Goal: Task Accomplishment & Management: Manage account settings

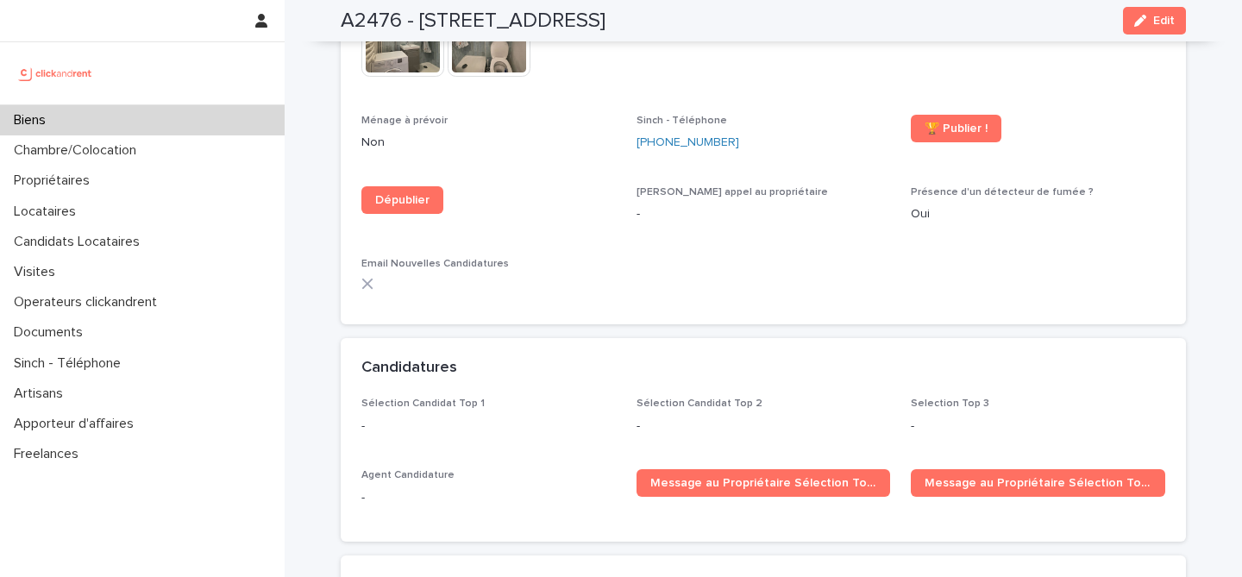
scroll to position [4810, 0]
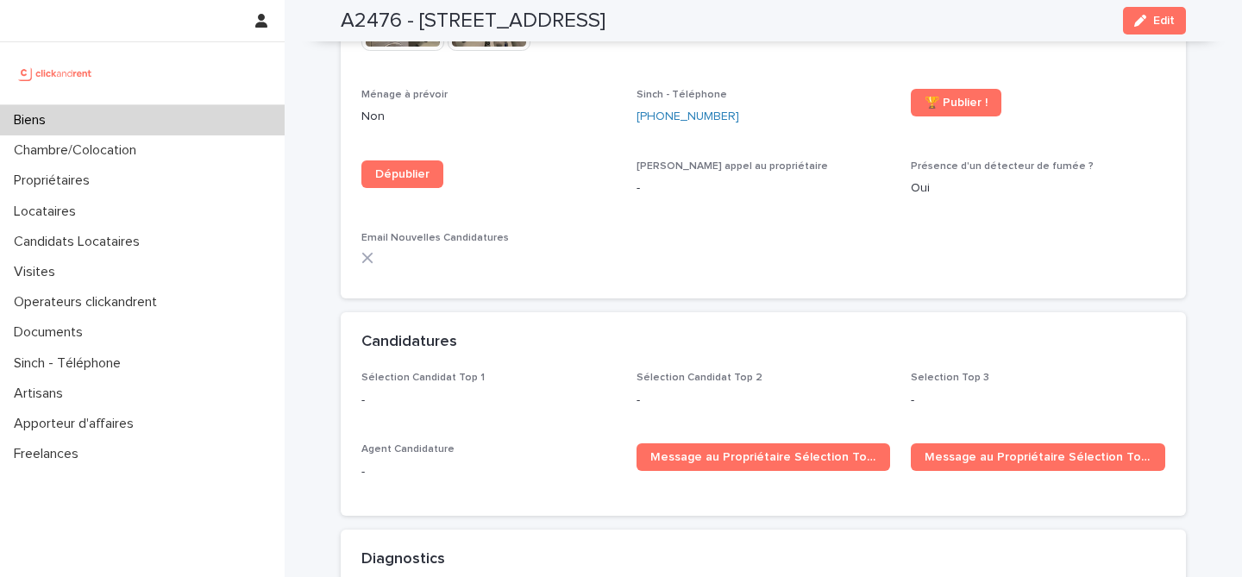
click at [164, 113] on div "Biens" at bounding box center [142, 120] width 285 height 30
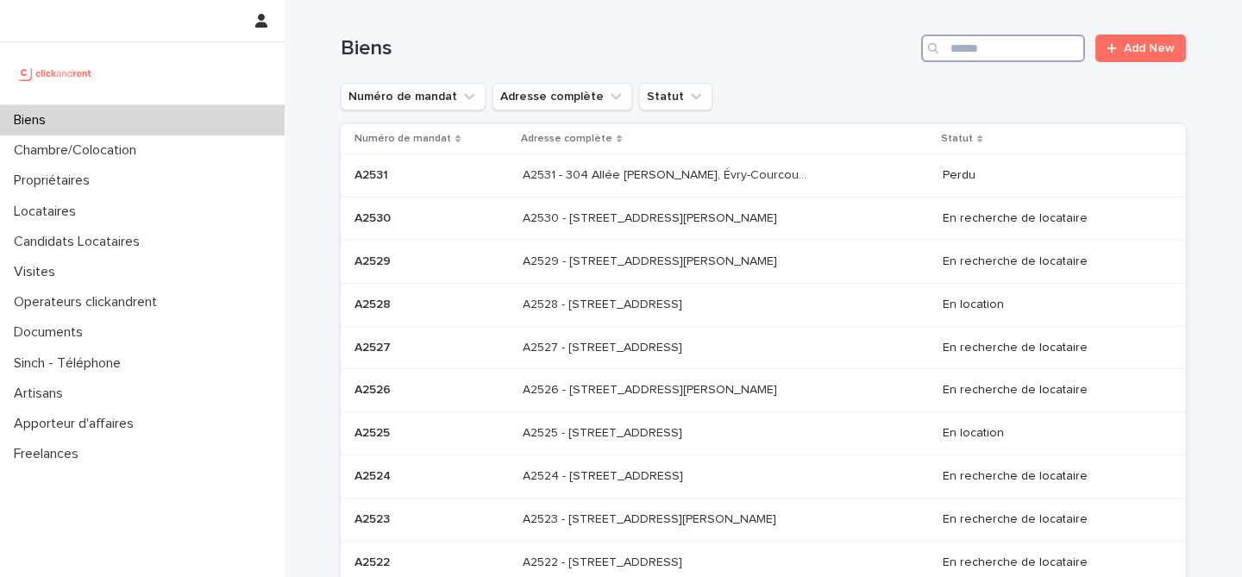
click at [978, 61] on input "Search" at bounding box center [1003, 49] width 164 height 28
paste input "*****"
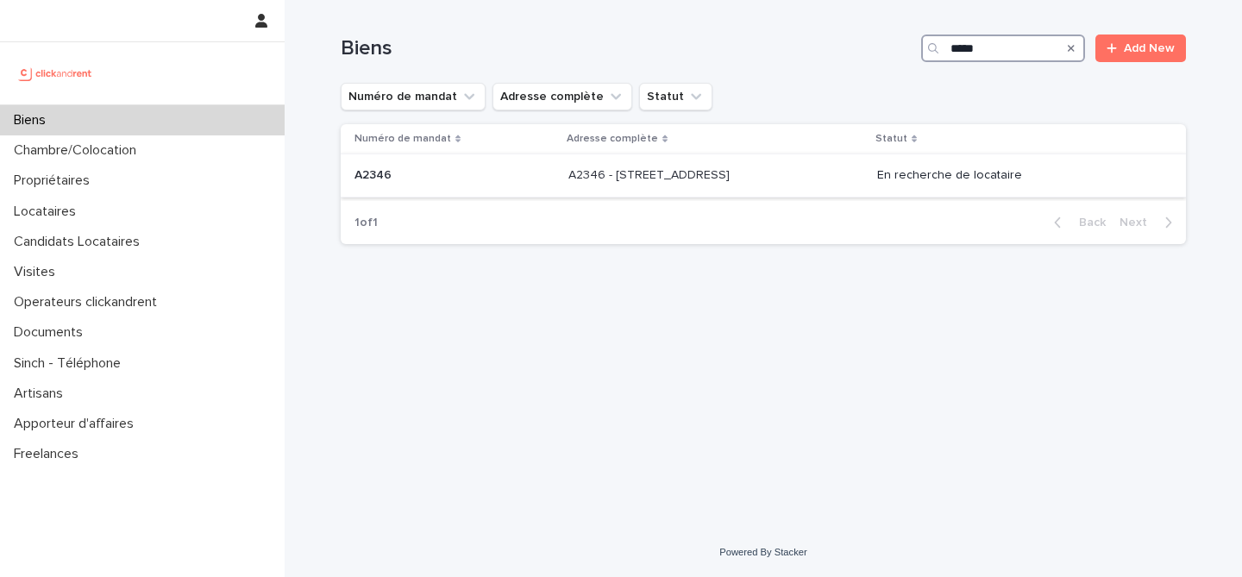
type input "*****"
click at [630, 180] on p "A2346 - 23 rue Le Peletier, Paris 75009" at bounding box center [650, 174] width 165 height 18
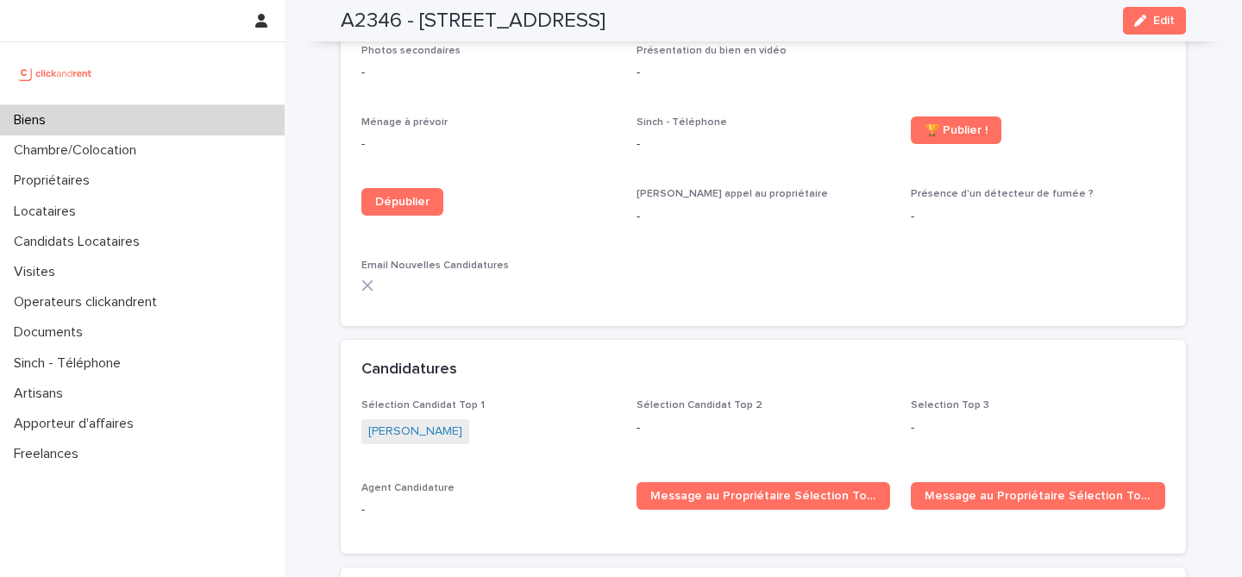
scroll to position [3677, 0]
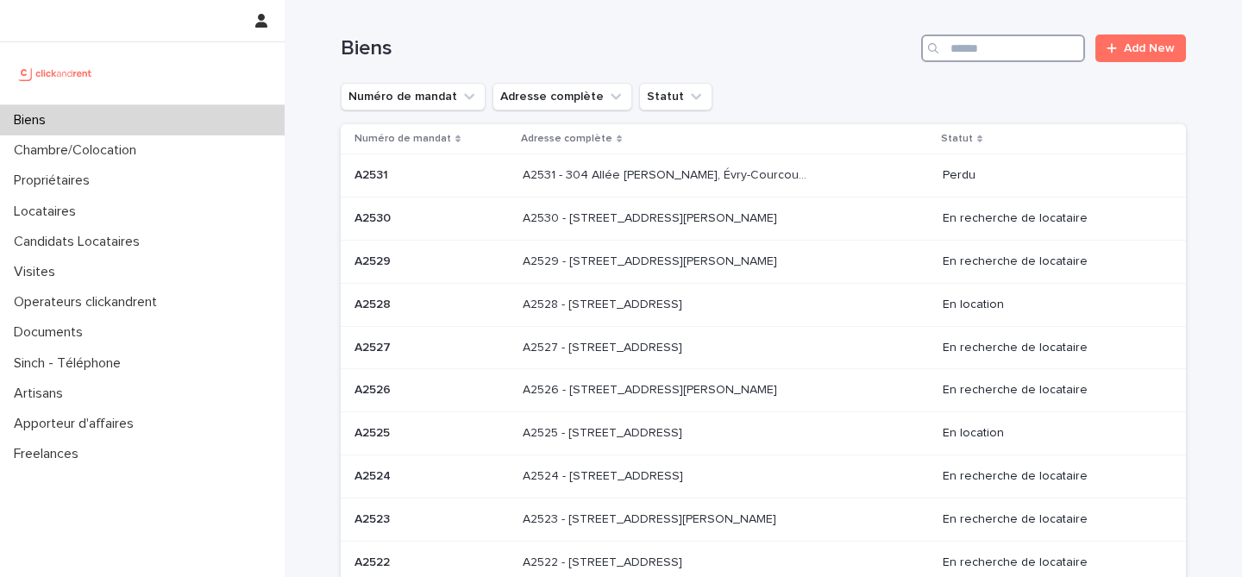
click at [1038, 49] on input "Search" at bounding box center [1003, 49] width 164 height 28
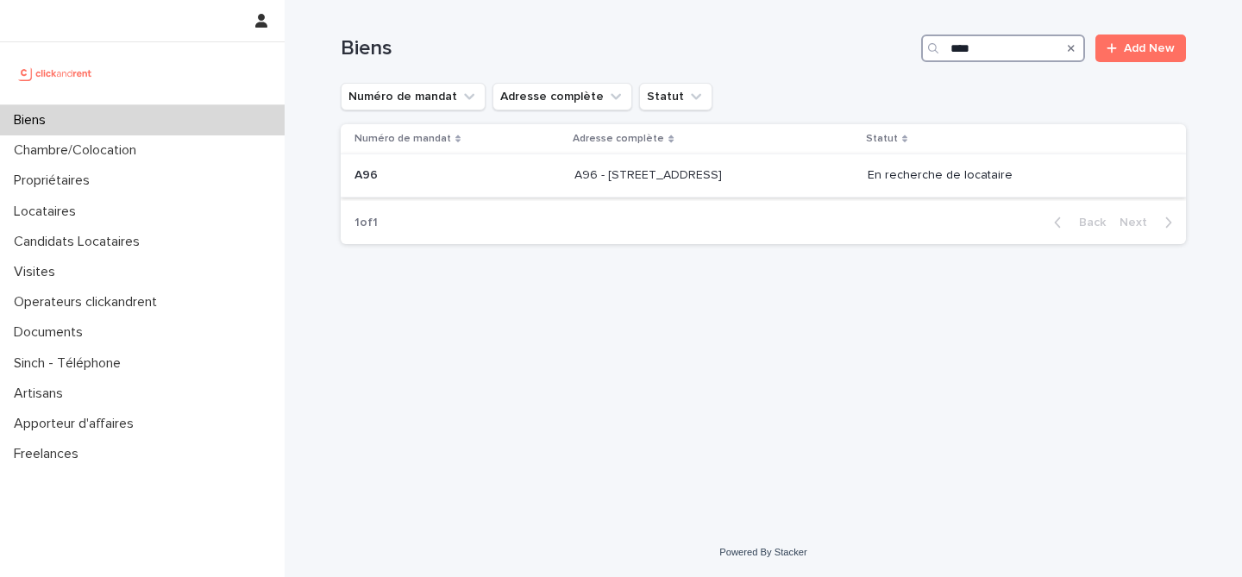
type input "***"
click at [436, 173] on p at bounding box center [458, 175] width 206 height 15
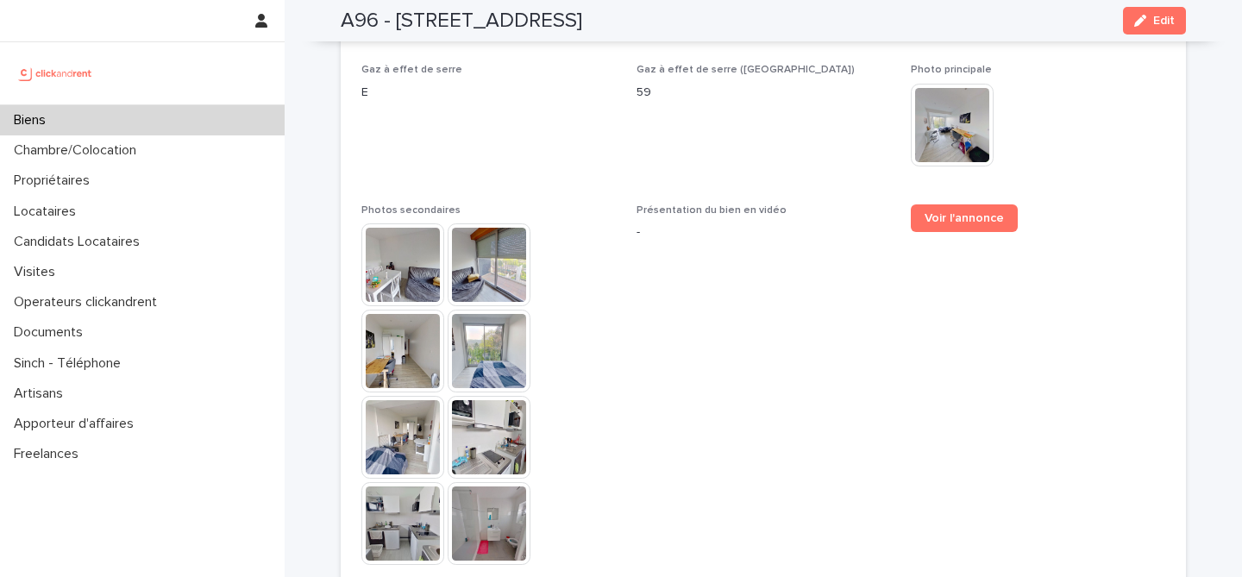
scroll to position [4546, 0]
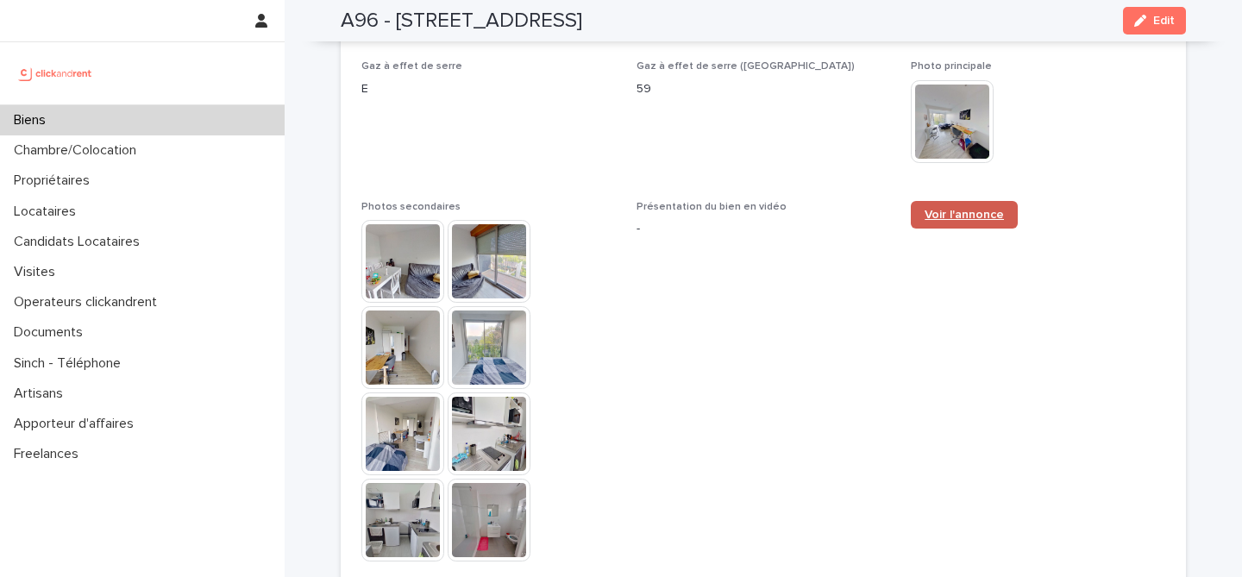
click at [967, 209] on span "Voir l'annonce" at bounding box center [964, 215] width 79 height 12
click at [135, 110] on div "Biens" at bounding box center [142, 120] width 285 height 30
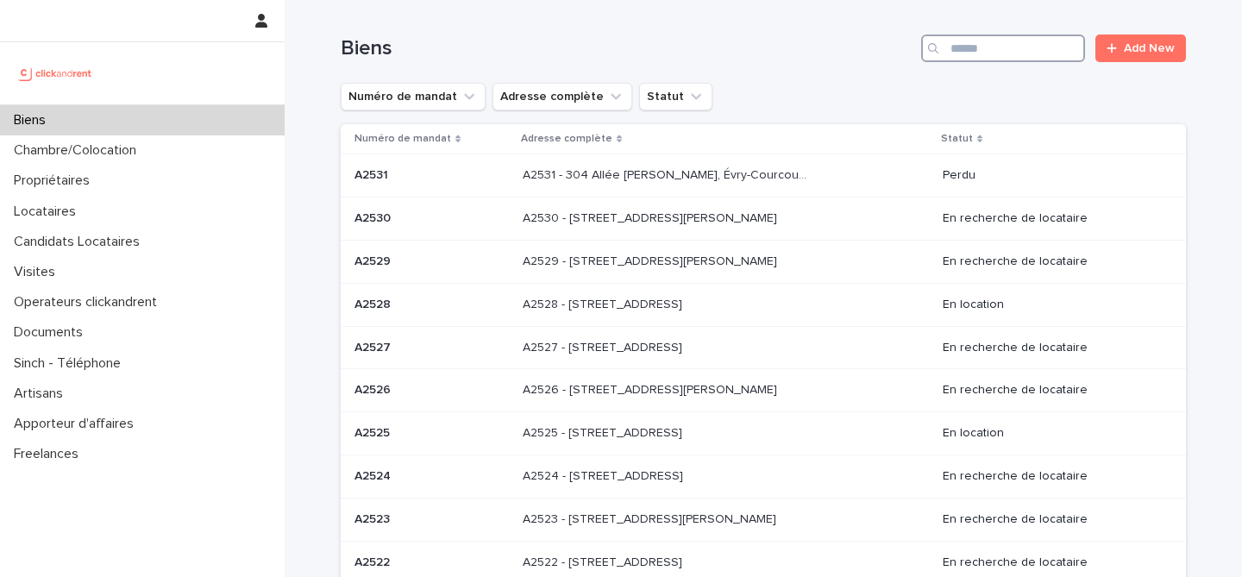
click at [1017, 53] on input "Search" at bounding box center [1003, 49] width 164 height 28
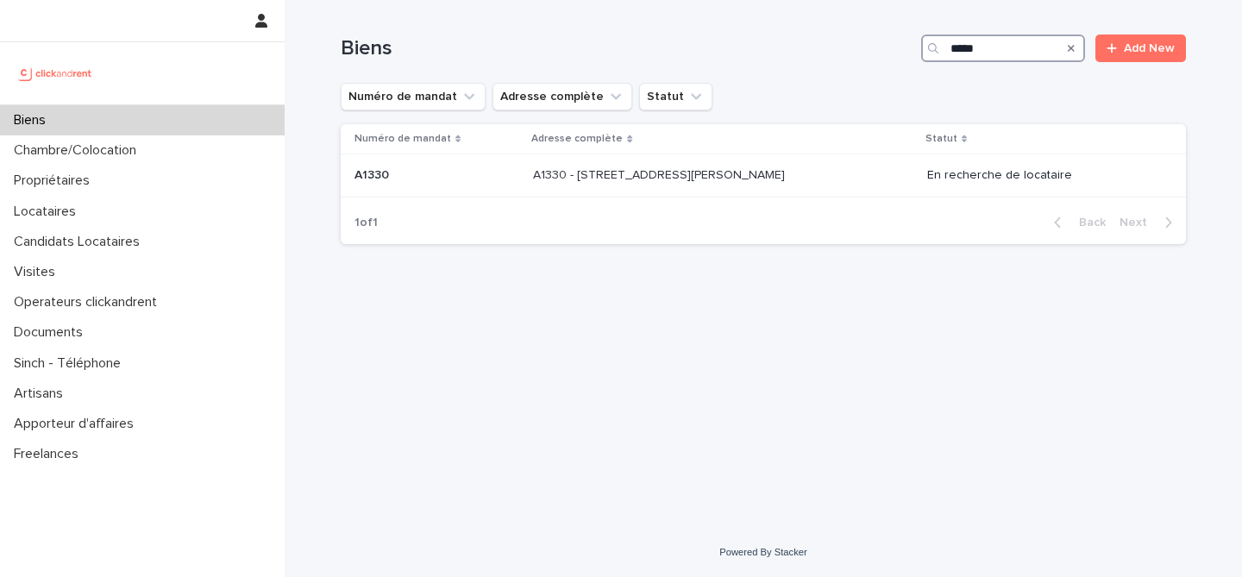
click at [973, 43] on input "*****" at bounding box center [1003, 49] width 164 height 28
type input "*****"
click at [490, 171] on p at bounding box center [432, 175] width 154 height 15
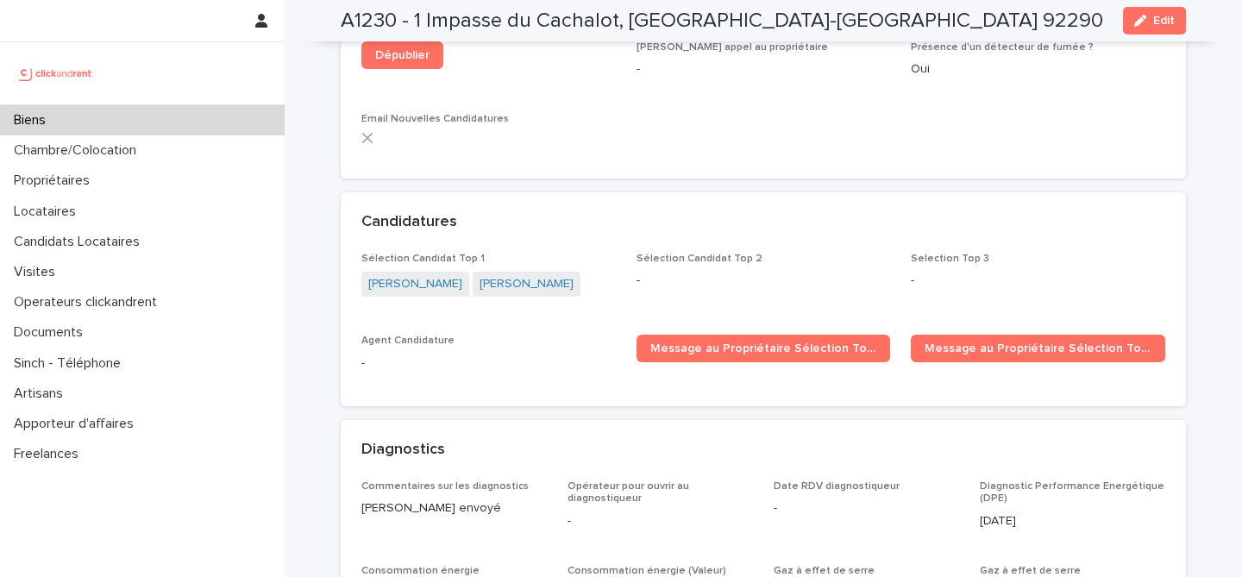
scroll to position [5463, 0]
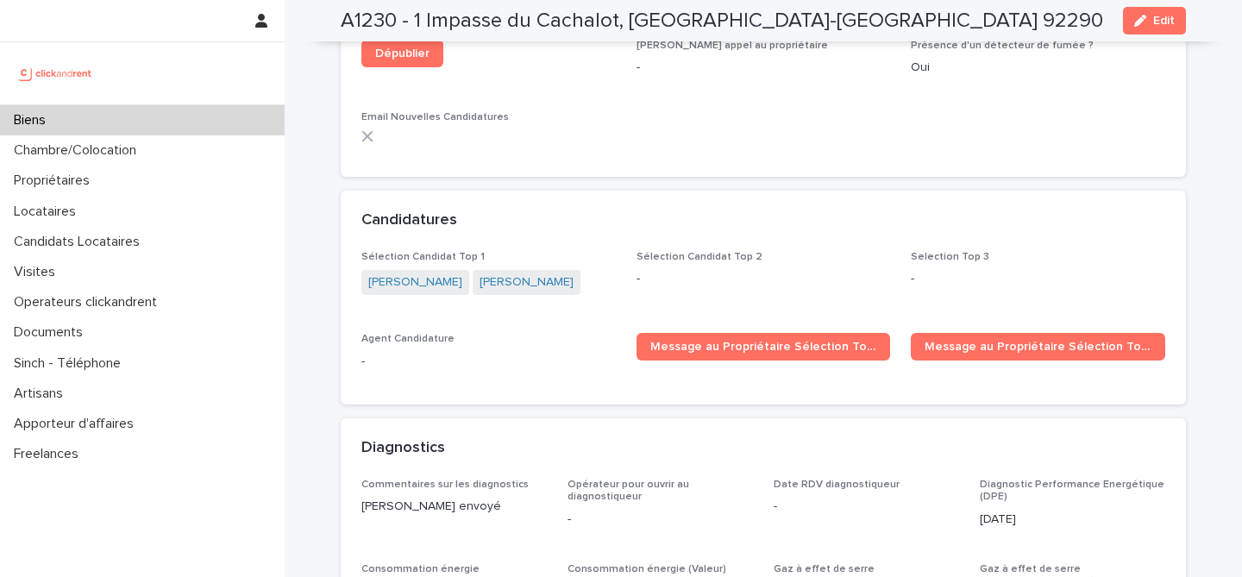
click at [189, 111] on div "Biens" at bounding box center [142, 120] width 285 height 30
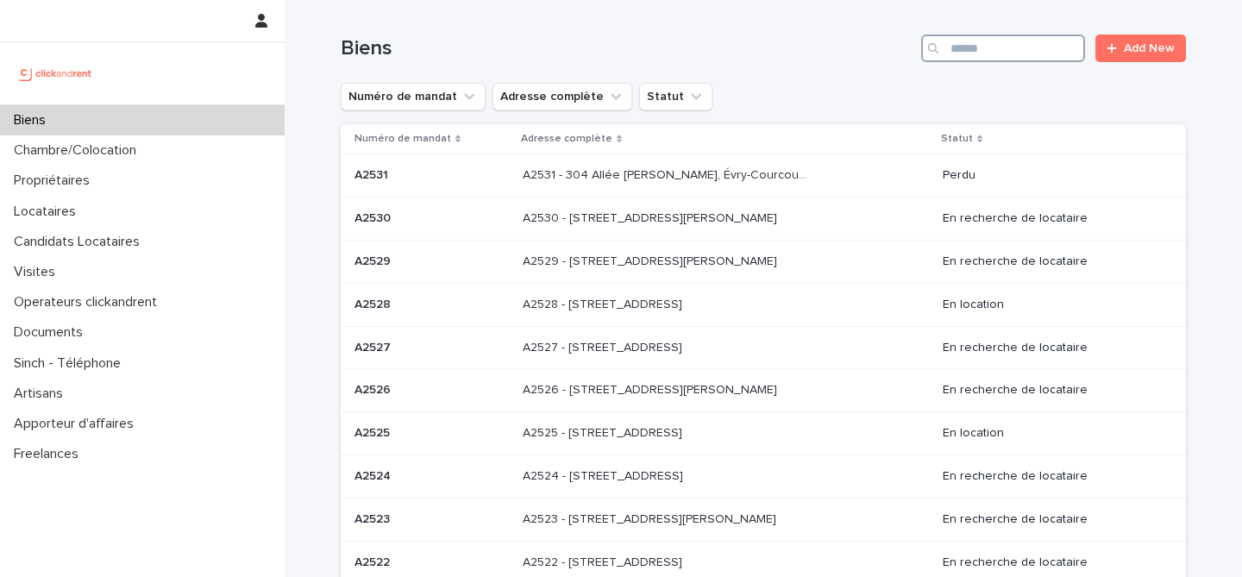
click at [991, 41] on input "Search" at bounding box center [1003, 49] width 164 height 28
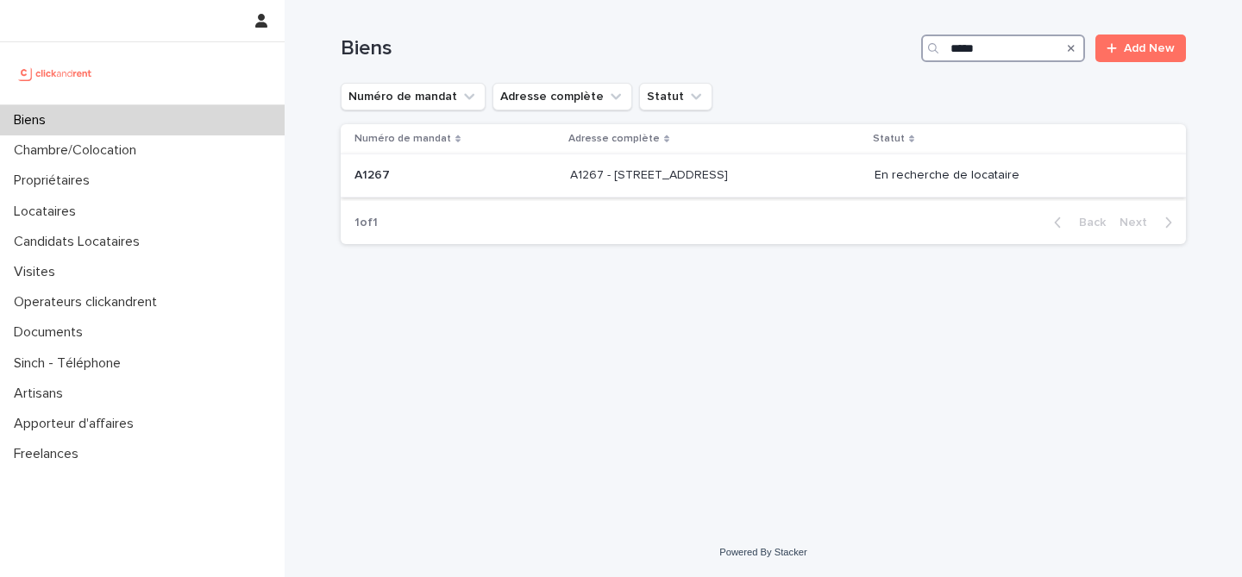
type input "*****"
click at [486, 178] on p at bounding box center [456, 175] width 202 height 15
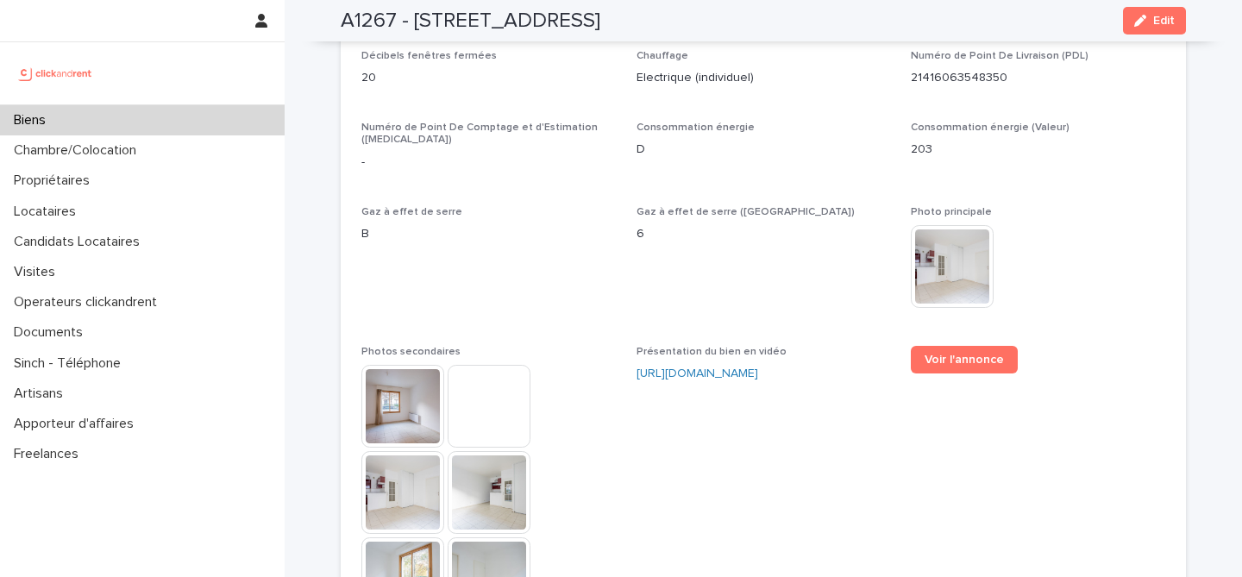
scroll to position [4258, 0]
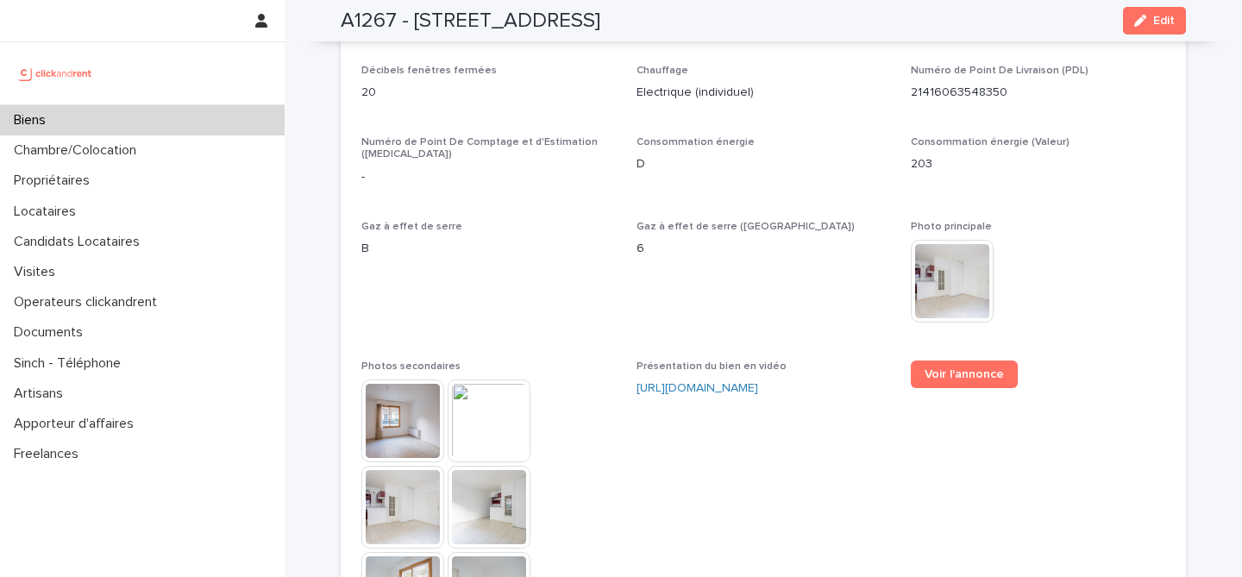
click at [222, 119] on div "Biens" at bounding box center [142, 120] width 285 height 30
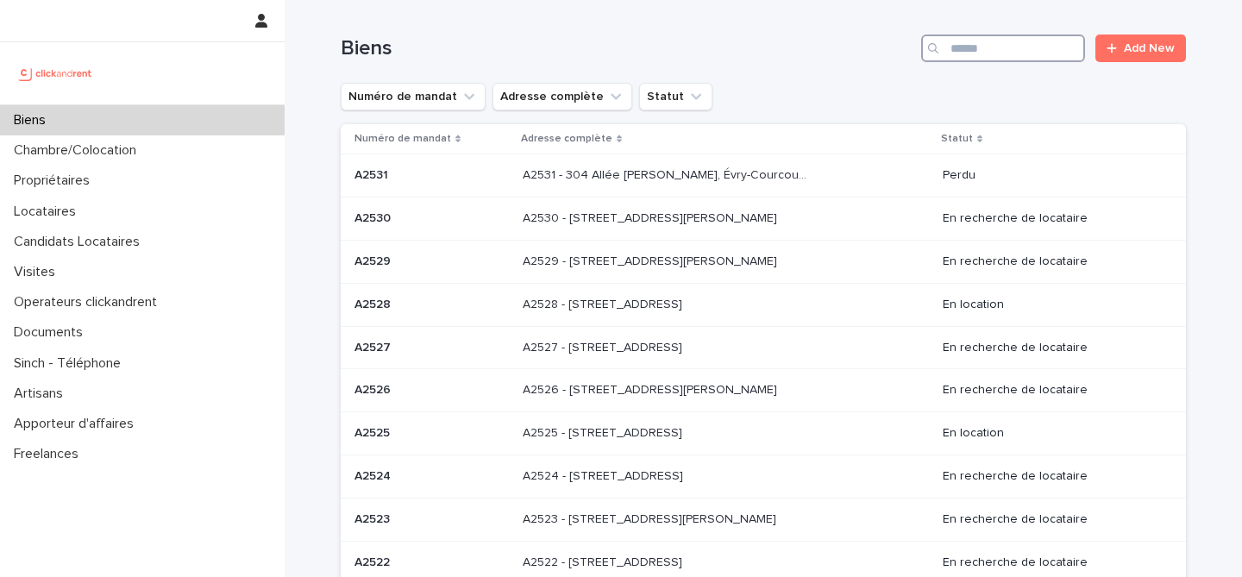
click at [986, 40] on input "Search" at bounding box center [1003, 49] width 164 height 28
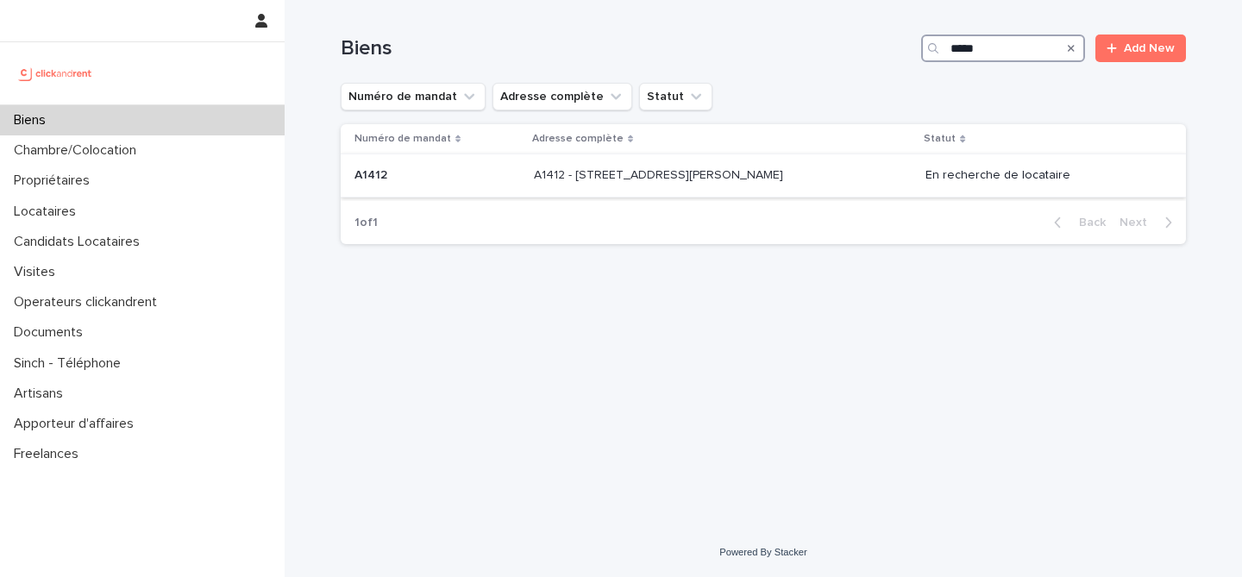
type input "*****"
click at [499, 188] on div "A1412 A1412" at bounding box center [438, 175] width 166 height 28
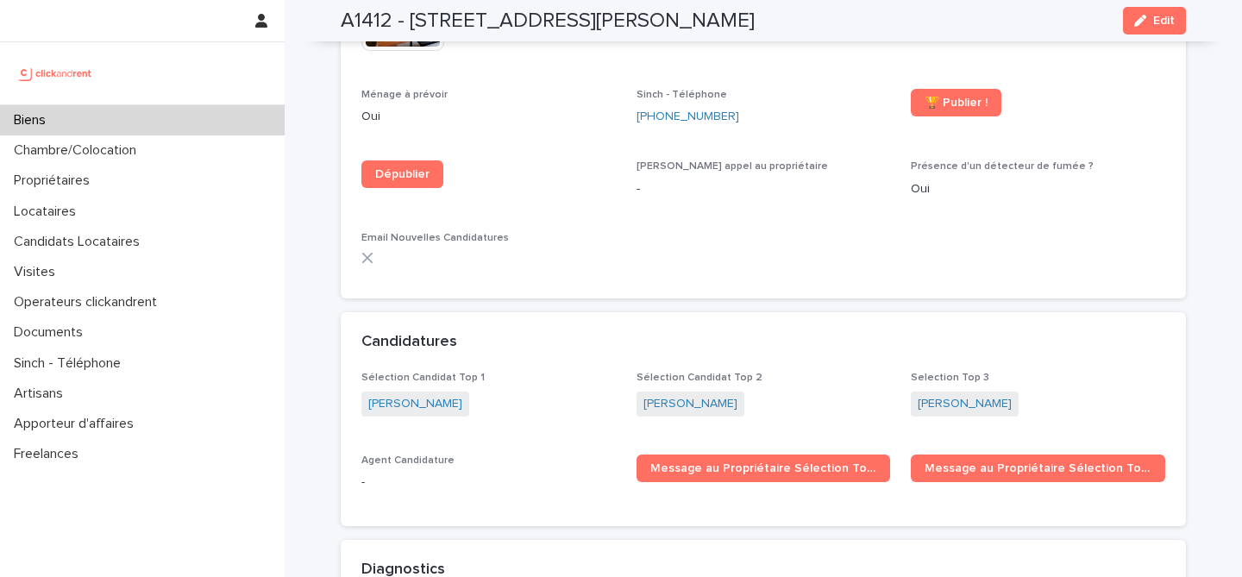
scroll to position [5278, 0]
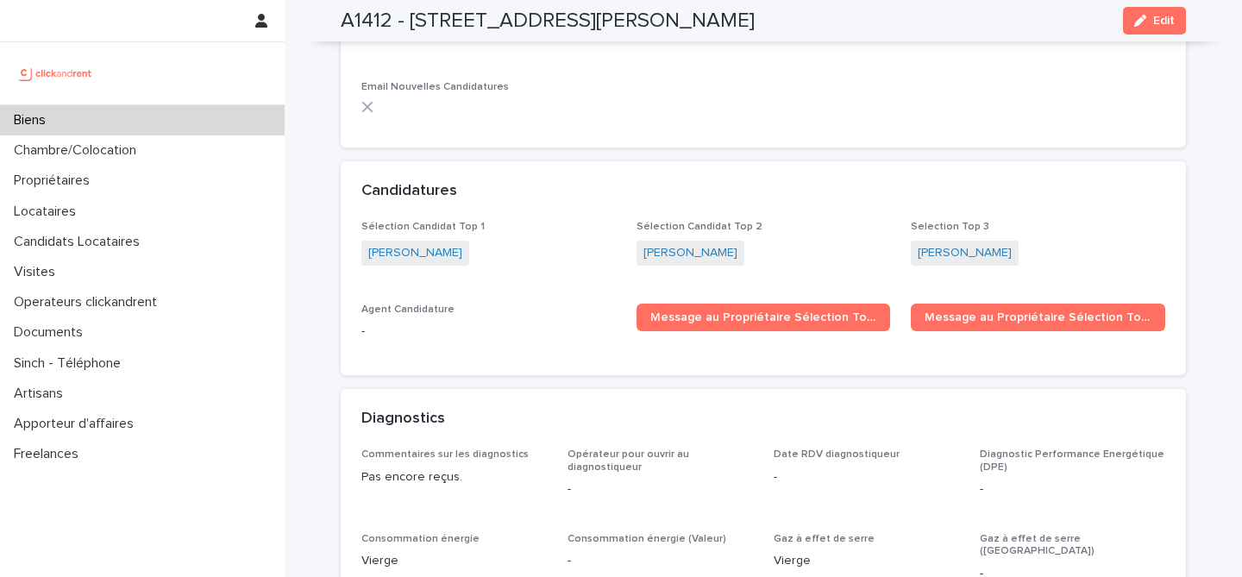
click at [151, 115] on div "Biens" at bounding box center [142, 120] width 285 height 30
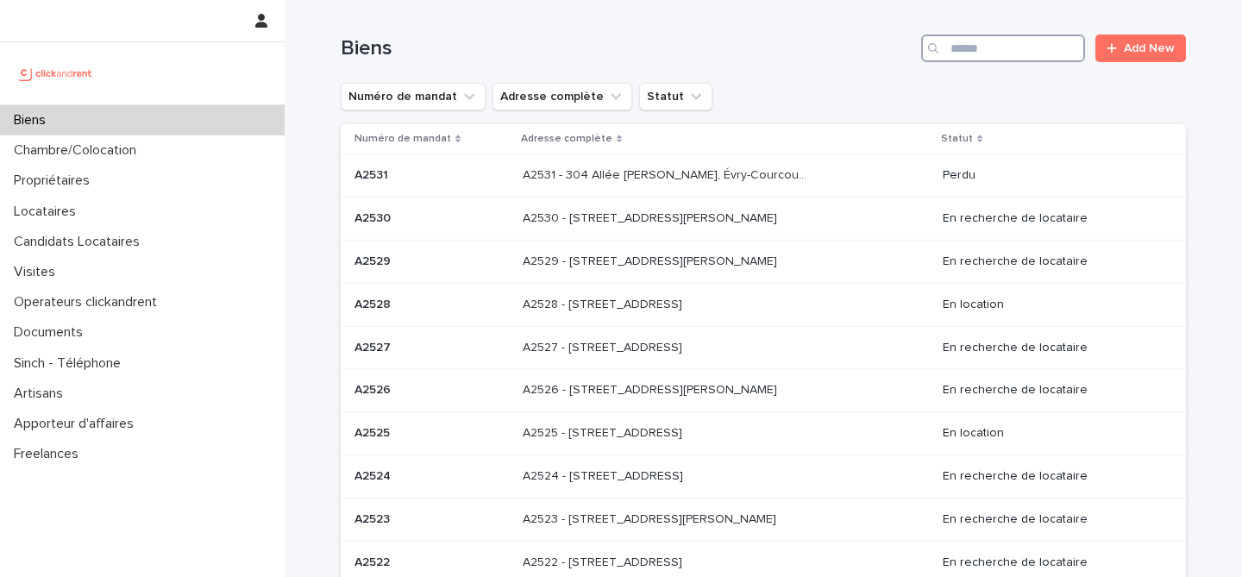
click at [1002, 42] on input "Search" at bounding box center [1003, 49] width 164 height 28
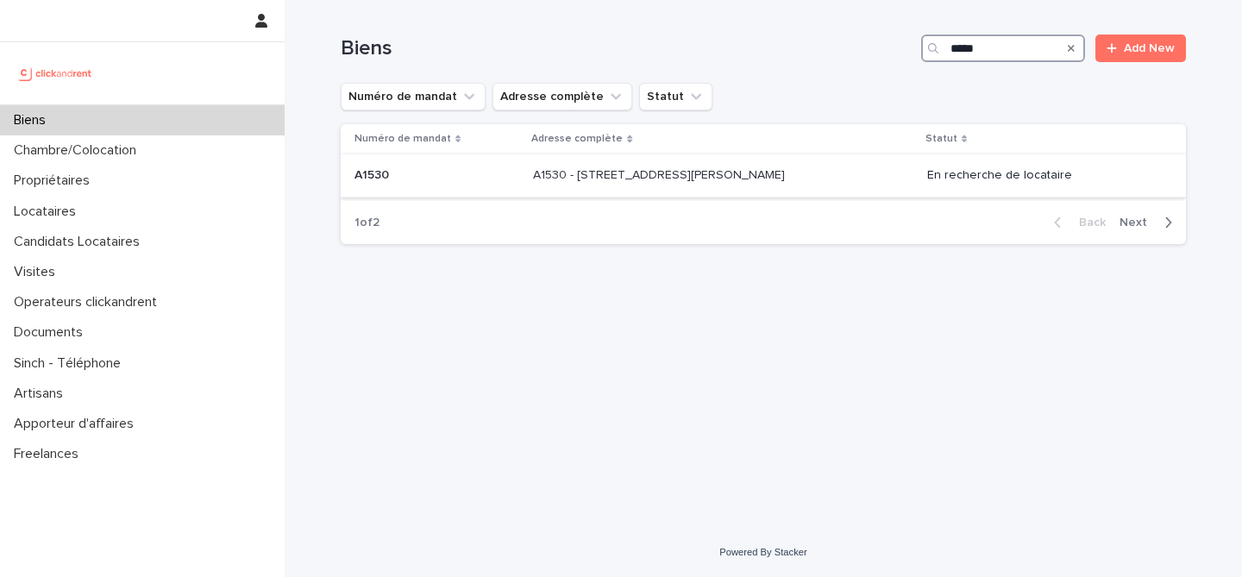
type input "*****"
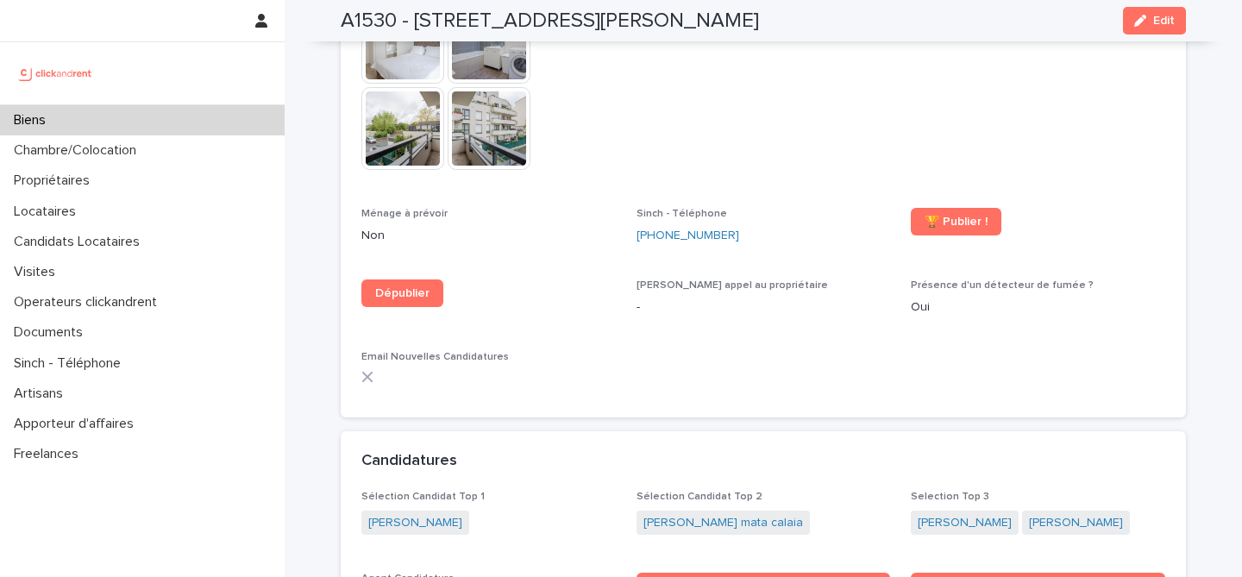
scroll to position [5018, 0]
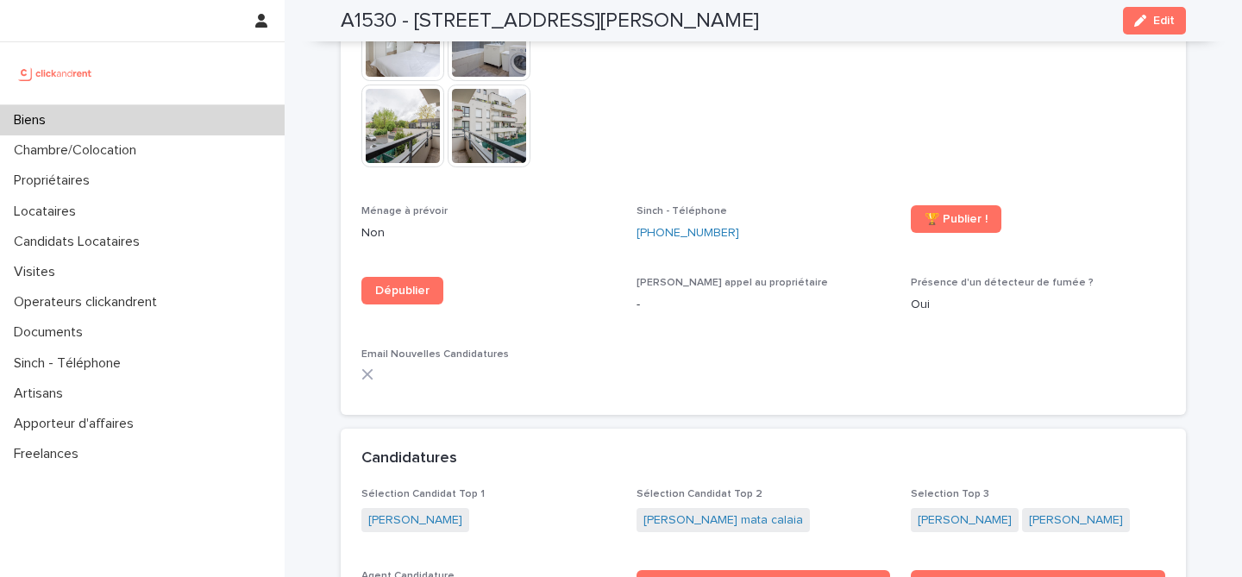
click at [110, 114] on div "Biens" at bounding box center [142, 120] width 285 height 30
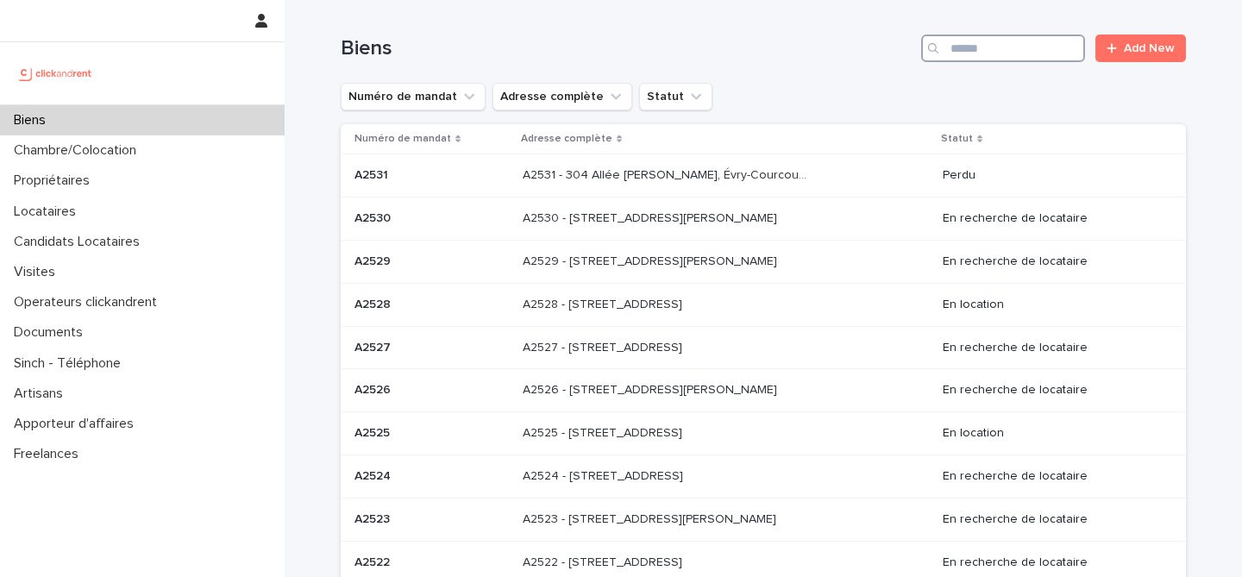
click at [1054, 47] on input "Search" at bounding box center [1003, 49] width 164 height 28
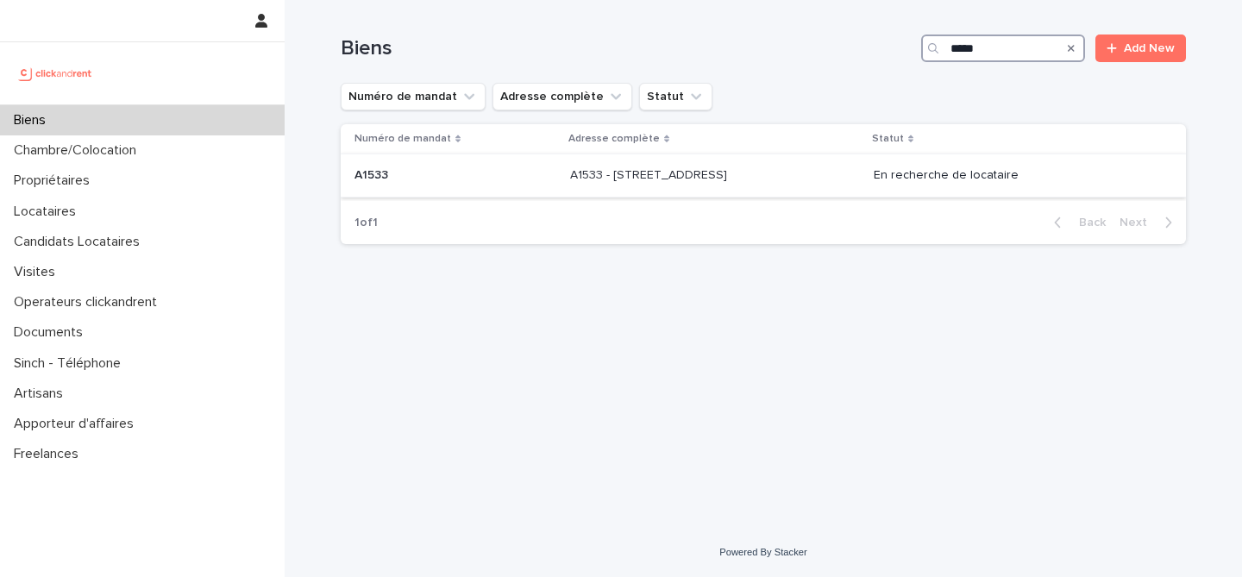
type input "*****"
click at [493, 184] on div "A1533 A1533" at bounding box center [456, 175] width 202 height 28
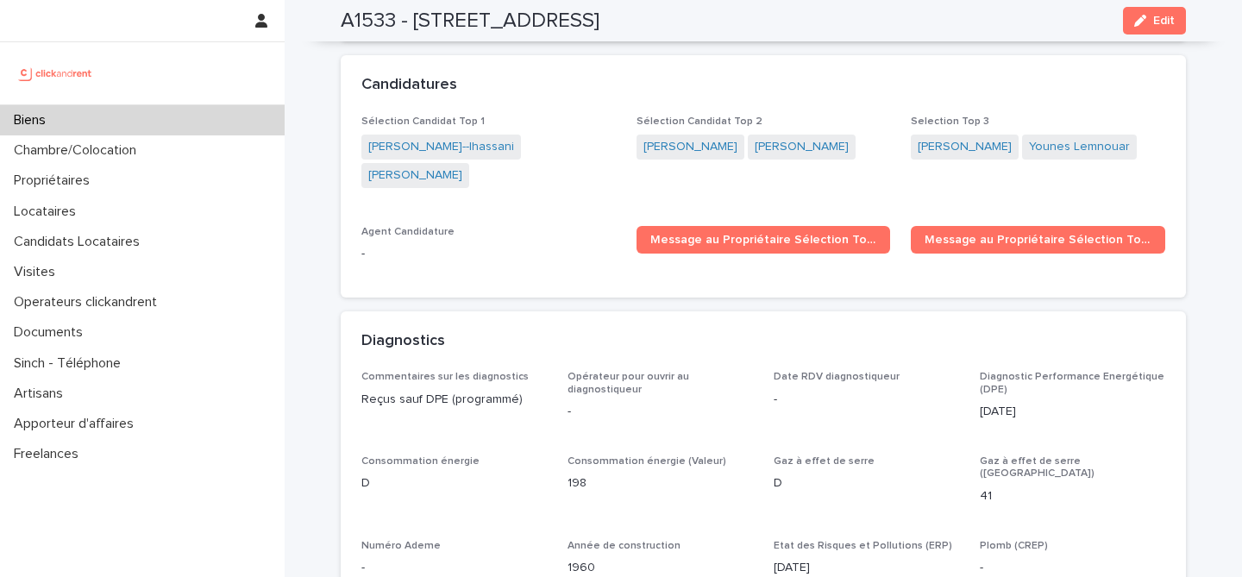
scroll to position [5545, 0]
click at [184, 113] on div "Biens" at bounding box center [142, 120] width 285 height 30
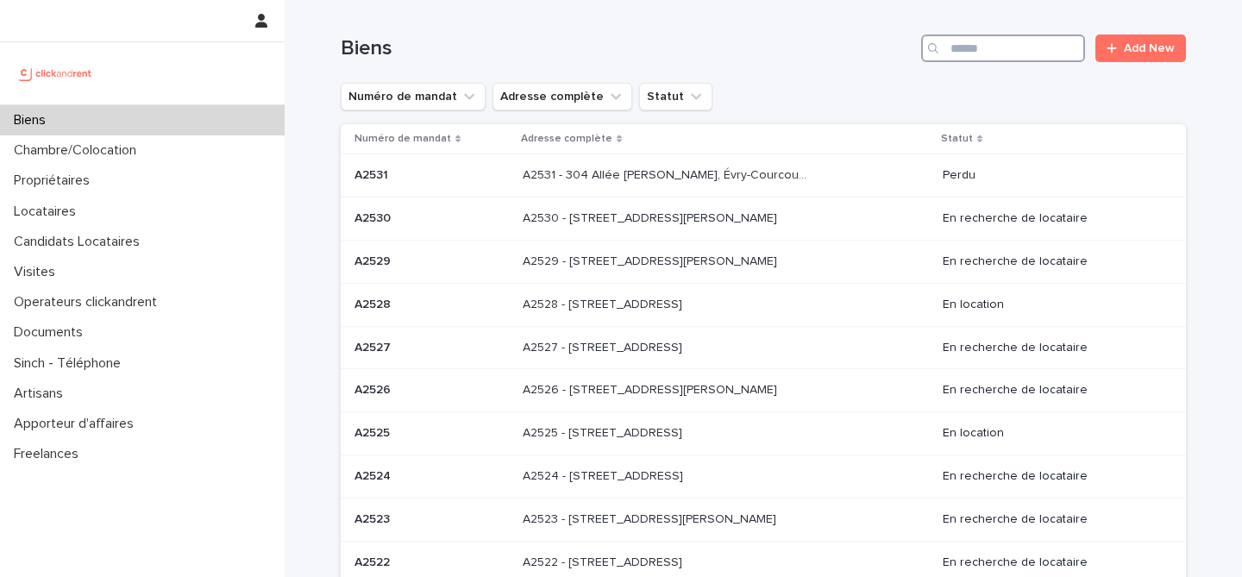
click at [996, 47] on input "Search" at bounding box center [1003, 49] width 164 height 28
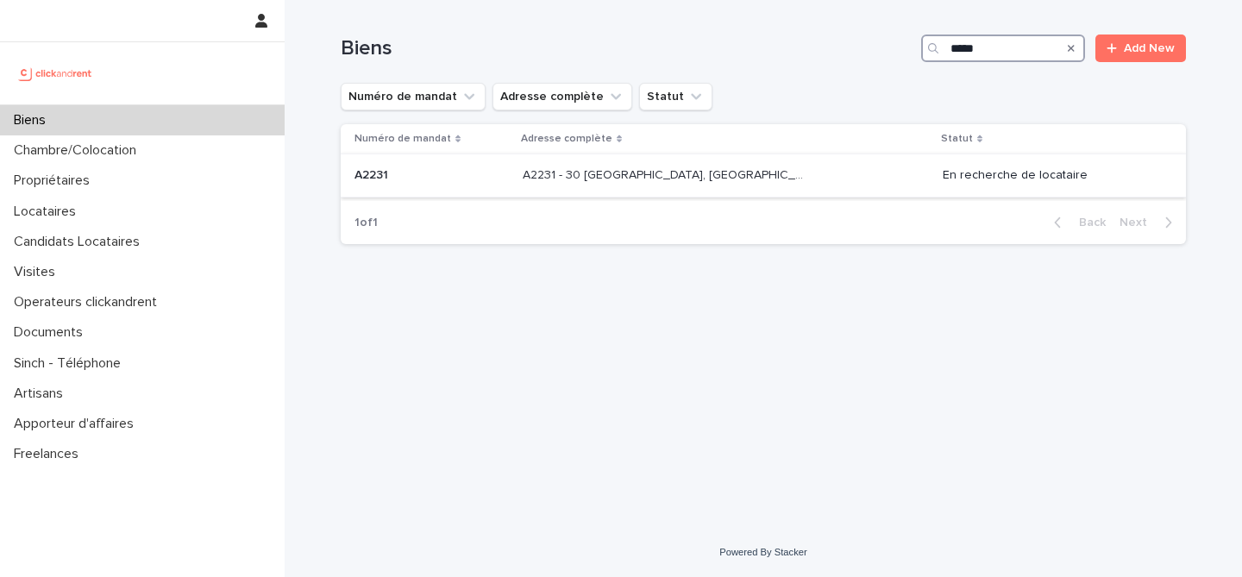
type input "*****"
click at [639, 180] on p "A2231 - 30 Allée Madame de Montespan, Bussy-Saint-Georges 77600" at bounding box center [668, 174] width 291 height 18
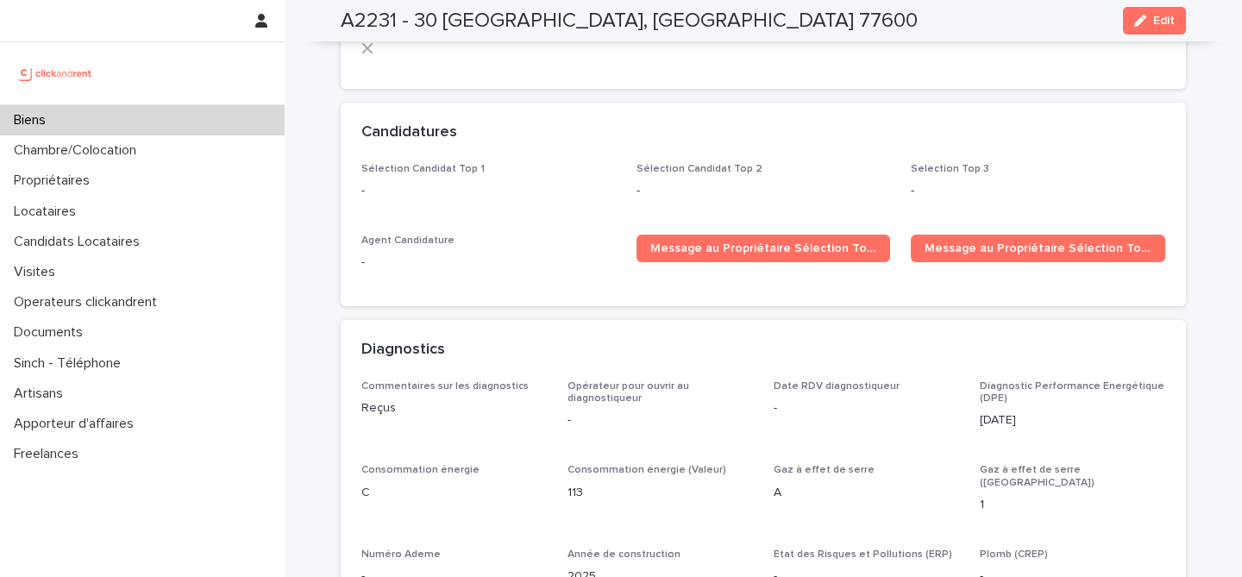
scroll to position [5184, 0]
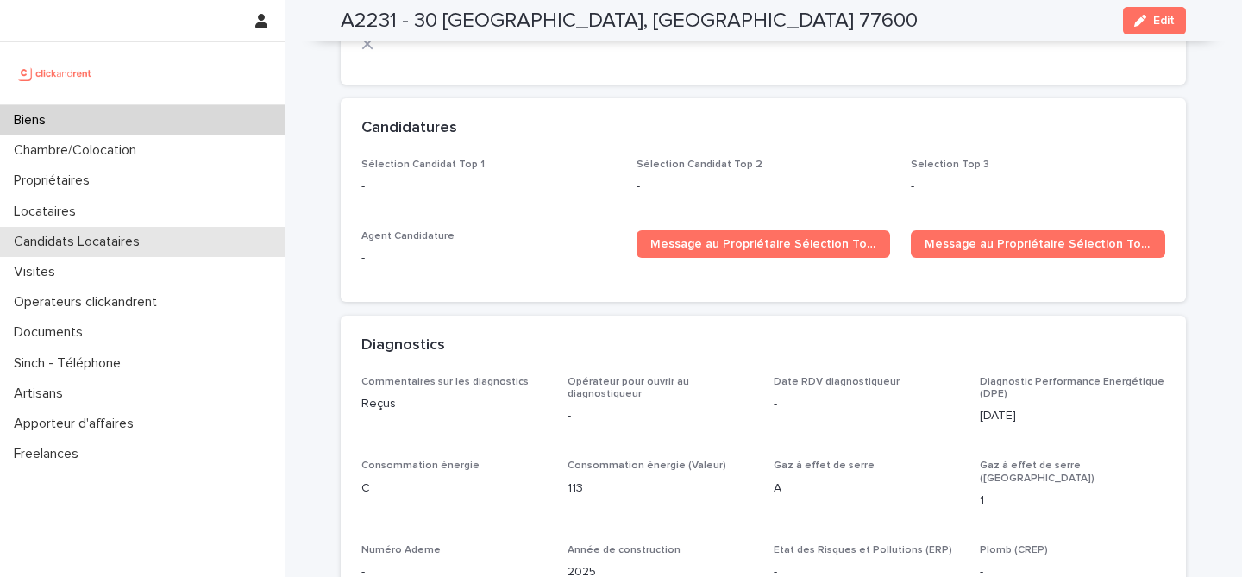
click at [149, 244] on p "Candidats Locataires" at bounding box center [80, 242] width 147 height 16
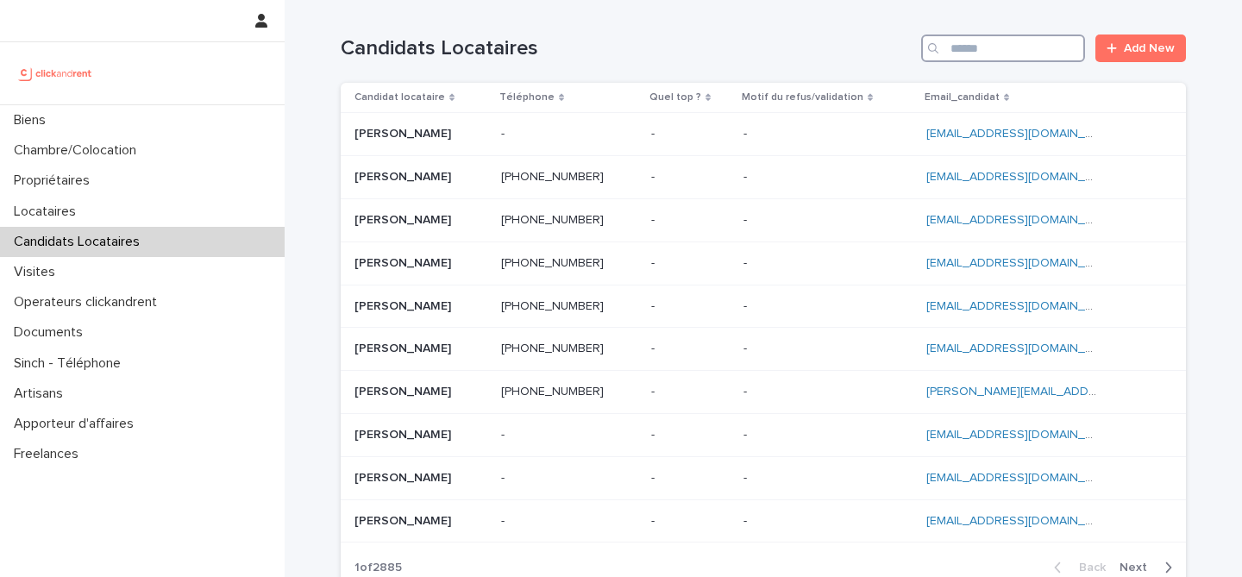
click at [1032, 51] on input "Search" at bounding box center [1003, 49] width 164 height 28
paste input "**********"
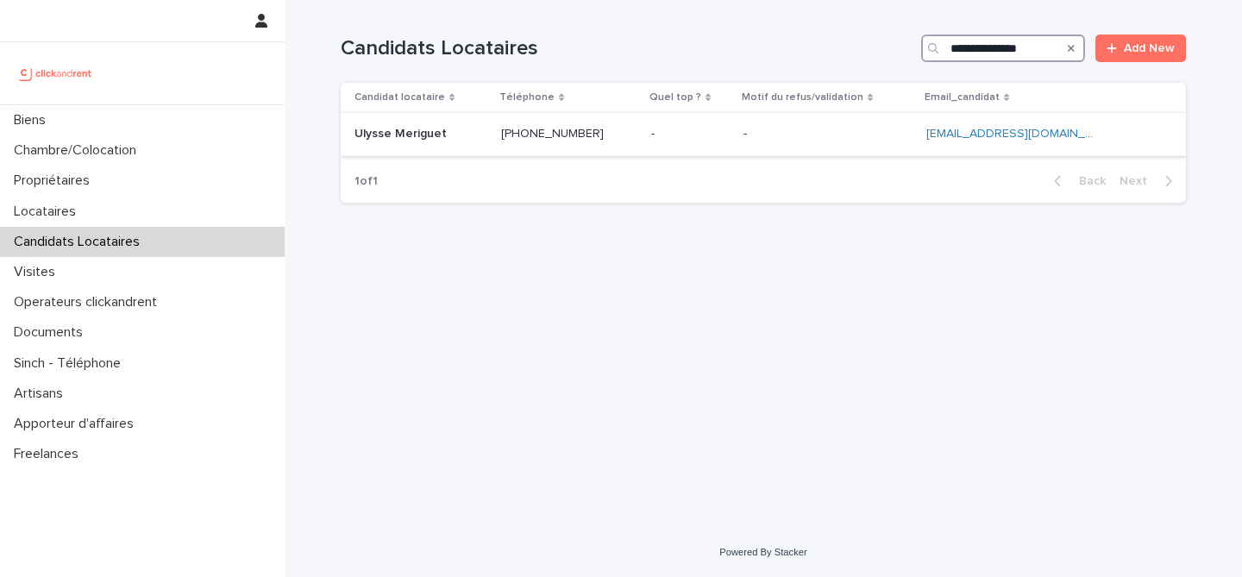
type input "**********"
click at [471, 143] on div "Ulysse Meriguet Ulysse Meriguet" at bounding box center [421, 134] width 133 height 28
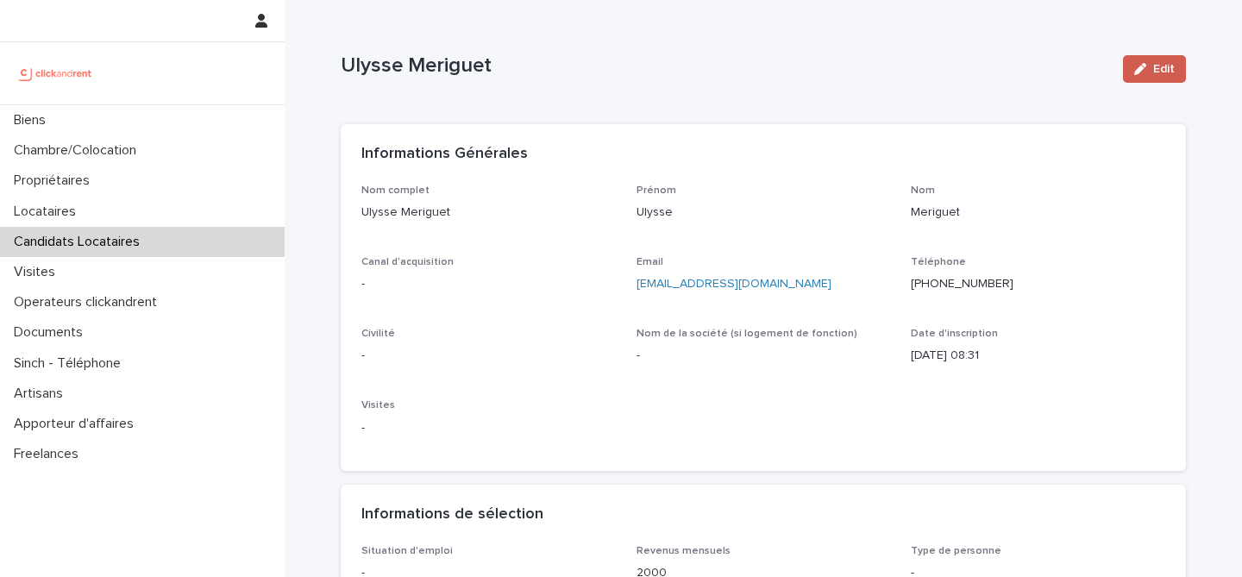
click at [1137, 69] on icon "button" at bounding box center [1140, 69] width 12 height 12
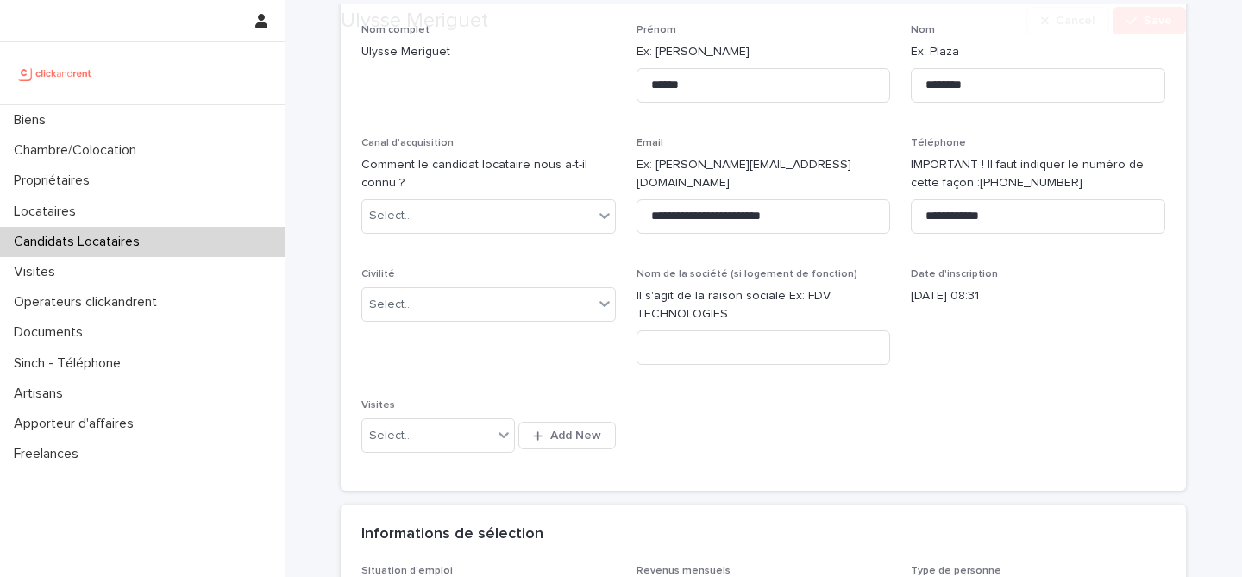
scroll to position [260, 0]
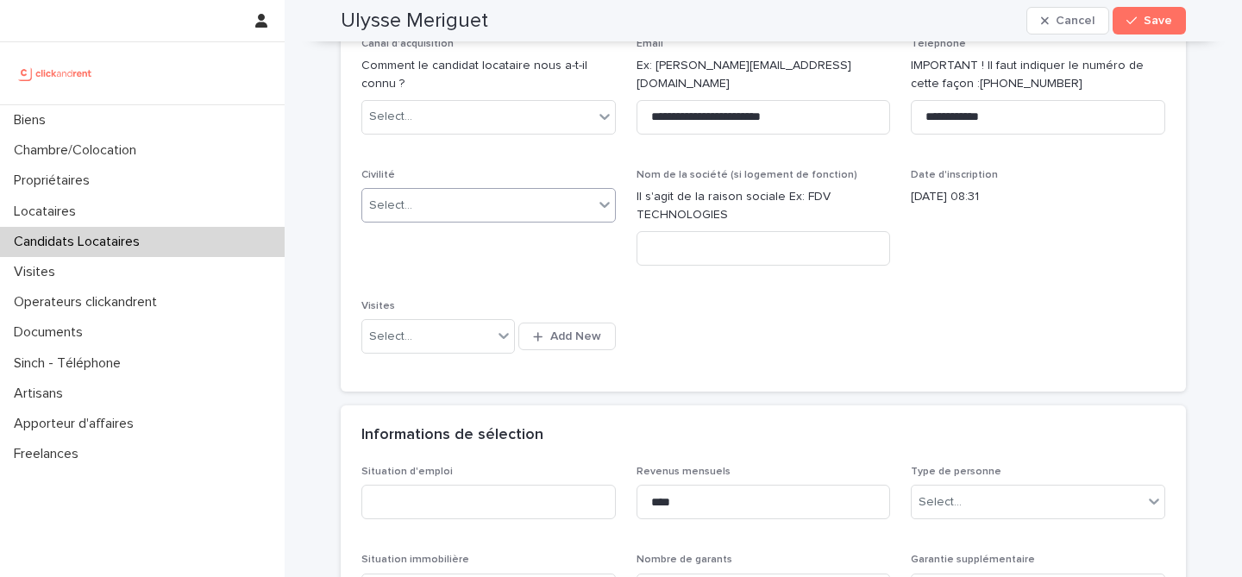
click at [502, 197] on div "Select..." at bounding box center [477, 205] width 231 height 28
click at [481, 270] on div "Monsieur" at bounding box center [488, 269] width 253 height 30
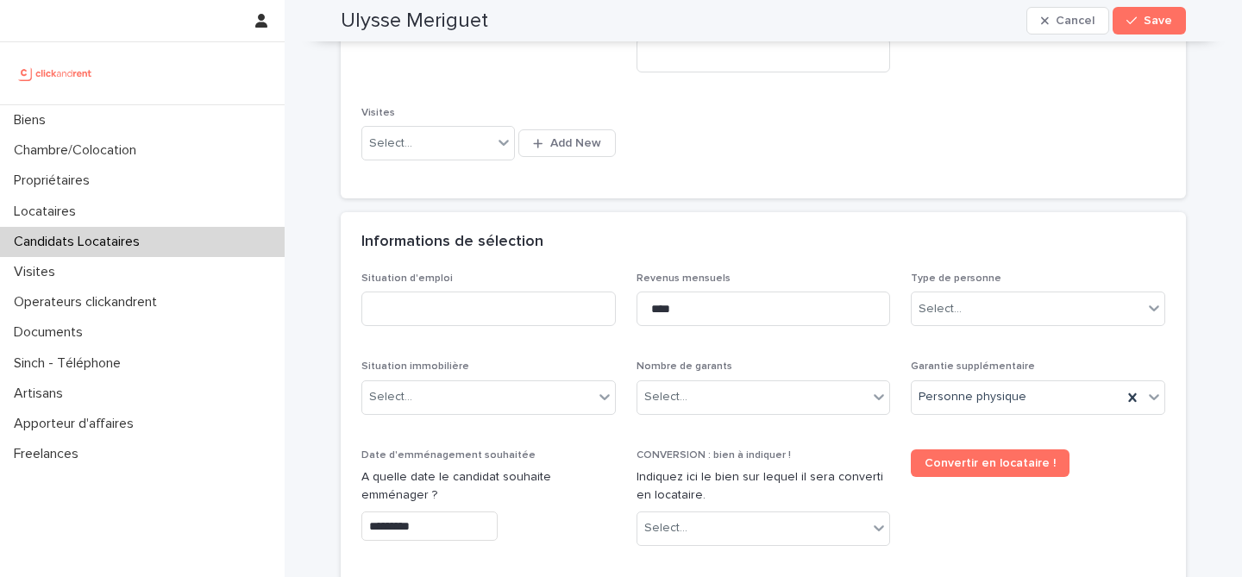
scroll to position [614, 0]
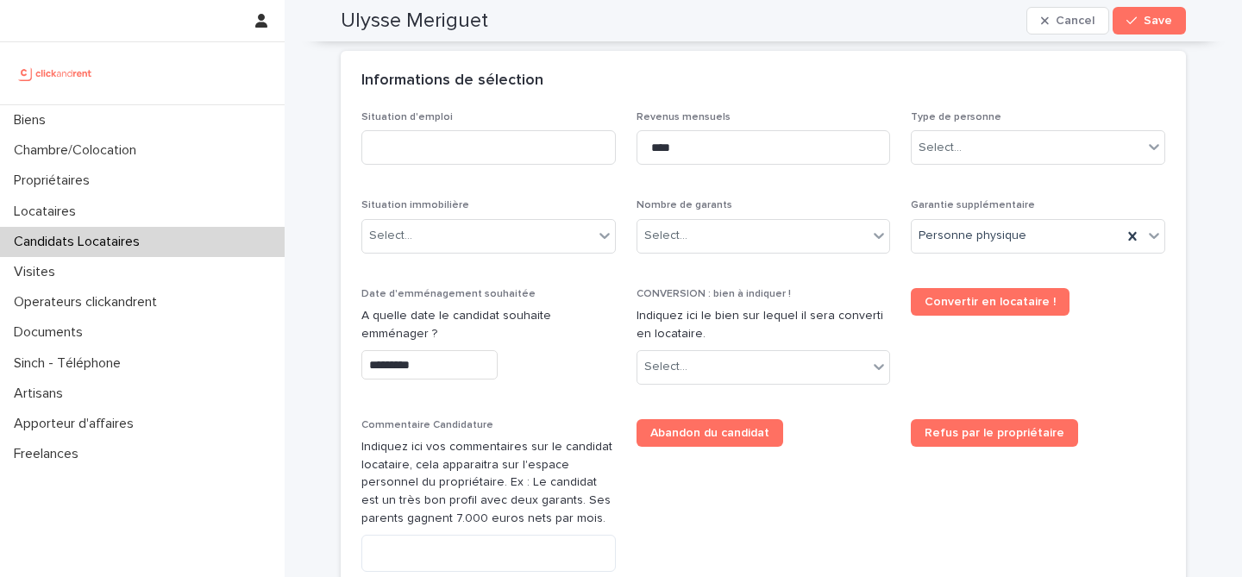
click at [981, 165] on div "Type de personne Select..." at bounding box center [1038, 144] width 254 height 67
click at [987, 147] on div "Select..." at bounding box center [1027, 148] width 231 height 28
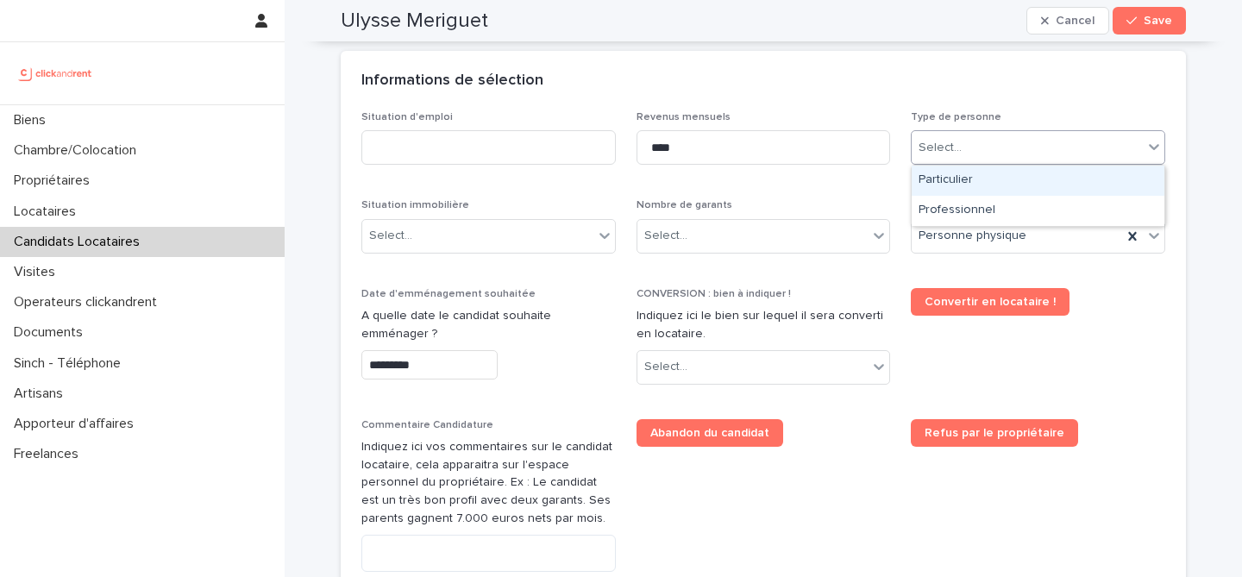
click at [976, 181] on div "Particulier" at bounding box center [1038, 181] width 253 height 30
click at [814, 245] on div "Select..." at bounding box center [752, 236] width 231 height 28
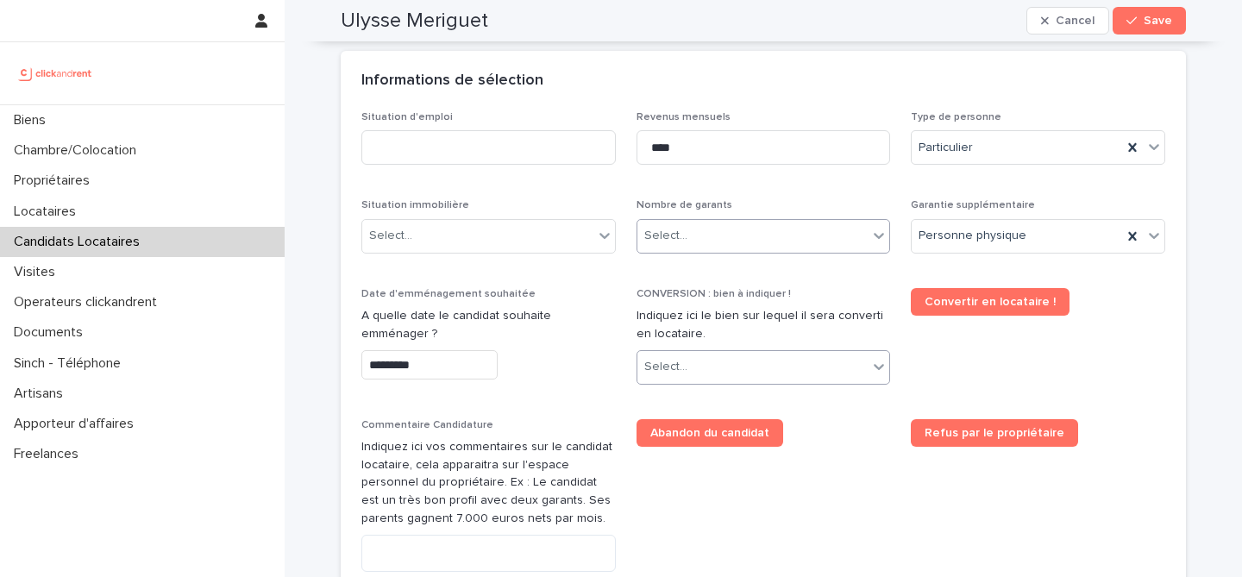
click at [758, 354] on div "Select..." at bounding box center [752, 367] width 231 height 28
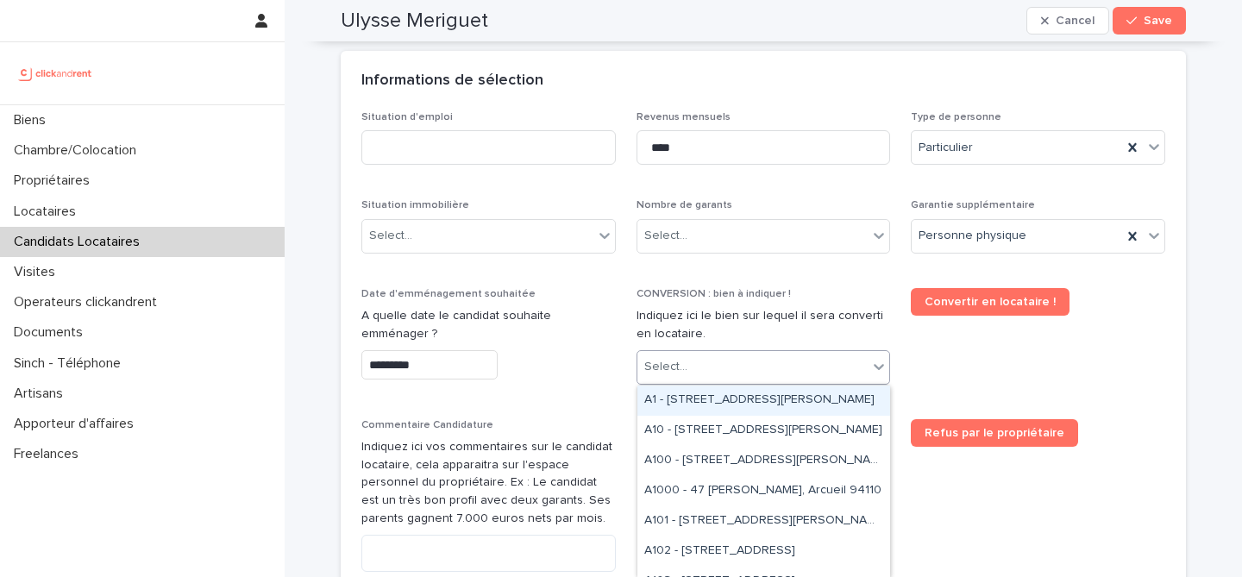
paste input "*****"
type input "*****"
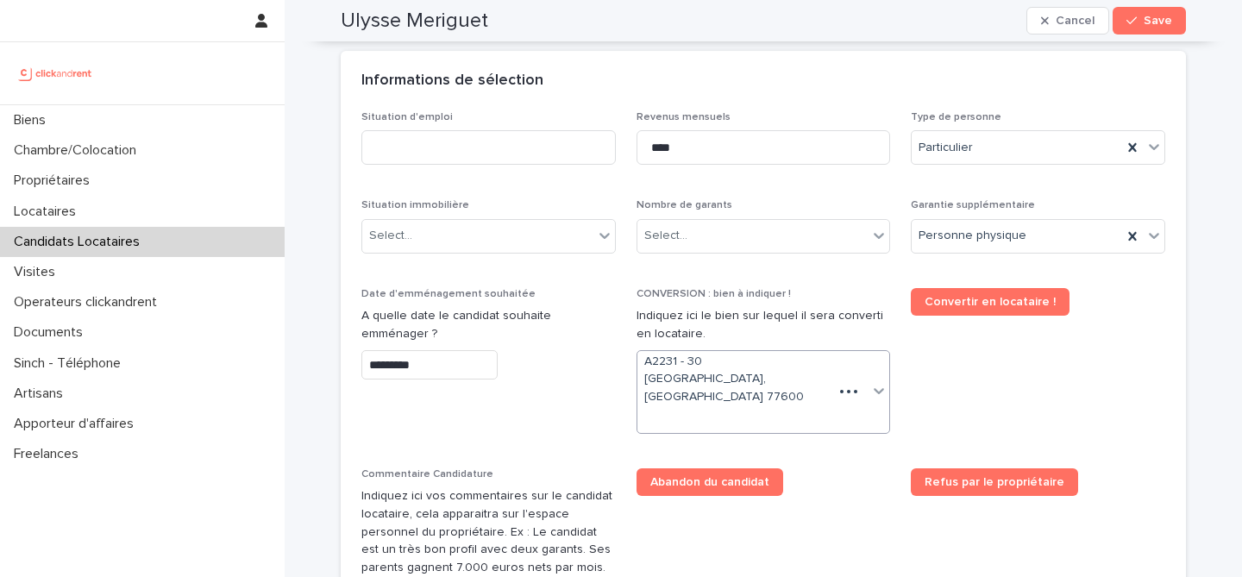
scroll to position [638, 0]
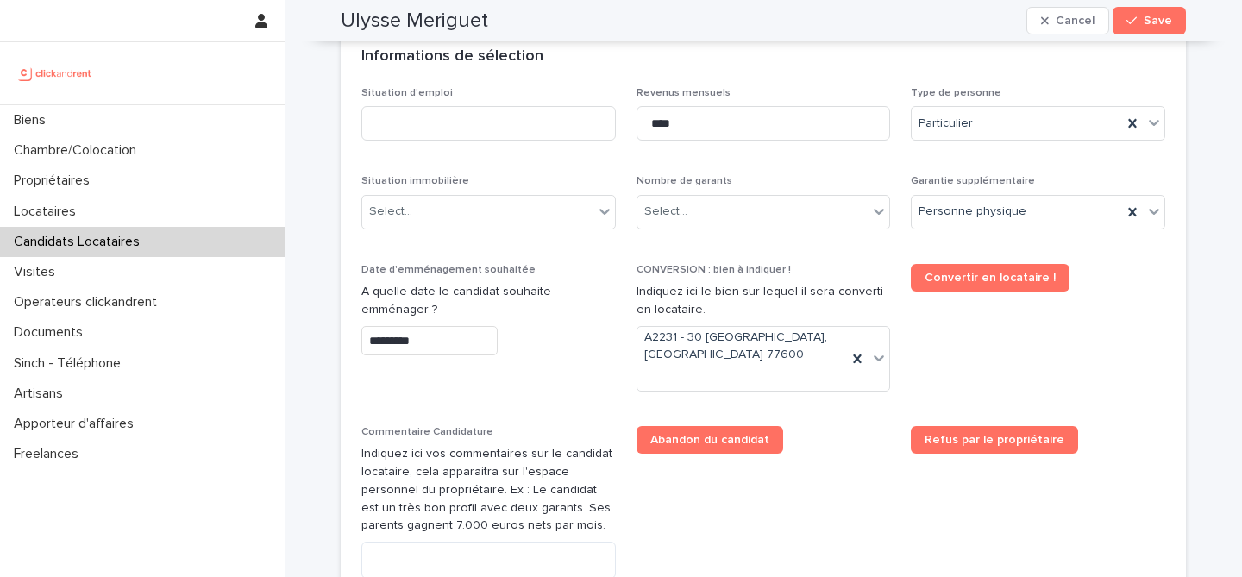
click at [814, 454] on div "Abandon du candidat" at bounding box center [764, 440] width 254 height 28
click at [719, 201] on div "Select..." at bounding box center [752, 212] width 231 height 28
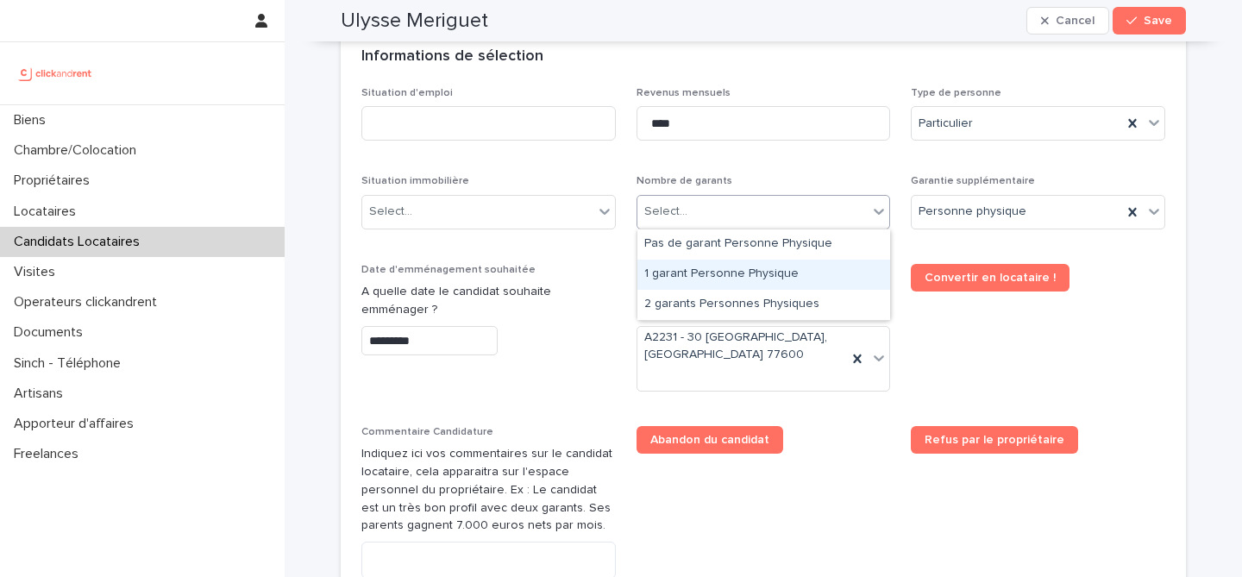
click at [712, 268] on div "1 garant Personne Physique" at bounding box center [763, 275] width 253 height 30
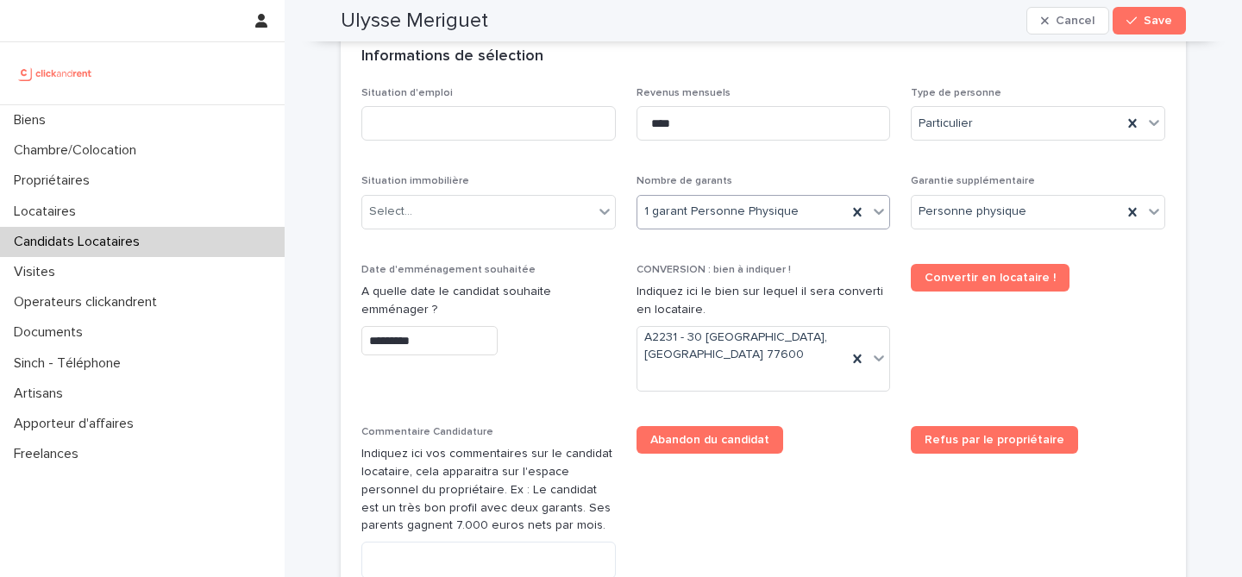
click at [745, 173] on div "Situation d'emploi Revenus mensuels **** Type de personne Particulier Situation…" at bounding box center [763, 385] width 804 height 597
click at [528, 198] on div "Select..." at bounding box center [477, 212] width 231 height 28
click at [501, 210] on div "Select..." at bounding box center [477, 212] width 231 height 28
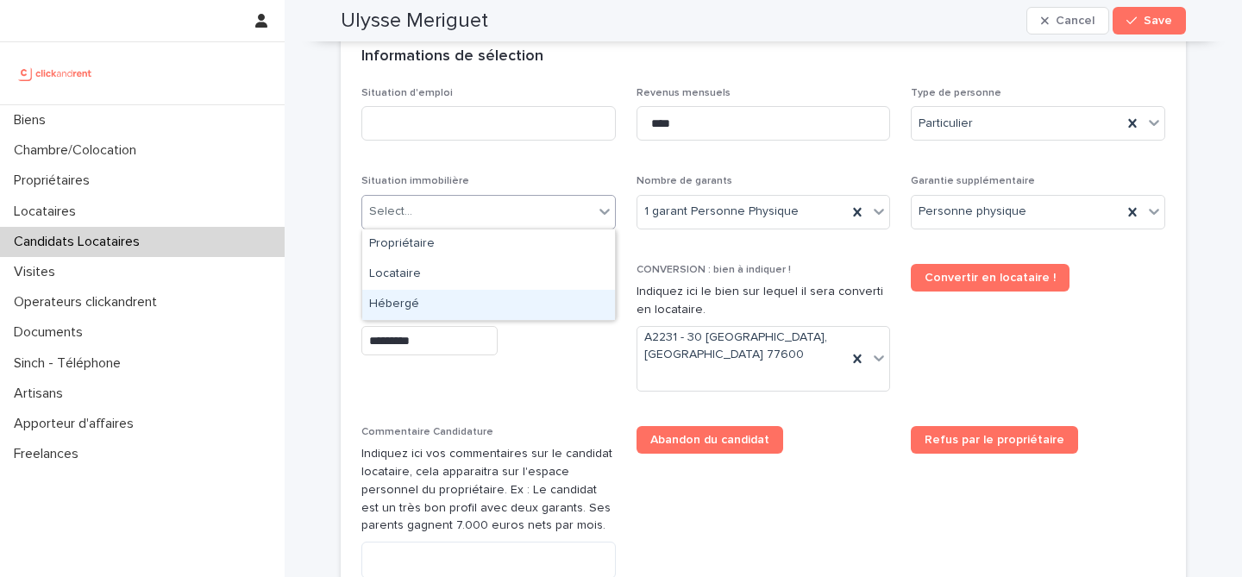
click at [465, 298] on div "Hébergé" at bounding box center [488, 305] width 253 height 30
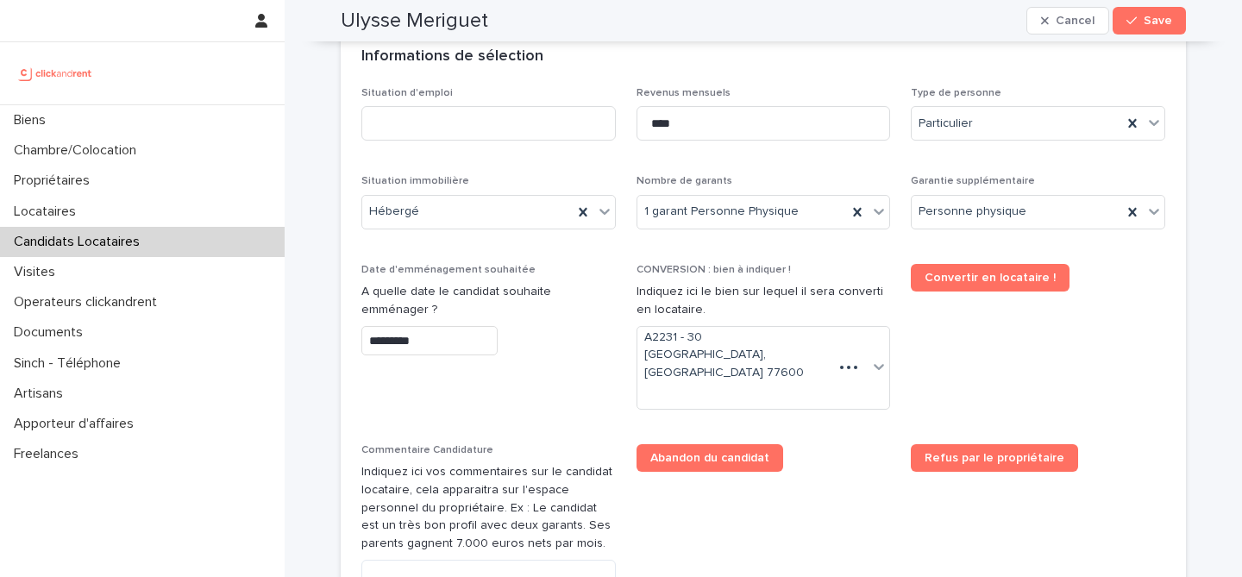
click at [537, 187] on div "Situation immobilière Hébergé" at bounding box center [488, 208] width 254 height 67
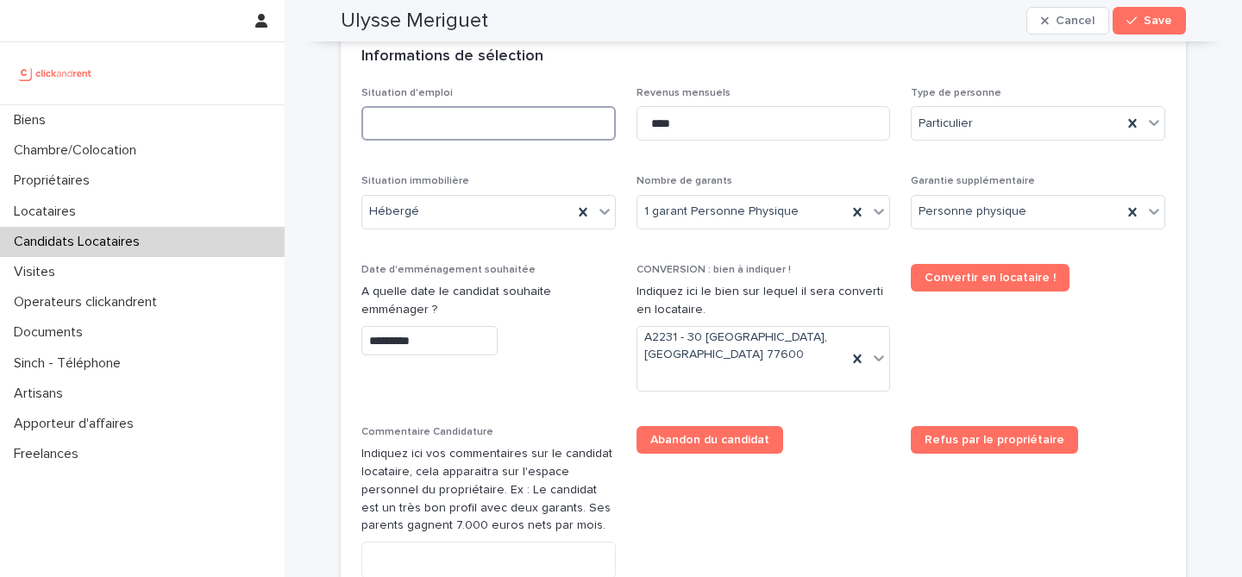
click at [495, 123] on input at bounding box center [488, 123] width 254 height 35
type input "*******"
click at [549, 170] on div "Situation d'emploi ******* Revenus mensuels **** Type de personne Particulier S…" at bounding box center [763, 385] width 804 height 597
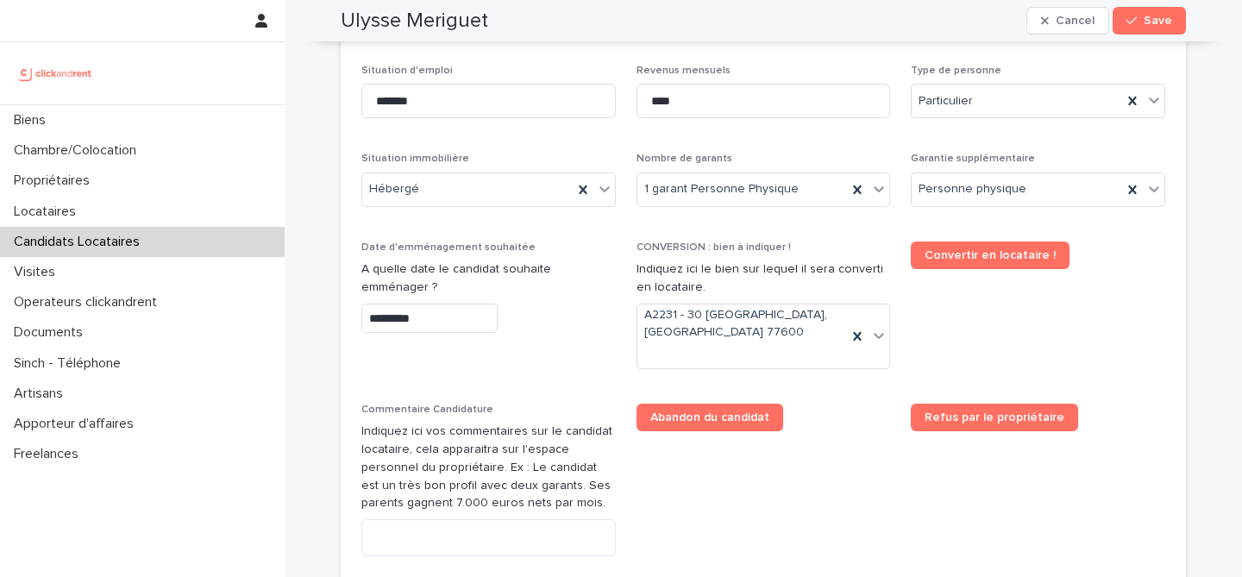
click at [460, 326] on input "*********" at bounding box center [429, 319] width 136 height 30
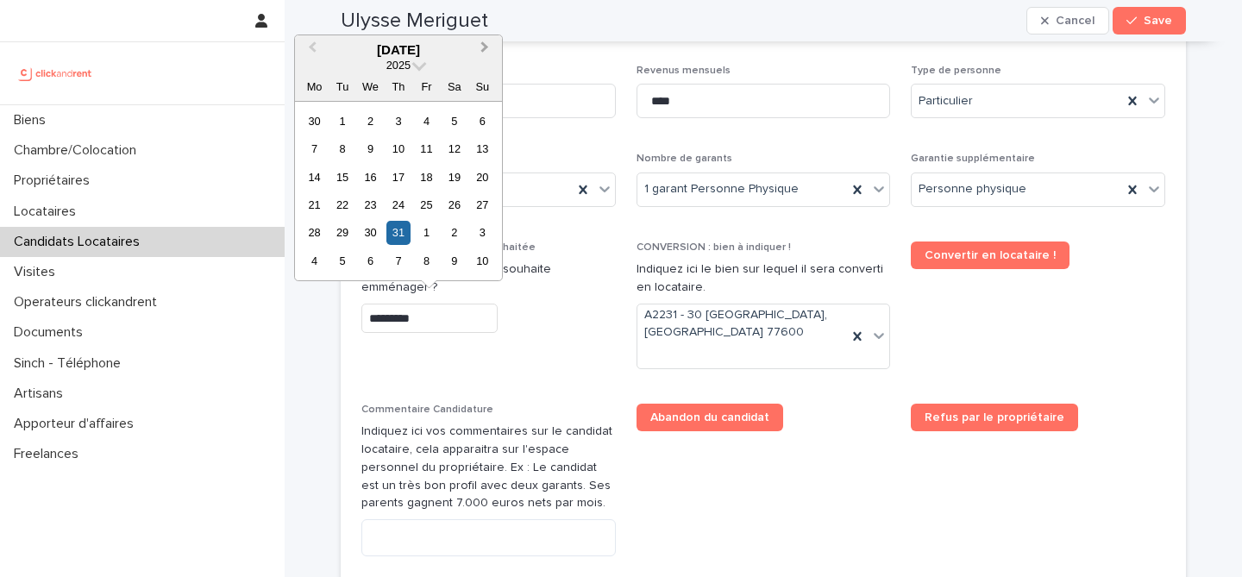
click at [486, 53] on button "Next Month" at bounding box center [487, 51] width 28 height 28
click at [486, 52] on button "Next Month" at bounding box center [487, 51] width 28 height 28
click at [312, 44] on span "Previous Month" at bounding box center [312, 49] width 0 height 23
click at [367, 197] on div "20" at bounding box center [370, 204] width 23 height 23
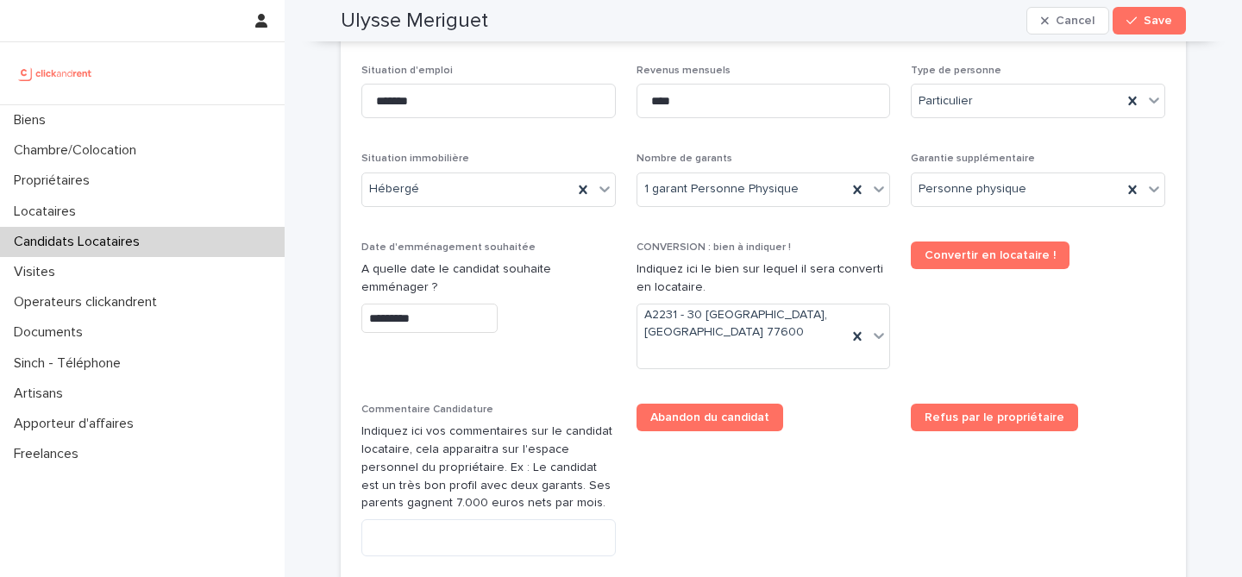
type input "*********"
click at [574, 364] on span "Date d'emménagement souhaitée A quelle date le candidat souhaite emménager ? **…" at bounding box center [488, 312] width 254 height 141
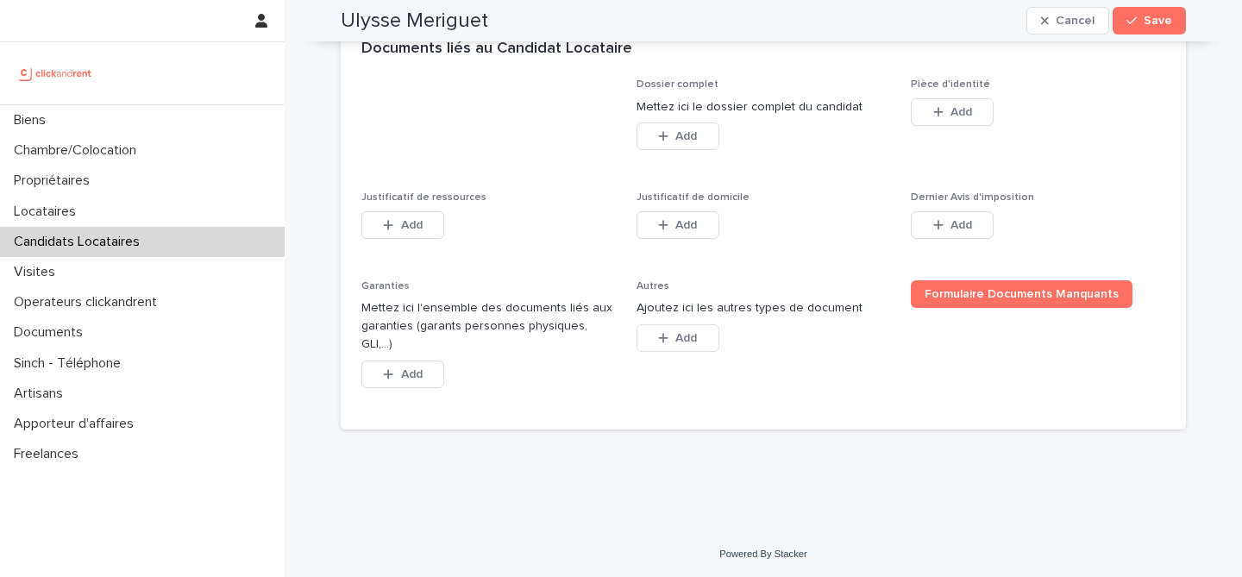
scroll to position [1339, 0]
click at [1174, 136] on div "Dossier complet Mettez ici le dossier complet du candidat This file cannot be o…" at bounding box center [763, 253] width 845 height 350
click at [964, 119] on button "Add" at bounding box center [952, 111] width 83 height 28
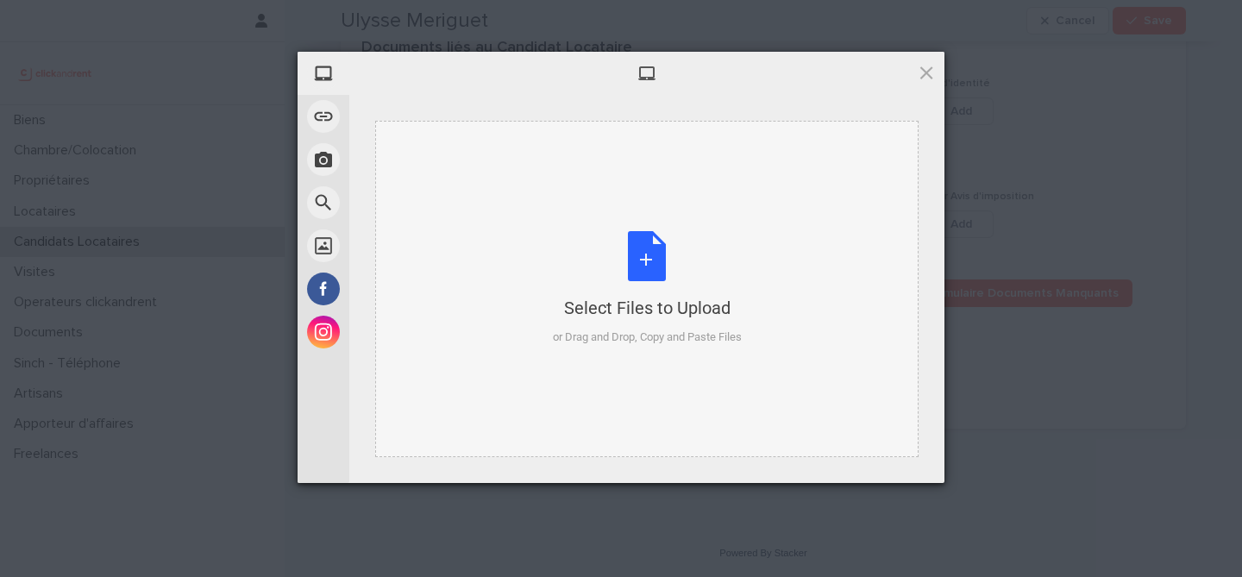
click at [662, 231] on div "Select Files to Upload or Drag and Drop, Copy and Paste Files" at bounding box center [647, 288] width 189 height 115
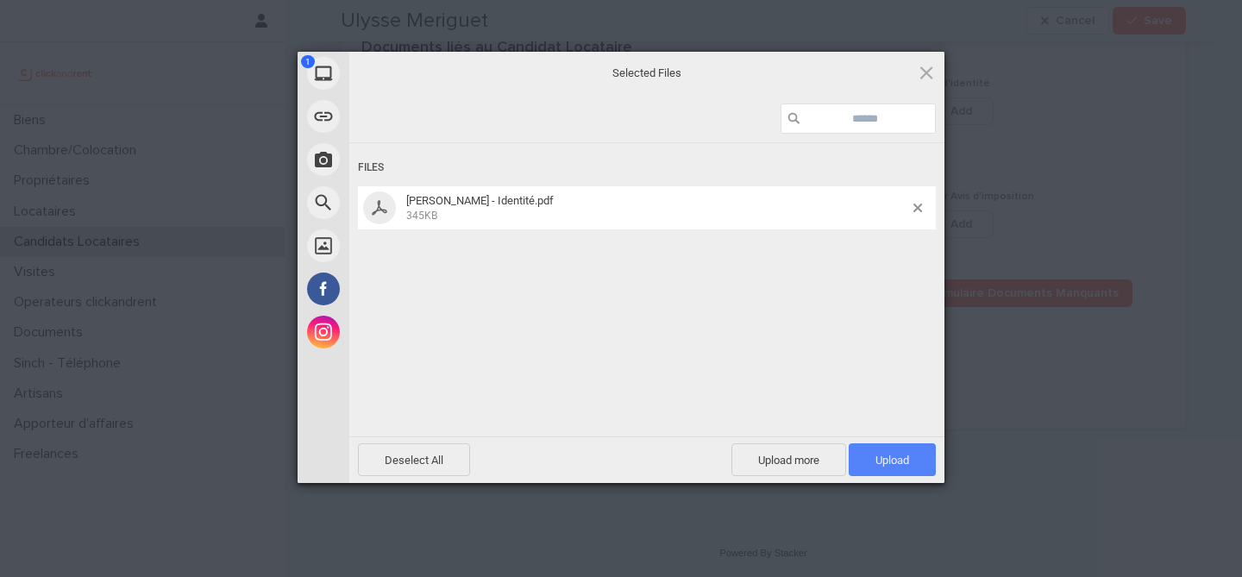
click at [916, 468] on span "Upload 1" at bounding box center [892, 459] width 87 height 33
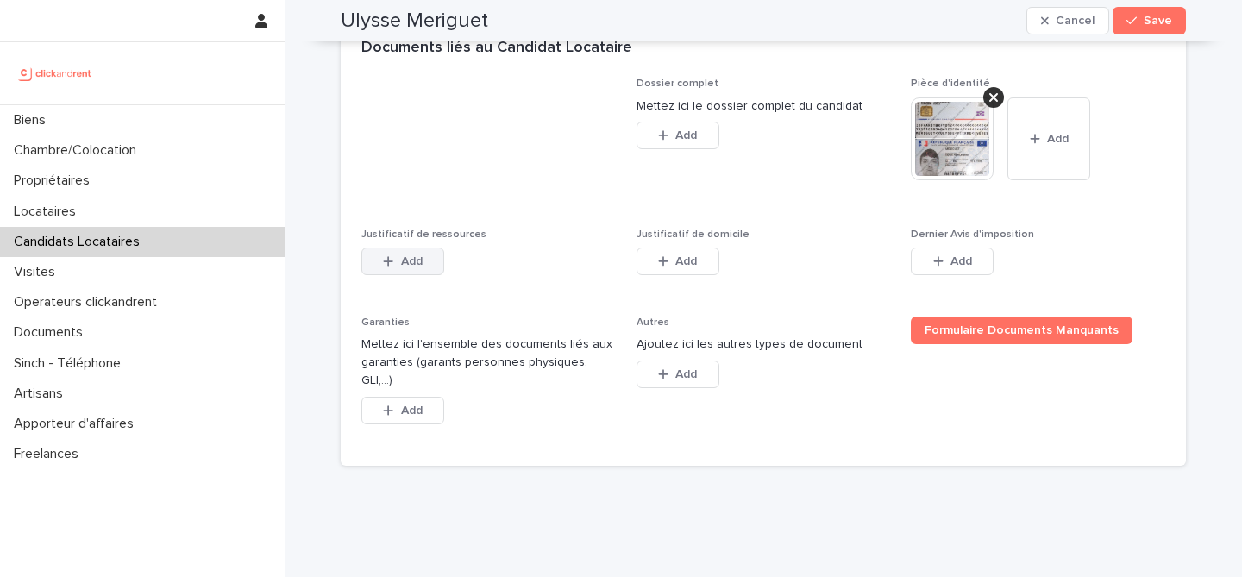
click at [436, 275] on button "Add" at bounding box center [402, 262] width 83 height 28
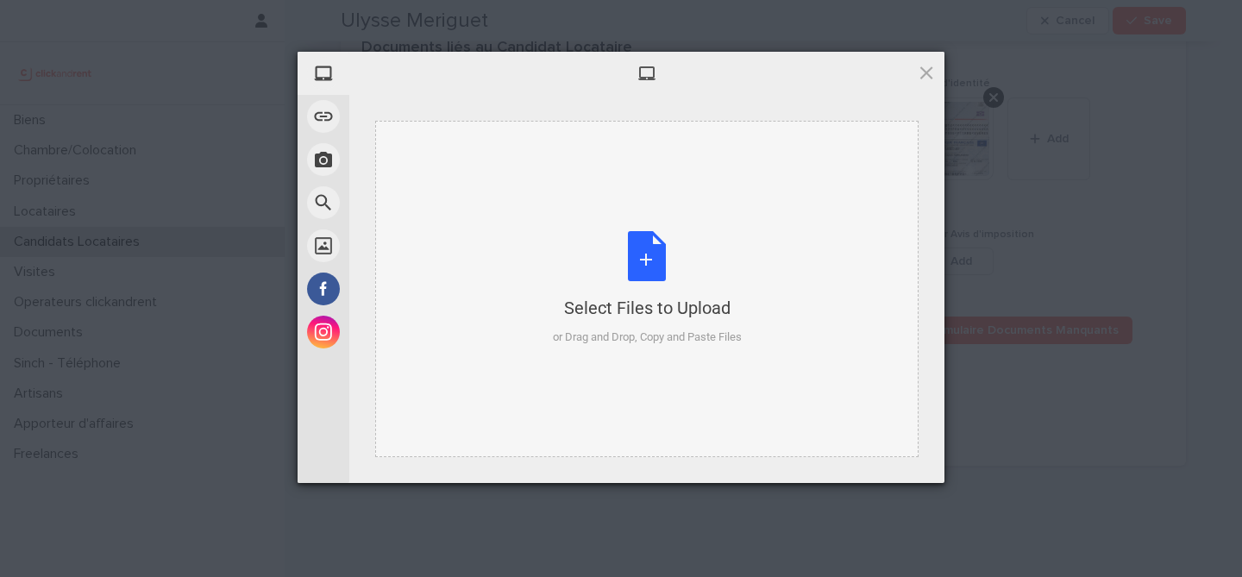
click at [619, 255] on div "Select Files to Upload or Drag and Drop, Copy and Paste Files" at bounding box center [647, 288] width 189 height 115
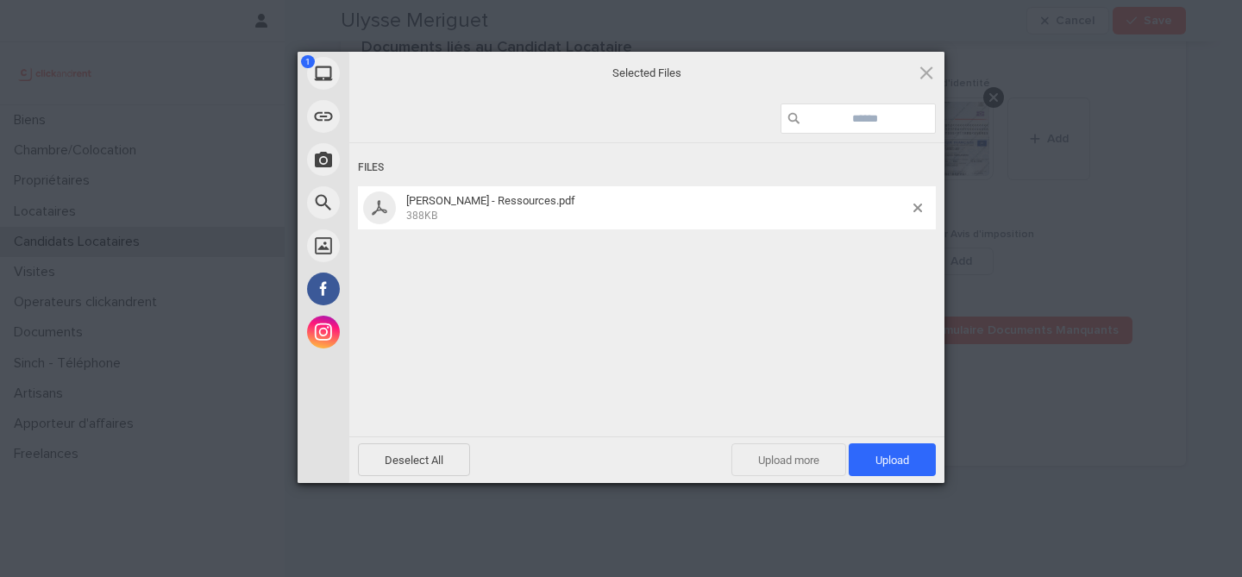
click at [782, 468] on span "Upload more" at bounding box center [788, 459] width 115 height 33
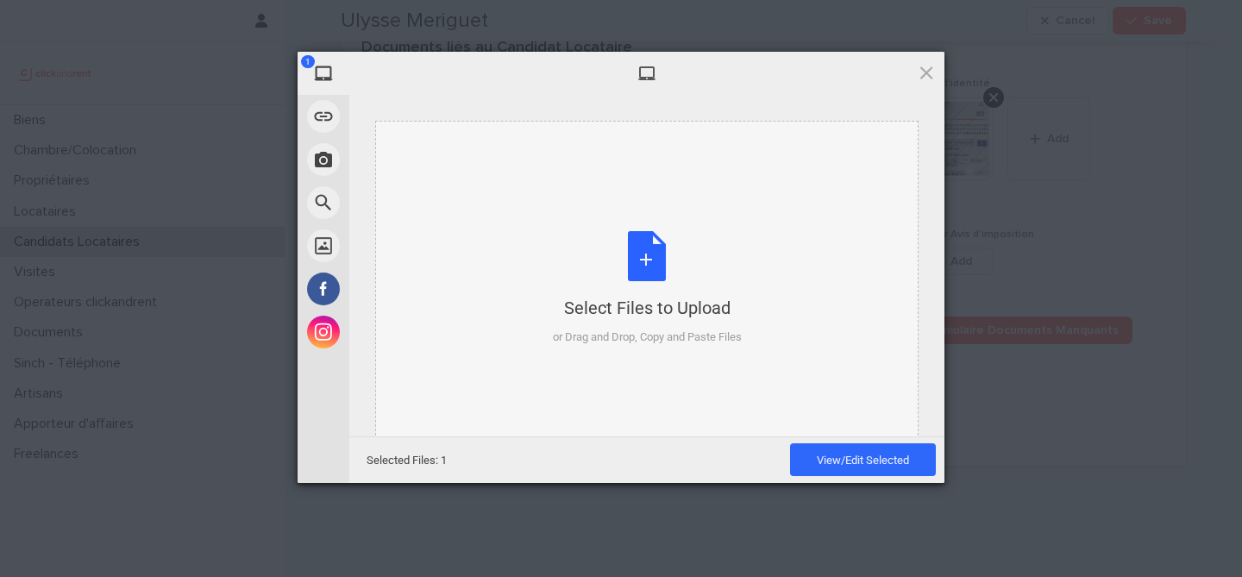
click at [675, 303] on div "Select Files to Upload" at bounding box center [647, 308] width 189 height 24
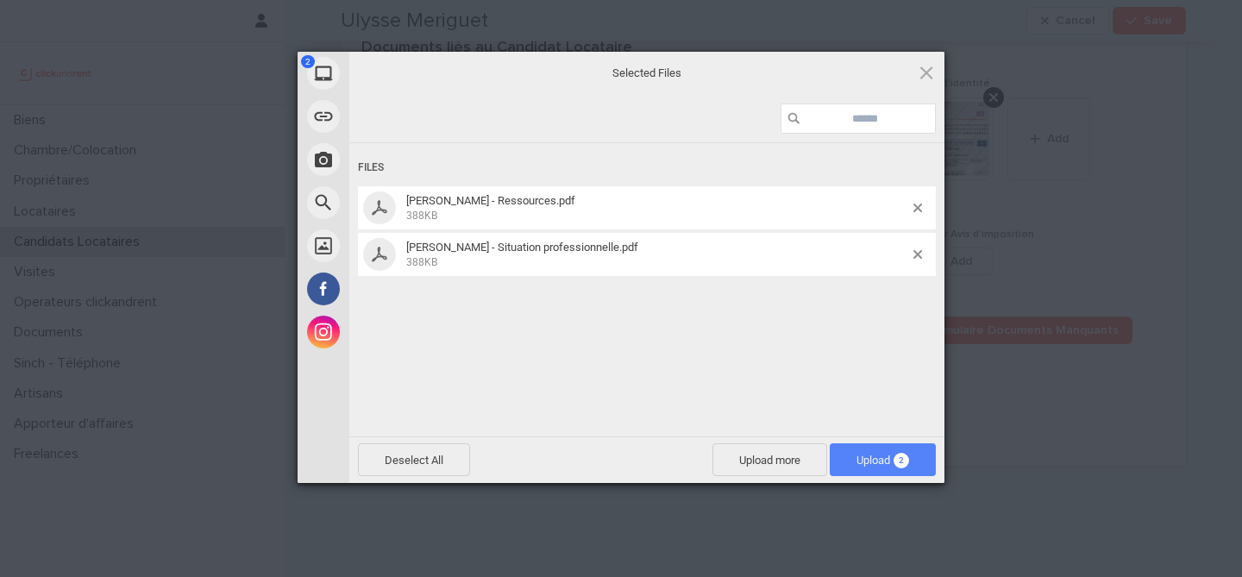
click at [913, 456] on span "Upload 2" at bounding box center [883, 459] width 106 height 33
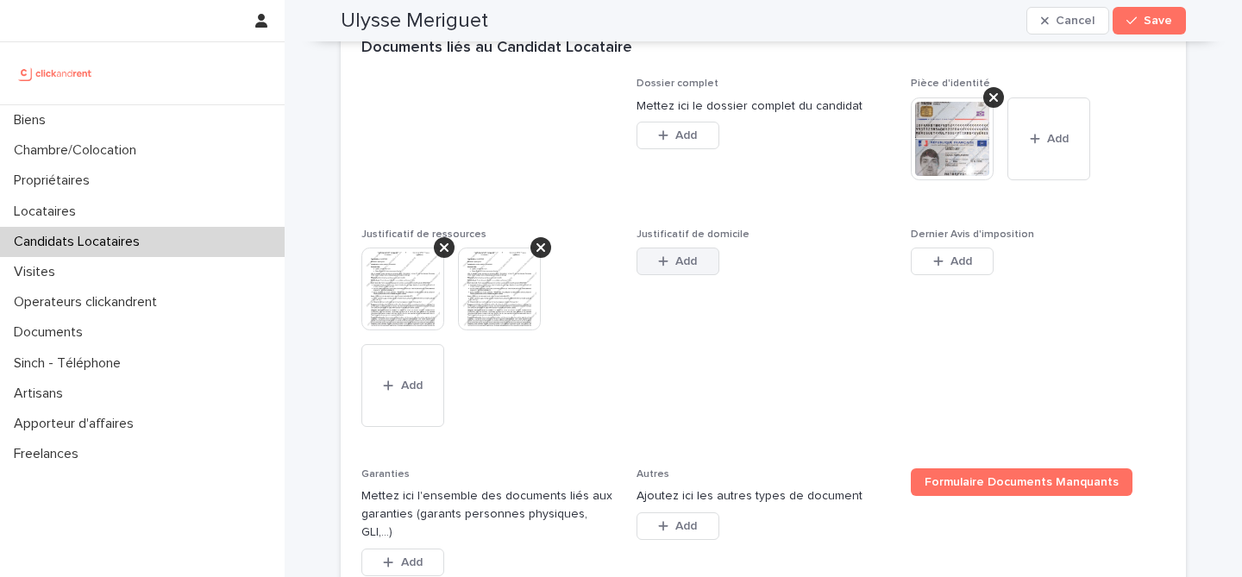
click at [680, 267] on span "Add" at bounding box center [686, 261] width 22 height 12
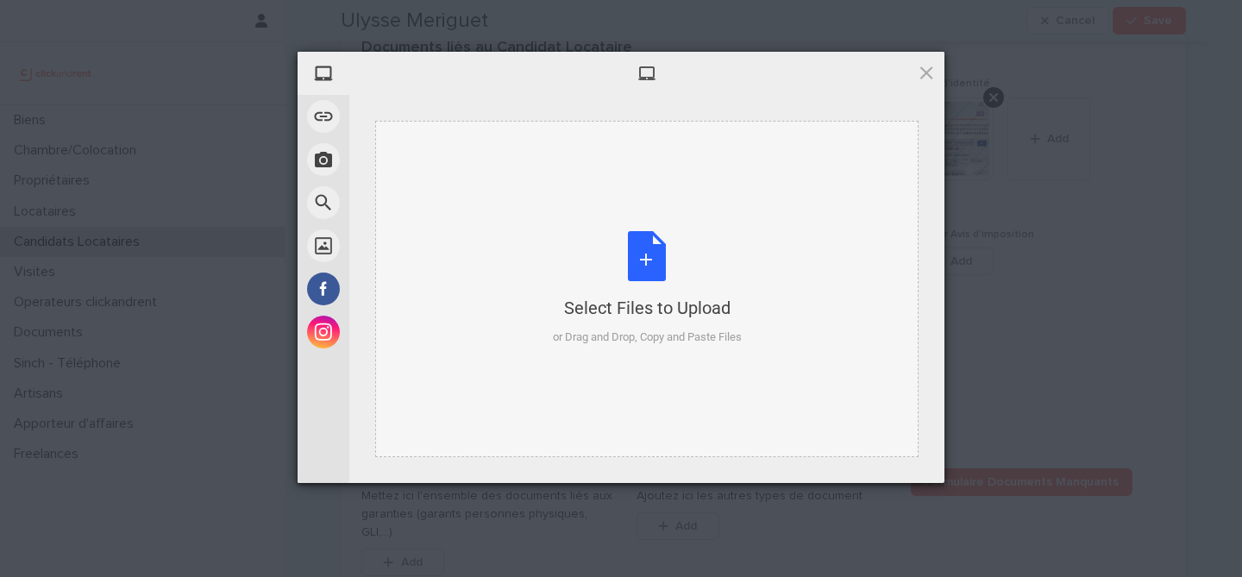
click at [659, 259] on div "Select Files to Upload or Drag and Drop, Copy and Paste Files" at bounding box center [647, 288] width 189 height 115
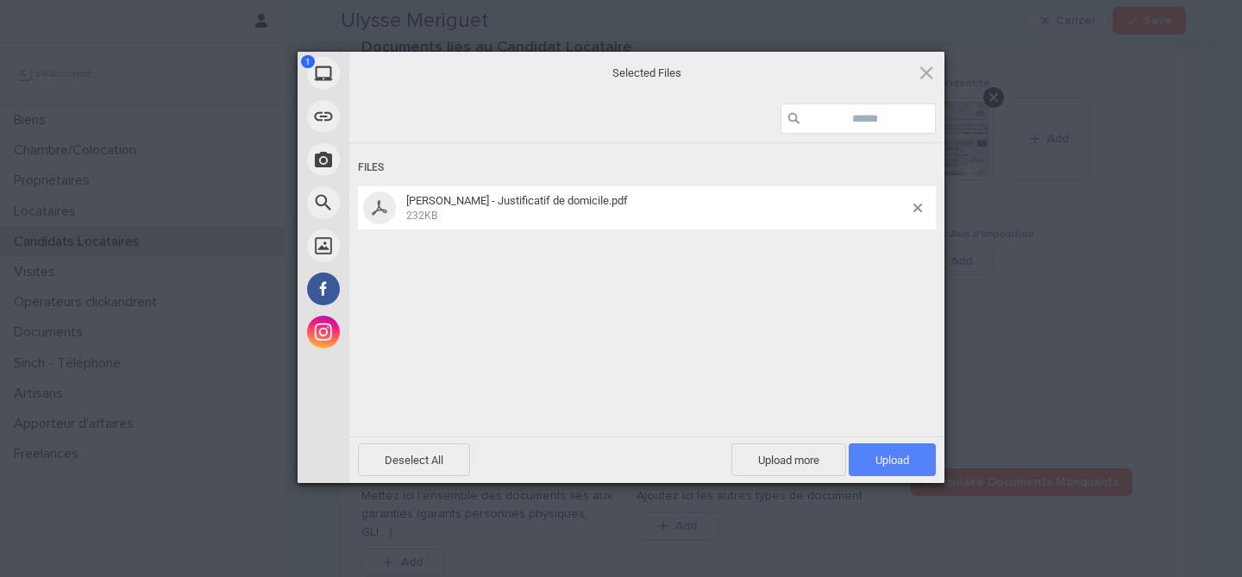
click at [919, 455] on span "Upload 1" at bounding box center [892, 459] width 87 height 33
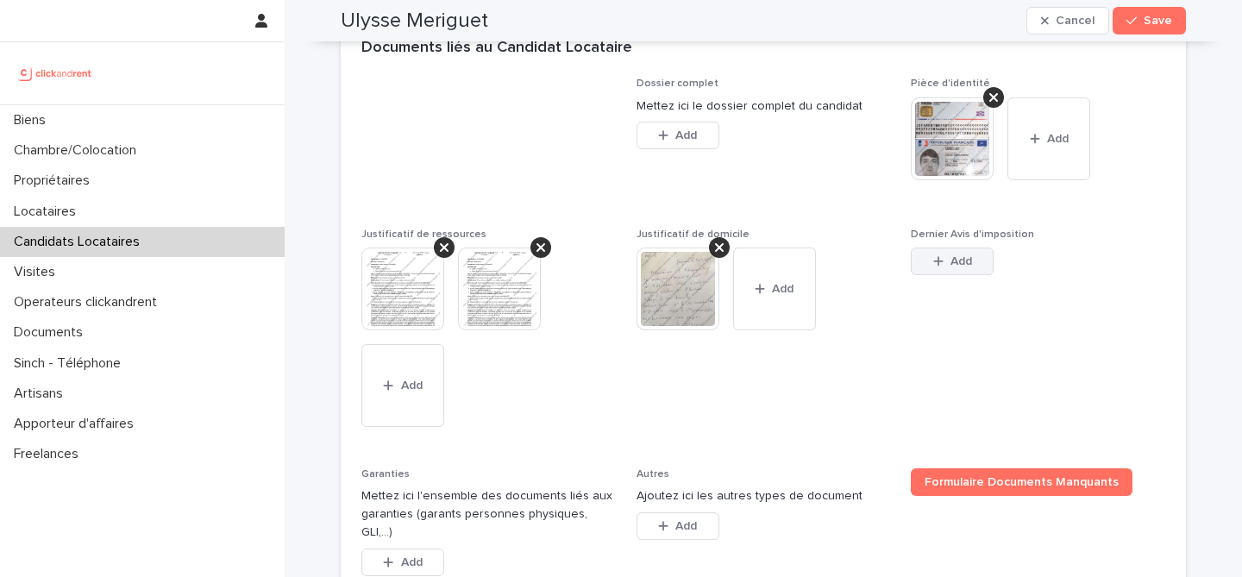
click at [957, 272] on button "Add" at bounding box center [952, 262] width 83 height 28
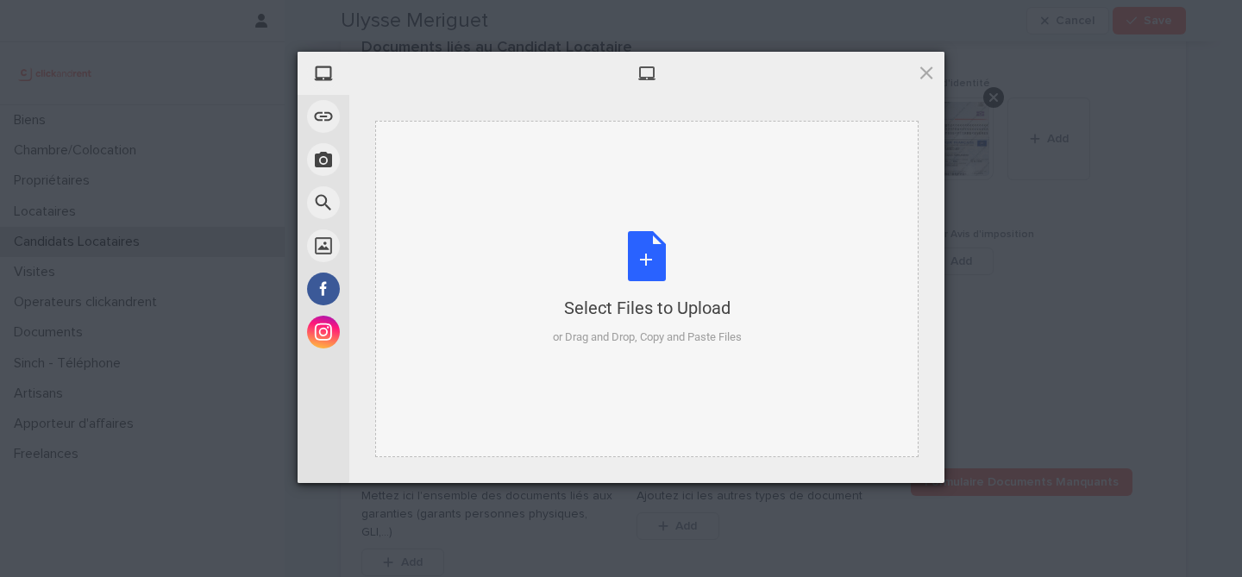
click at [635, 236] on div "Select Files to Upload or Drag and Drop, Copy and Paste Files" at bounding box center [647, 288] width 189 height 115
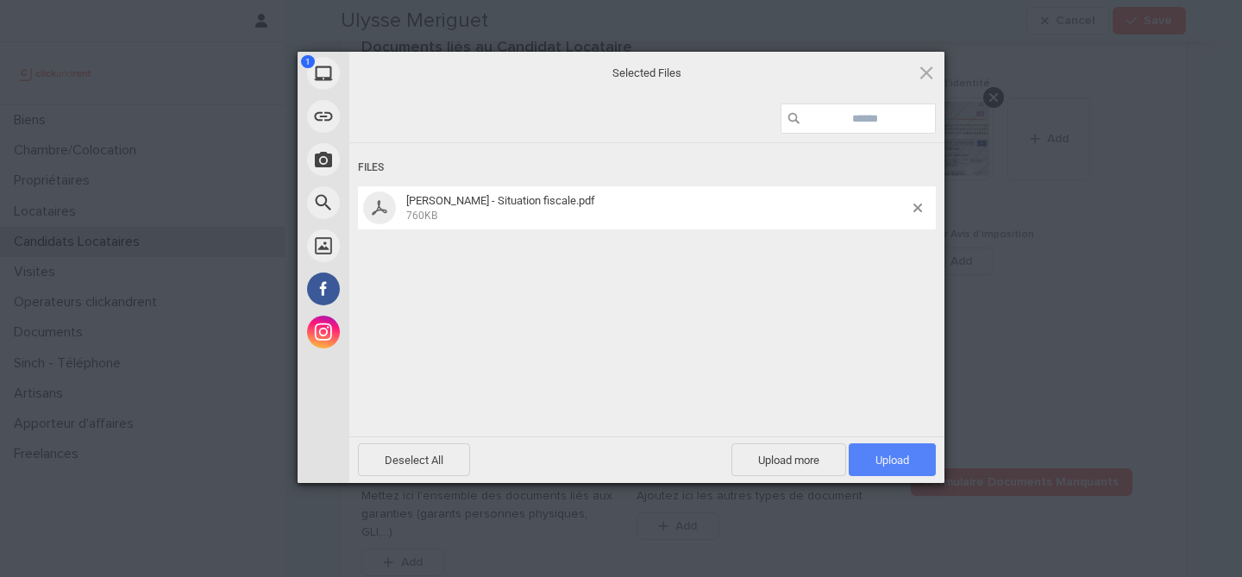
click at [920, 467] on span "Upload 1" at bounding box center [892, 459] width 87 height 33
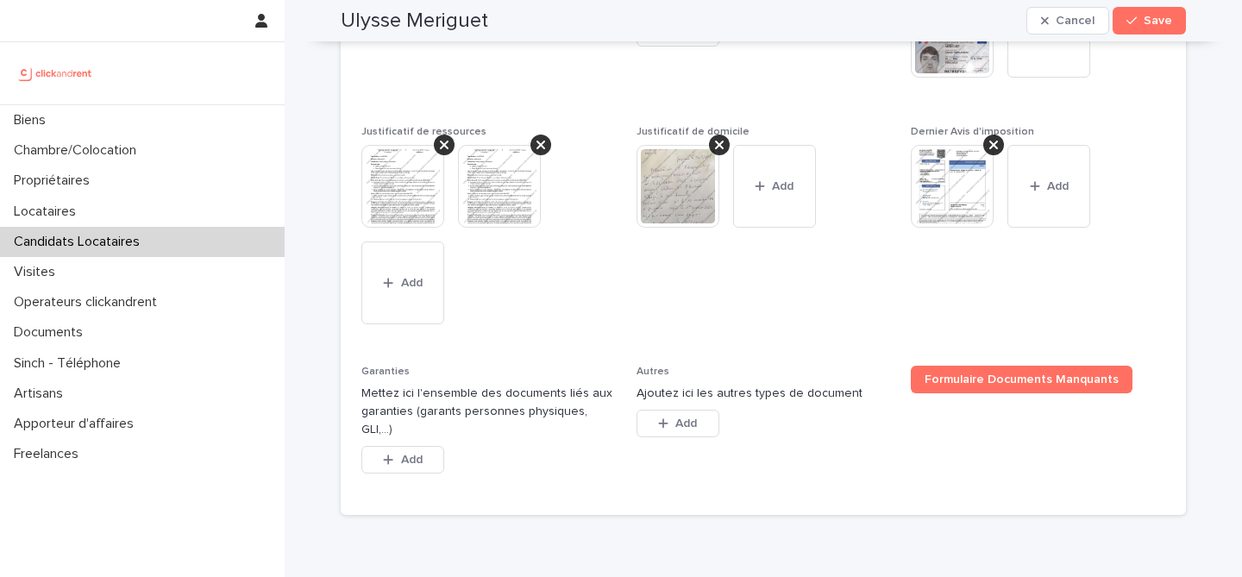
scroll to position [1528, 0]
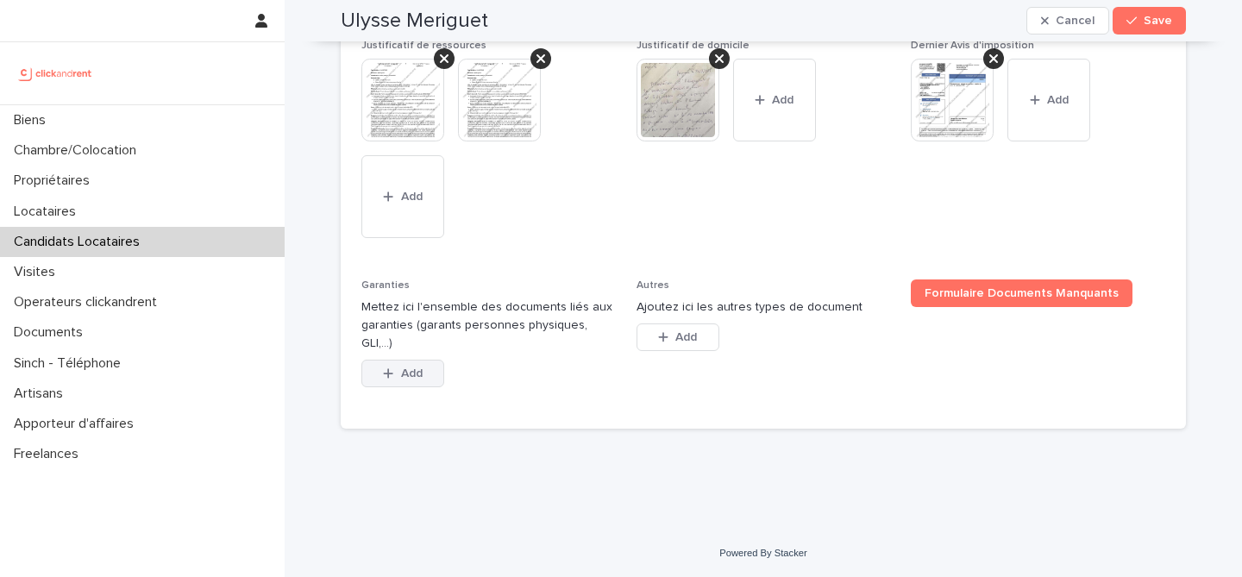
click at [413, 368] on span "Add" at bounding box center [412, 373] width 22 height 12
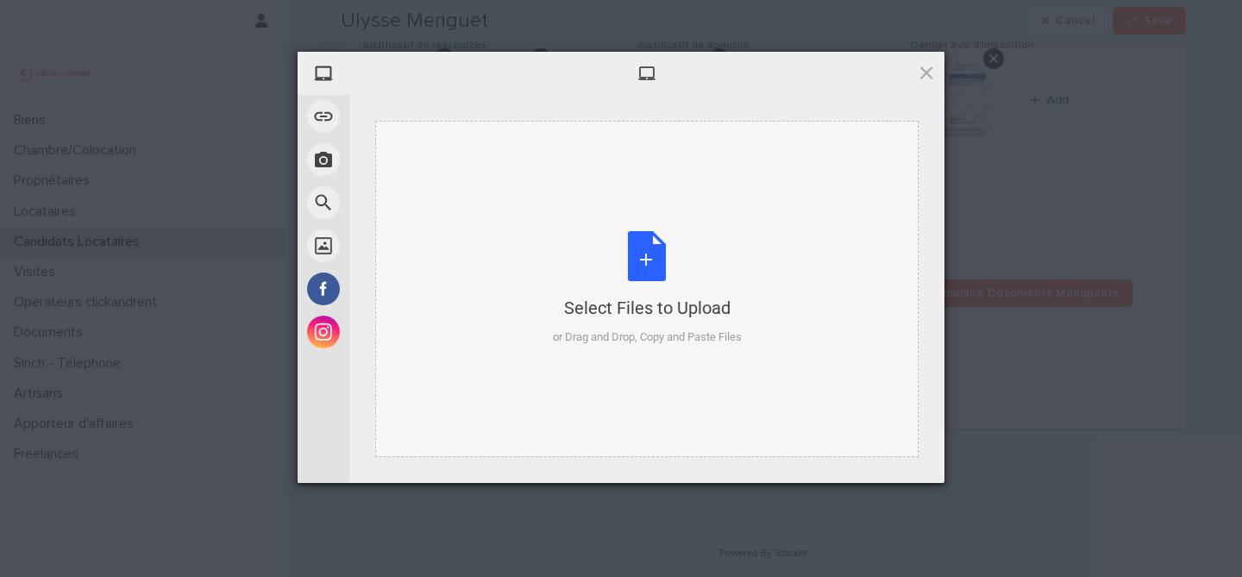
click at [635, 278] on div "Select Files to Upload or Drag and Drop, Copy and Paste Files" at bounding box center [647, 288] width 189 height 115
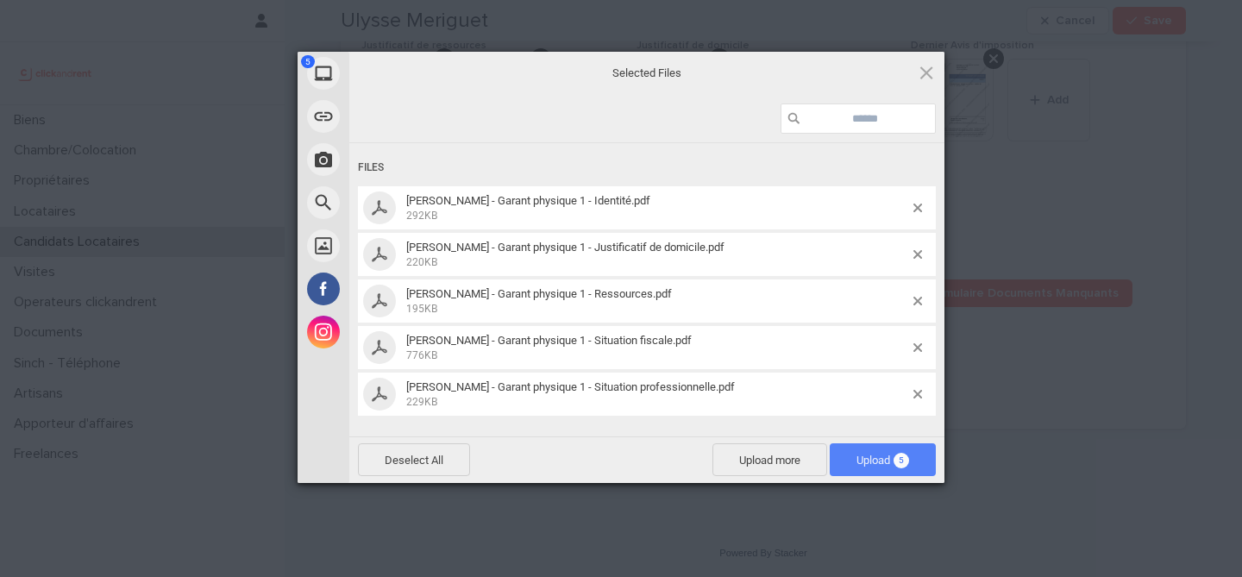
click at [872, 474] on span "Upload 5" at bounding box center [883, 459] width 106 height 33
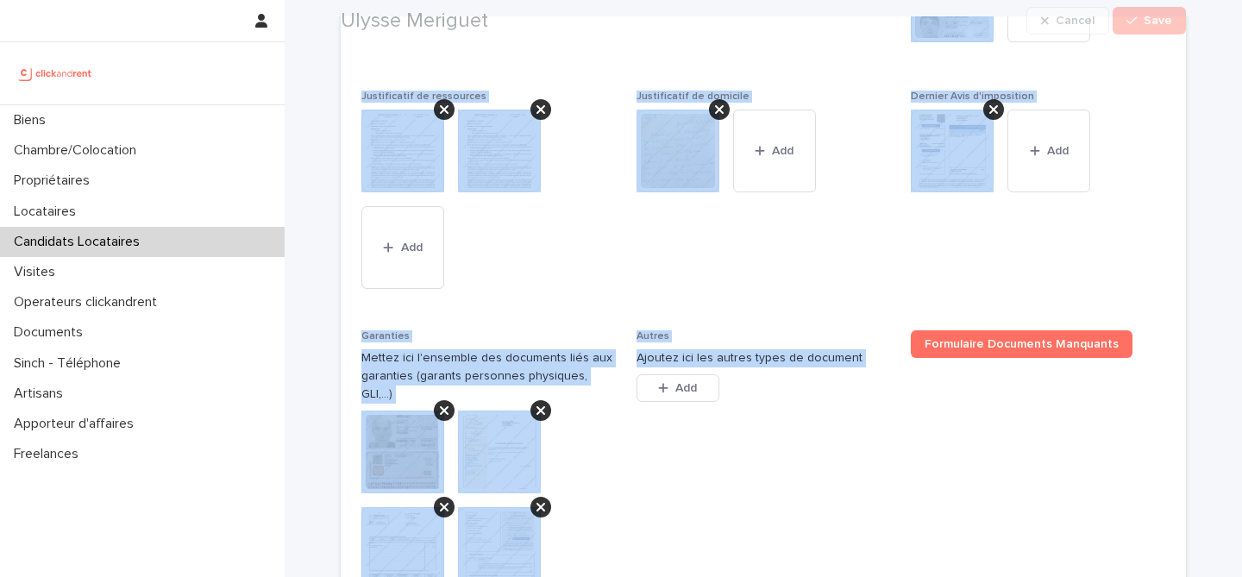
scroll to position [1873, 0]
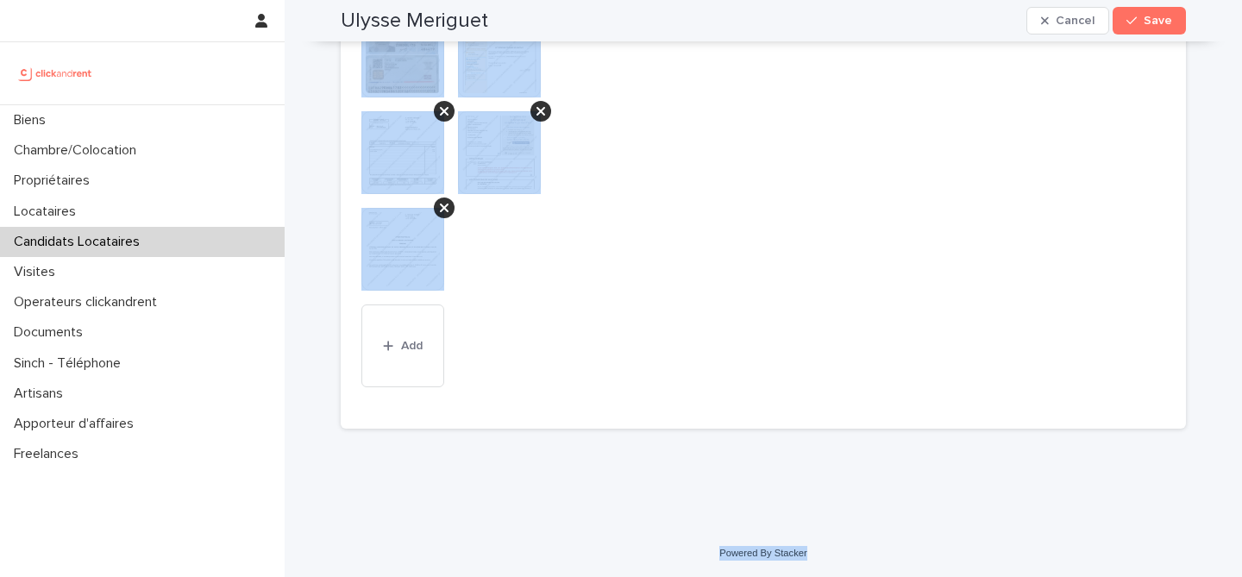
drag, startPoint x: 336, startPoint y: 53, endPoint x: 817, endPoint y: 549, distance: 691.1
copy div "Ulysse Meriguet Cancel Save Sorry, there was an error saving your record. Pleas…"
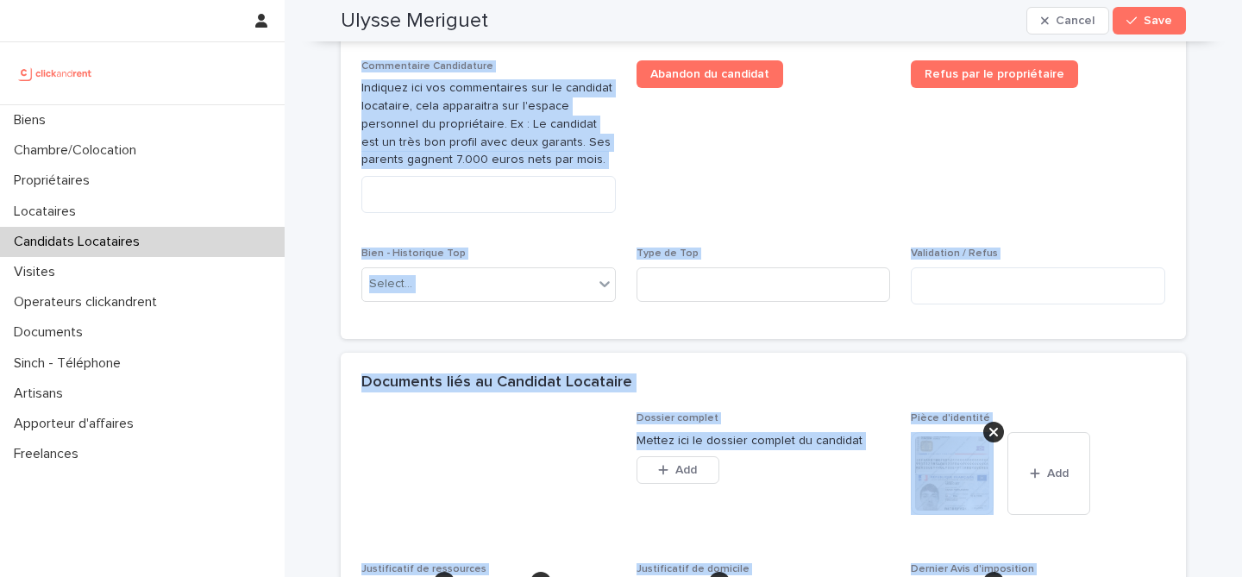
scroll to position [942, 0]
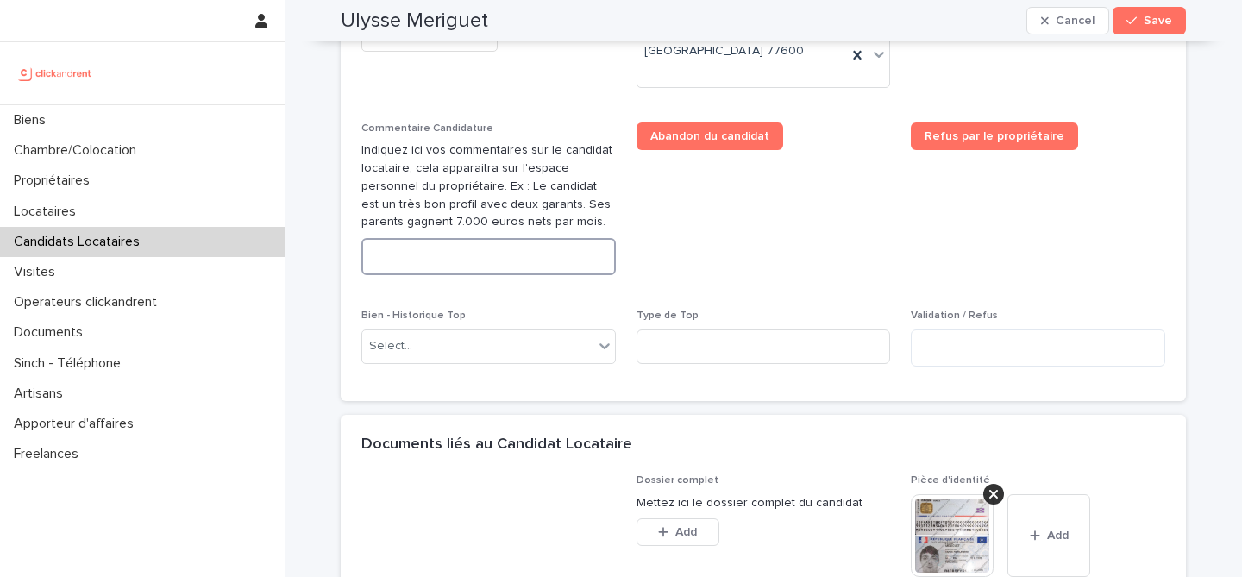
click at [537, 275] on textarea at bounding box center [488, 256] width 254 height 37
paste textarea "**********"
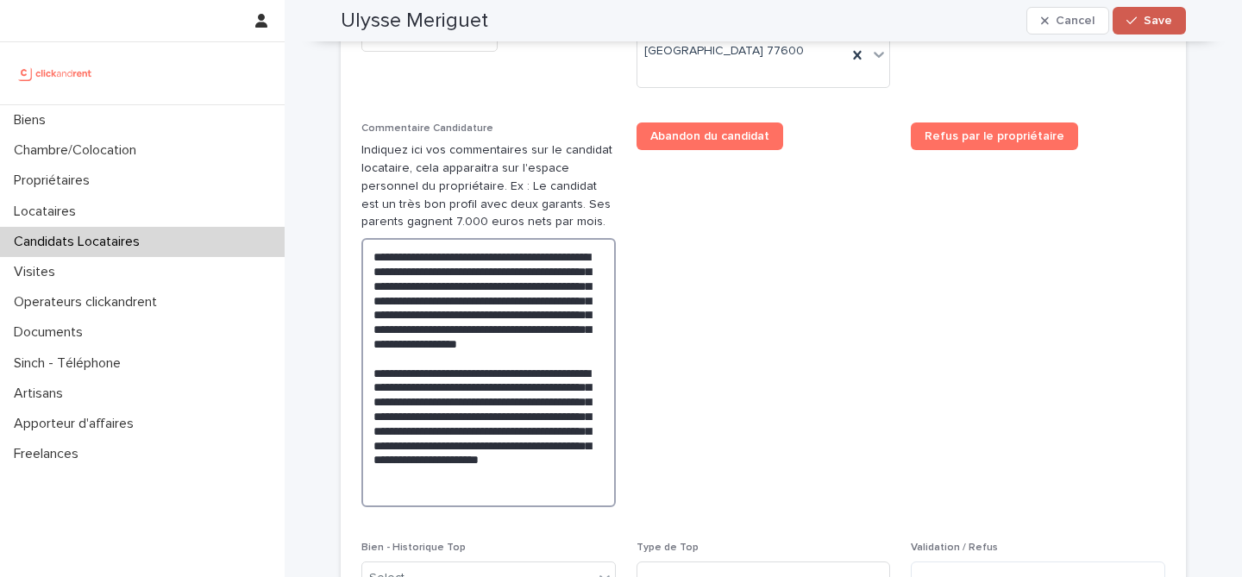
type textarea "**********"
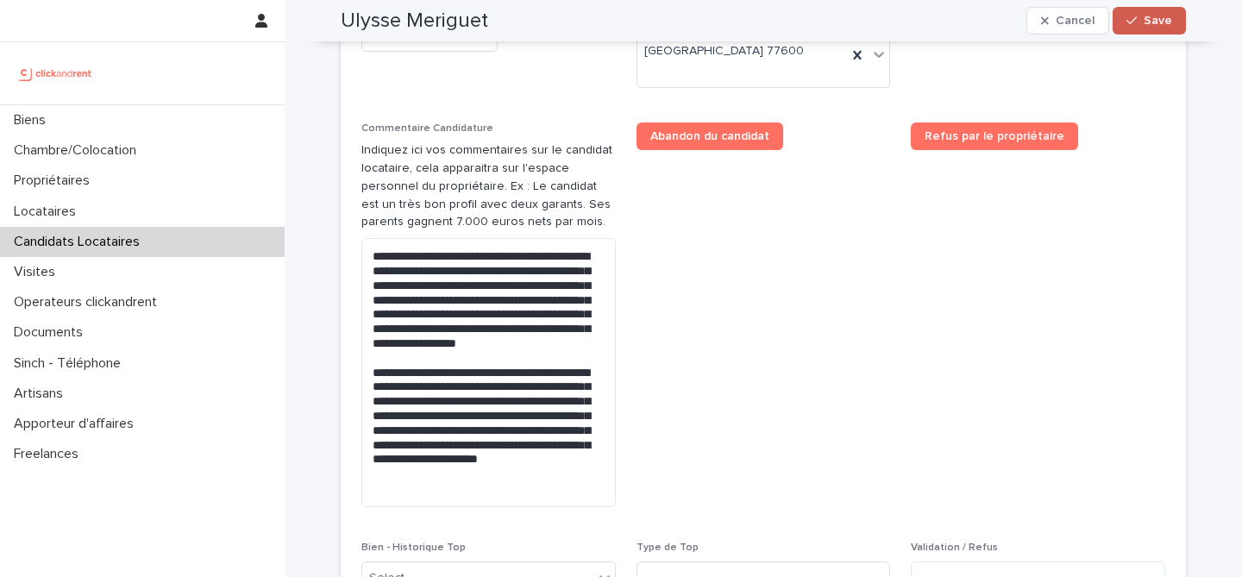
click at [1170, 22] on span "Save" at bounding box center [1158, 21] width 28 height 12
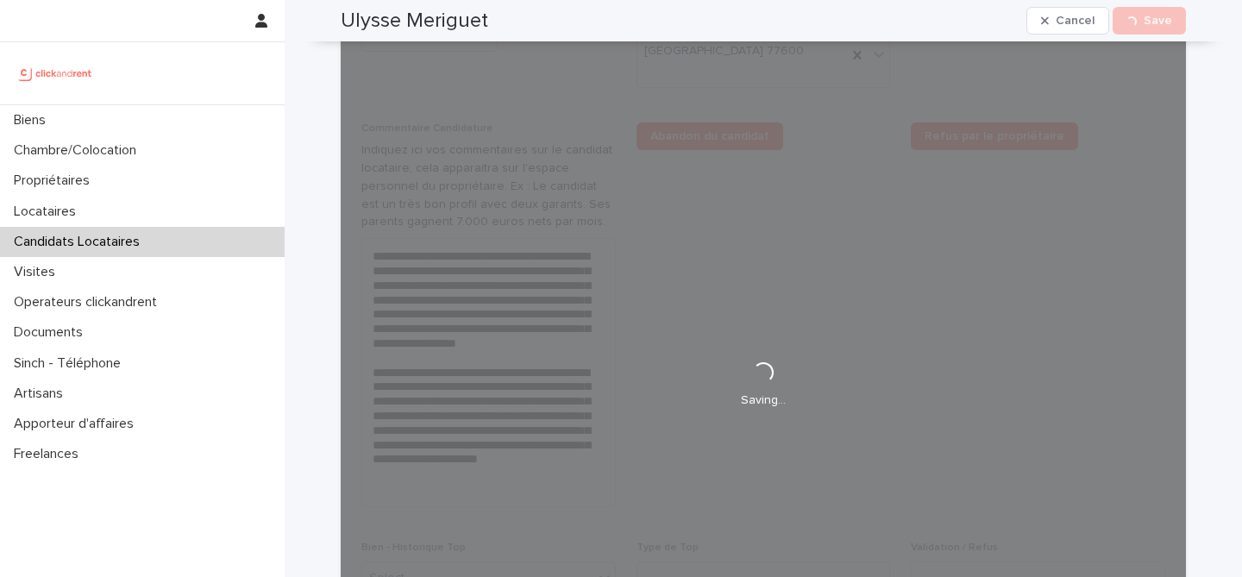
click at [449, 17] on h2 "Ulysse Meriguet" at bounding box center [414, 21] width 147 height 25
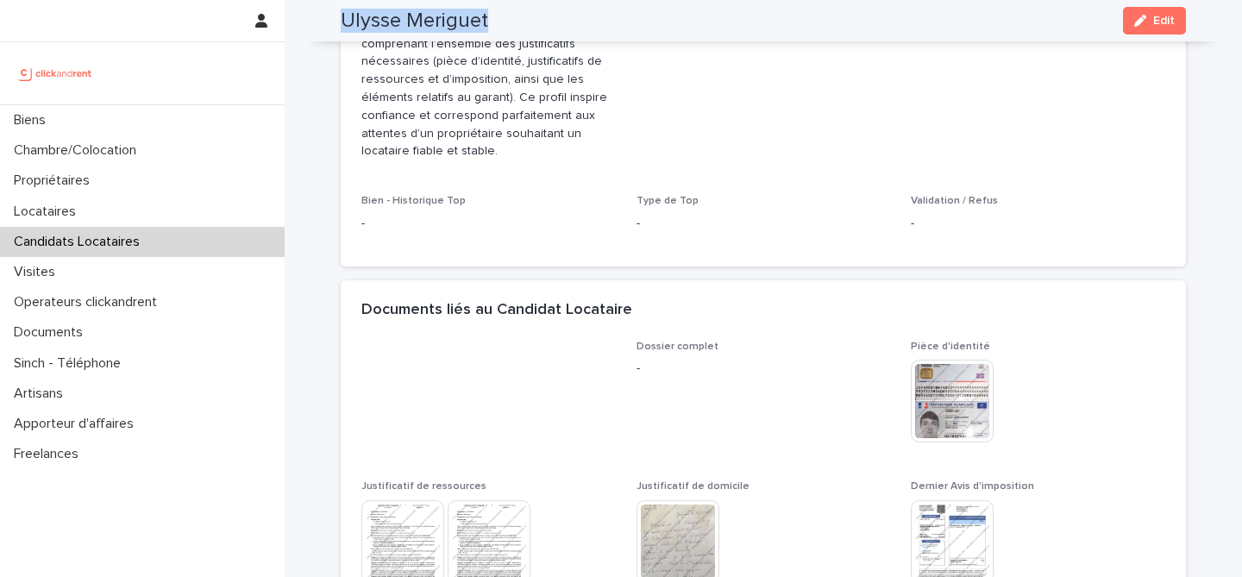
scroll to position [613, 0]
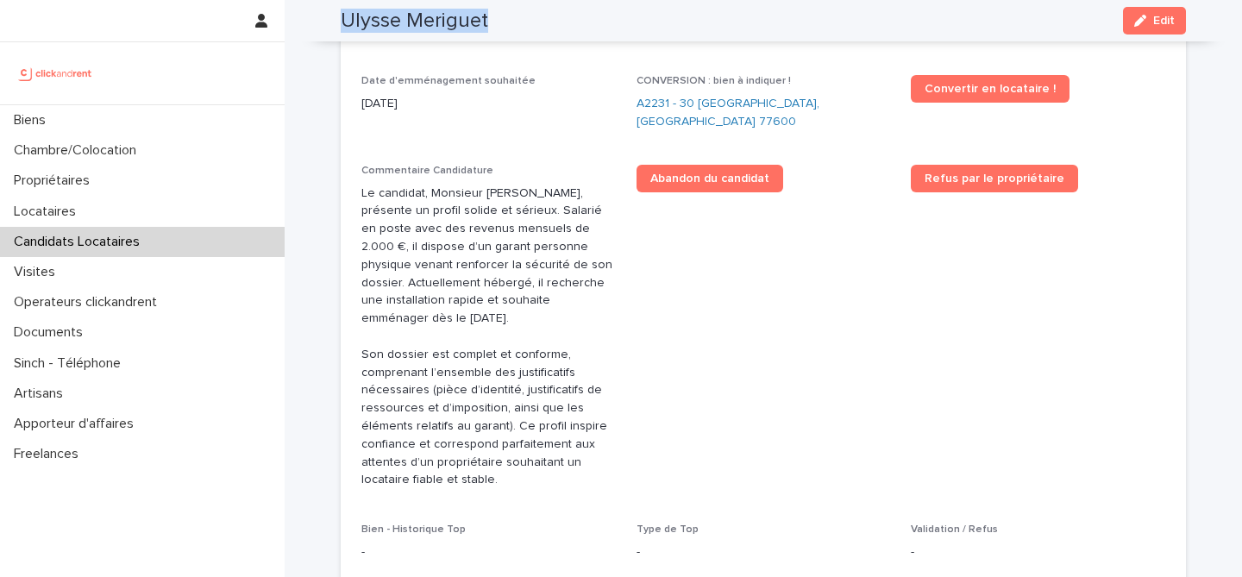
copy div "Ulysse Meriguet Cancel Loading... Save"
click at [658, 116] on link "A2231 - 30 Allée Madame de Montespan, Bussy-Saint-Georges 77600" at bounding box center [764, 113] width 254 height 36
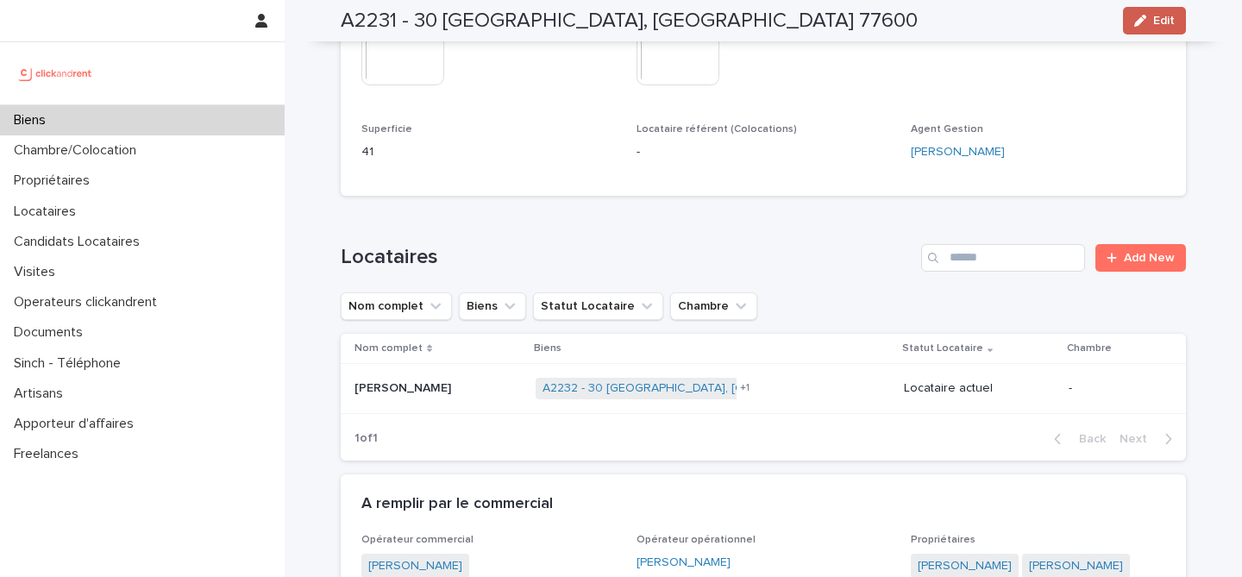
click at [1167, 16] on span "Edit" at bounding box center [1164, 21] width 22 height 12
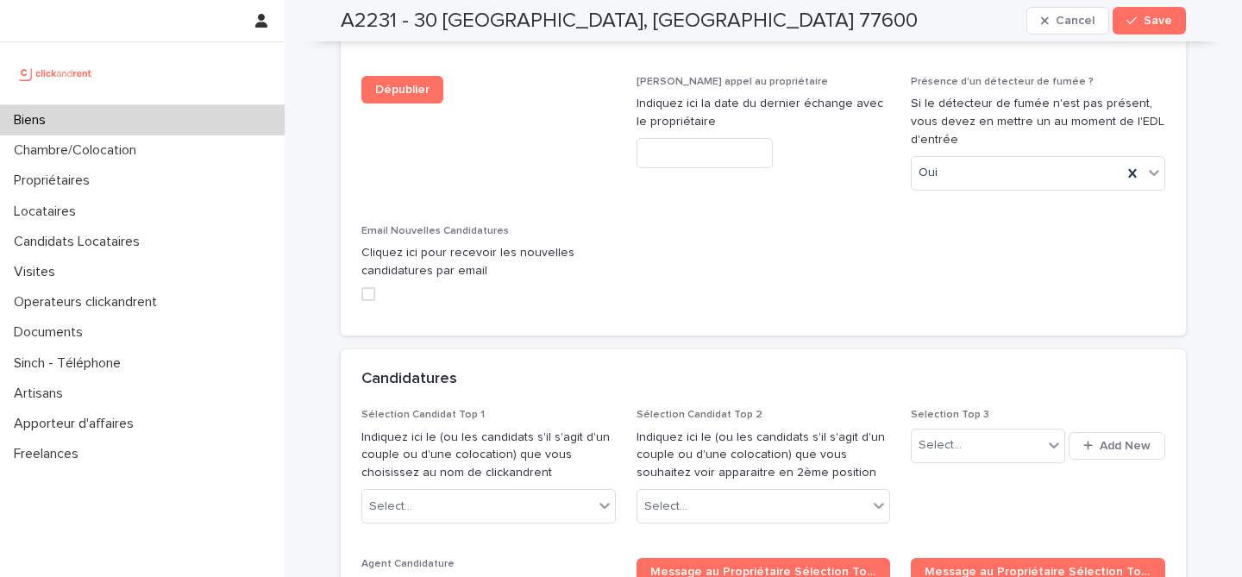
scroll to position [8048, 0]
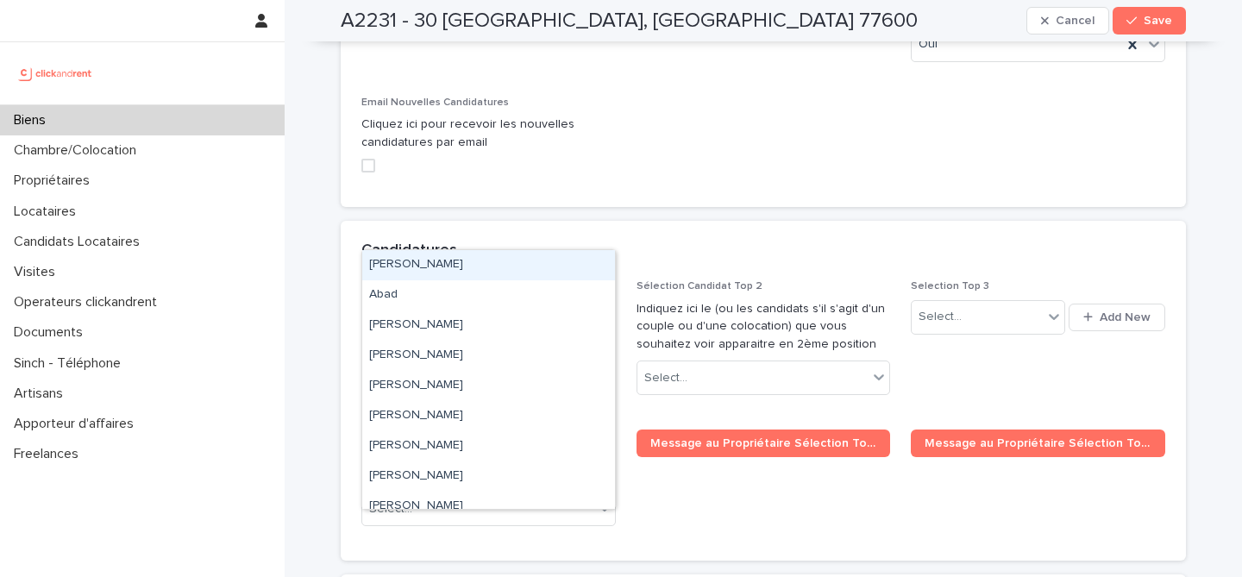
click at [508, 364] on div "Select..." at bounding box center [477, 378] width 231 height 28
paste input "**********"
type input "**********"
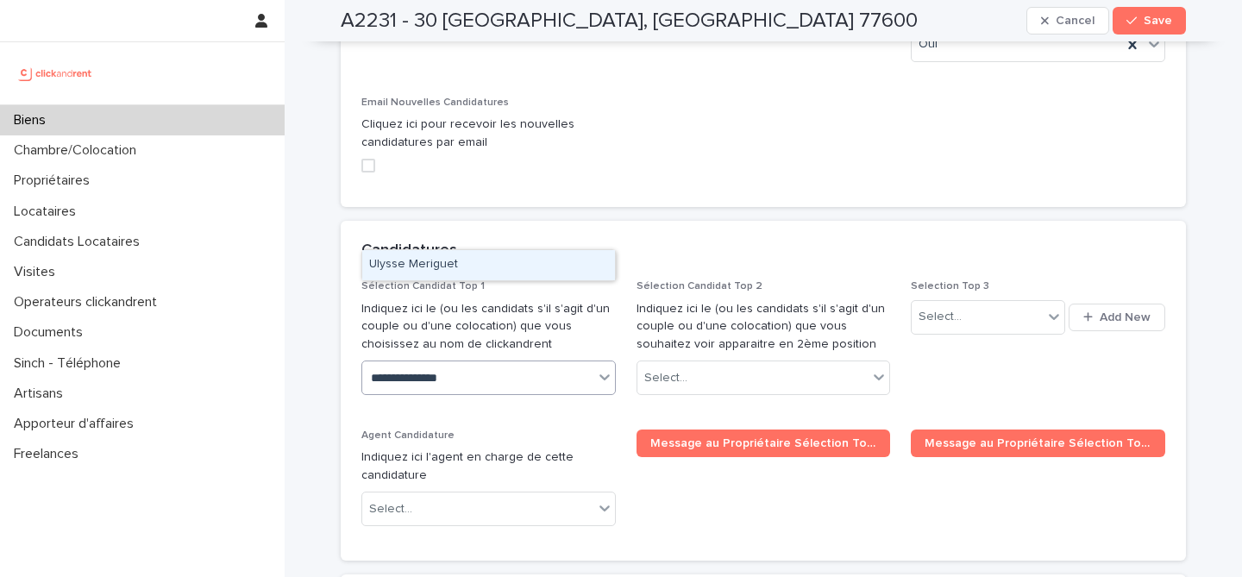
click at [544, 270] on div "Ulysse Meriguet" at bounding box center [488, 265] width 253 height 30
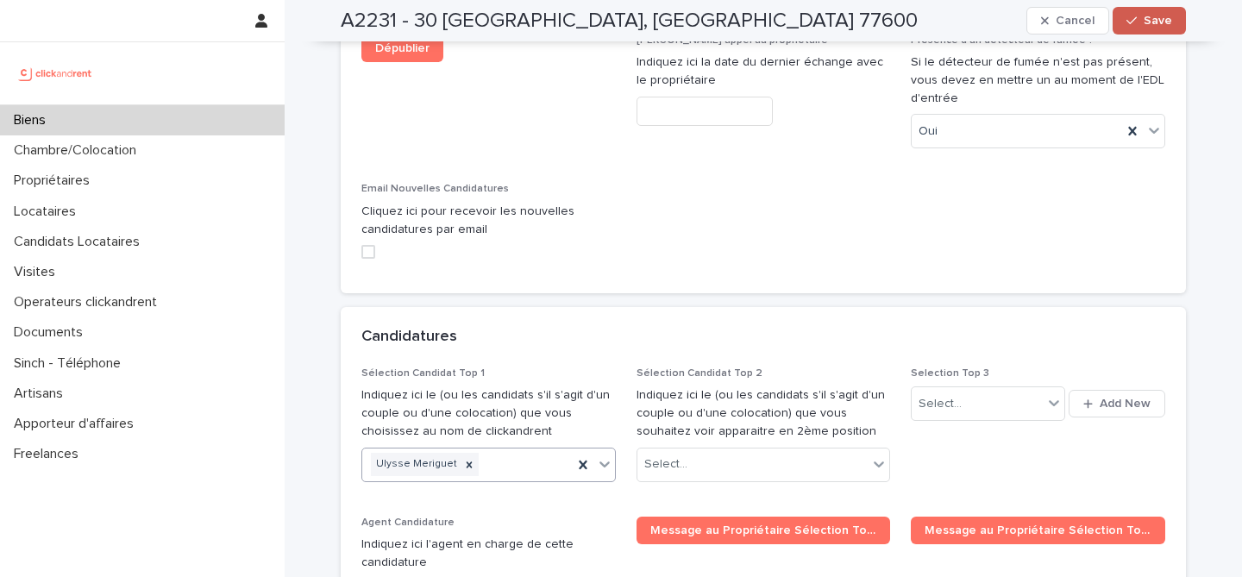
click at [1139, 24] on div "button" at bounding box center [1134, 21] width 17 height 12
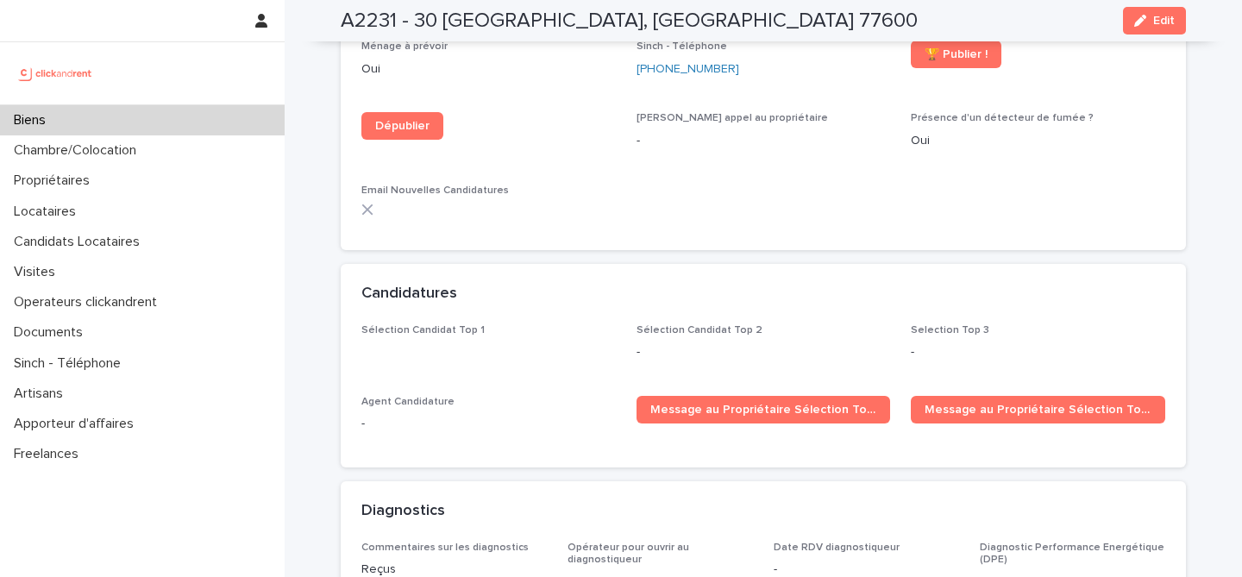
scroll to position [5008, 0]
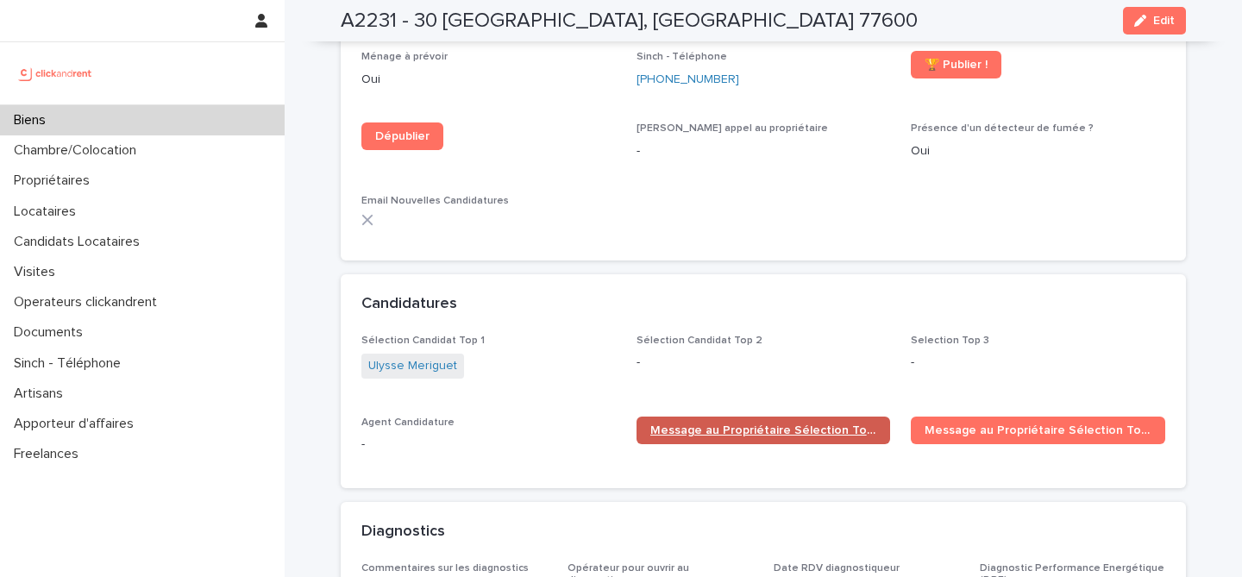
click at [775, 424] on span "Message au Propriétaire Sélection Top 1" at bounding box center [763, 430] width 227 height 12
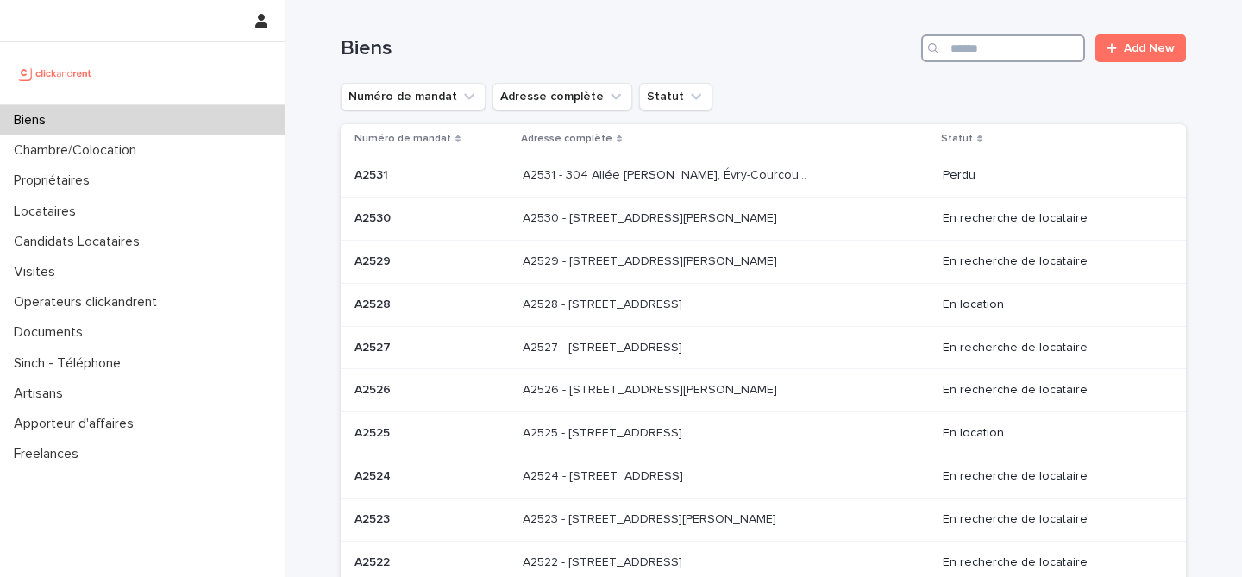
click at [976, 55] on input "Search" at bounding box center [1003, 49] width 164 height 28
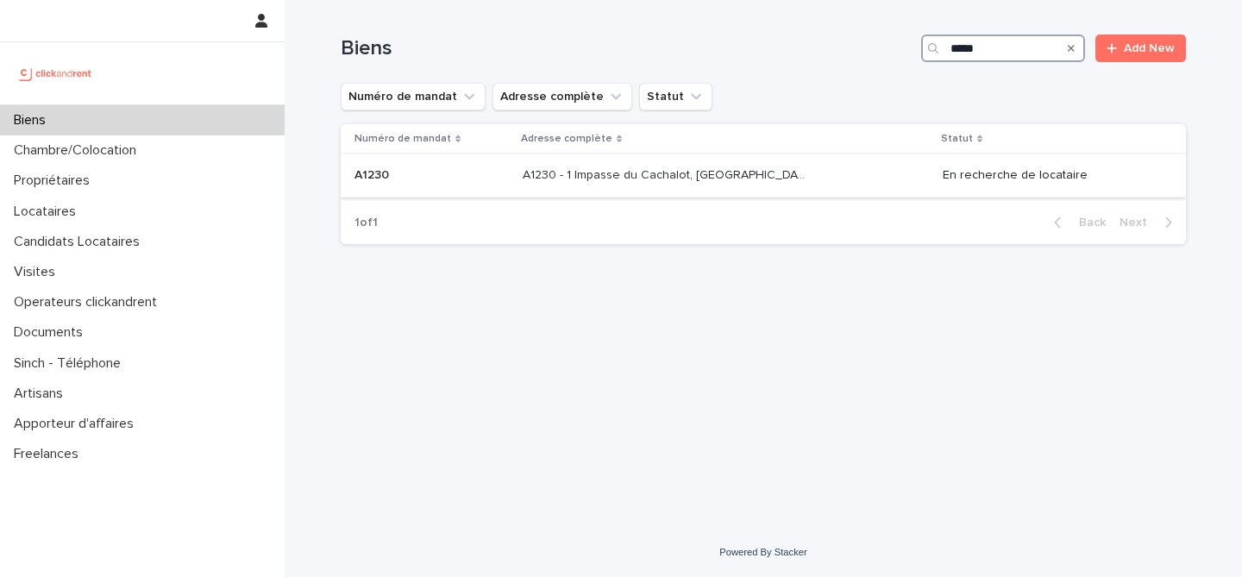
type input "*****"
click at [617, 185] on div "A1230 - 1 Impasse du Cachalot, Chatenay-Malabry 92290 A1230 - 1 Impasse du Cach…" at bounding box center [726, 175] width 406 height 28
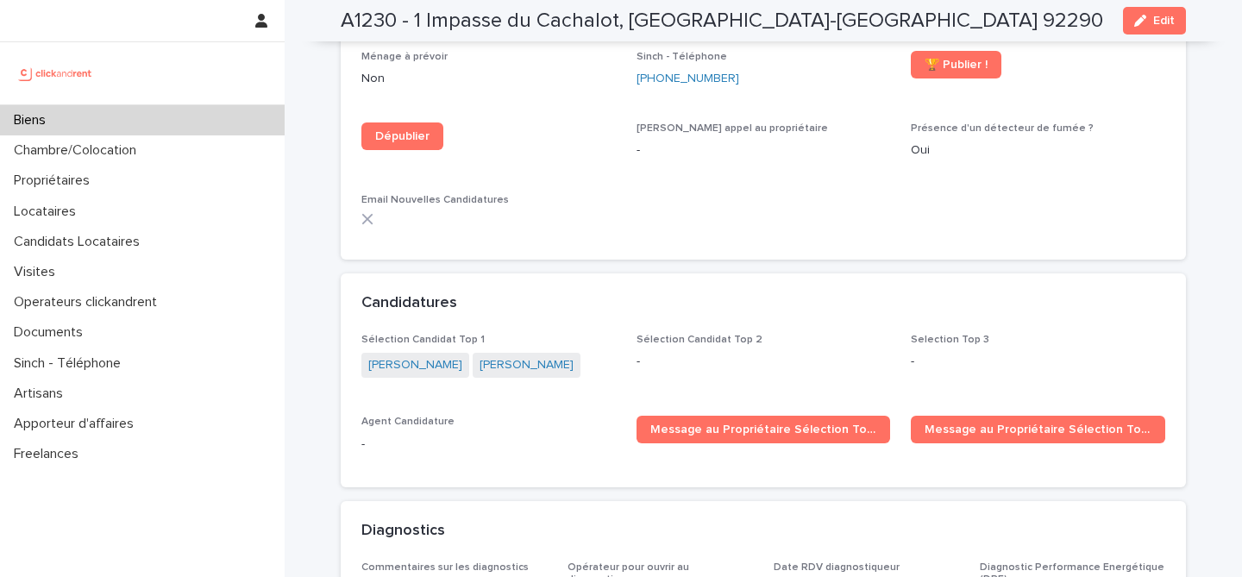
scroll to position [5375, 0]
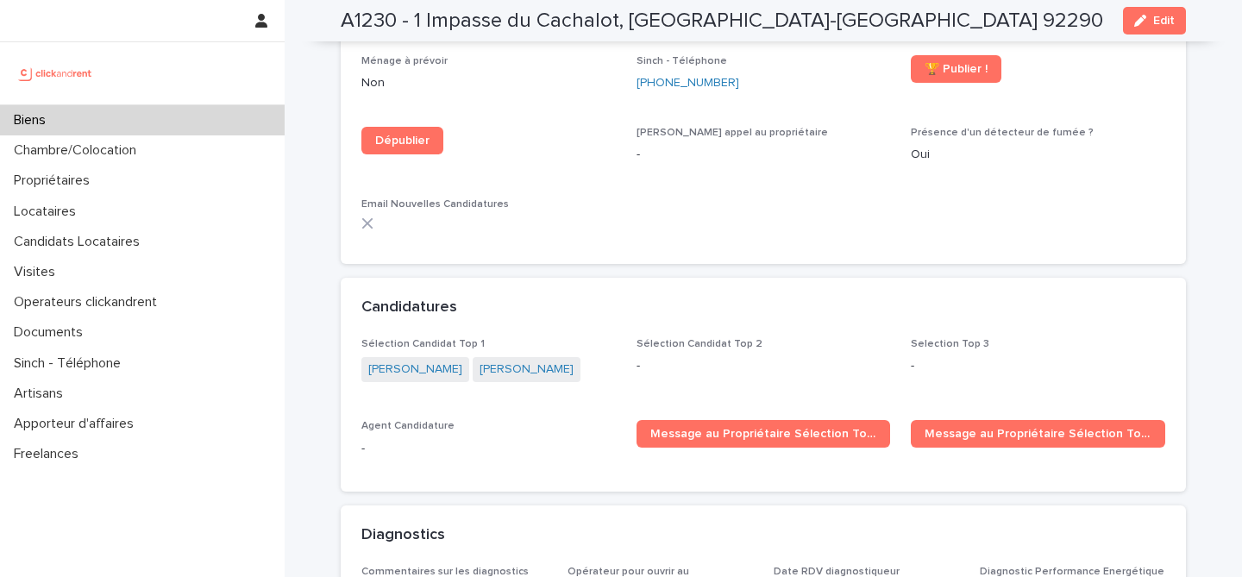
click at [218, 126] on div "Biens" at bounding box center [142, 120] width 285 height 30
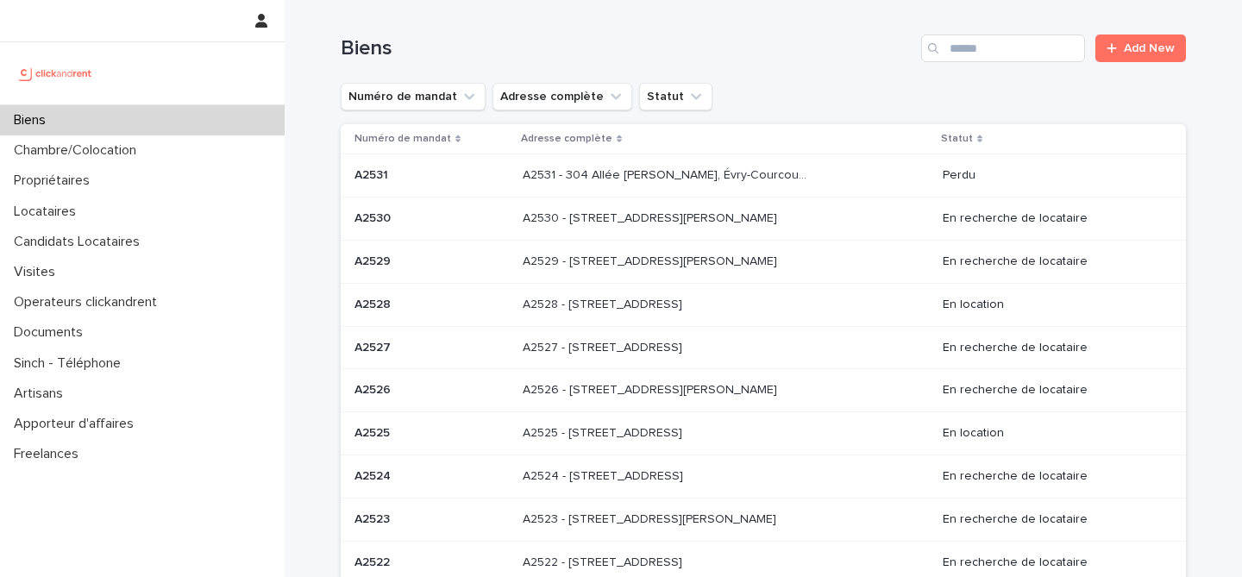
click at [1031, 18] on div "Biens Add New" at bounding box center [763, 41] width 845 height 83
click at [1031, 38] on input "Search" at bounding box center [1003, 49] width 164 height 28
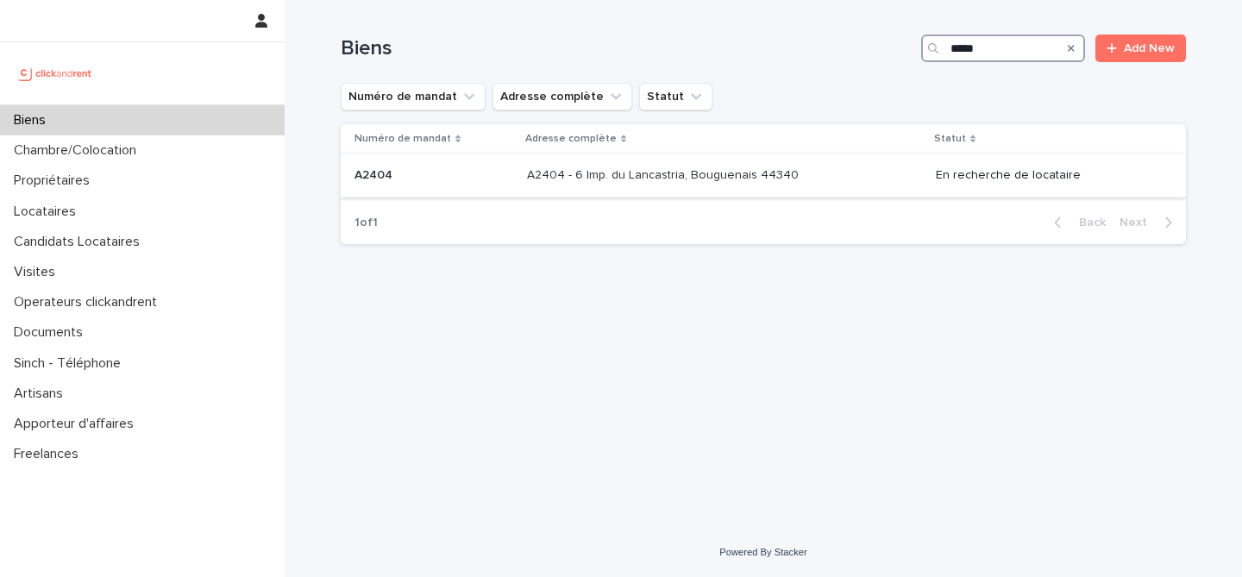
type input "*****"
click at [515, 188] on td "A2404 A2404" at bounding box center [430, 175] width 179 height 43
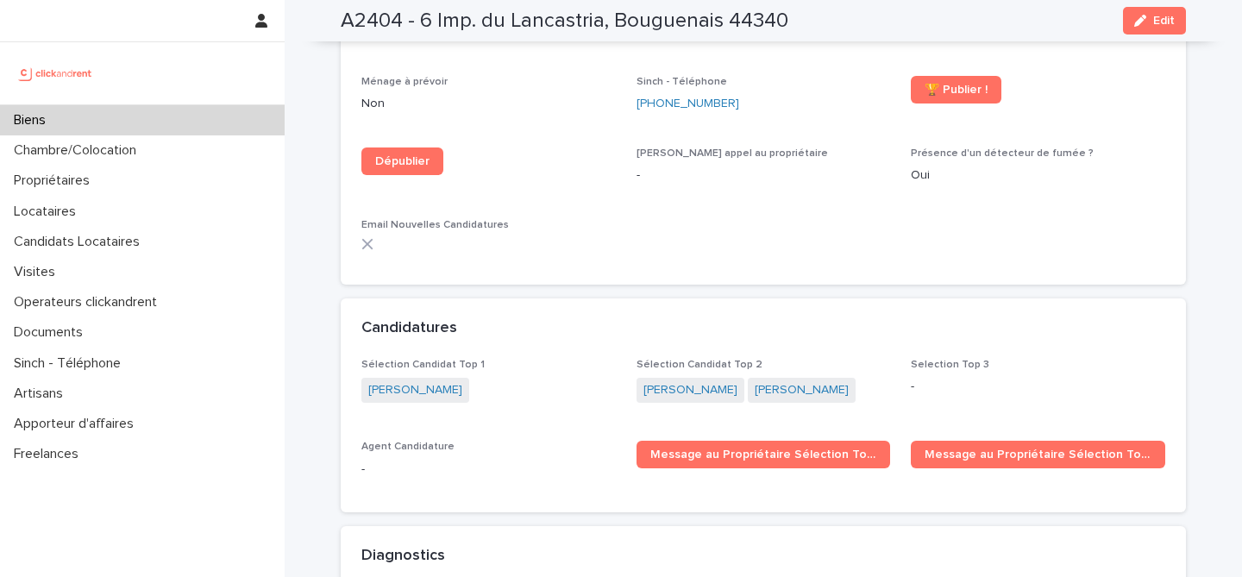
scroll to position [5090, 0]
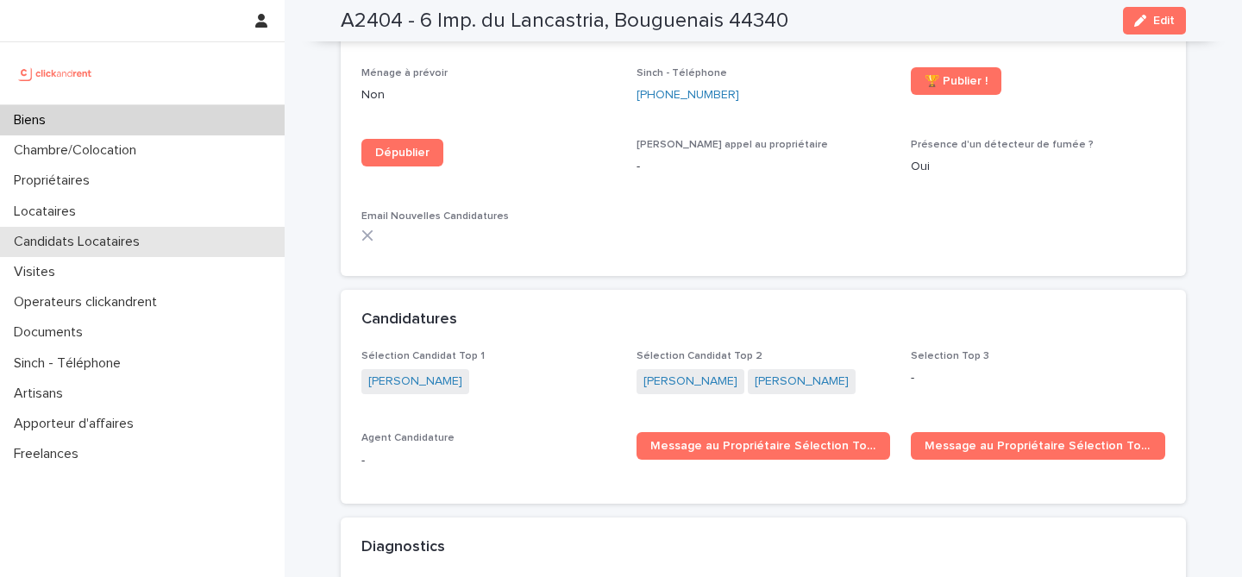
click at [107, 237] on p "Candidats Locataires" at bounding box center [80, 242] width 147 height 16
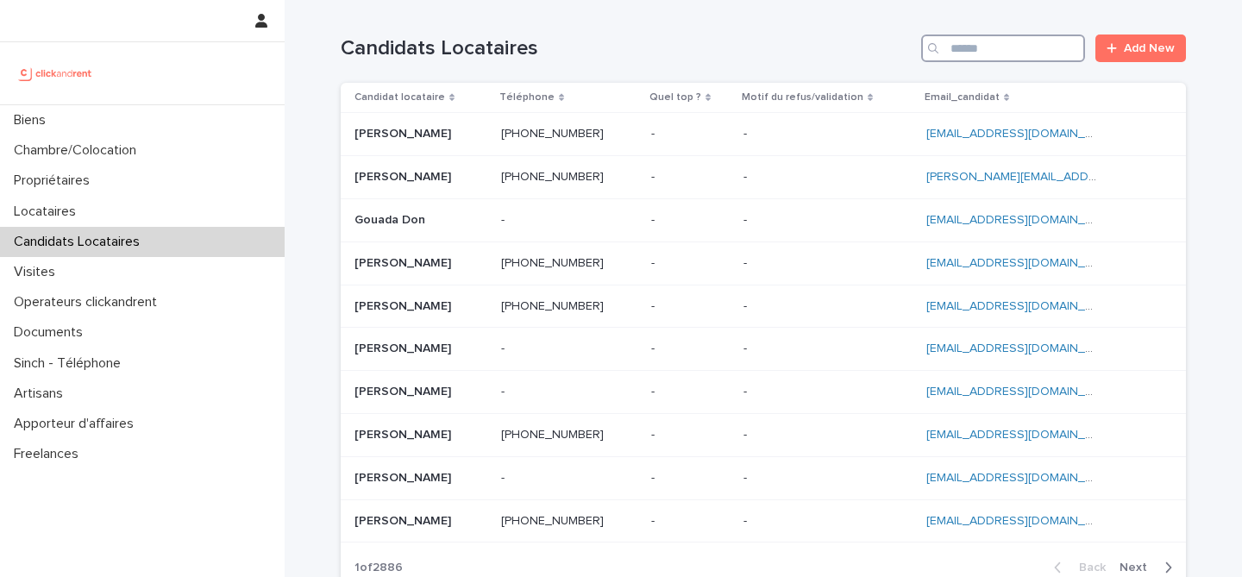
click at [976, 53] on input "Search" at bounding box center [1003, 49] width 164 height 28
paste input "**********"
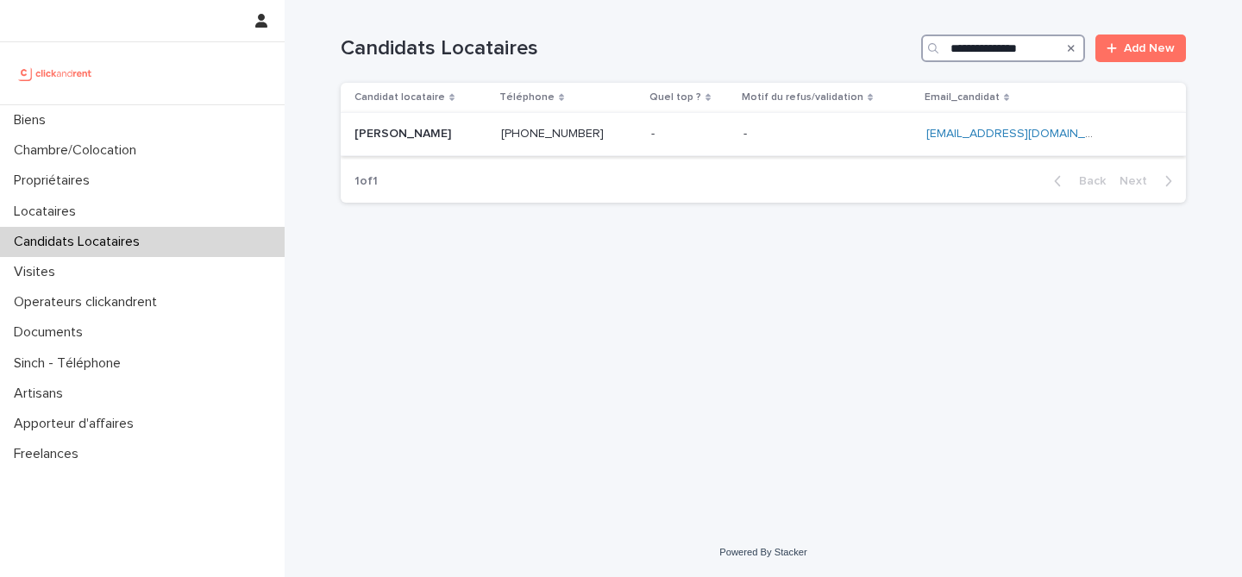
type input "**********"
click at [476, 137] on p at bounding box center [421, 134] width 133 height 15
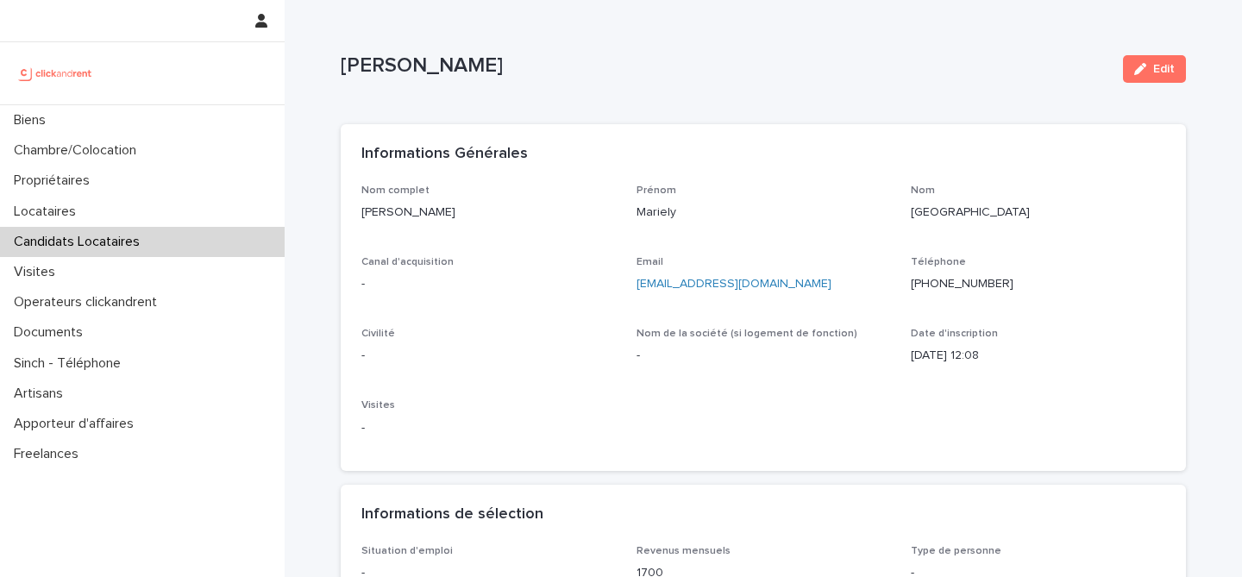
click at [1162, 53] on div "Edit" at bounding box center [1151, 69] width 70 height 69
click at [1162, 63] on span "Edit" at bounding box center [1164, 69] width 22 height 12
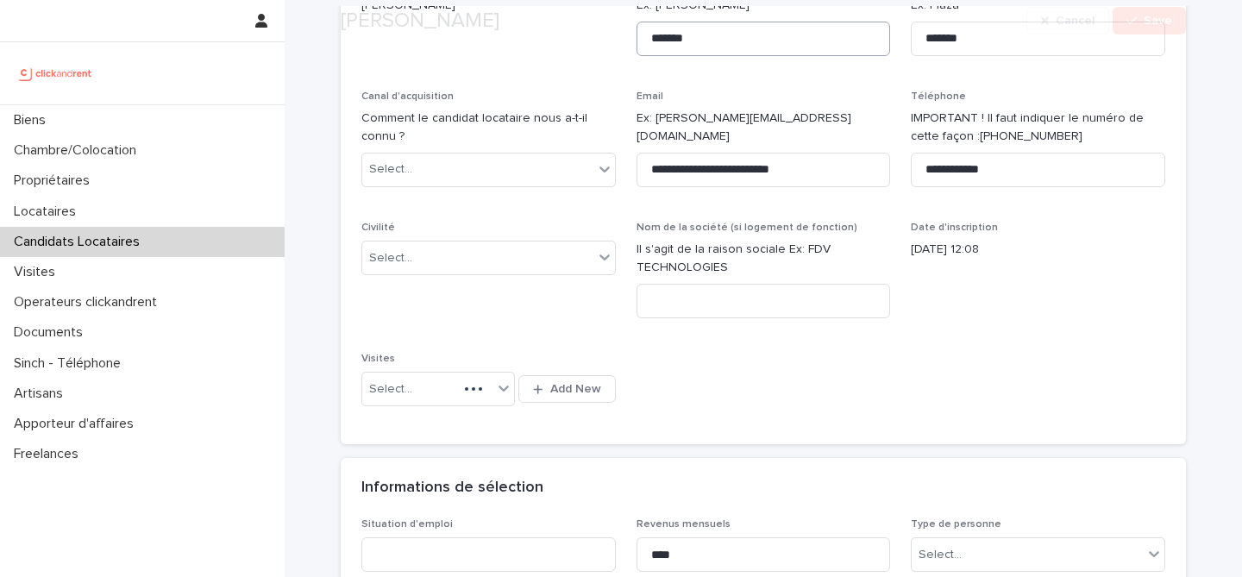
scroll to position [241, 0]
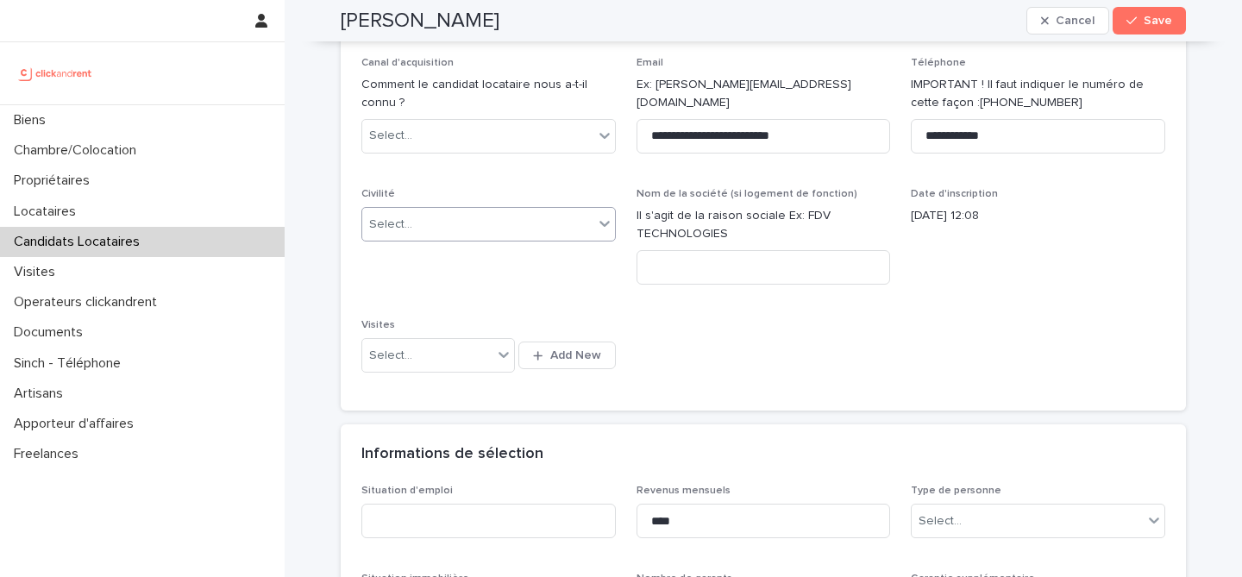
click at [509, 224] on div "Select..." at bounding box center [477, 224] width 231 height 28
click at [543, 254] on div "Madame" at bounding box center [488, 257] width 253 height 30
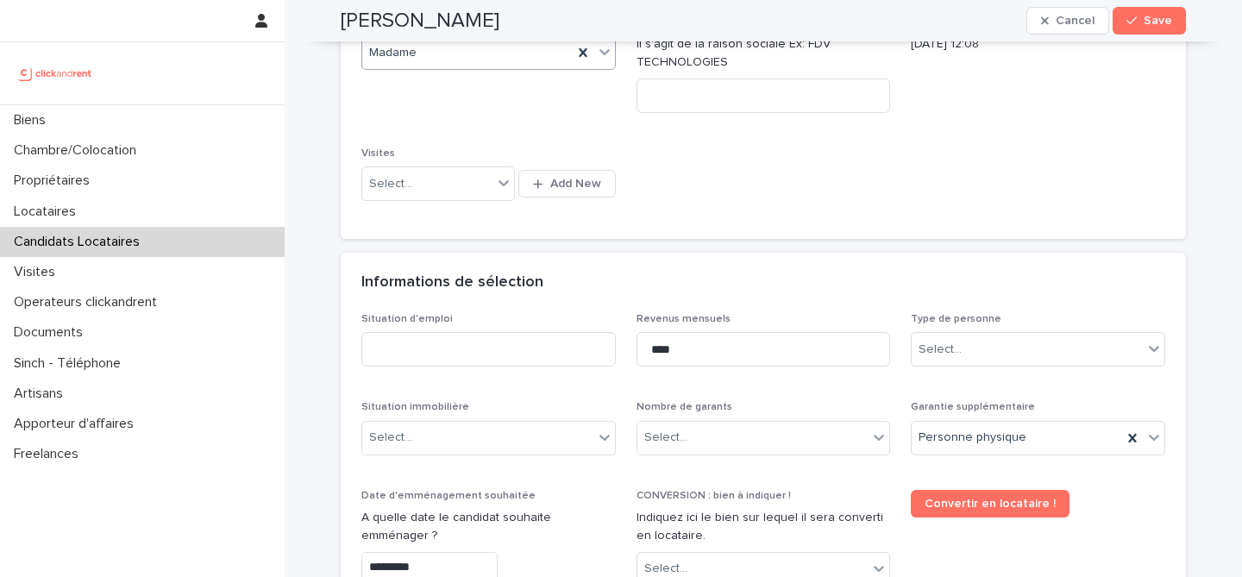
scroll to position [568, 0]
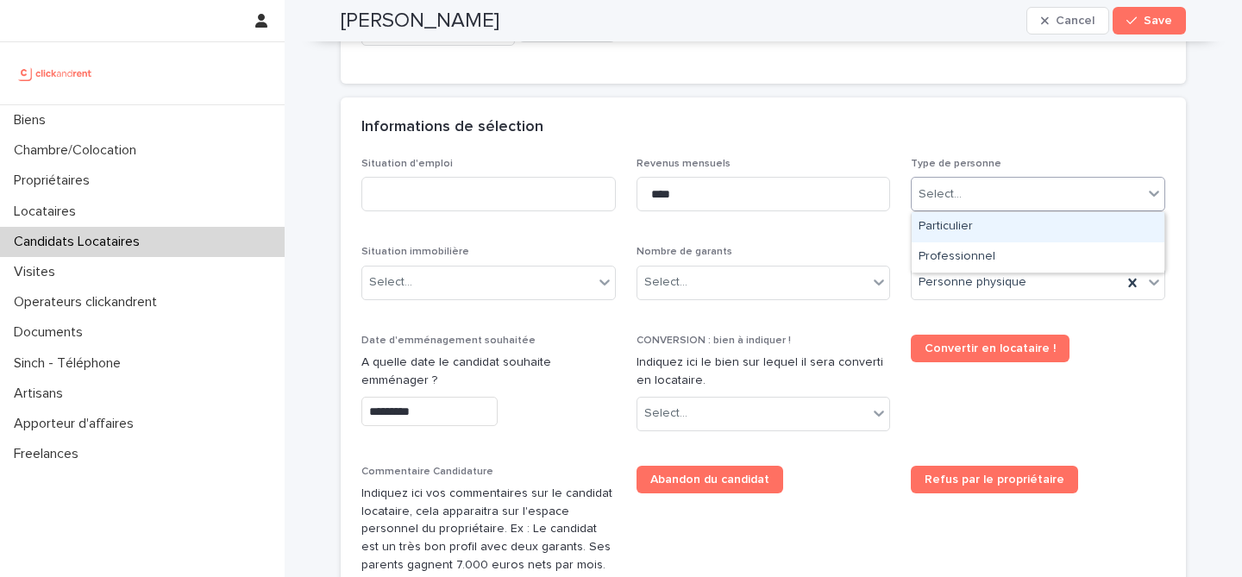
click at [985, 186] on div "Select..." at bounding box center [1027, 194] width 231 height 28
click at [985, 231] on div "Particulier" at bounding box center [1038, 227] width 253 height 30
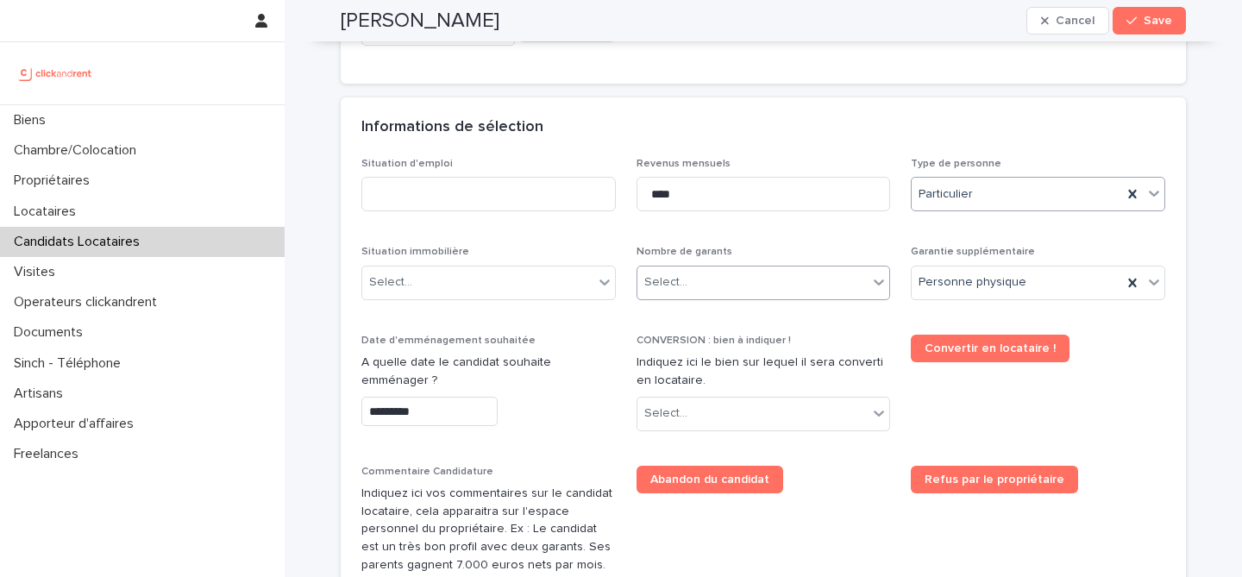
click at [843, 293] on div "Select..." at bounding box center [752, 282] width 231 height 28
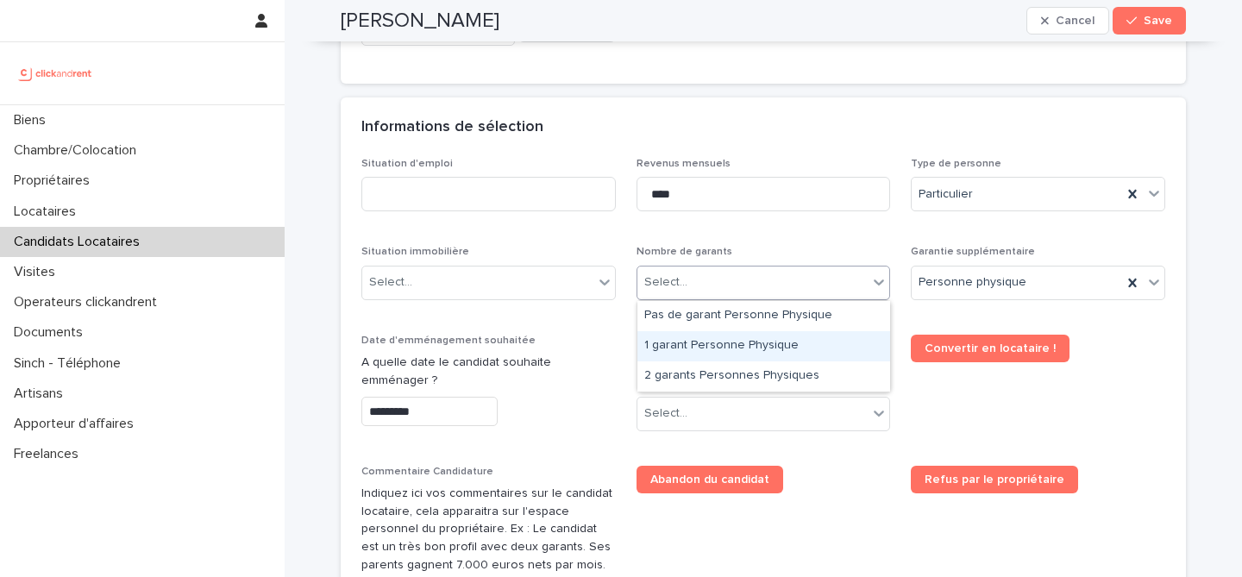
click at [698, 336] on div "1 garant Personne Physique" at bounding box center [763, 346] width 253 height 30
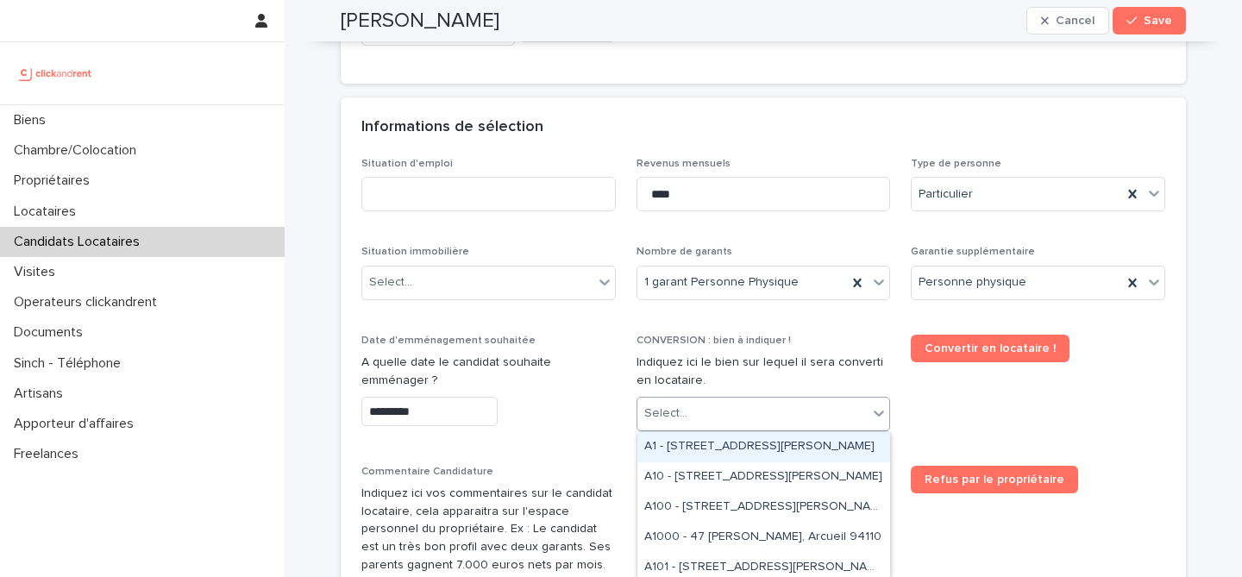
click at [742, 409] on div "Select..." at bounding box center [752, 413] width 231 height 28
paste input "*****"
type input "*****"
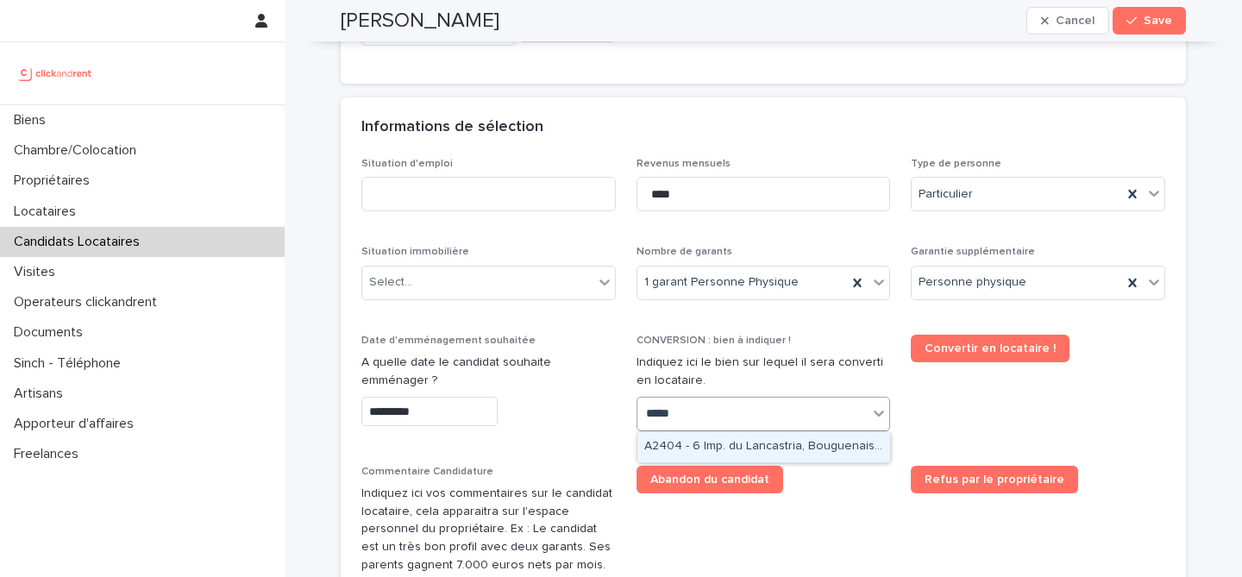
click at [799, 451] on div "A2404 - 6 Imp. du Lancastria, Bouguenais 44340" at bounding box center [763, 447] width 253 height 30
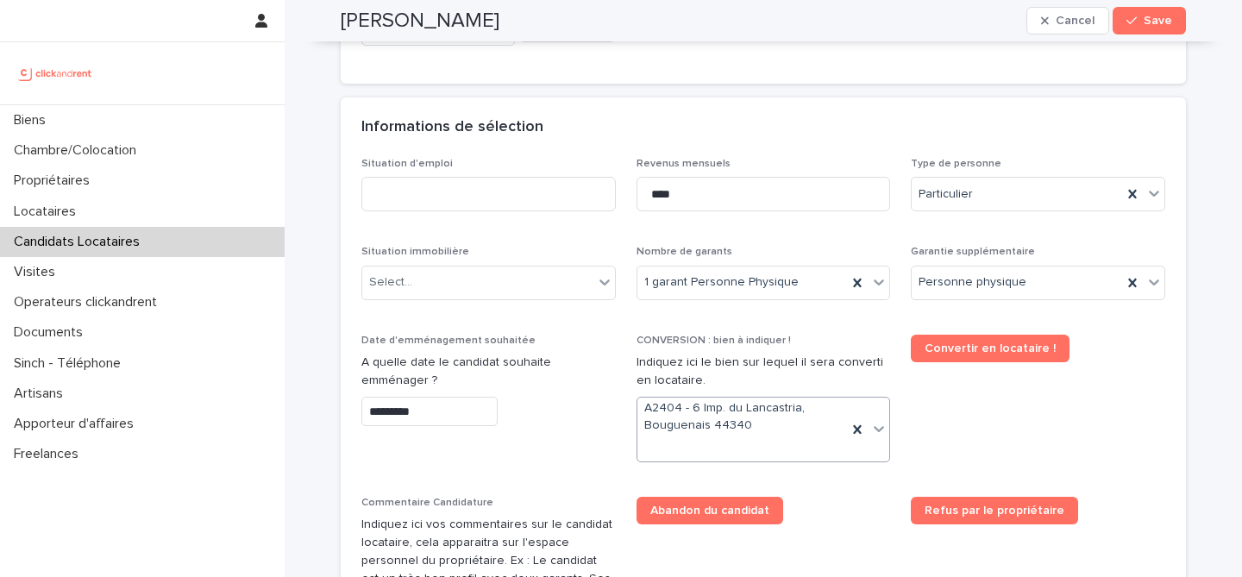
scroll to position [583, 0]
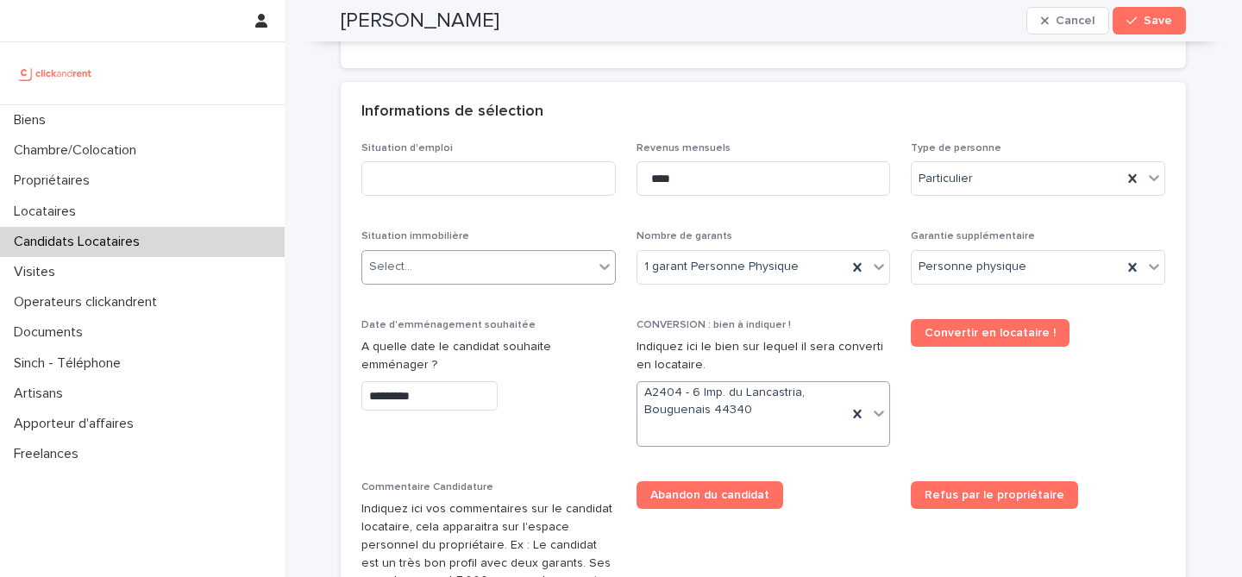
click at [508, 266] on div "Select..." at bounding box center [477, 267] width 231 height 28
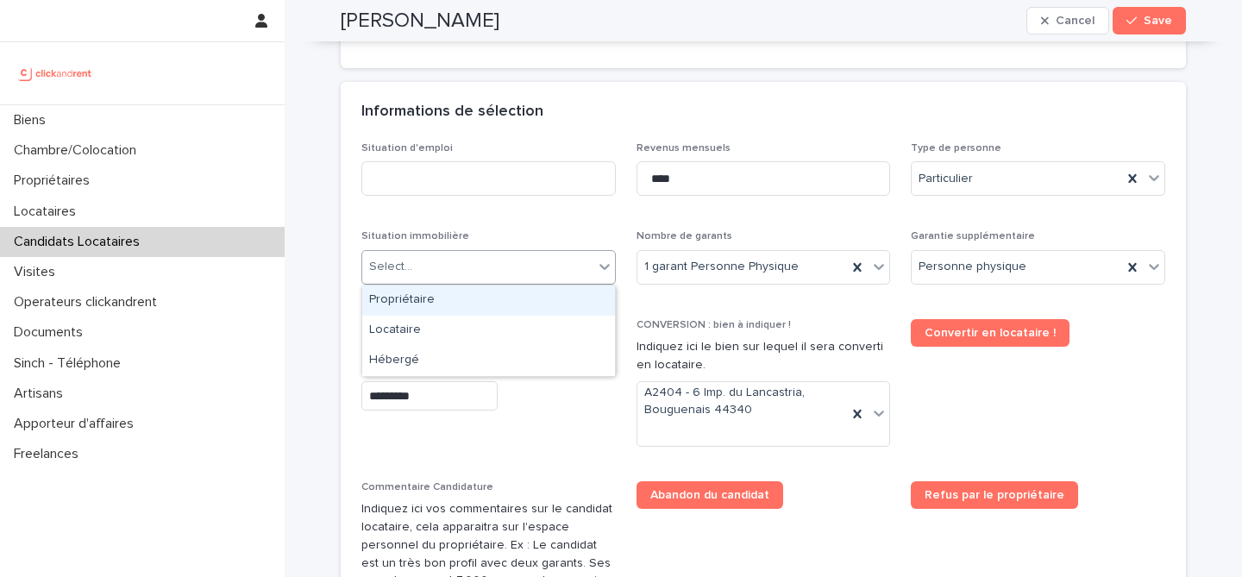
click at [530, 276] on div "Select..." at bounding box center [477, 267] width 231 height 28
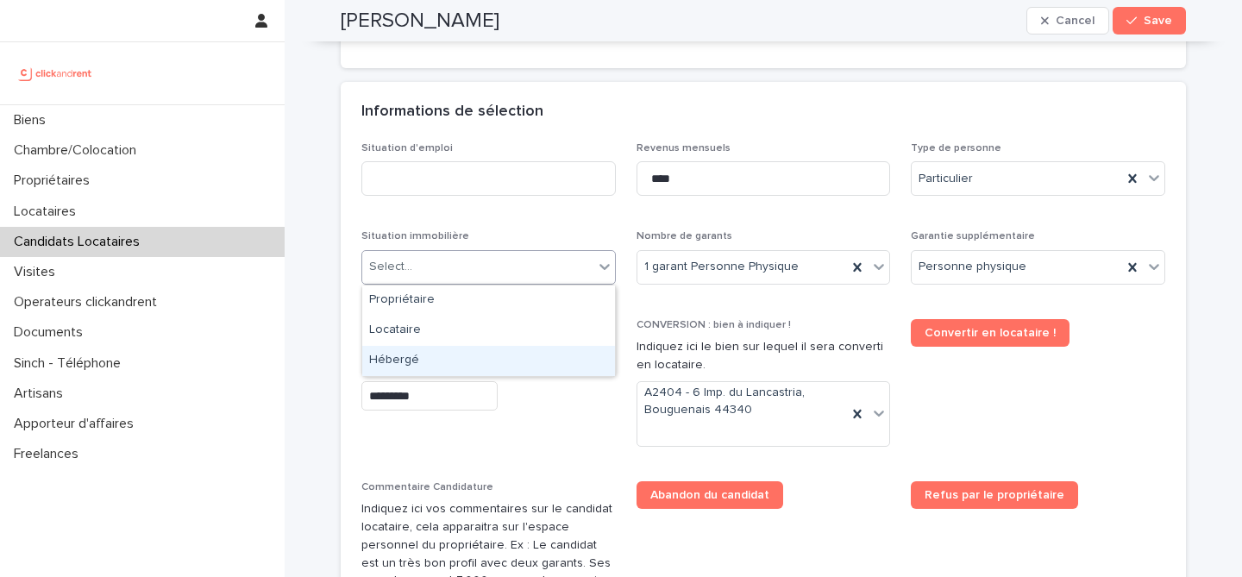
click at [509, 367] on div "Hébergé" at bounding box center [488, 361] width 253 height 30
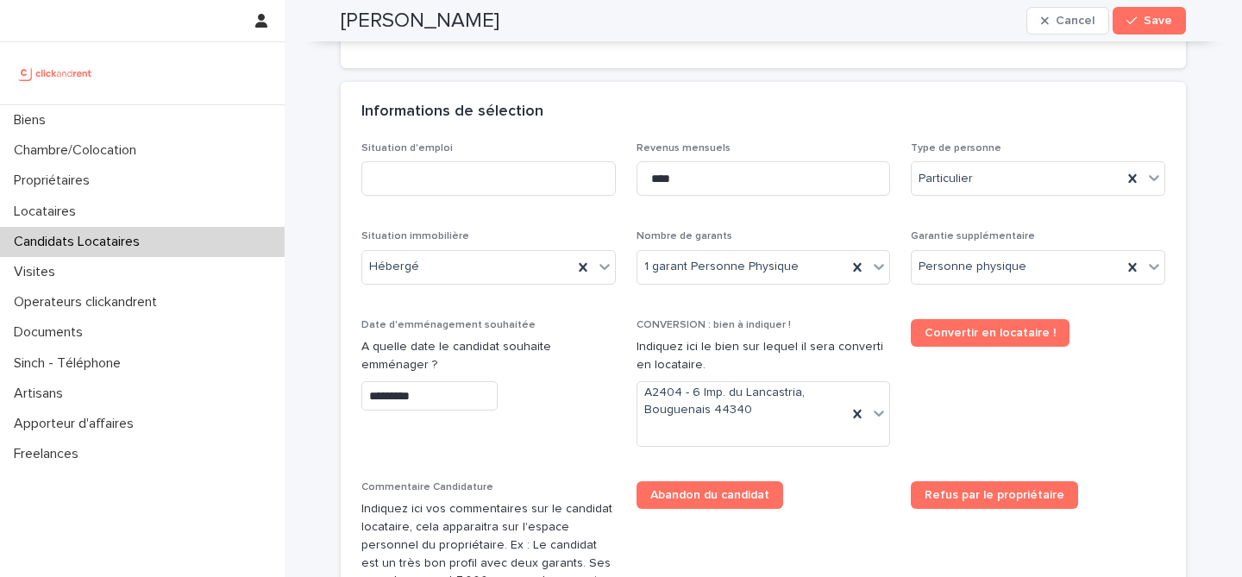
click at [522, 208] on div "Situation d'emploi" at bounding box center [488, 175] width 254 height 67
click at [506, 177] on input at bounding box center [488, 178] width 254 height 35
type input "*******"
click at [691, 113] on div "Informations de sélection" at bounding box center [759, 112] width 797 height 19
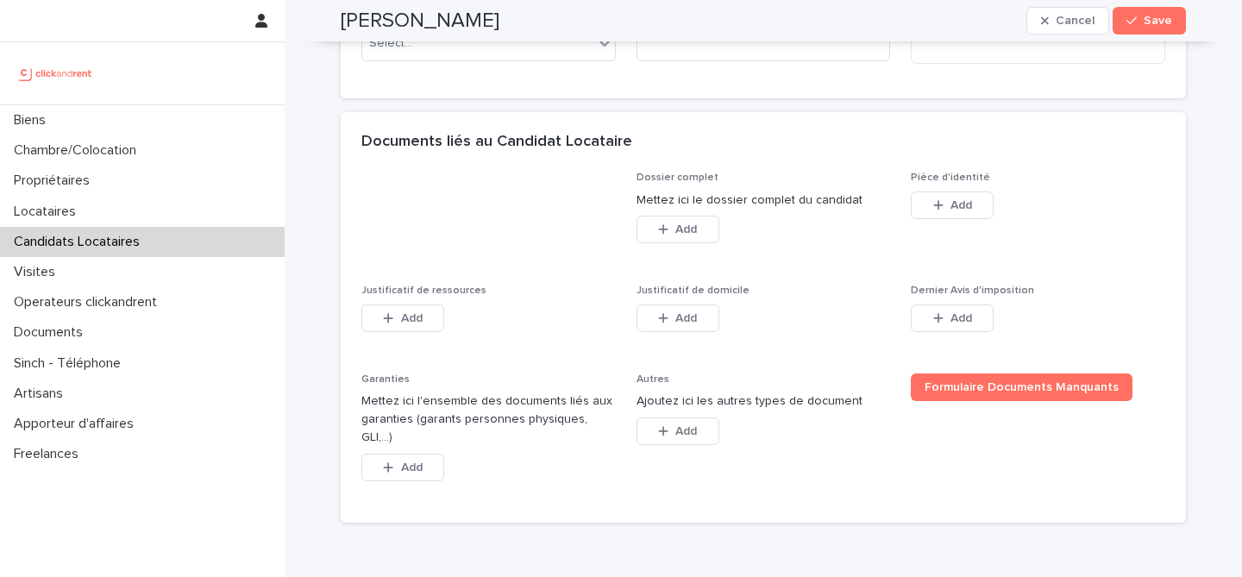
scroll to position [1266, 0]
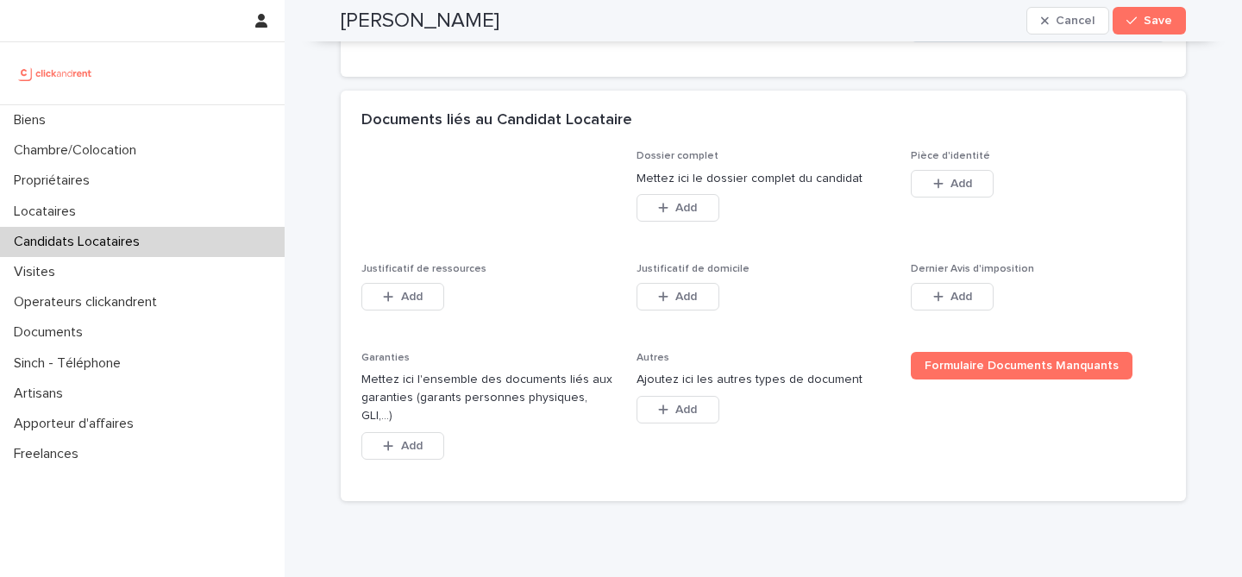
click at [391, 28] on h2 "Mariely Segovia" at bounding box center [420, 21] width 159 height 25
copy div "Mariely Segovia Cancel Save"
click at [982, 184] on button "Add" at bounding box center [952, 184] width 83 height 28
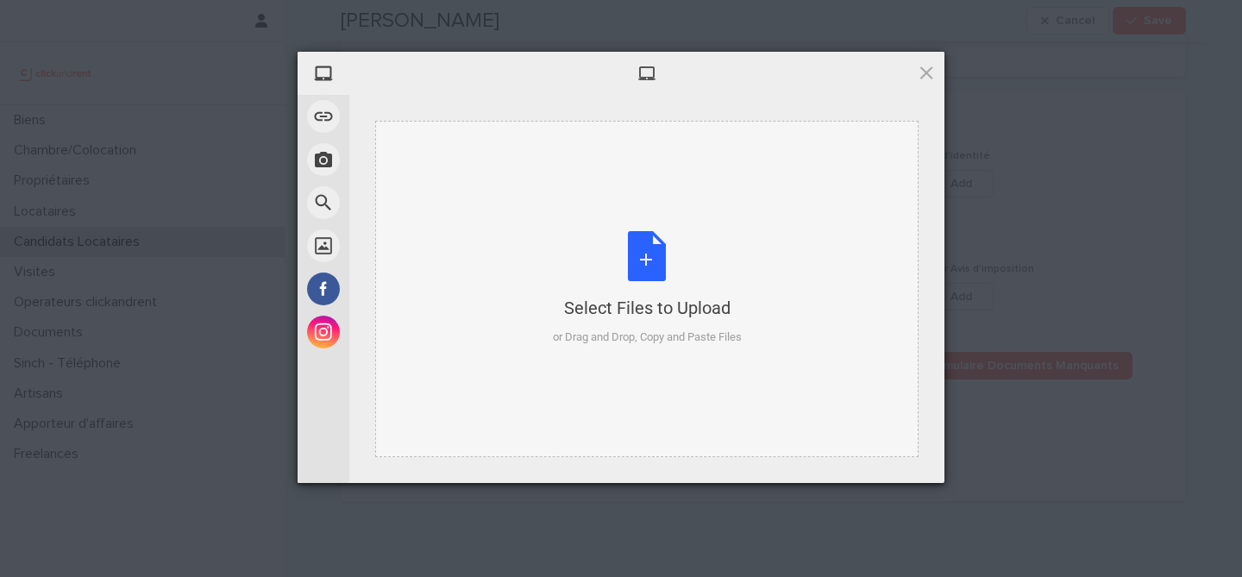
click at [635, 257] on div "Select Files to Upload or Drag and Drop, Copy and Paste Files" at bounding box center [647, 288] width 189 height 115
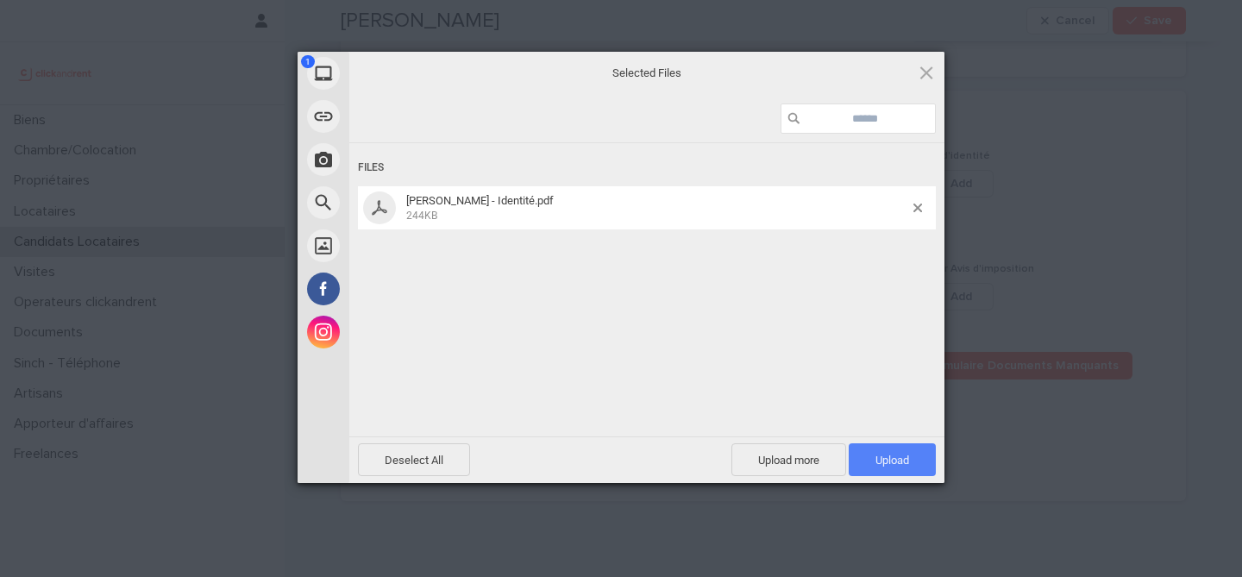
click at [929, 467] on span "Upload 1" at bounding box center [892, 459] width 87 height 33
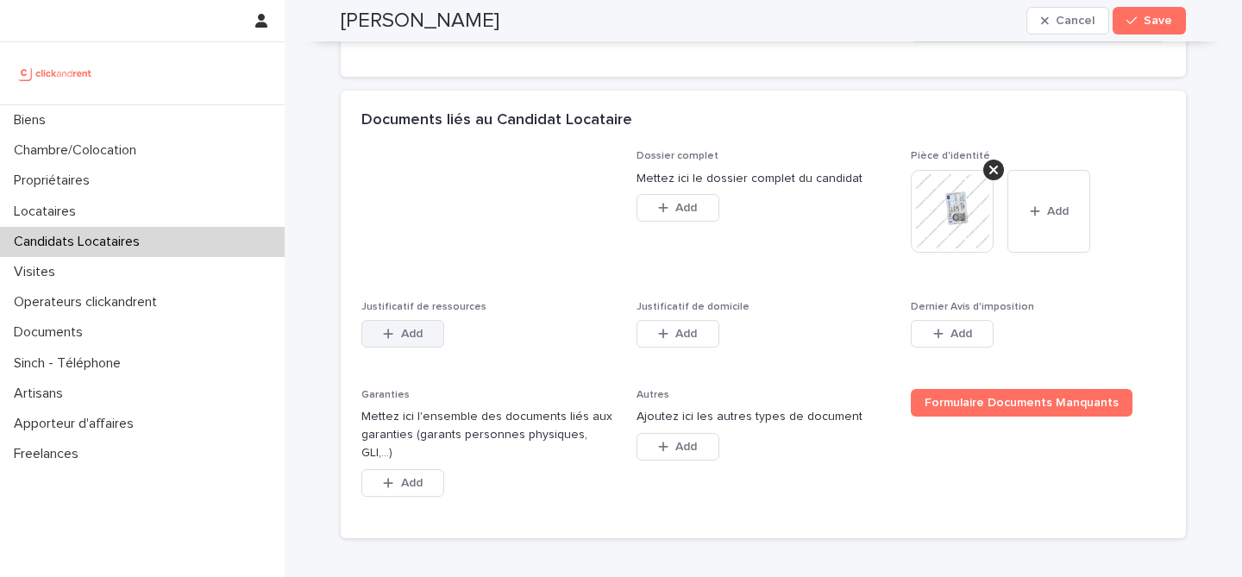
click at [413, 328] on span "Add" at bounding box center [412, 334] width 22 height 12
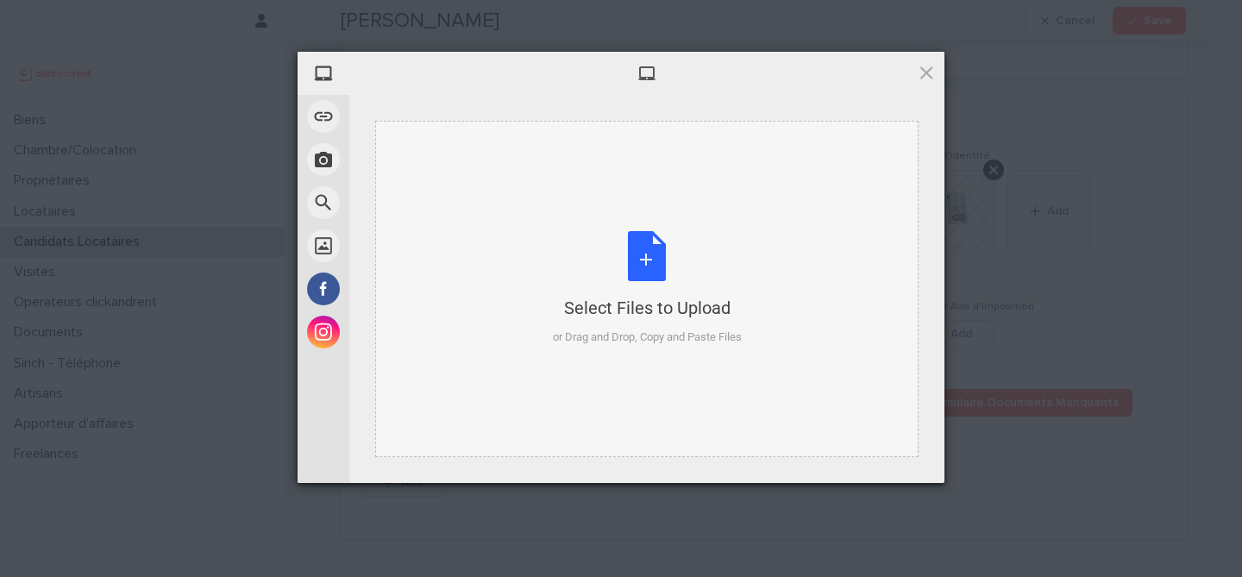
click at [631, 266] on div "Select Files to Upload or Drag and Drop, Copy and Paste Files" at bounding box center [647, 288] width 189 height 115
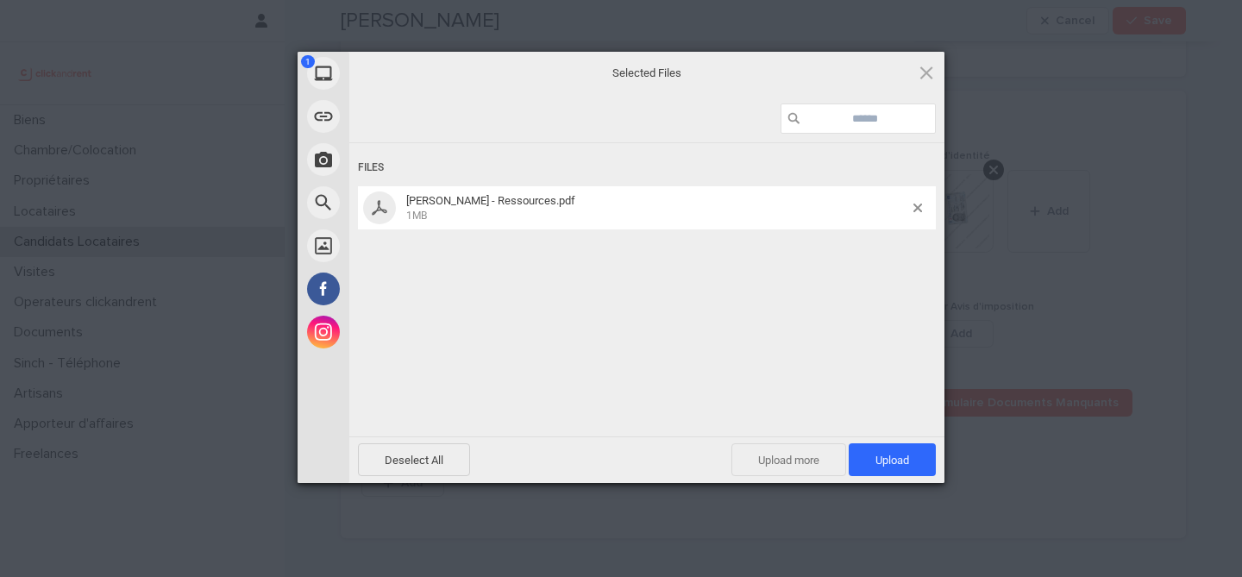
click at [797, 456] on span "Upload more" at bounding box center [788, 459] width 115 height 33
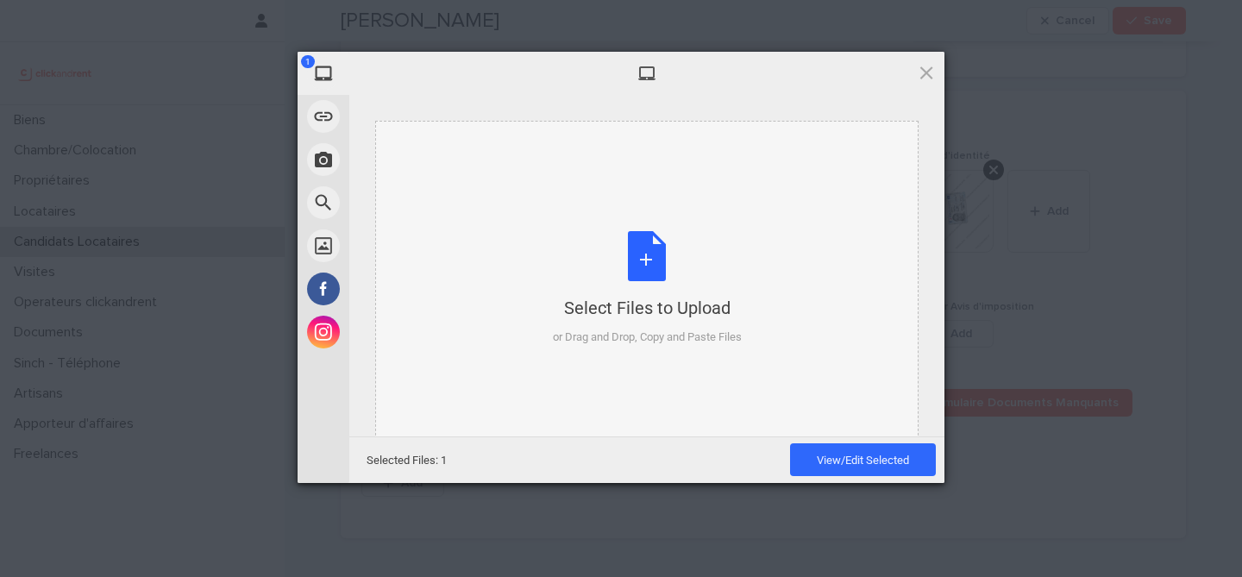
click at [663, 242] on div "Select Files to Upload or Drag and Drop, Copy and Paste Files" at bounding box center [647, 288] width 189 height 115
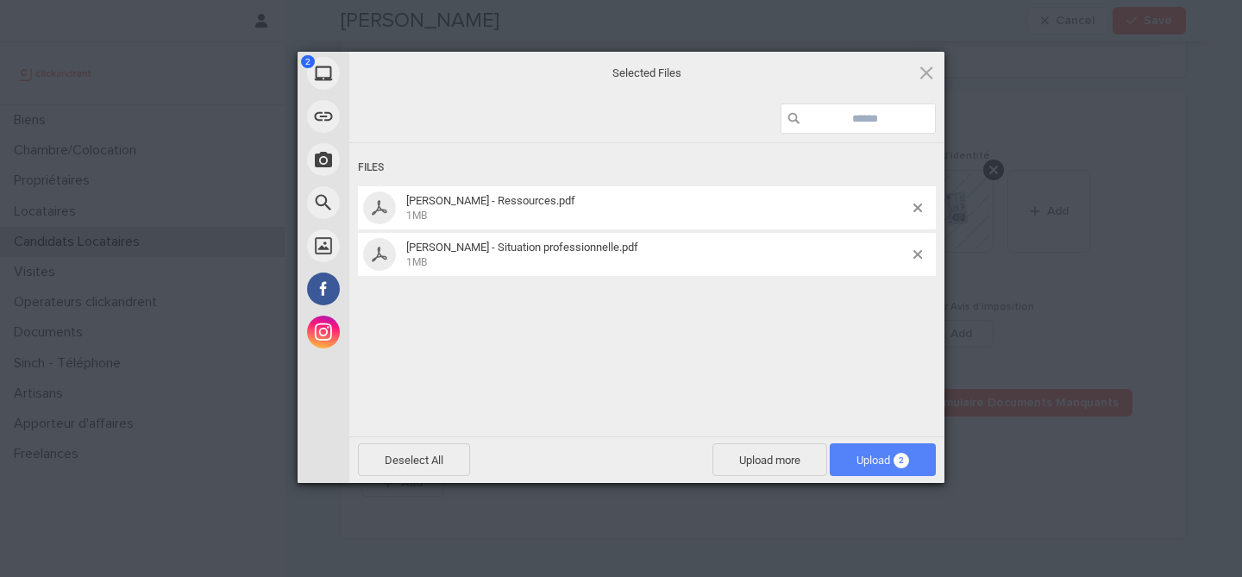
click at [924, 452] on span "Upload 2" at bounding box center [883, 459] width 106 height 33
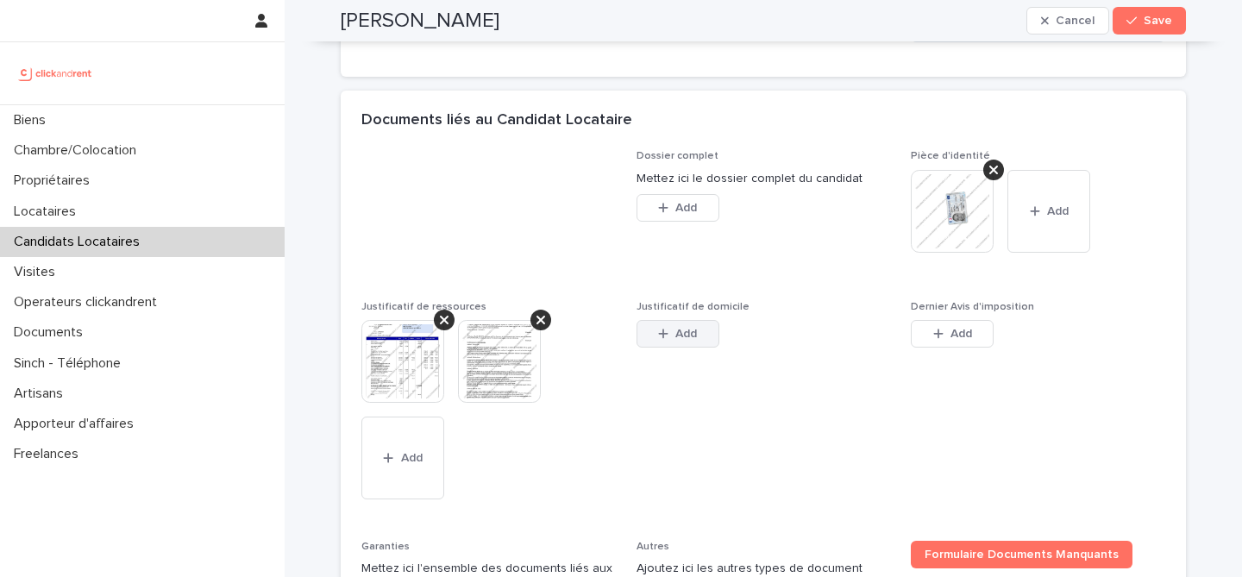
click at [712, 339] on button "Add" at bounding box center [678, 334] width 83 height 28
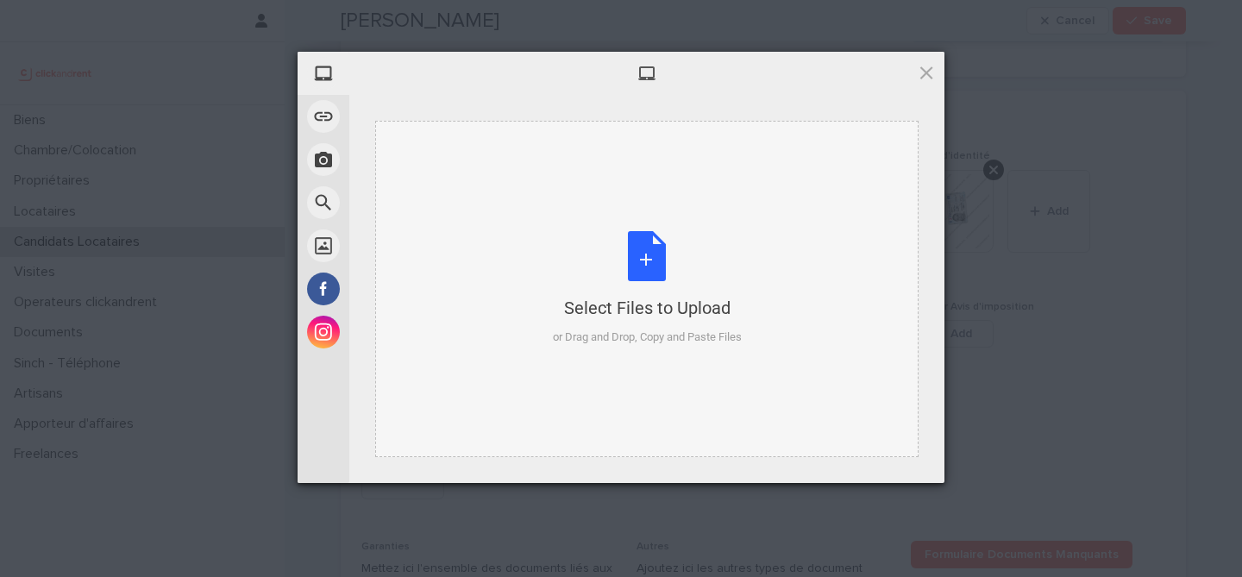
click at [662, 266] on div "Select Files to Upload or Drag and Drop, Copy and Paste Files" at bounding box center [647, 288] width 189 height 115
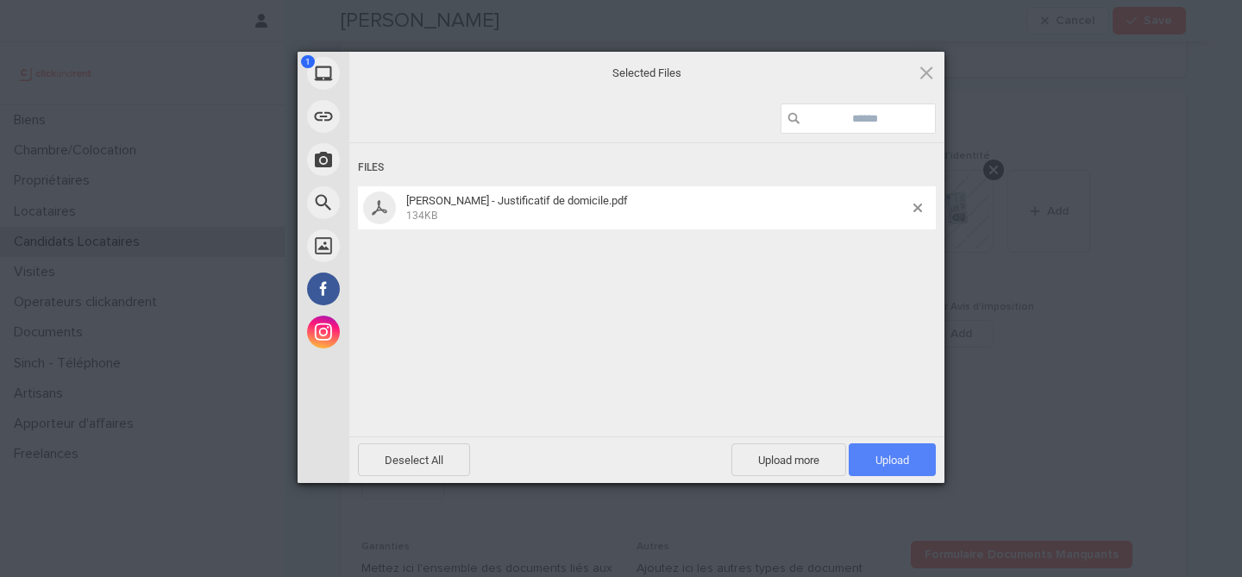
click at [907, 457] on span "Upload 1" at bounding box center [892, 460] width 34 height 13
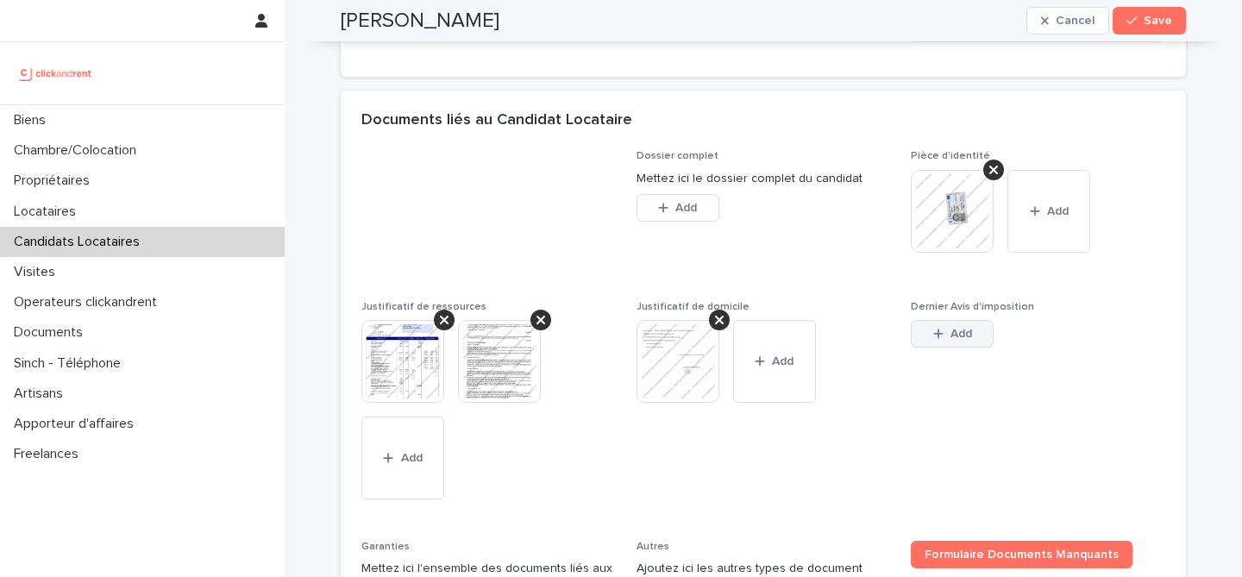
click at [948, 335] on div "button" at bounding box center [941, 334] width 17 height 12
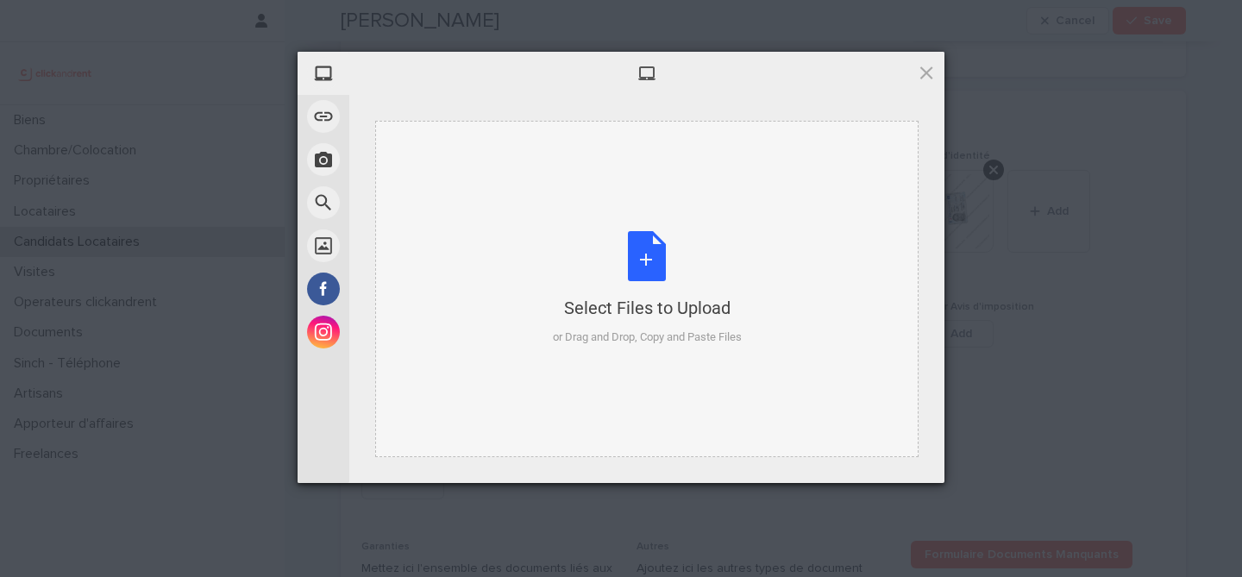
click at [668, 255] on div "Select Files to Upload or Drag and Drop, Copy and Paste Files" at bounding box center [647, 288] width 189 height 115
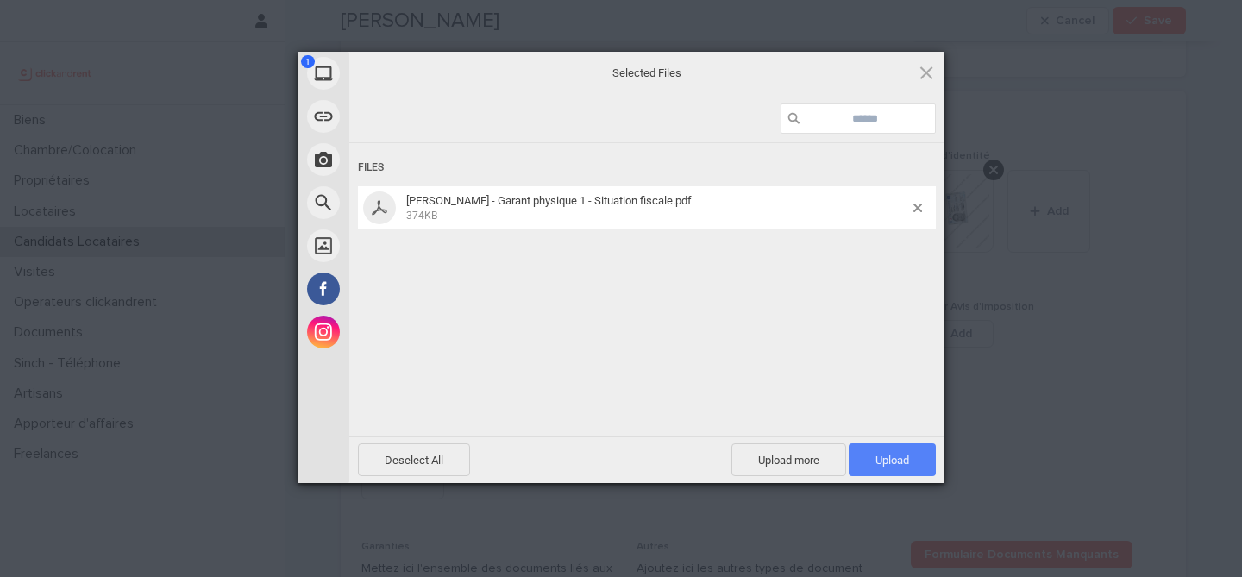
click at [887, 451] on span "Upload 1" at bounding box center [892, 459] width 87 height 33
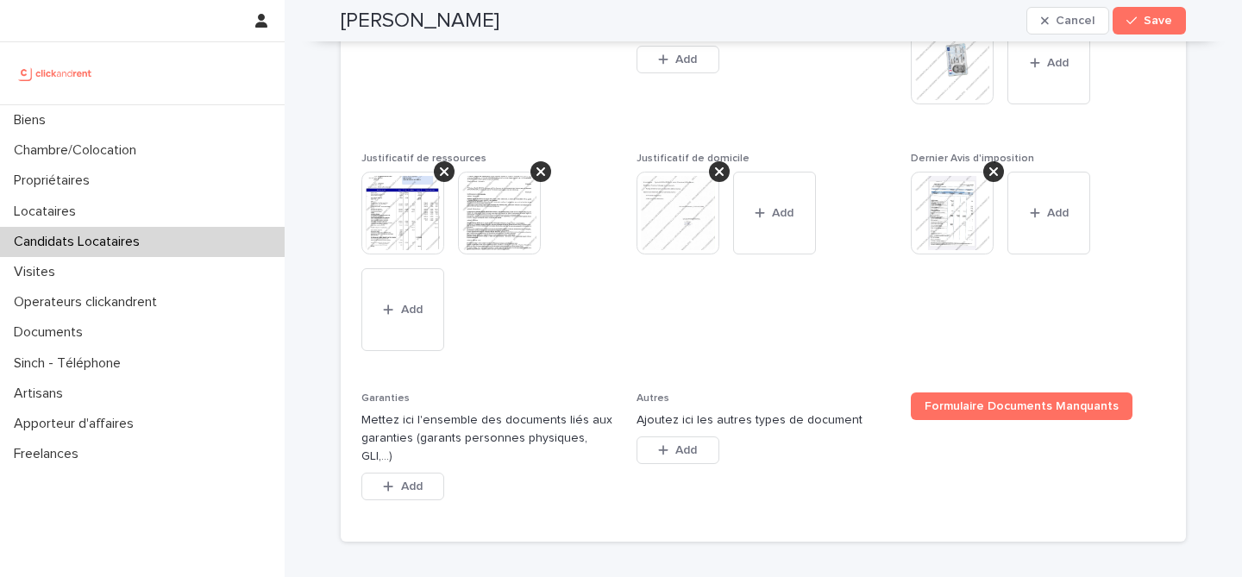
scroll to position [1510, 0]
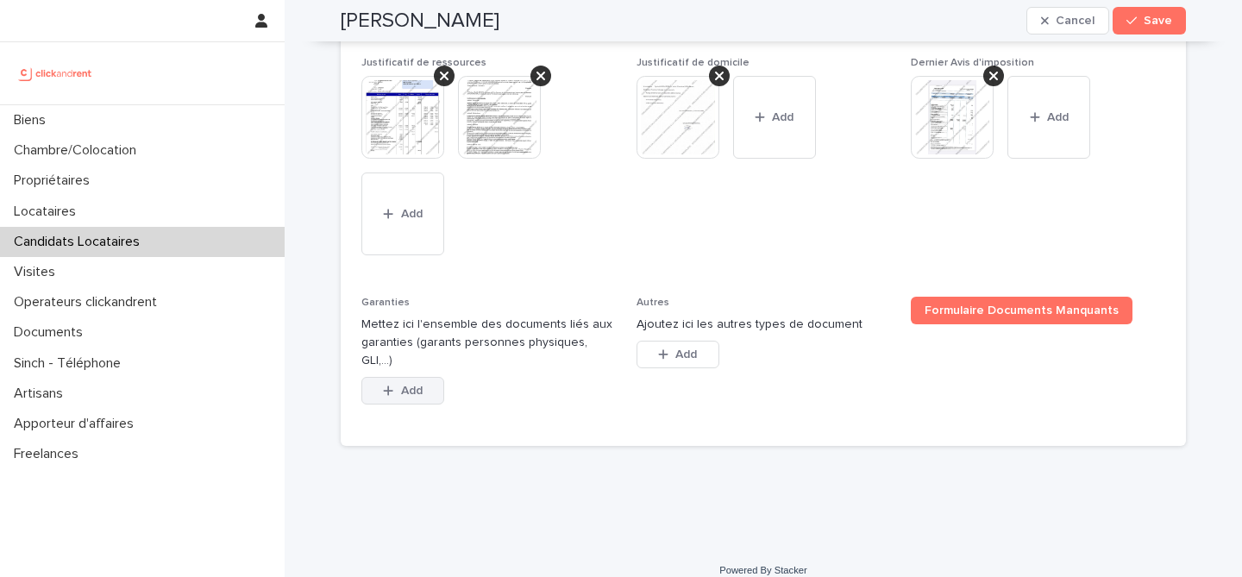
click at [424, 377] on button "Add" at bounding box center [402, 391] width 83 height 28
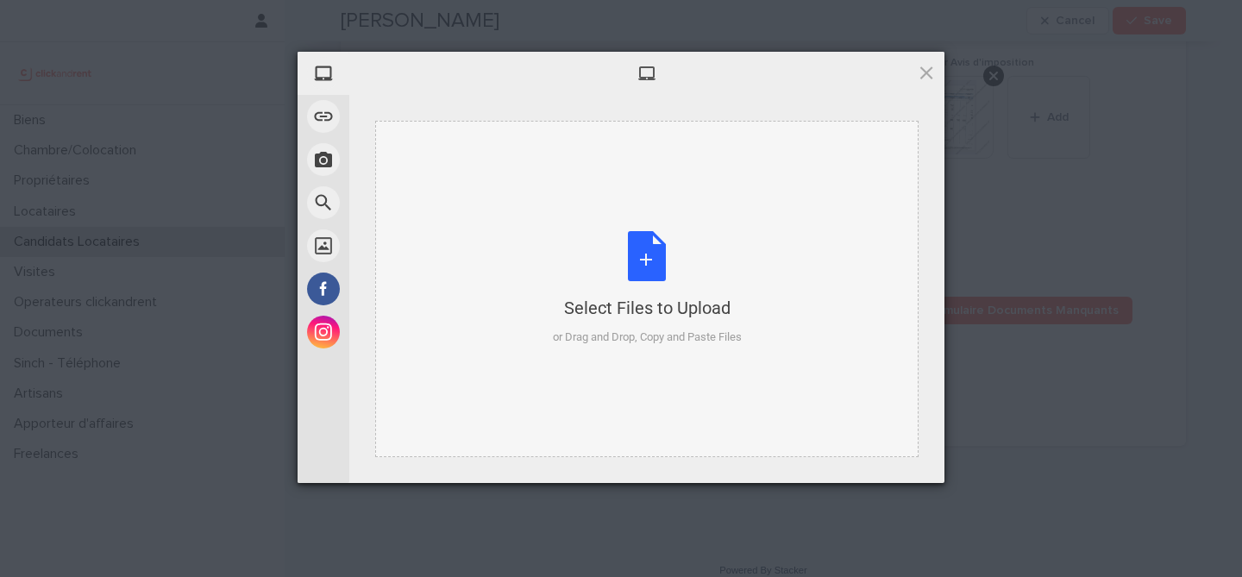
click at [642, 254] on div "Select Files to Upload or Drag and Drop, Copy and Paste Files" at bounding box center [647, 288] width 189 height 115
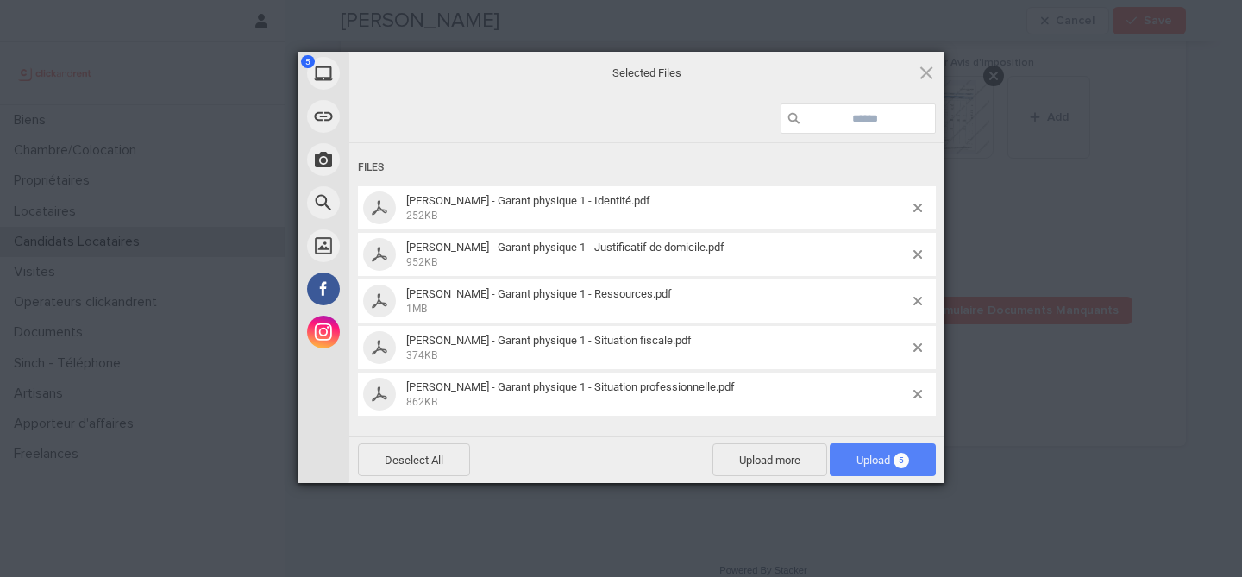
click at [867, 454] on span "Upload 5" at bounding box center [883, 460] width 53 height 13
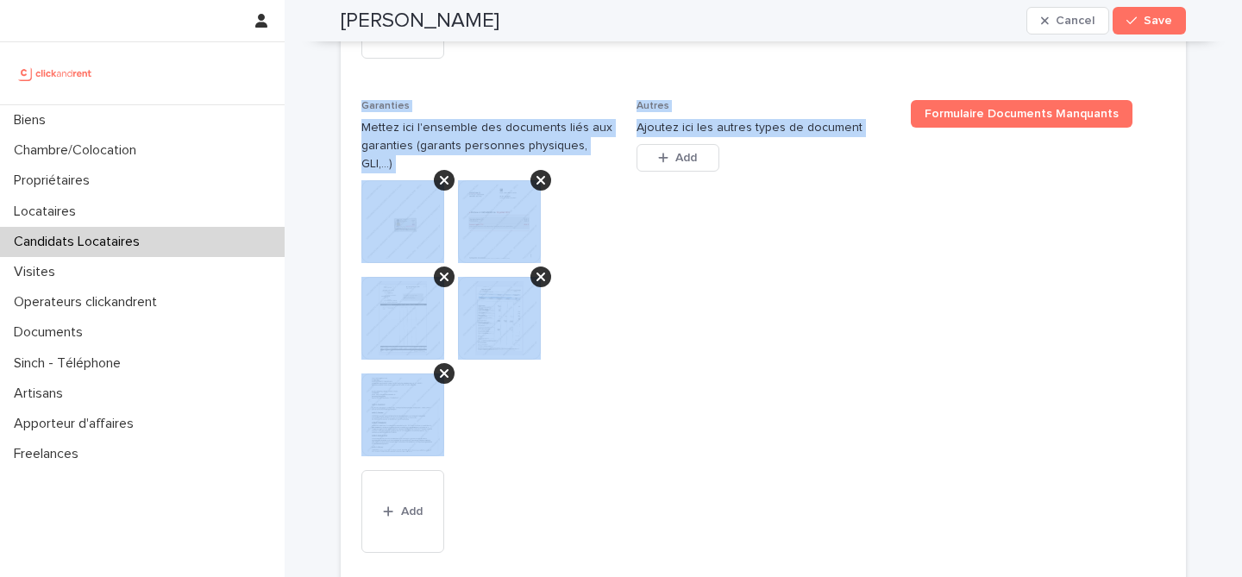
scroll to position [1855, 0]
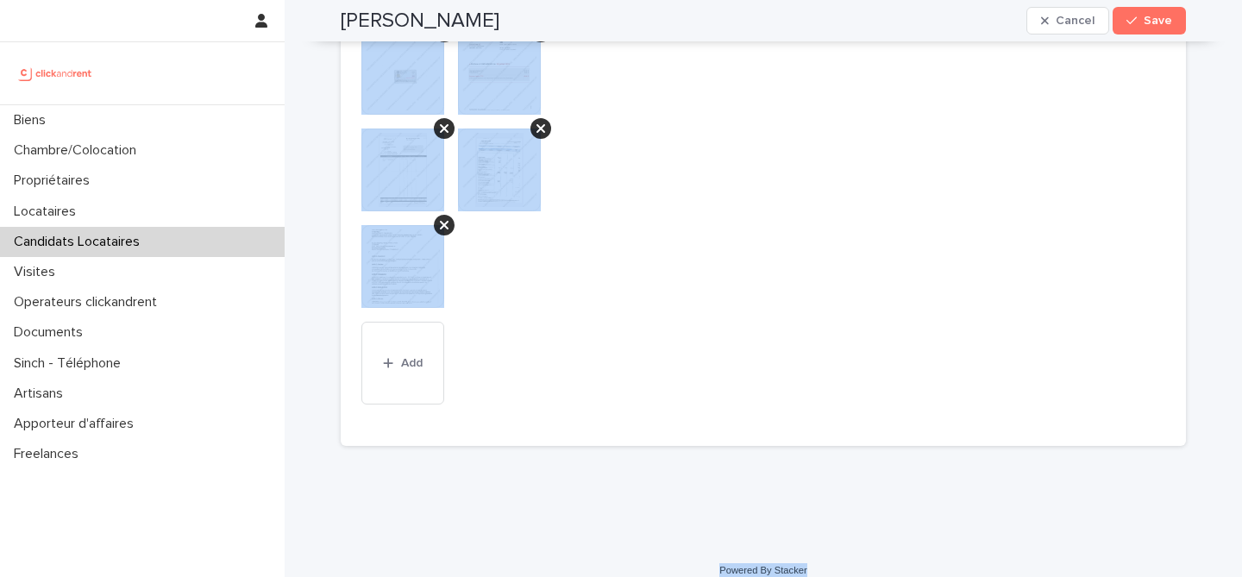
drag, startPoint x: 345, startPoint y: 60, endPoint x: 829, endPoint y: 553, distance: 691.1
copy div "Mariely Segovia Cancel Save Sorry, there was an error saving your record. Pleas…"
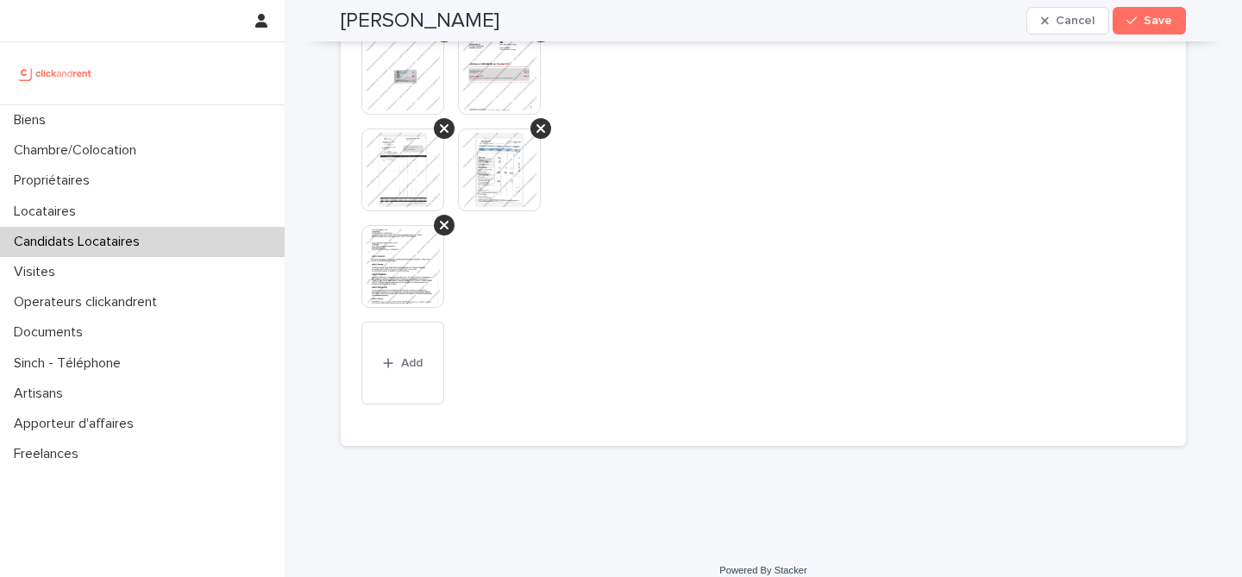
click at [685, 120] on span "Autres Ajoutez ici les autres types de document This file cannot be opened Down…" at bounding box center [764, 189] width 254 height 474
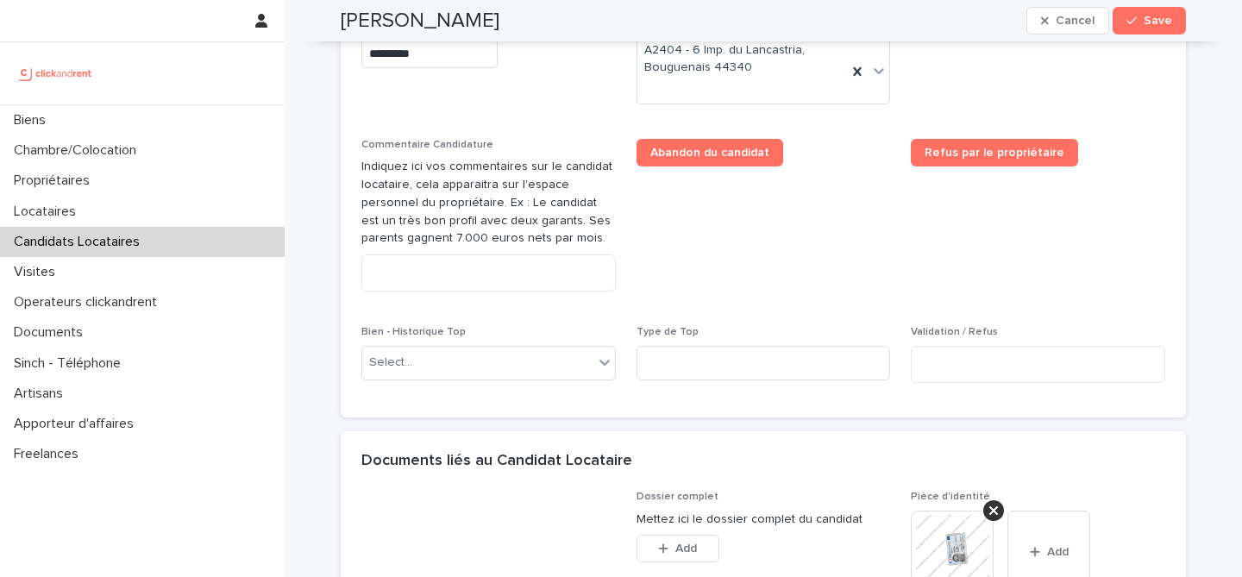
scroll to position [919, 0]
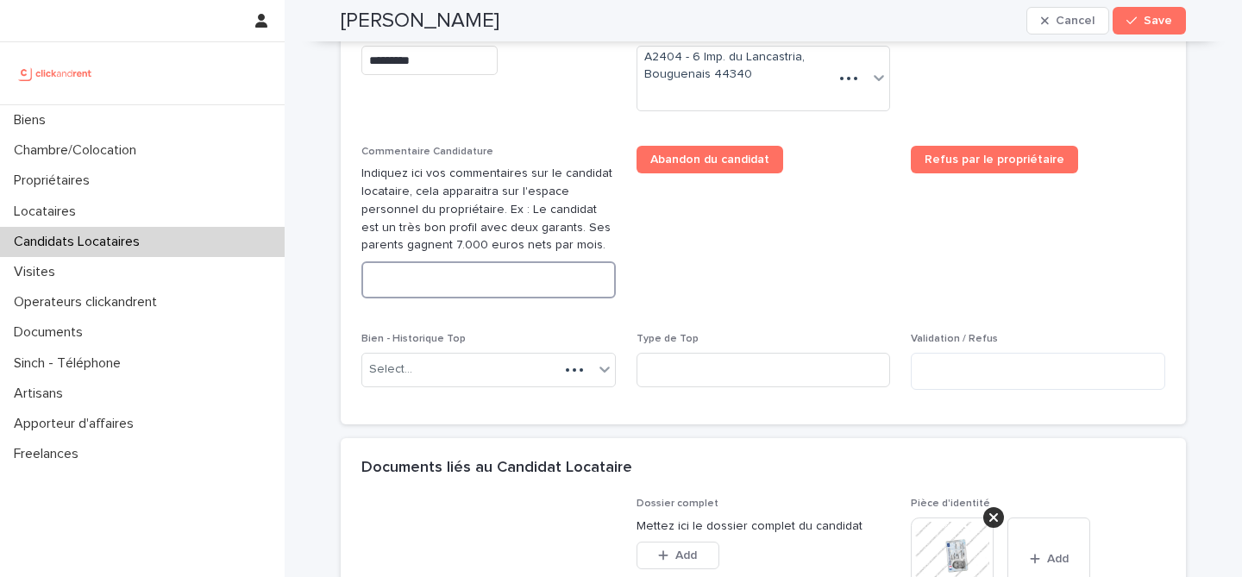
click at [562, 279] on textarea at bounding box center [488, 279] width 254 height 37
paste textarea "**********"
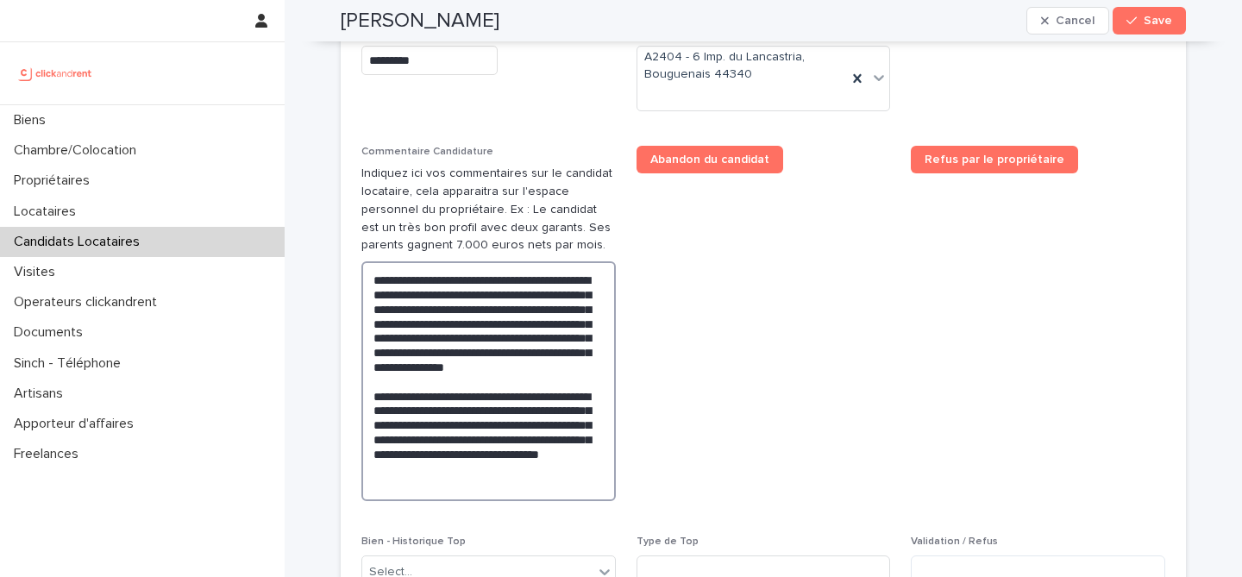
type textarea "**********"
click at [649, 358] on span "Abandon du candidat" at bounding box center [764, 330] width 254 height 369
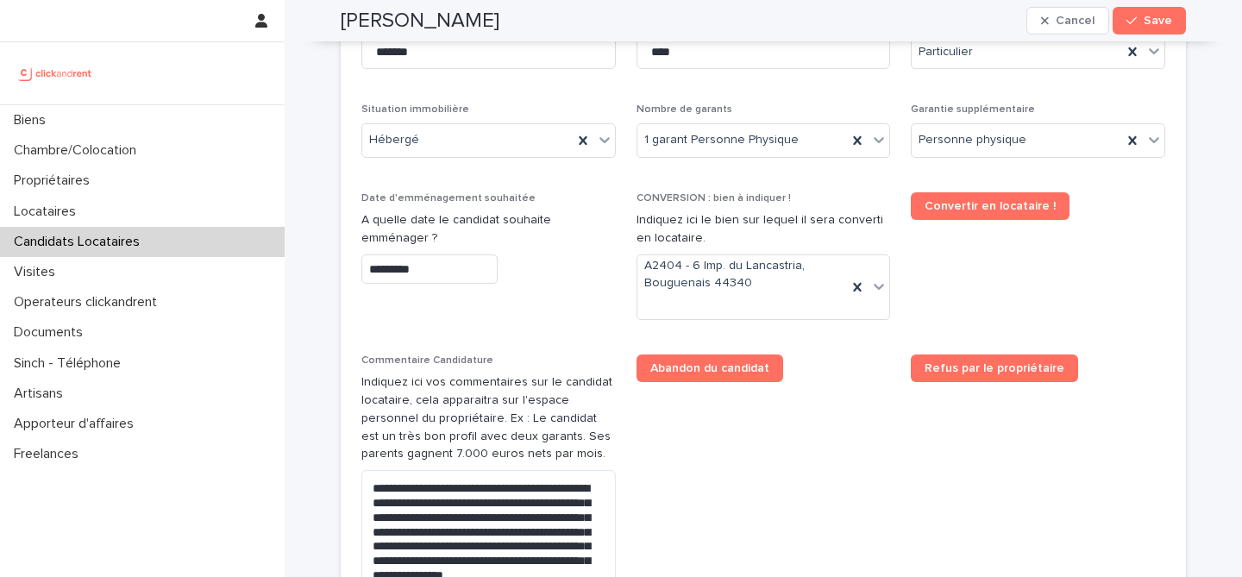
scroll to position [713, 0]
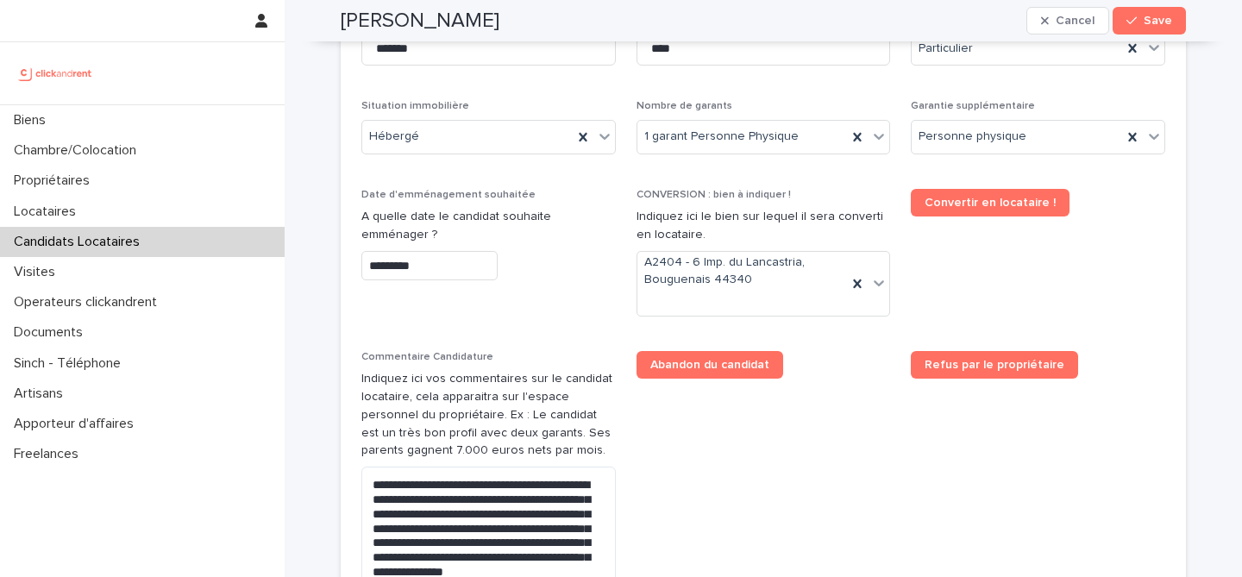
click at [380, 28] on h2 "Mariely Segovia" at bounding box center [420, 21] width 159 height 25
copy div "Mariely Segovia Cancel Save"
click at [1142, 17] on div "button" at bounding box center [1134, 21] width 17 height 12
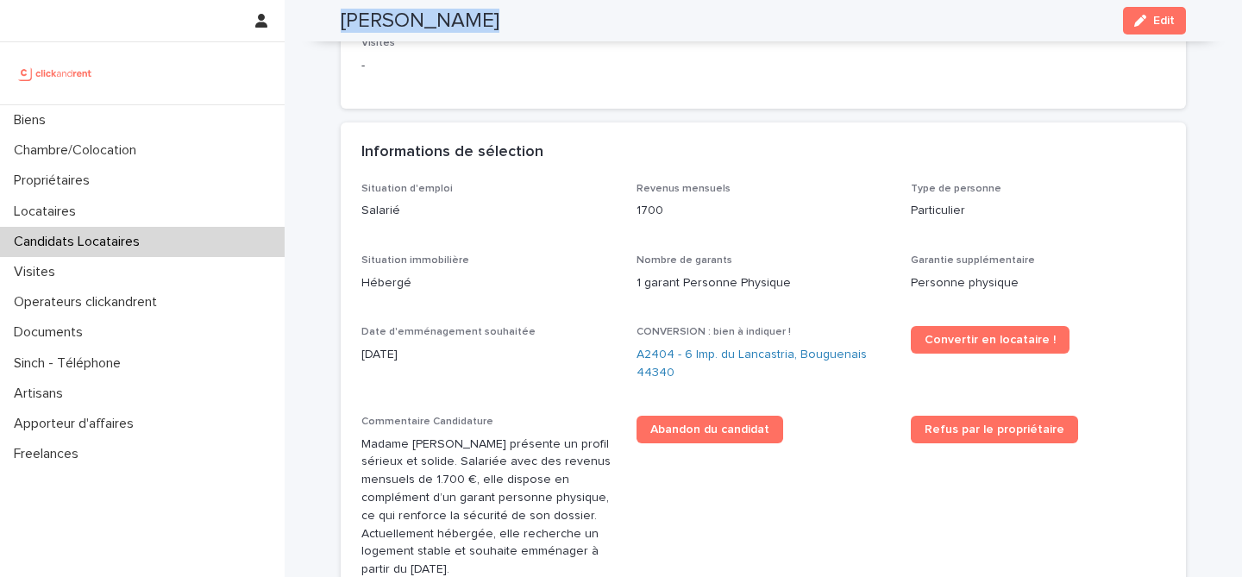
scroll to position [322, 0]
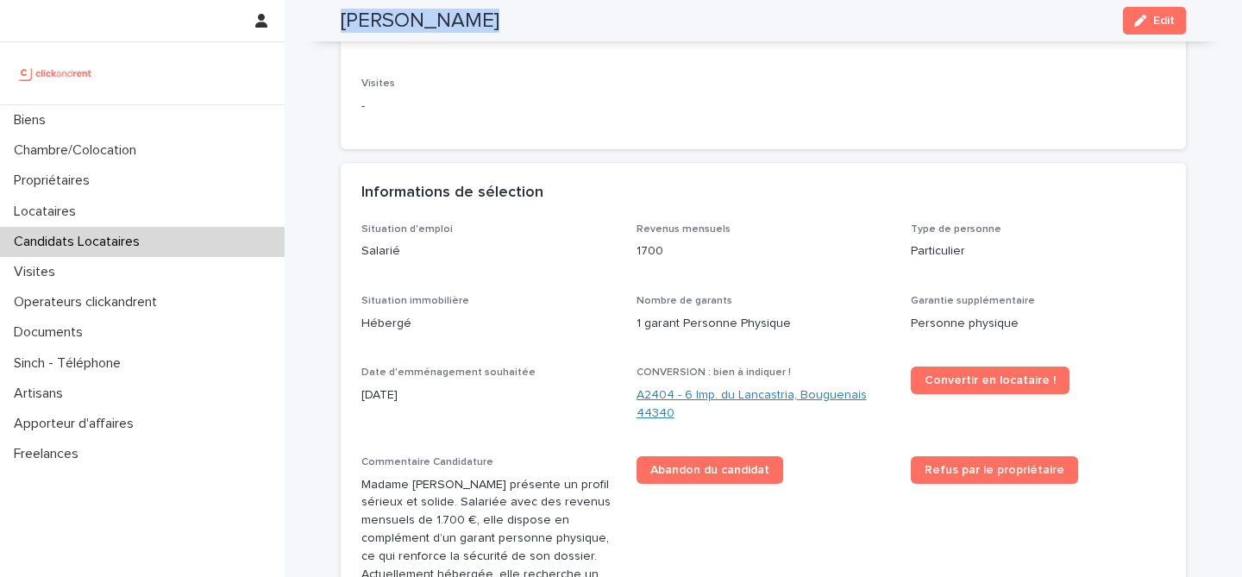
click at [750, 392] on link "A2404 - 6 Imp. du Lancastria, Bouguenais 44340" at bounding box center [764, 404] width 254 height 36
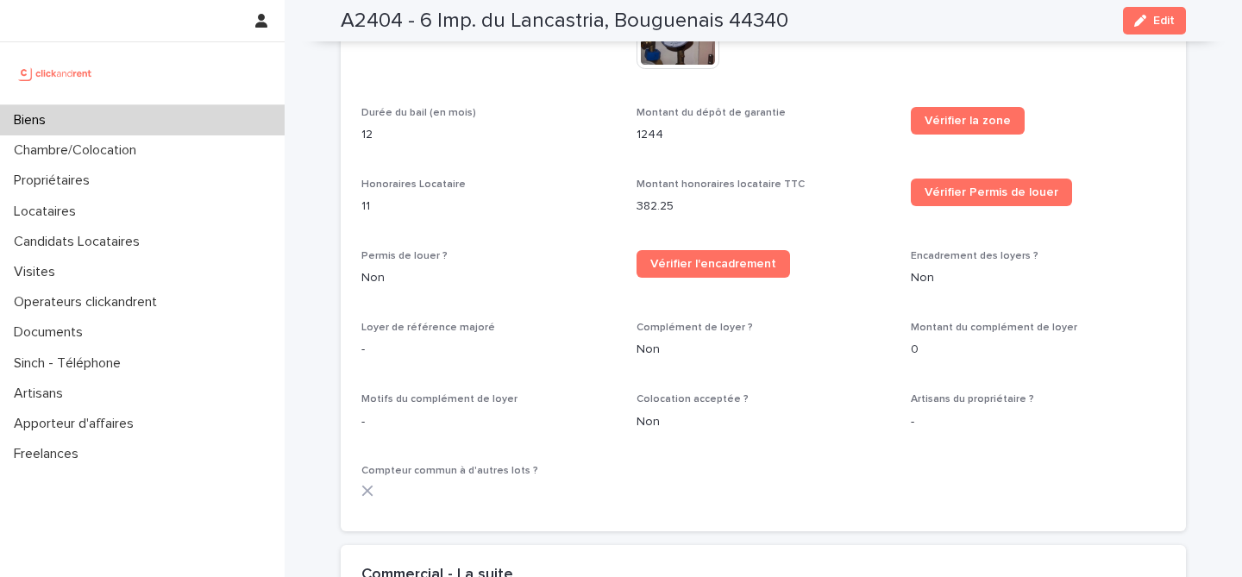
scroll to position [2985, 0]
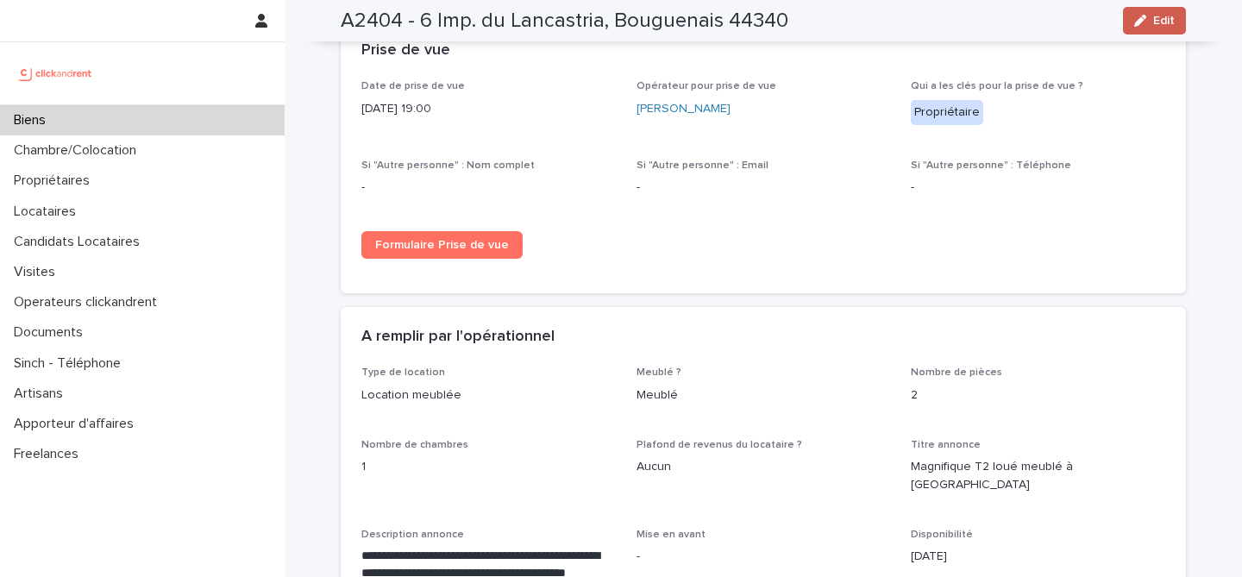
click at [1166, 16] on span "Edit" at bounding box center [1164, 21] width 22 height 12
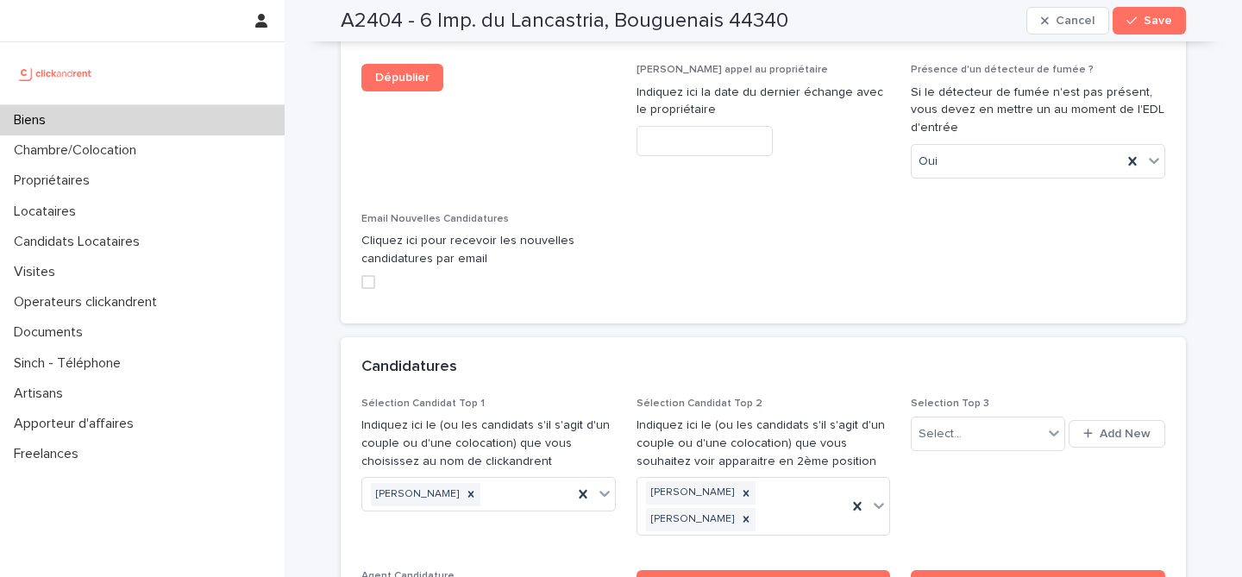
scroll to position [8125, 0]
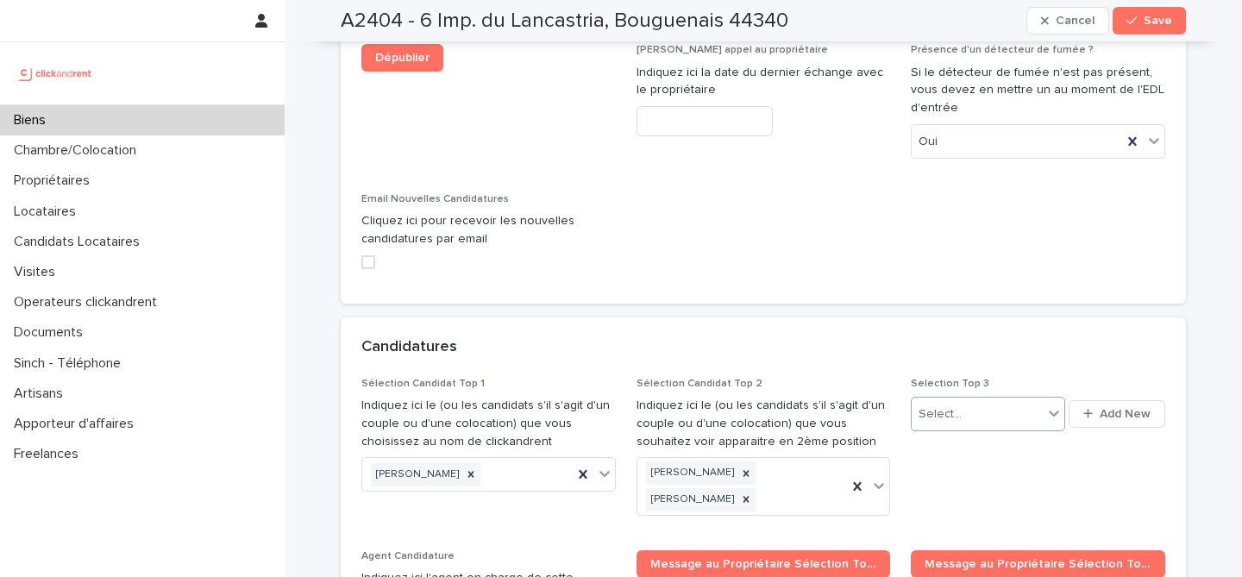
click at [996, 400] on div "Select..." at bounding box center [977, 414] width 130 height 28
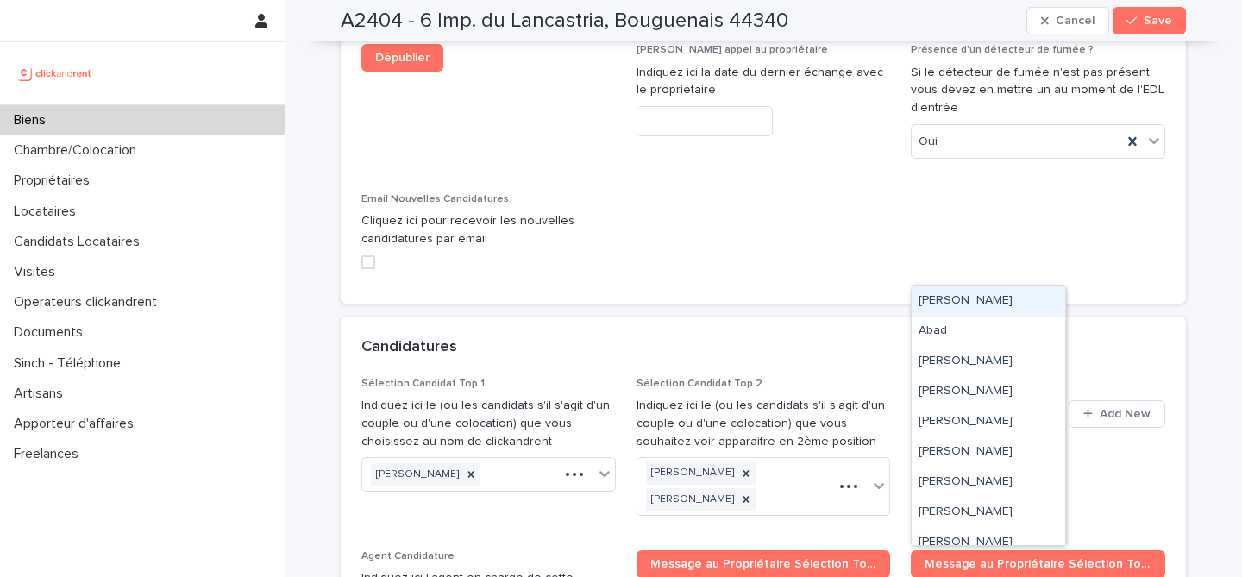
paste input "**********"
type input "**********"
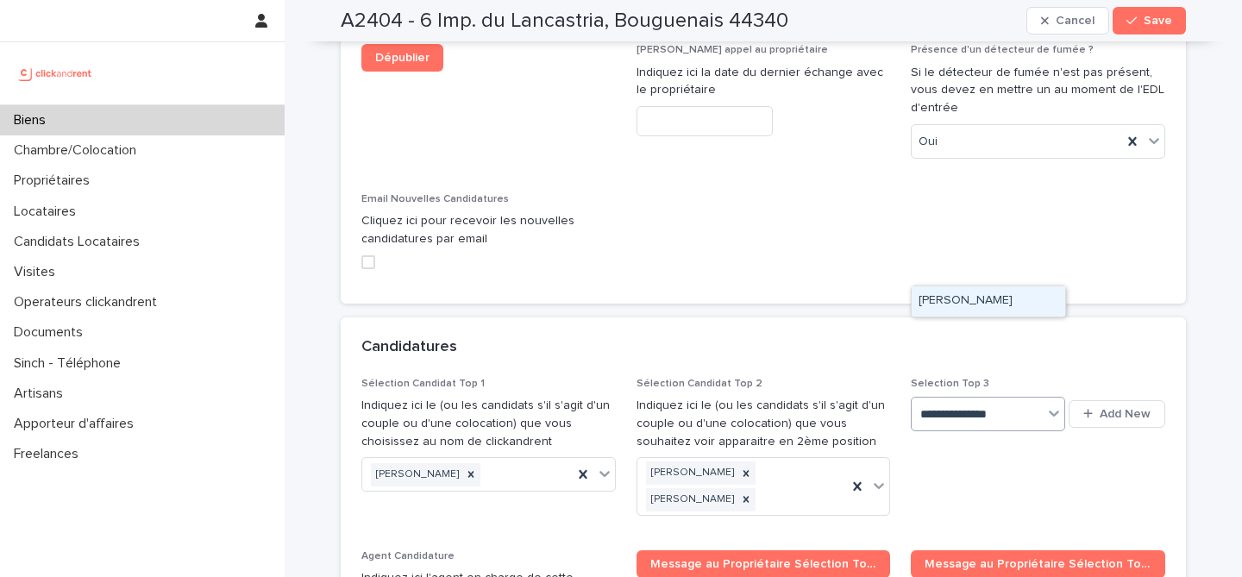
click at [995, 300] on div "Mariely Segovia" at bounding box center [989, 301] width 154 height 30
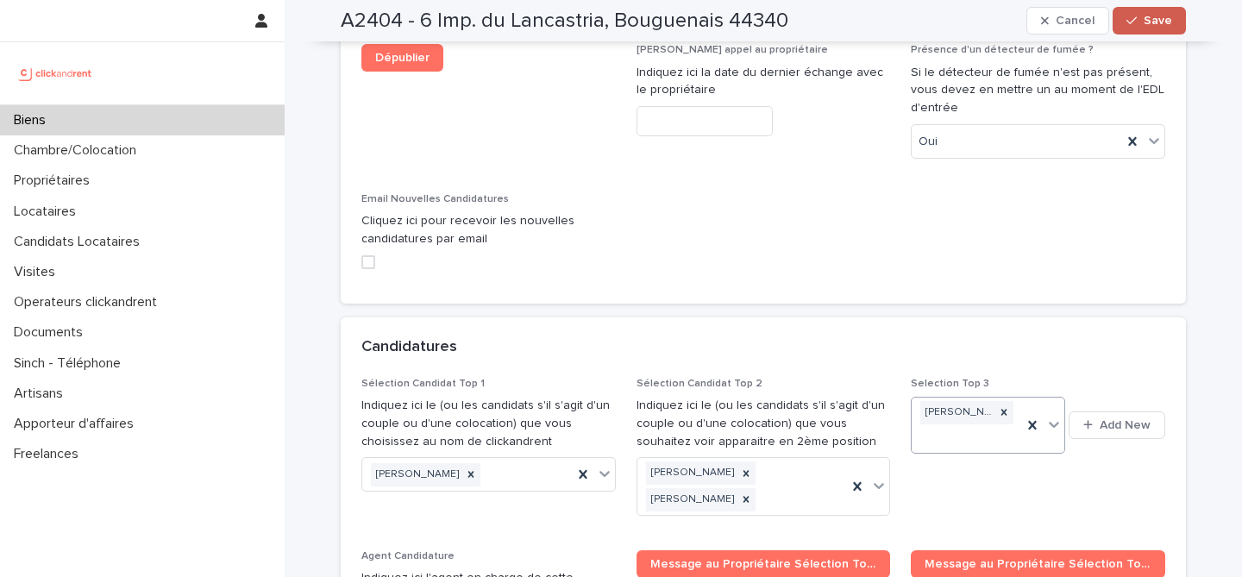
click at [1158, 28] on button "Save" at bounding box center [1149, 21] width 73 height 28
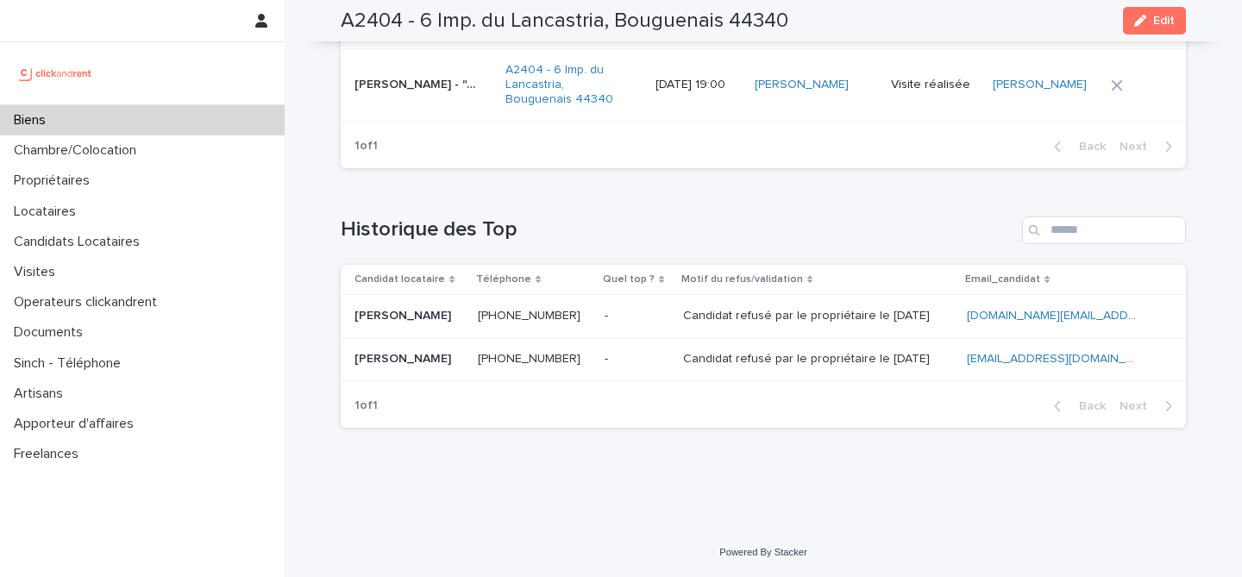
scroll to position [6946, 0]
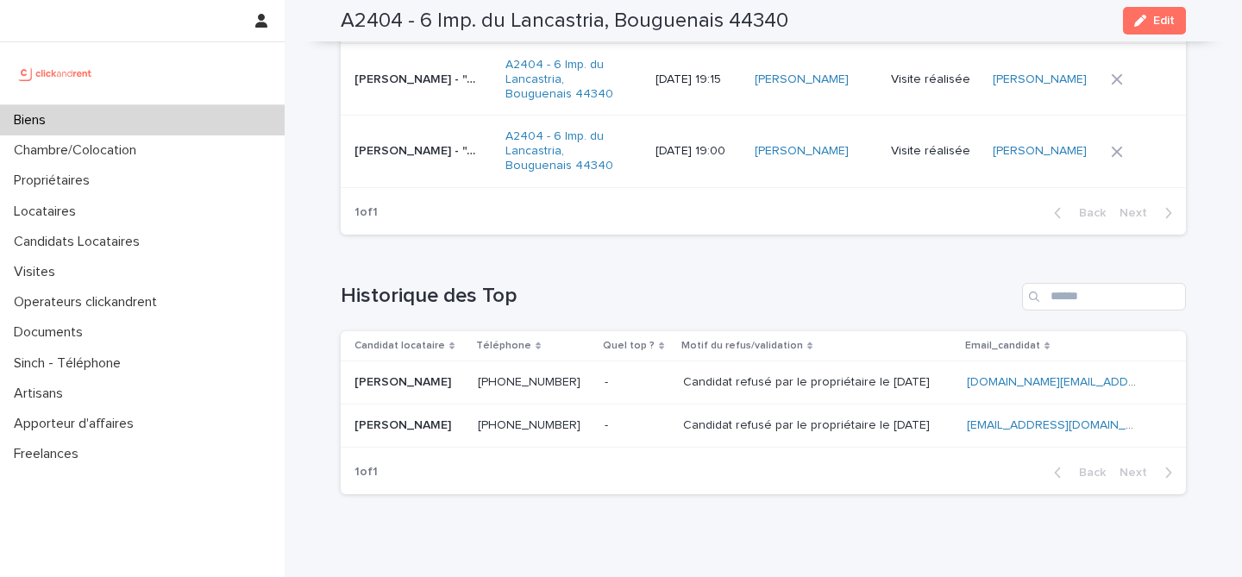
click at [204, 120] on div "Biens" at bounding box center [142, 120] width 285 height 30
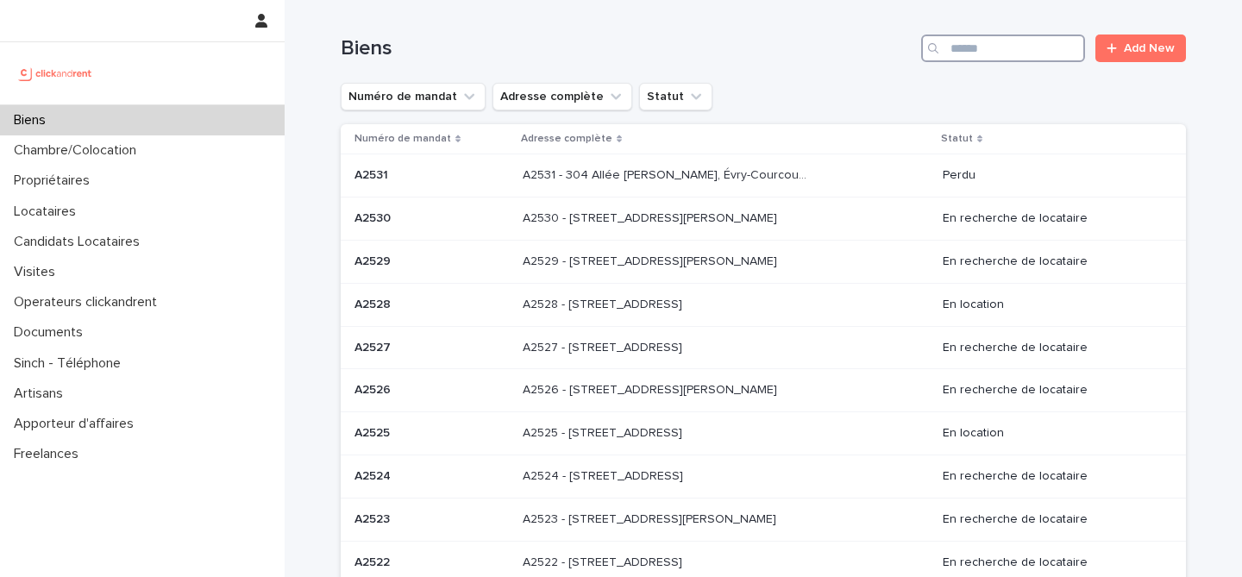
click at [1057, 42] on input "Search" at bounding box center [1003, 49] width 164 height 28
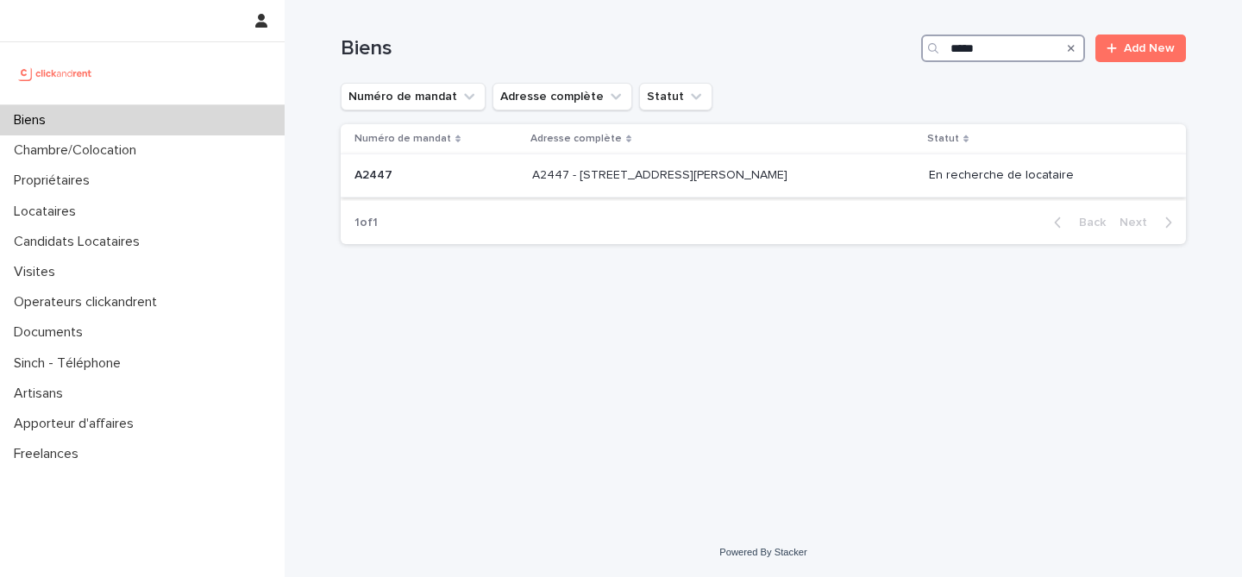
type input "*****"
click at [525, 166] on td "A2447 - 14 rue Jean Jacques Rousseau, Romainville 93230 A2447 - 14 rue Jean Jac…" at bounding box center [723, 175] width 397 height 43
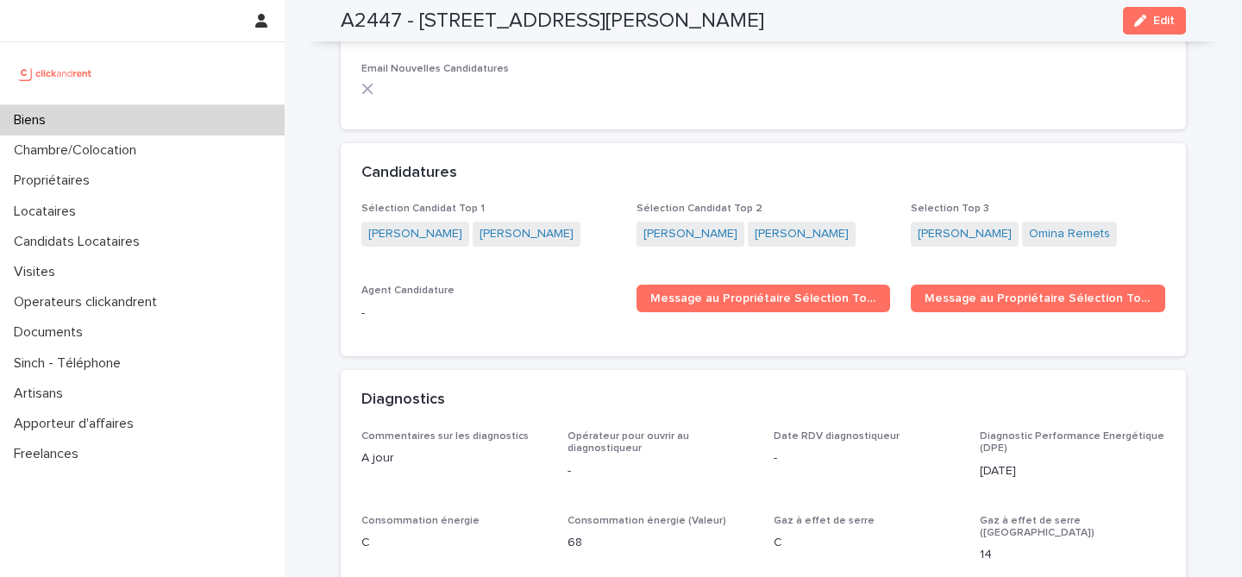
scroll to position [5755, 0]
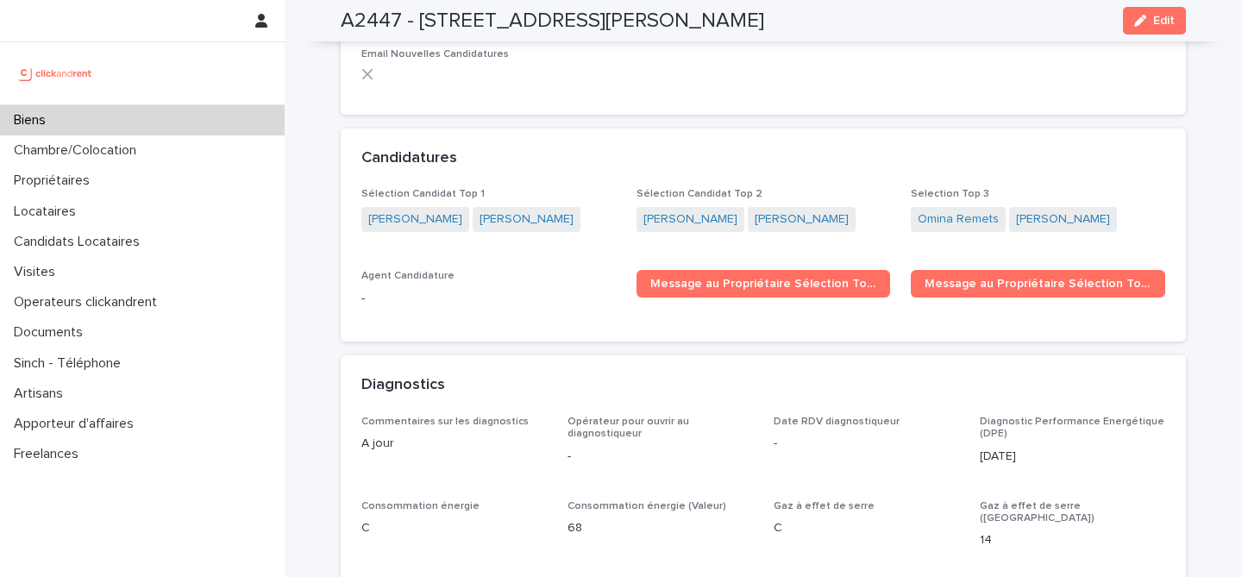
click at [196, 116] on div "Biens" at bounding box center [142, 120] width 285 height 30
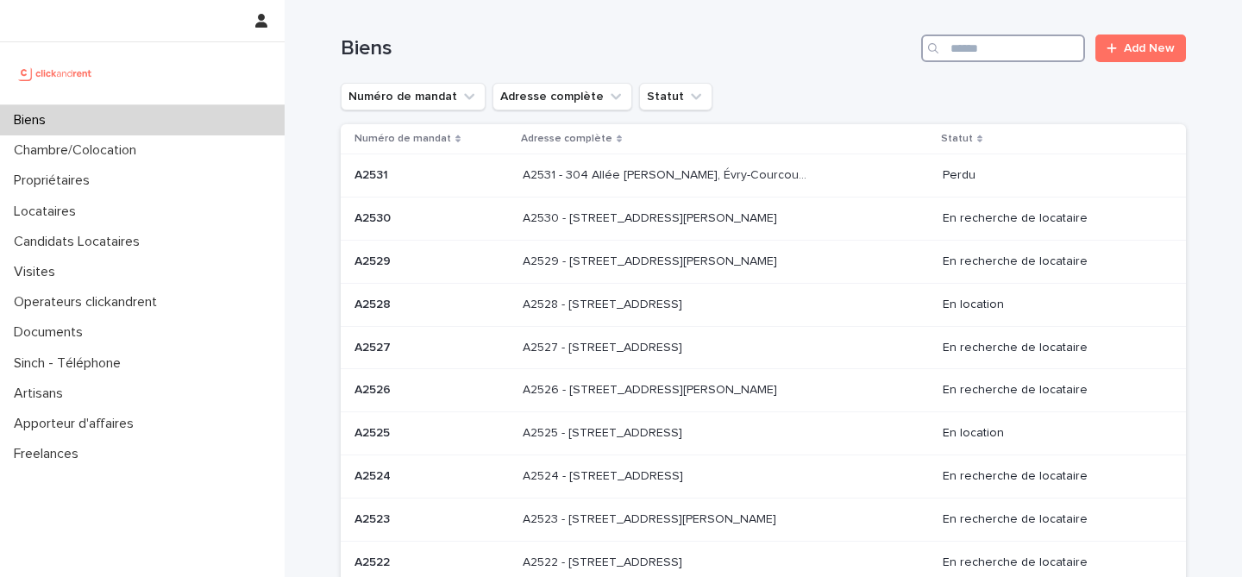
click at [962, 47] on input "Search" at bounding box center [1003, 49] width 164 height 28
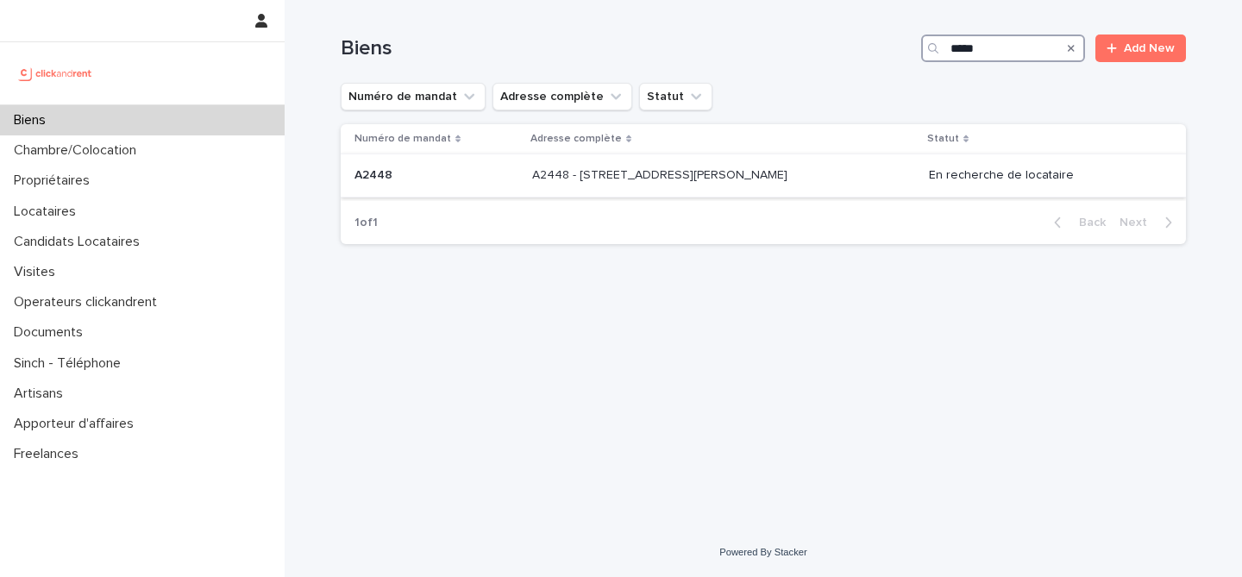
type input "*****"
click at [501, 176] on p at bounding box center [437, 175] width 164 height 15
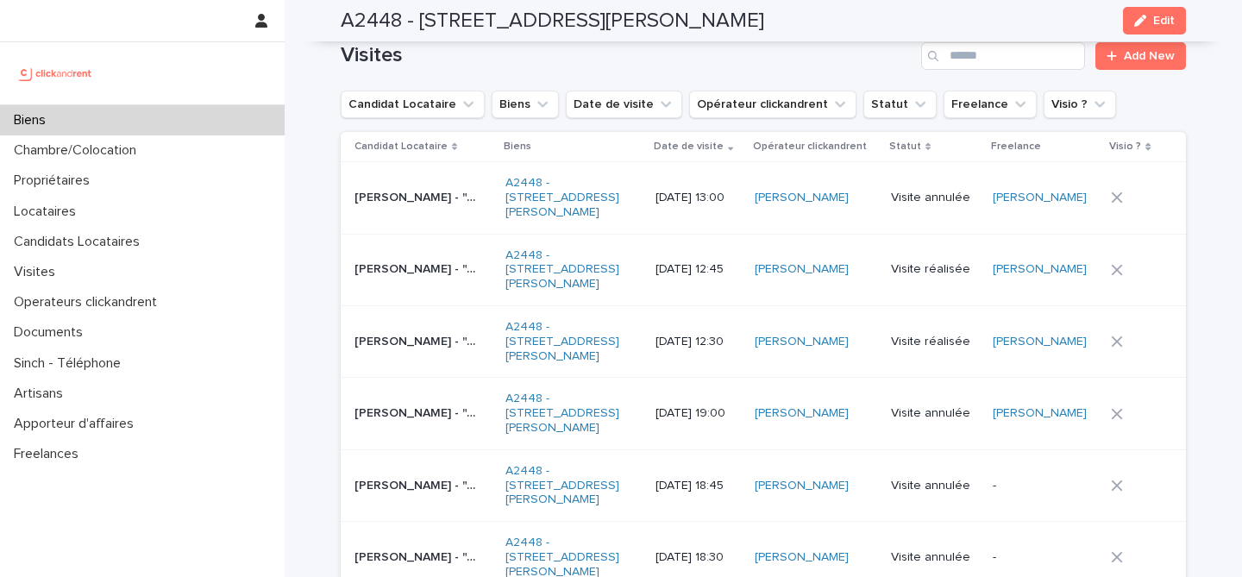
scroll to position [7432, 0]
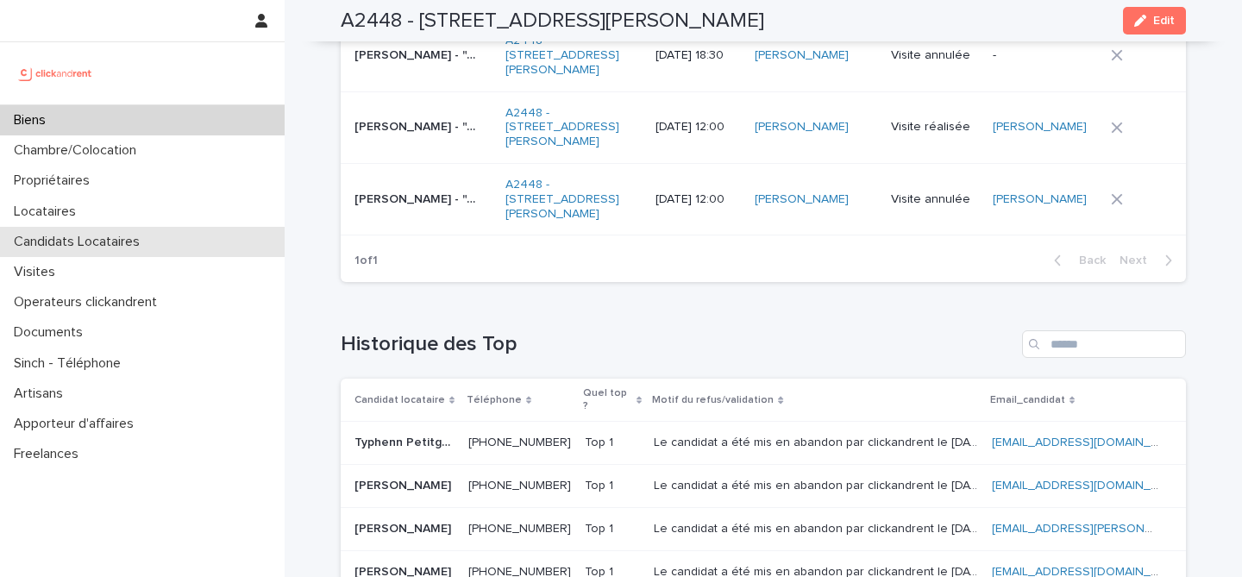
click at [132, 238] on p "Candidats Locataires" at bounding box center [80, 242] width 147 height 16
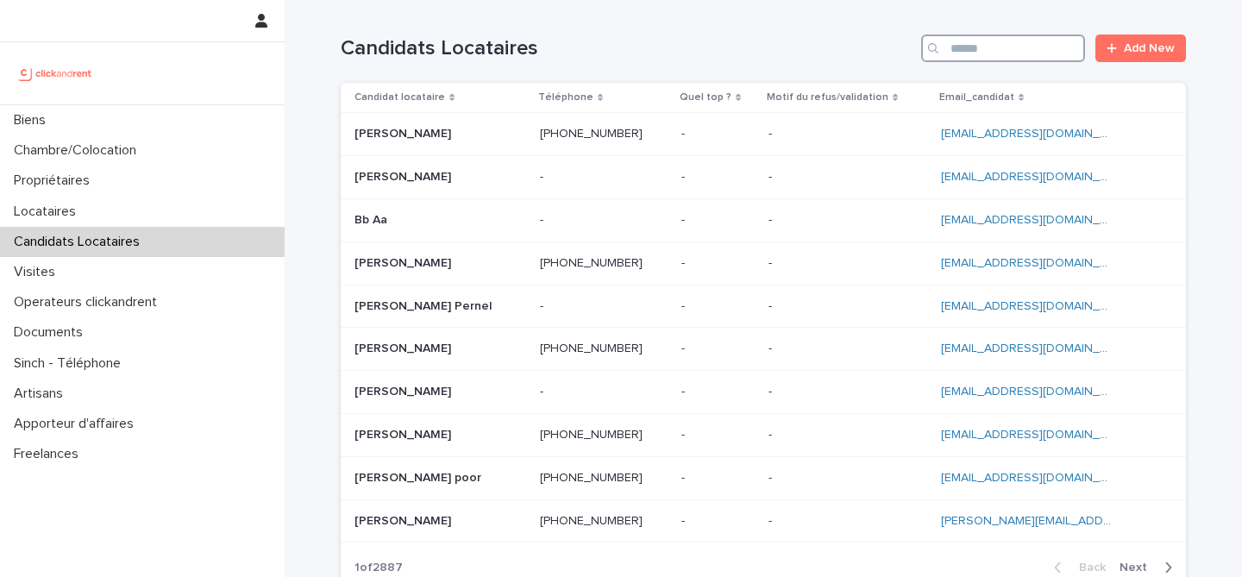
click at [991, 41] on input "Search" at bounding box center [1003, 49] width 164 height 28
paste input "**********"
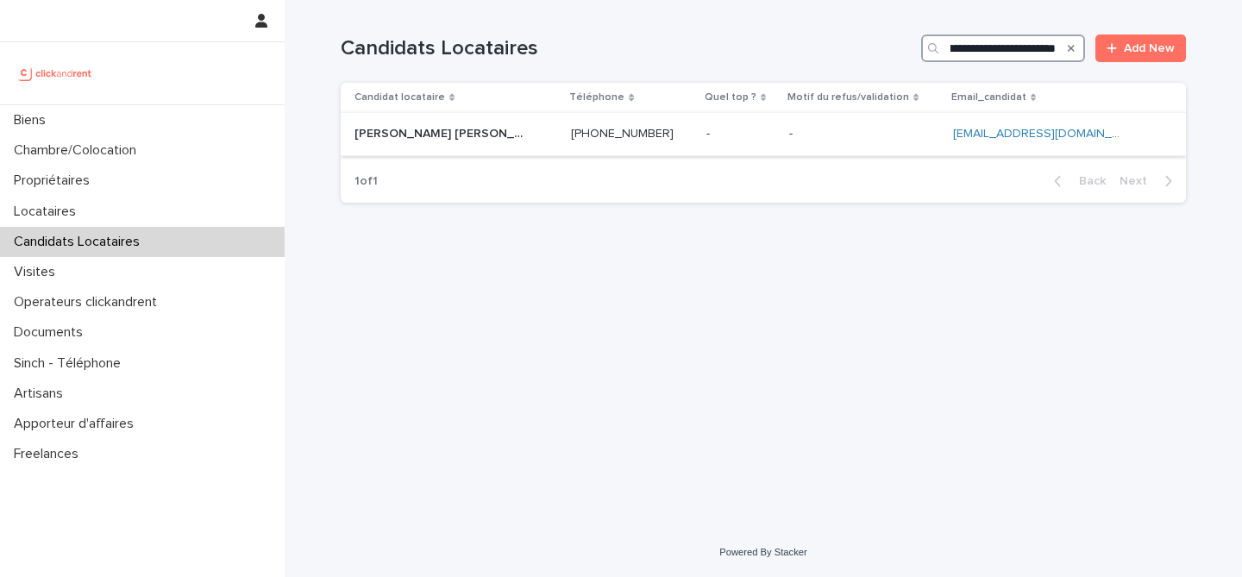
type input "**********"
click at [514, 133] on p "Fatima Hassani ben mohamed" at bounding box center [443, 132] width 176 height 18
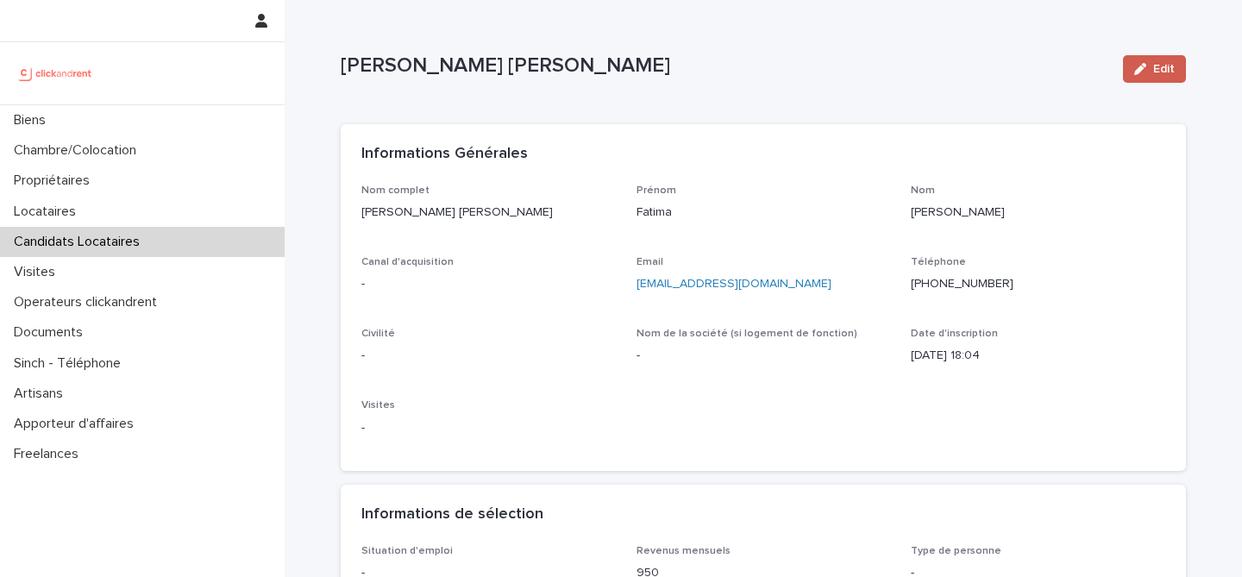
click at [1149, 78] on button "Edit" at bounding box center [1154, 69] width 63 height 28
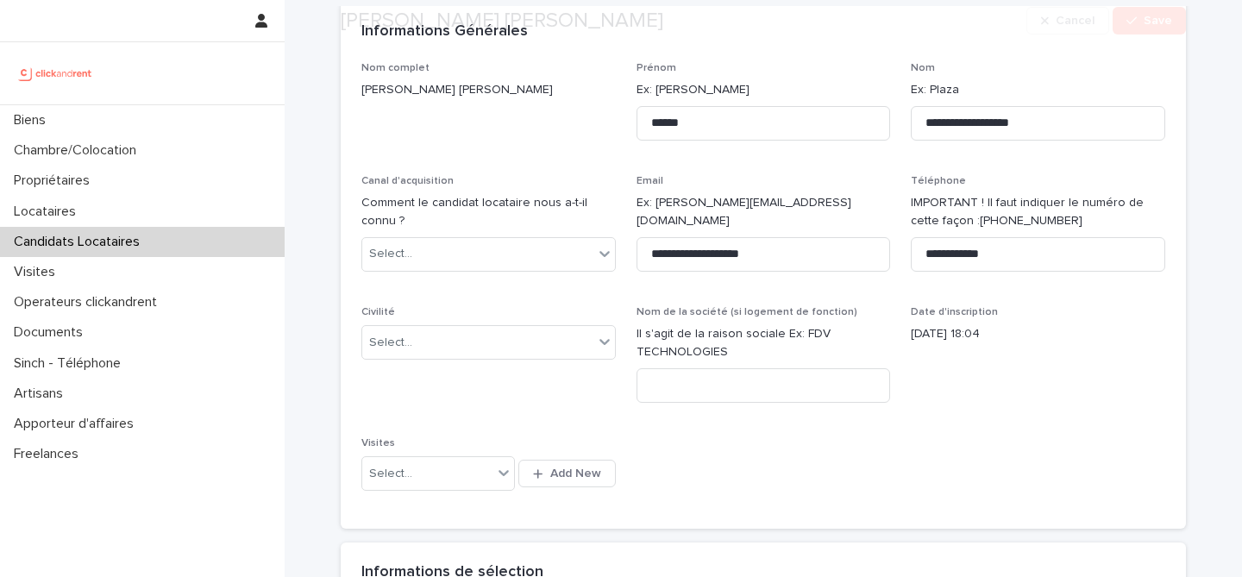
scroll to position [175, 0]
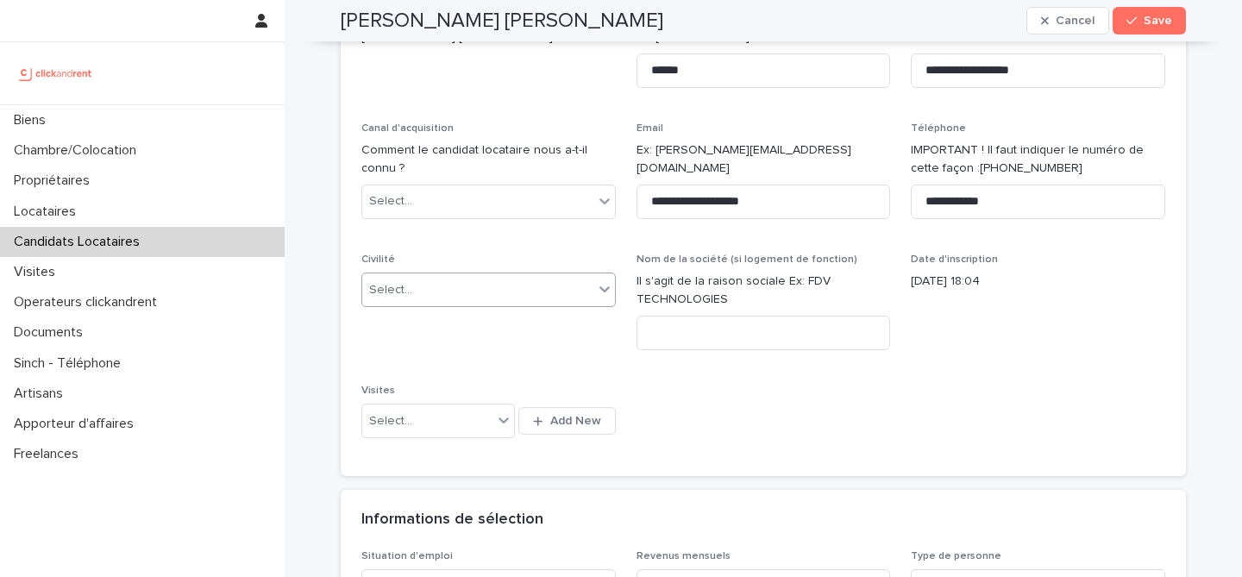
click at [518, 292] on div "Select..." at bounding box center [477, 290] width 231 height 28
click at [512, 322] on div "Madame" at bounding box center [488, 323] width 253 height 30
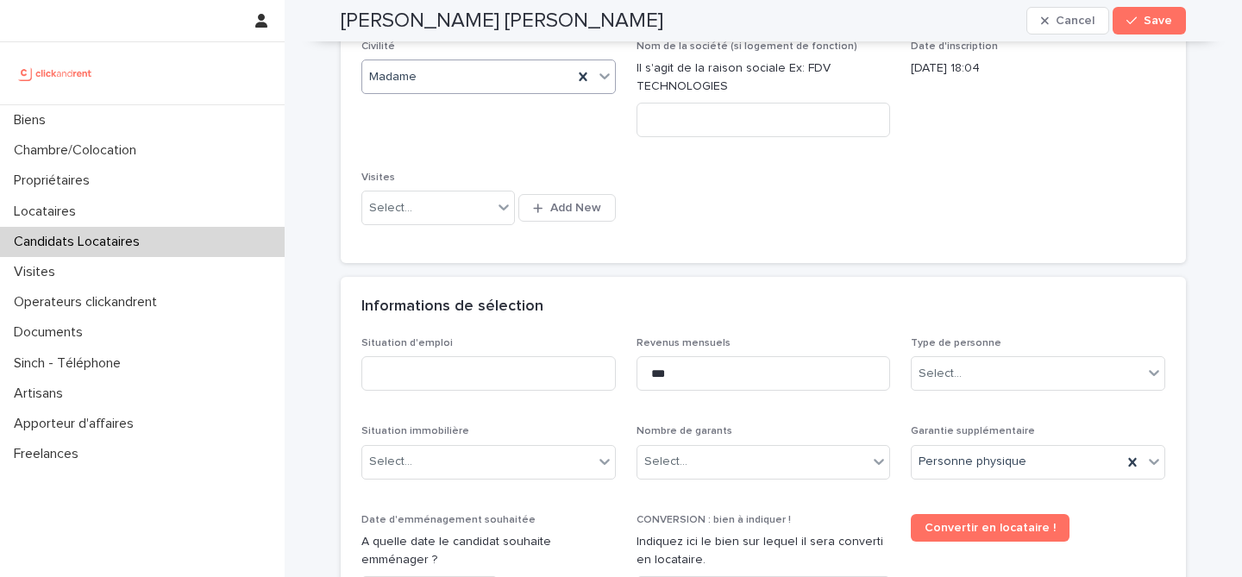
scroll to position [456, 0]
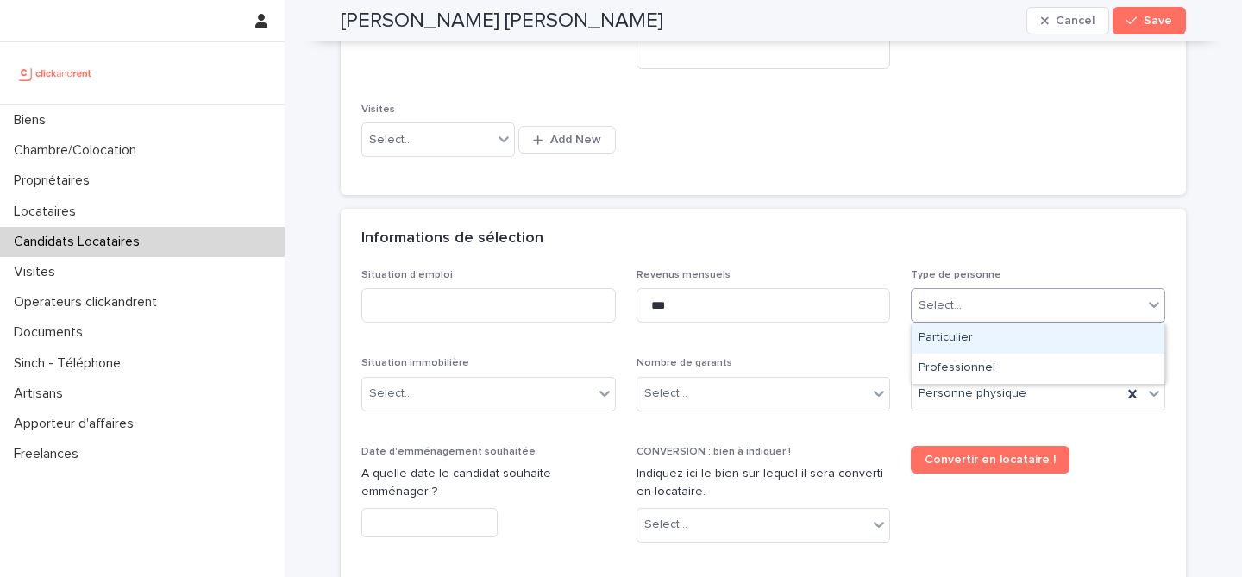
click at [1032, 308] on div "Select..." at bounding box center [1027, 306] width 231 height 28
click at [1020, 330] on div "Particulier" at bounding box center [1038, 338] width 253 height 30
click at [1019, 233] on div "Informations de sélection" at bounding box center [759, 238] width 797 height 19
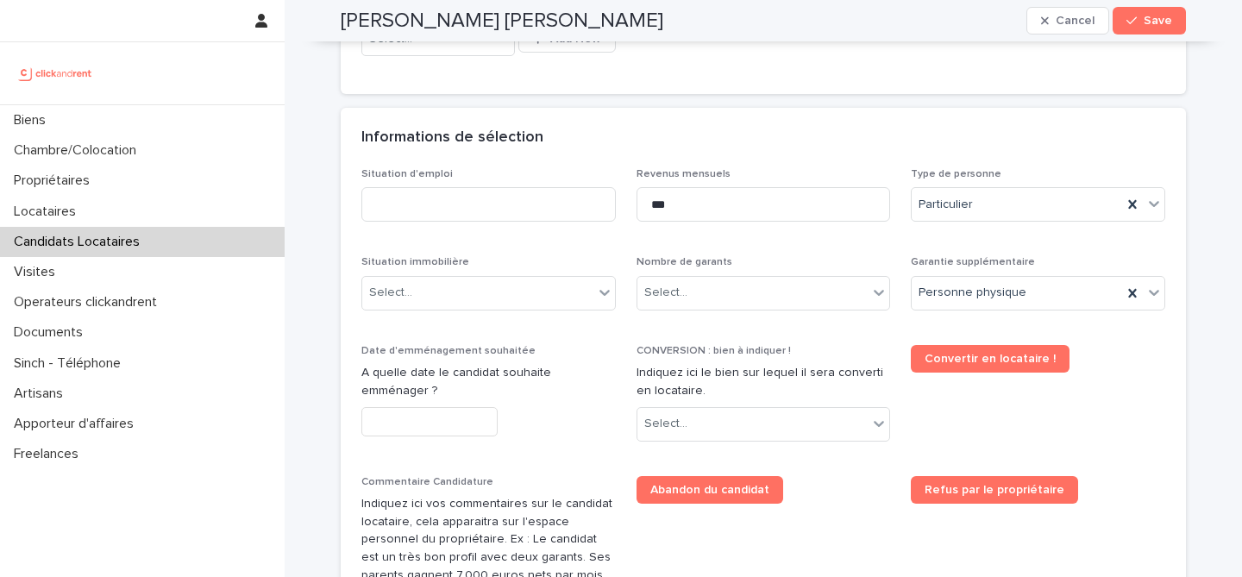
scroll to position [593, 0]
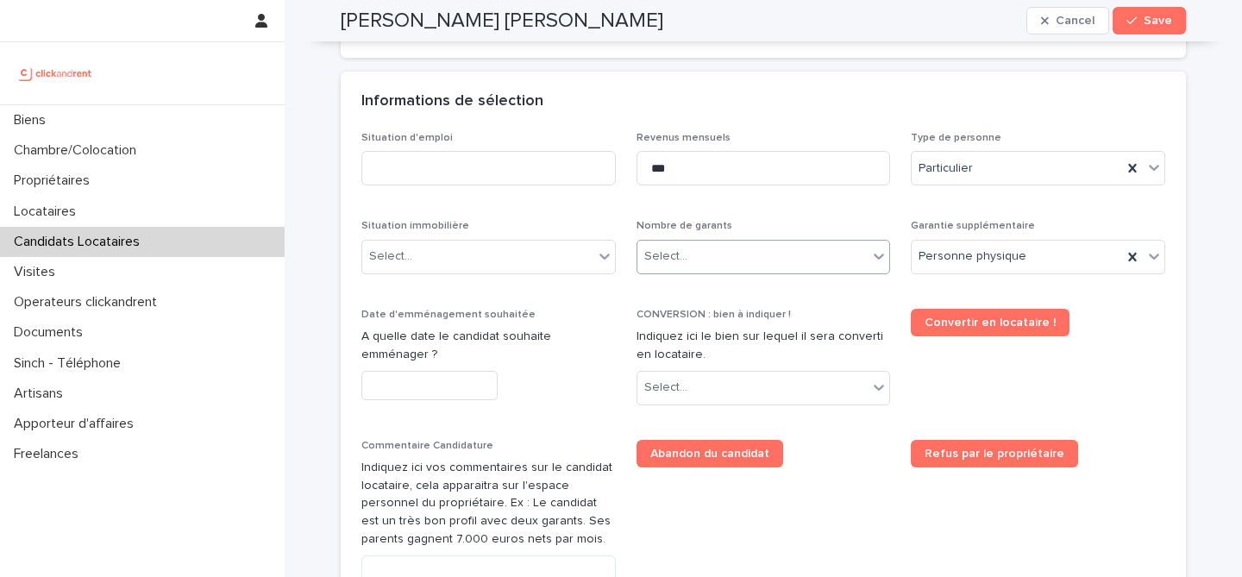
click at [801, 257] on div "Select..." at bounding box center [752, 256] width 231 height 28
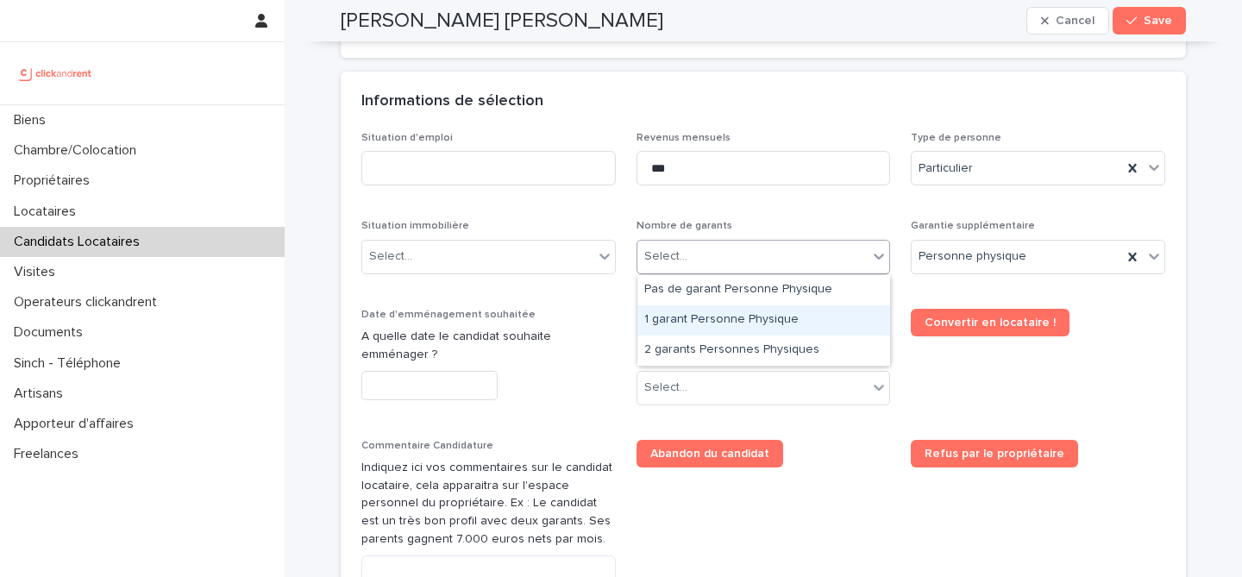
click at [750, 315] on div "1 garant Personne Physique" at bounding box center [763, 320] width 253 height 30
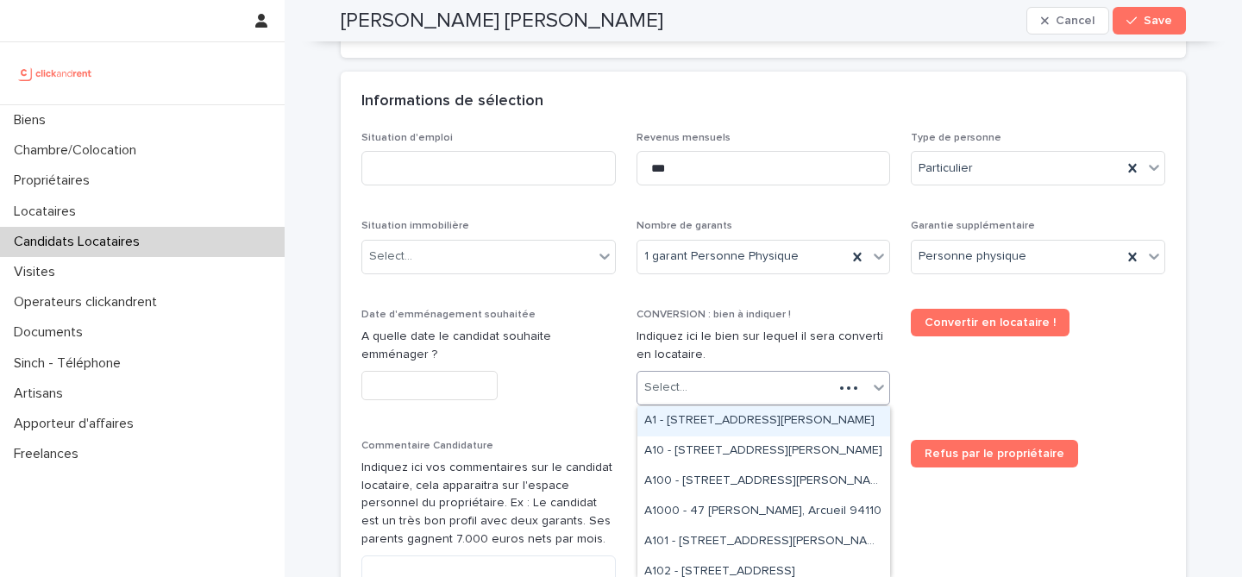
click at [728, 399] on div "Select..." at bounding box center [735, 387] width 197 height 28
paste input "*****"
type input "*****"
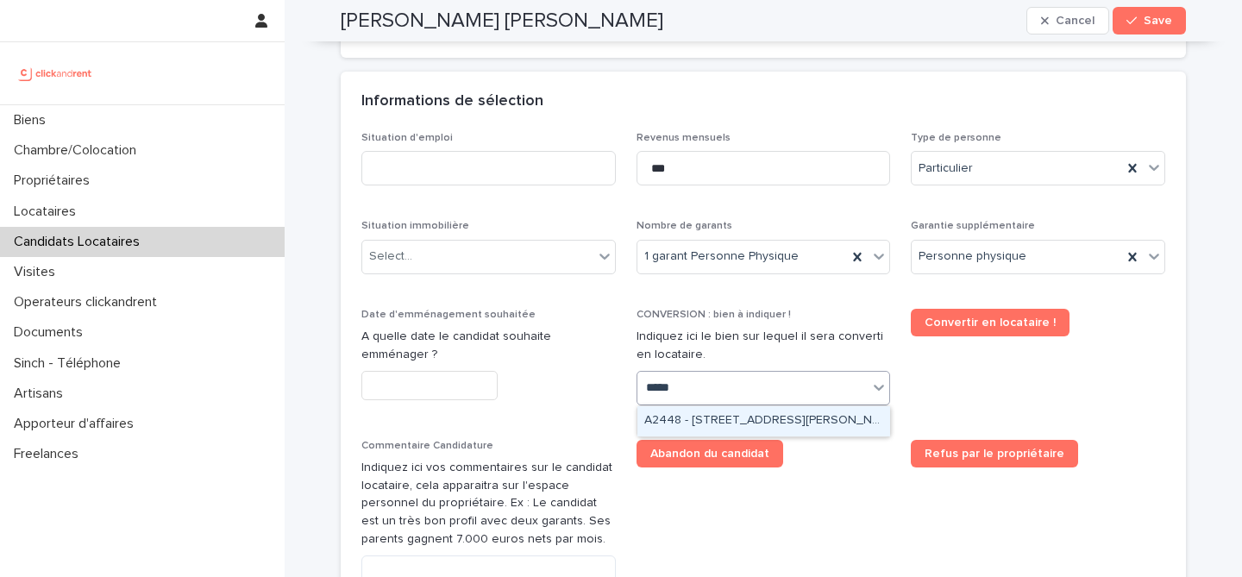
click at [802, 418] on div "A2448 - 1 bis rue Jules Breton, Lille 59000" at bounding box center [763, 421] width 253 height 30
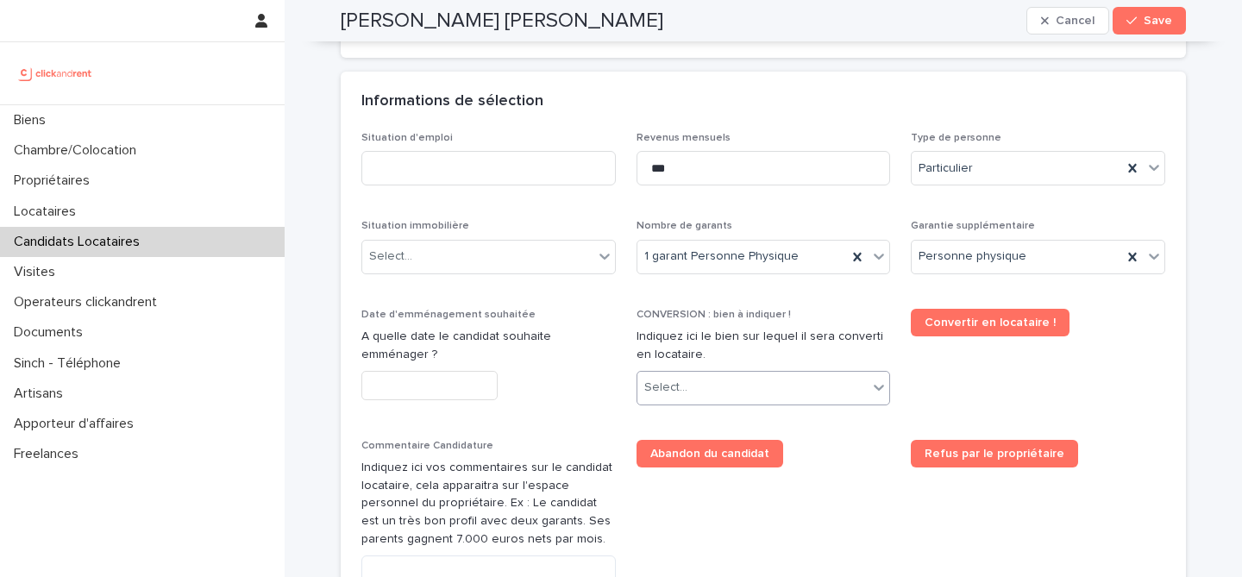
scroll to position [609, 0]
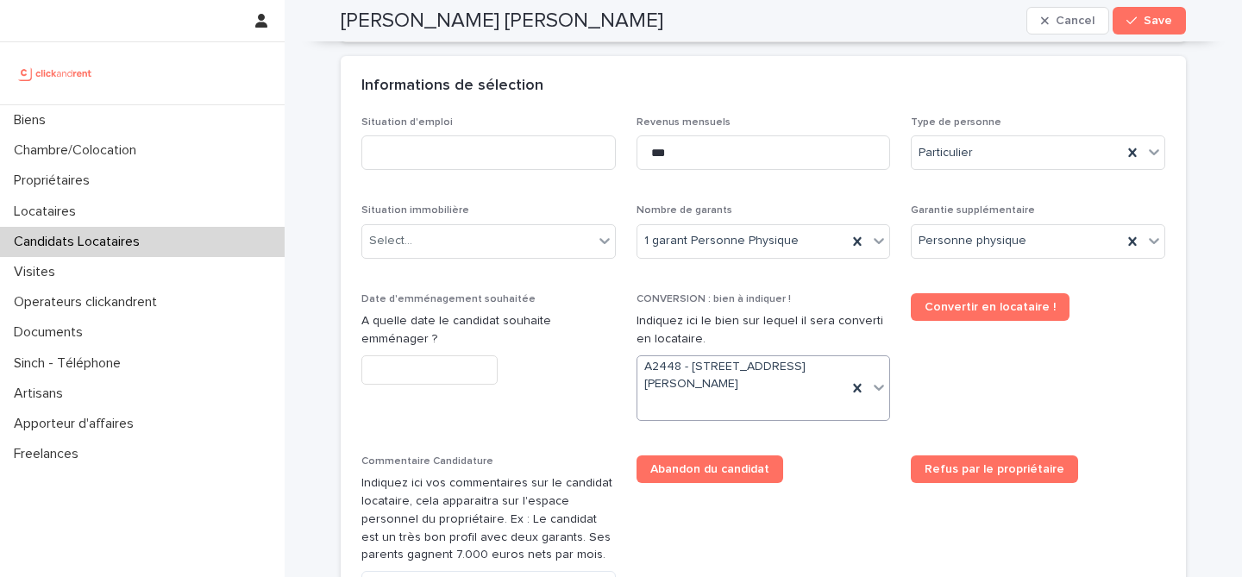
click at [850, 466] on div "Abandon du candidat" at bounding box center [764, 469] width 254 height 28
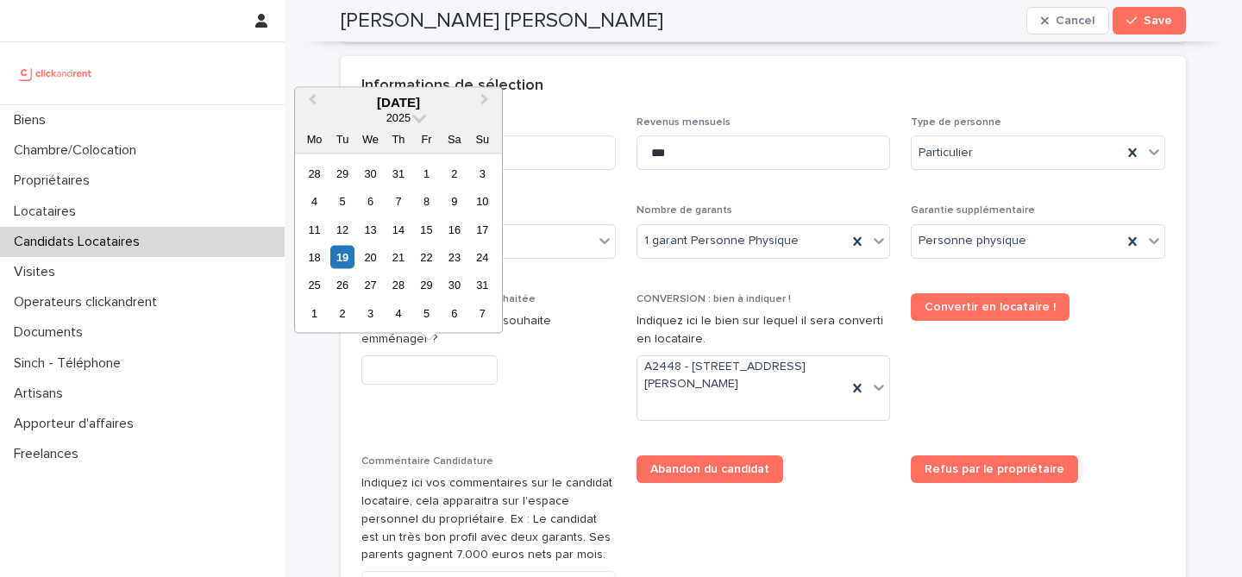
click at [413, 377] on input "text" at bounding box center [429, 370] width 136 height 30
click at [375, 255] on div "20" at bounding box center [370, 257] width 23 height 23
type input "*********"
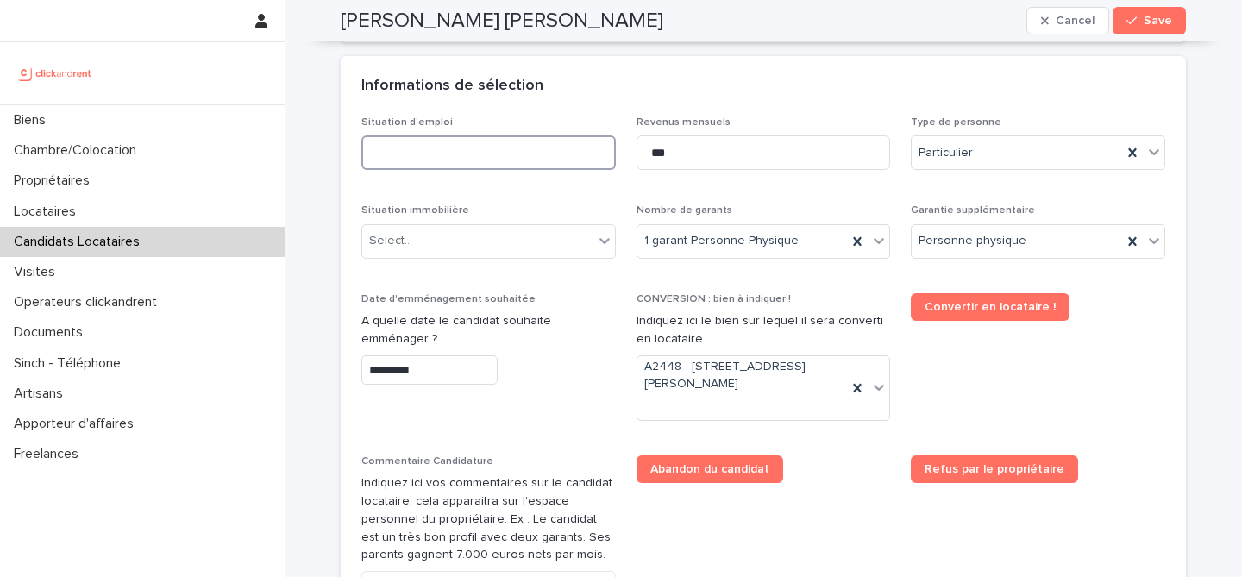
click at [480, 165] on input at bounding box center [488, 152] width 254 height 35
type input "*********"
click at [717, 114] on div "Informations de sélection" at bounding box center [763, 86] width 845 height 60
click at [555, 240] on div "Select..." at bounding box center [477, 241] width 231 height 28
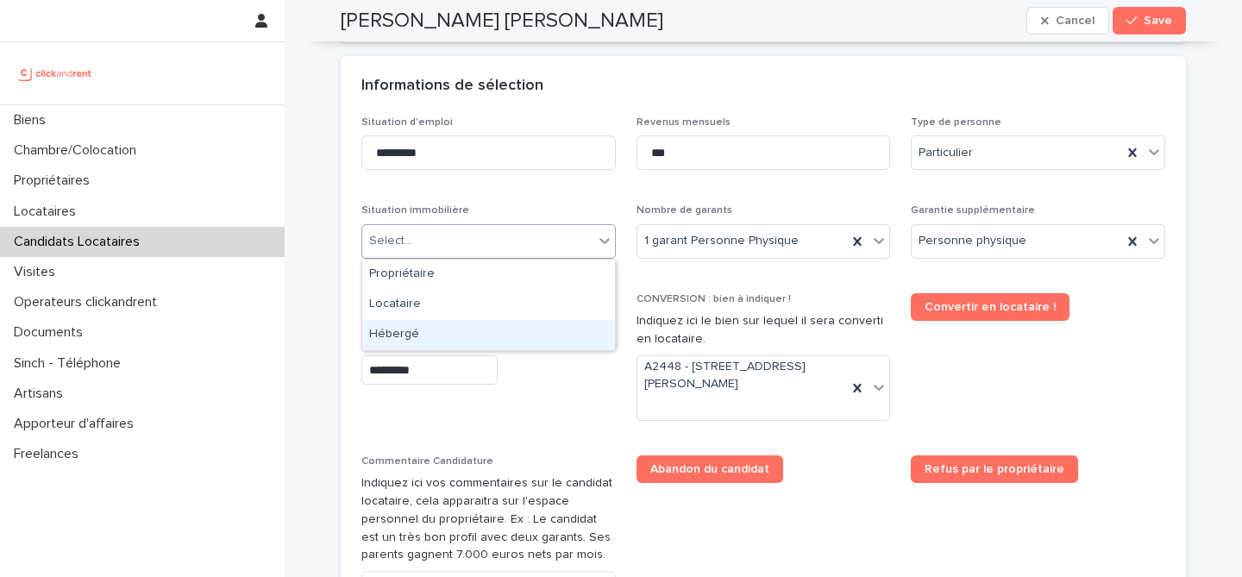
click at [519, 336] on div "Hébergé" at bounding box center [488, 335] width 253 height 30
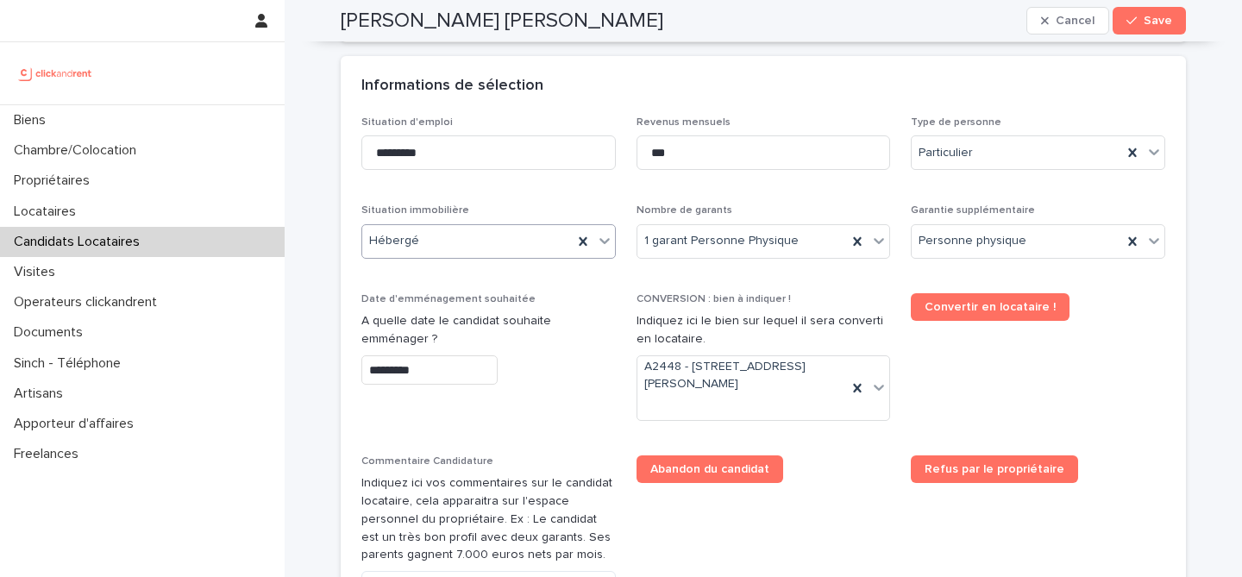
click at [541, 197] on div "Situation d'emploi ********* Revenus mensuels *** Type de personne Particulier …" at bounding box center [763, 414] width 804 height 597
click at [499, 248] on div "Hébergé" at bounding box center [467, 241] width 210 height 28
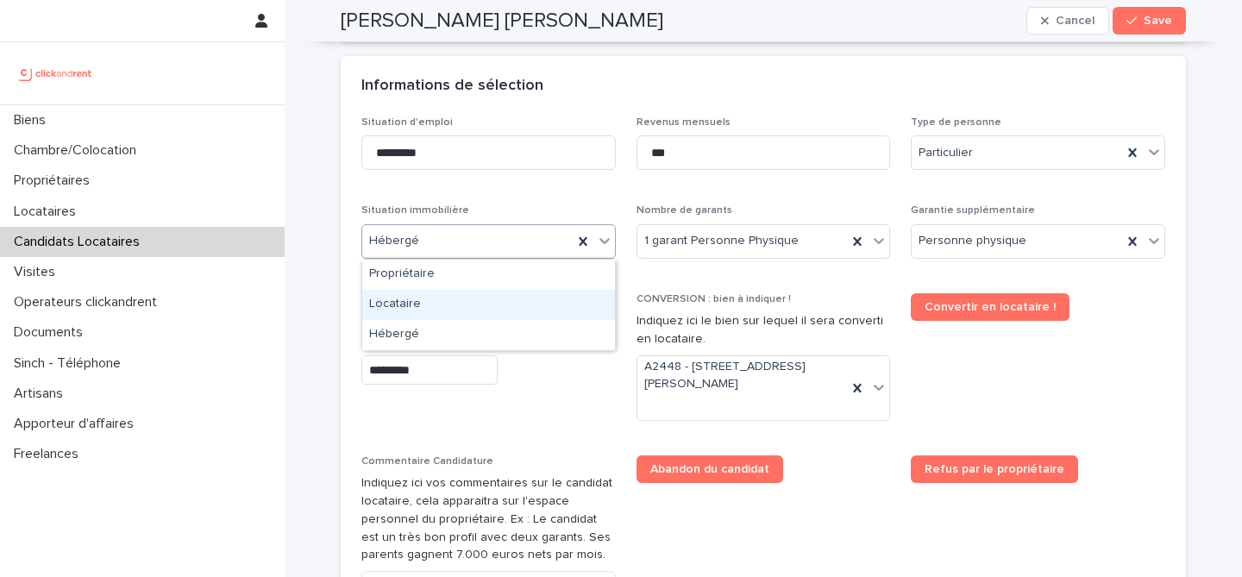
click at [497, 314] on div "Locataire" at bounding box center [488, 305] width 253 height 30
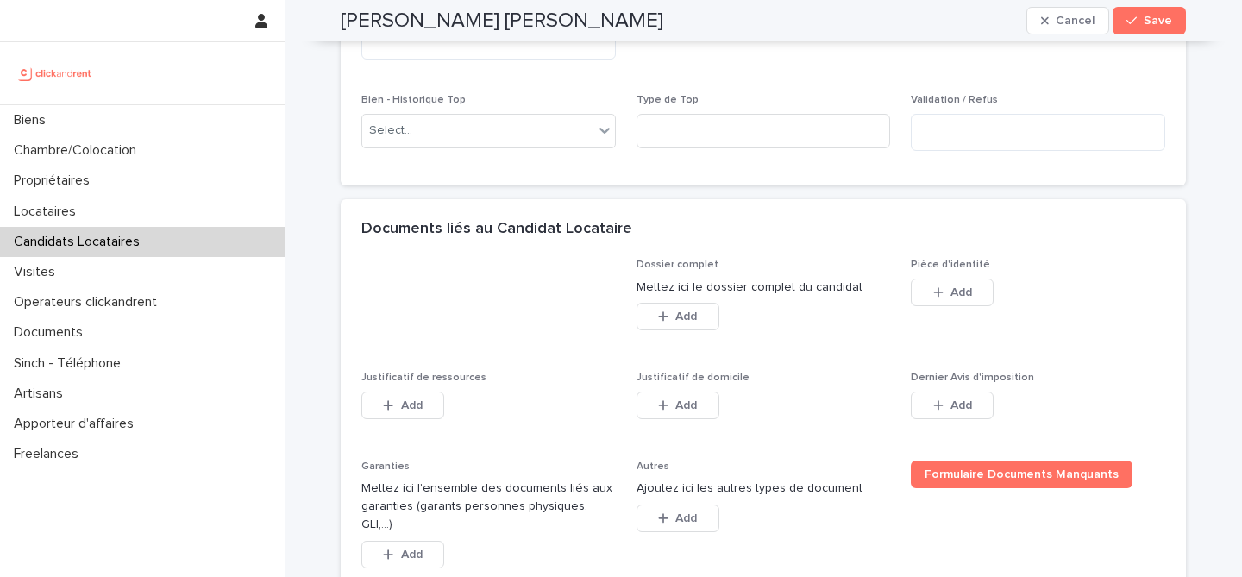
scroll to position [1188, 0]
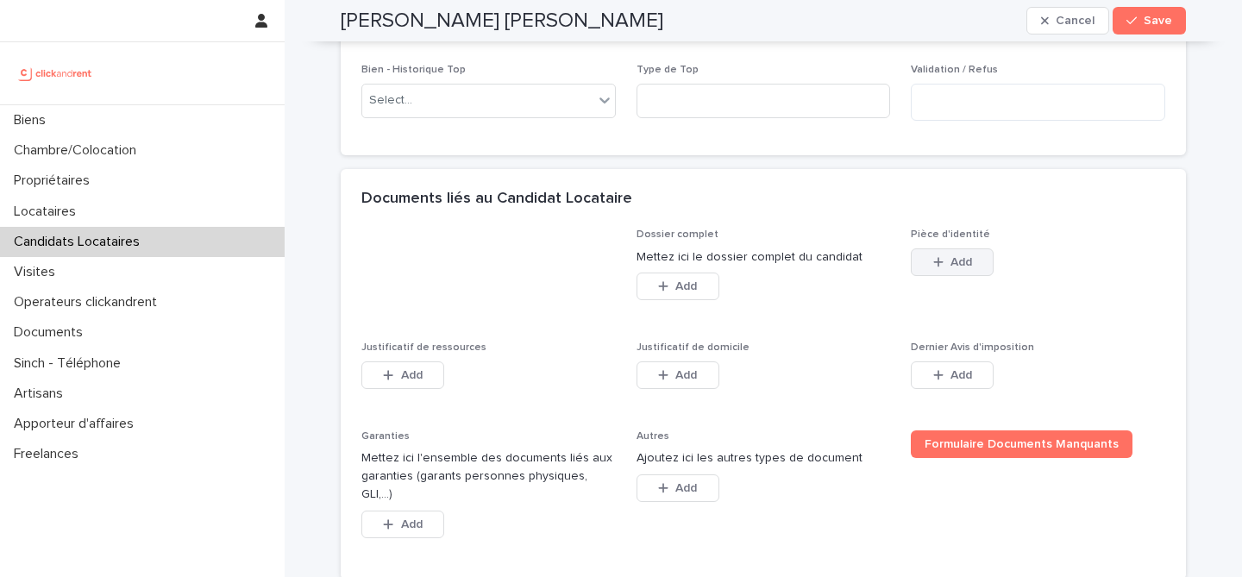
click at [956, 268] on button "Add" at bounding box center [952, 262] width 83 height 28
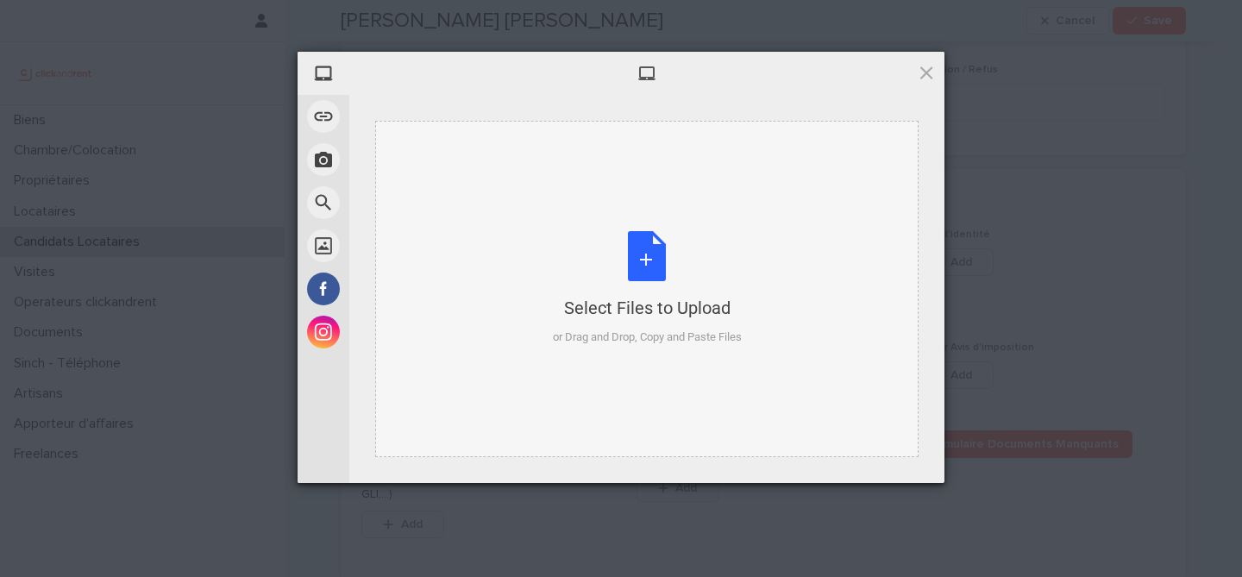
click at [631, 254] on div "Select Files to Upload or Drag and Drop, Copy and Paste Files" at bounding box center [647, 288] width 189 height 115
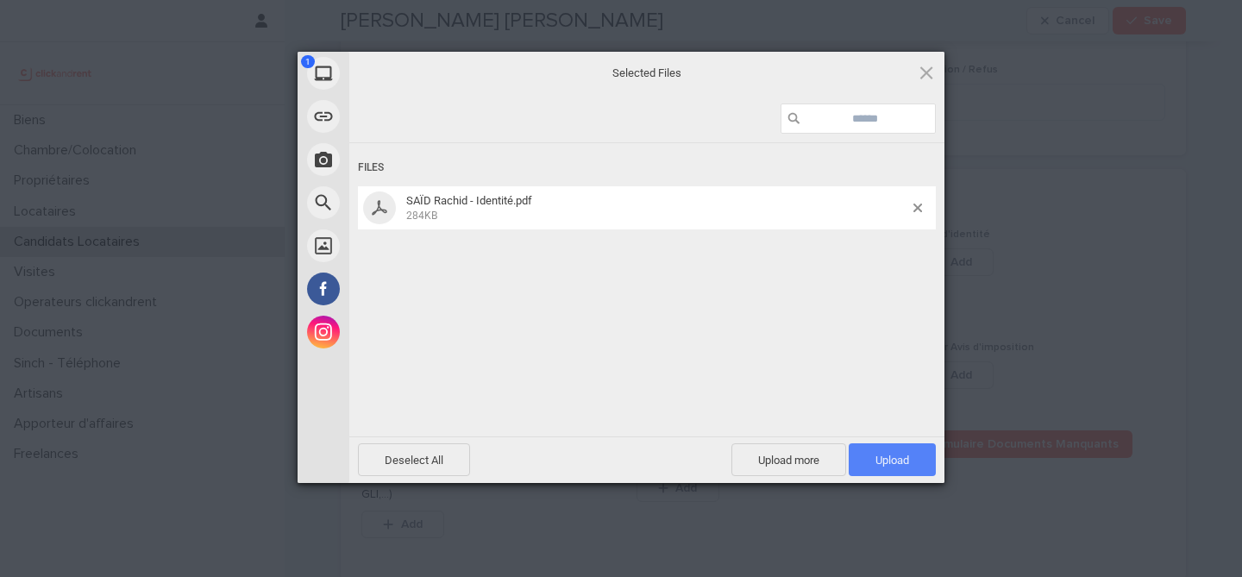
click at [920, 471] on span "Upload 1" at bounding box center [892, 459] width 87 height 33
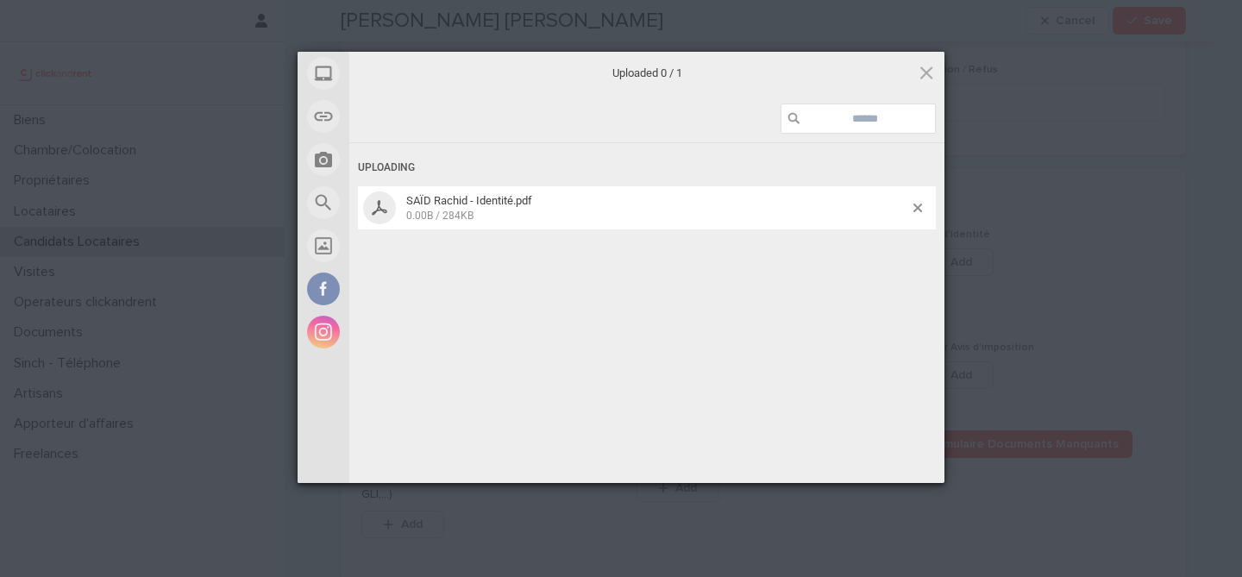
click at [922, 206] on div at bounding box center [924, 208] width 22 height 9
click at [915, 208] on span at bounding box center [917, 208] width 9 height 9
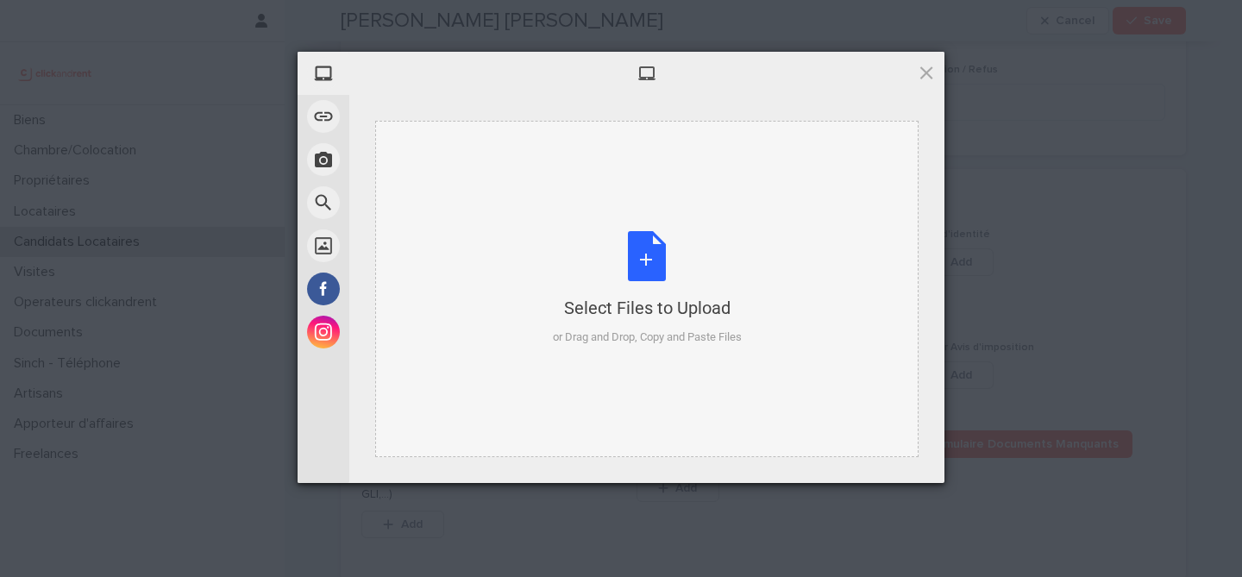
click at [675, 243] on div "Select Files to Upload or Drag and Drop, Copy and Paste Files" at bounding box center [647, 288] width 189 height 115
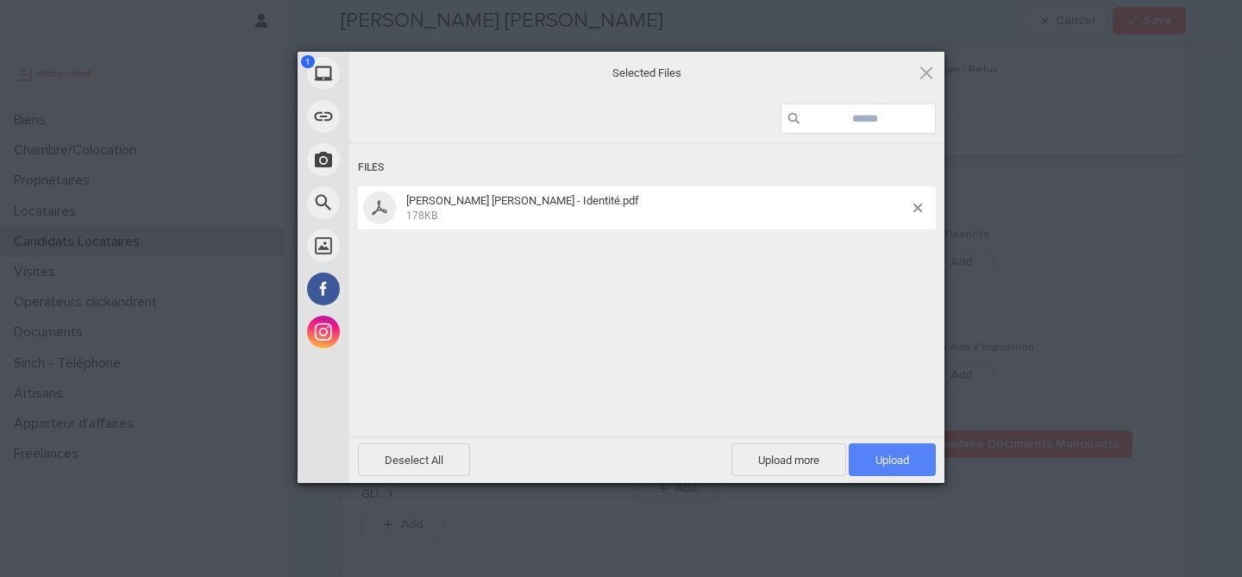
click at [917, 462] on span "Upload 1" at bounding box center [892, 459] width 87 height 33
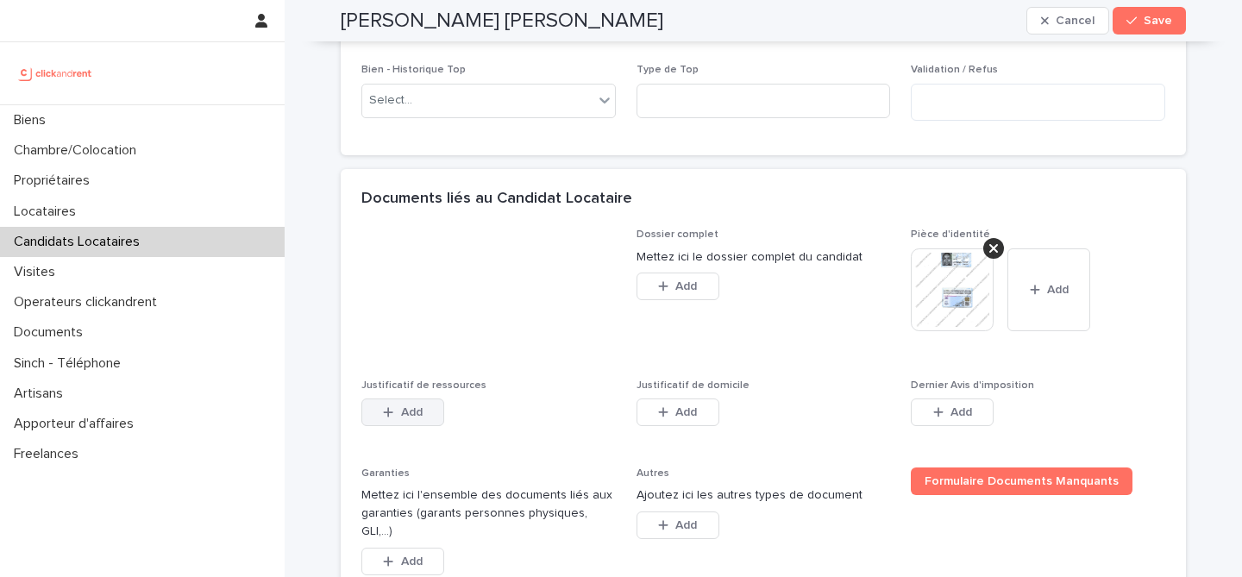
click at [401, 406] on span "Add" at bounding box center [412, 412] width 22 height 12
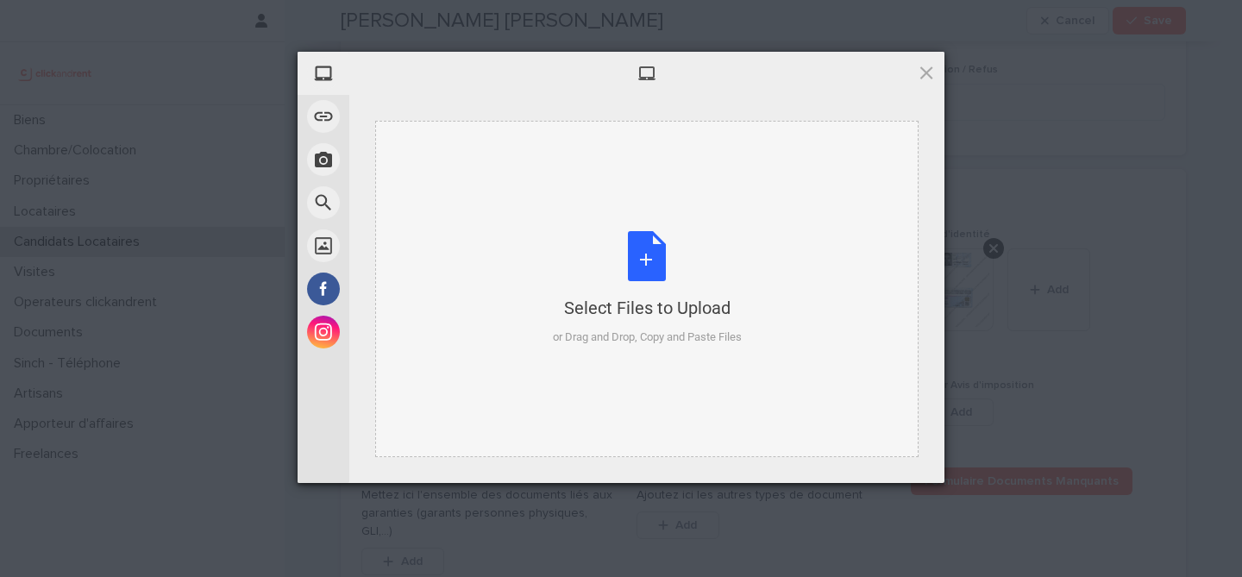
click at [652, 258] on div "Select Files to Upload or Drag and Drop, Copy and Paste Files" at bounding box center [647, 288] width 189 height 115
click at [932, 75] on span at bounding box center [926, 72] width 19 height 19
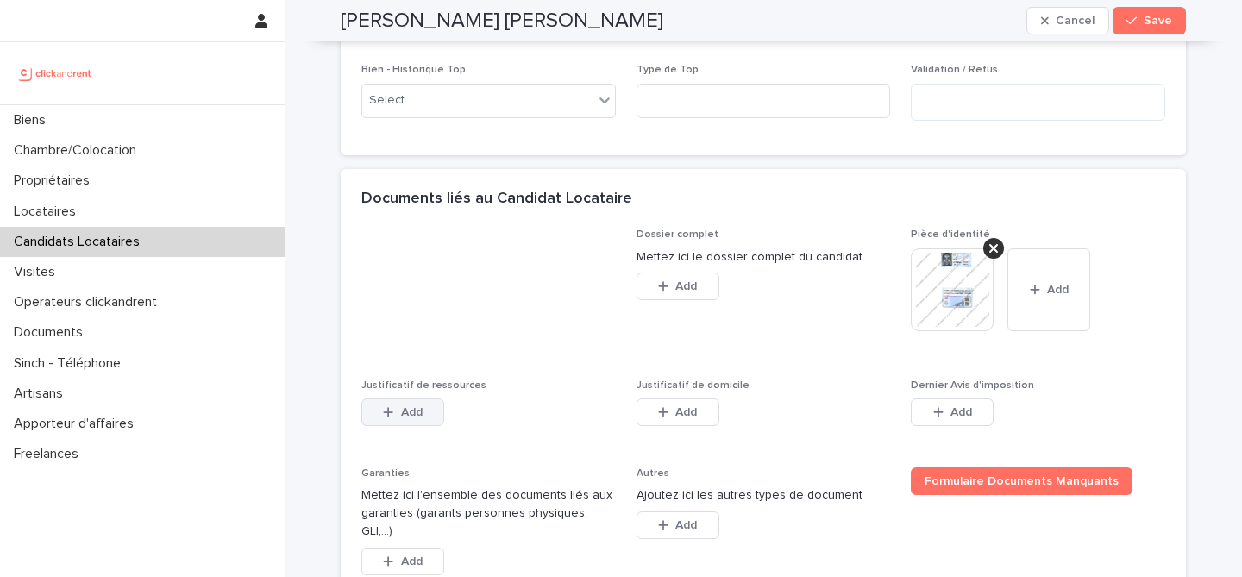
click at [393, 425] on button "Add" at bounding box center [402, 412] width 83 height 28
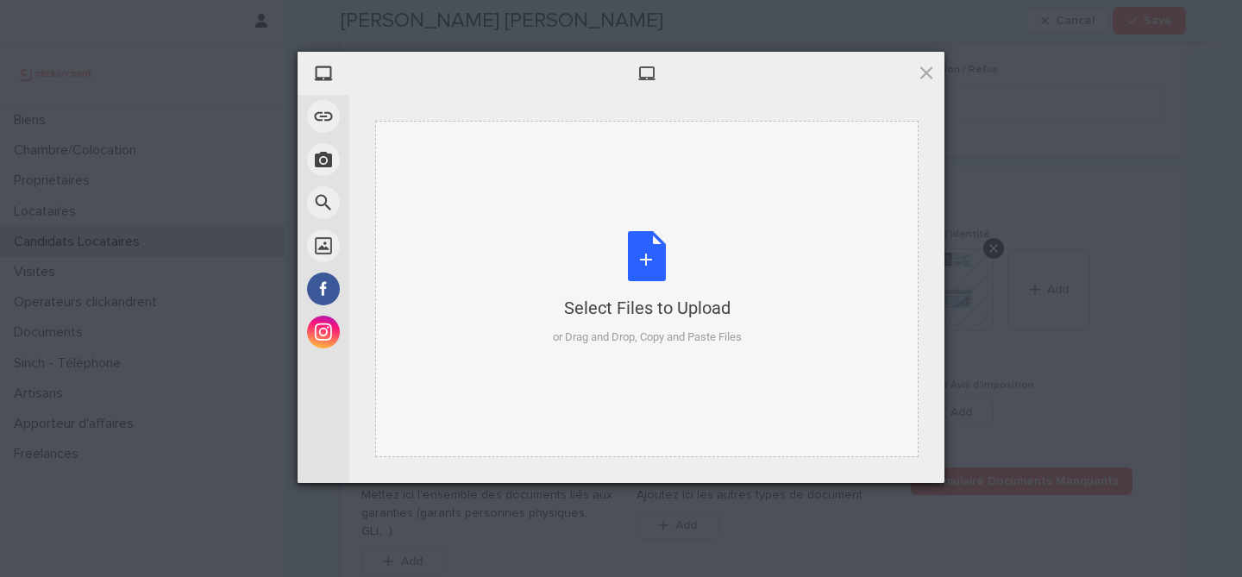
click at [633, 288] on div "Select Files to Upload or Drag and Drop, Copy and Paste Files" at bounding box center [647, 288] width 189 height 115
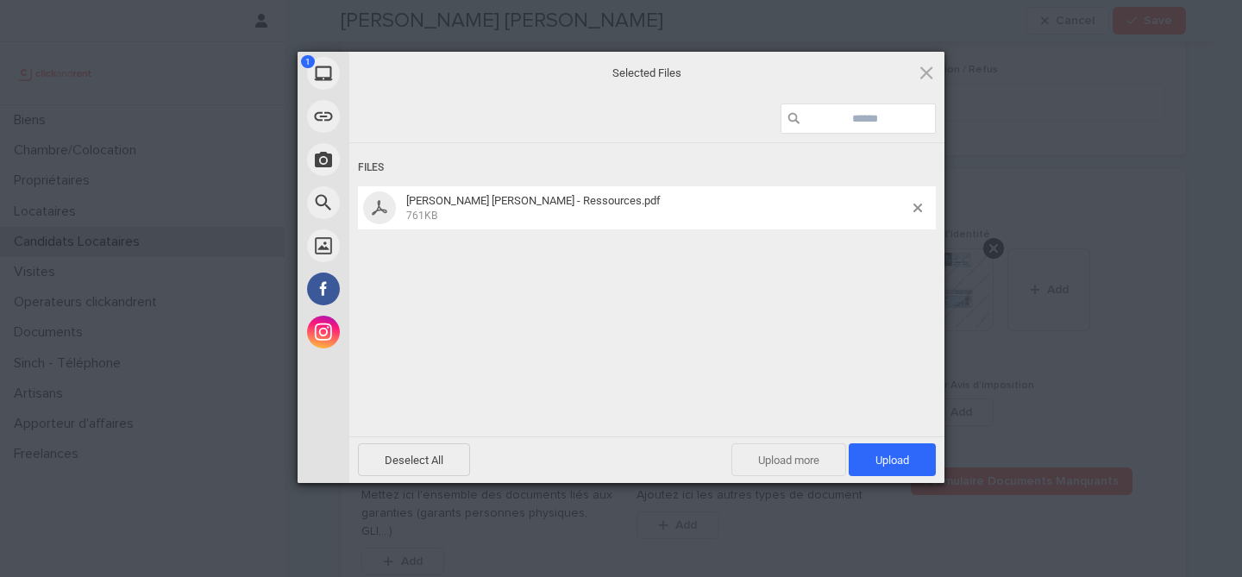
click at [781, 457] on span "Upload more" at bounding box center [788, 459] width 115 height 33
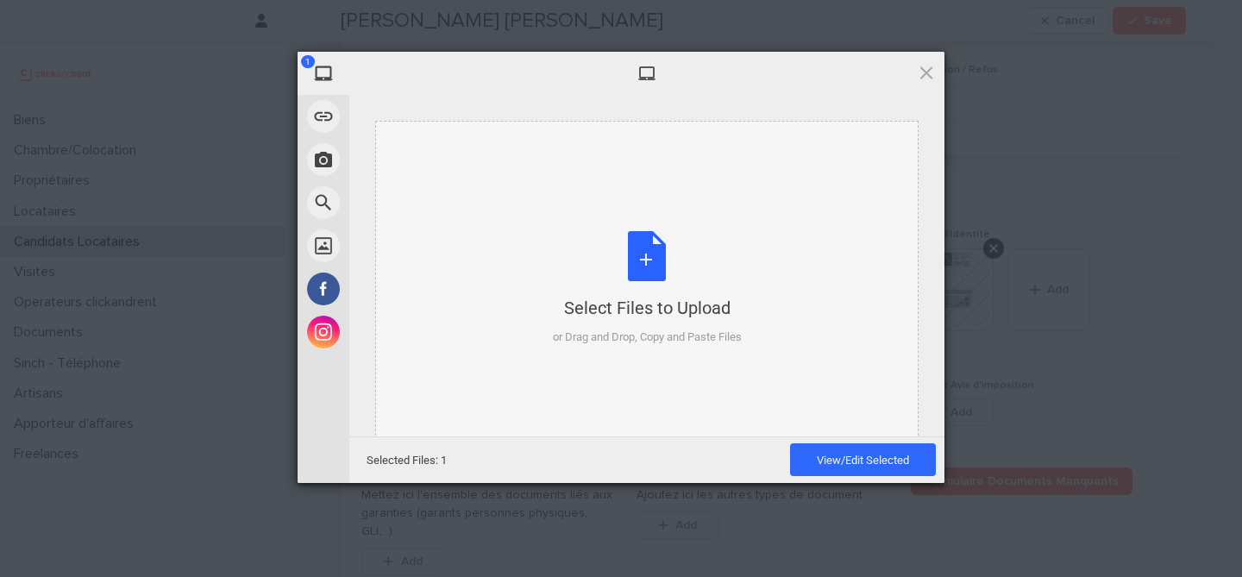
click at [656, 304] on div "Select Files to Upload" at bounding box center [647, 308] width 189 height 24
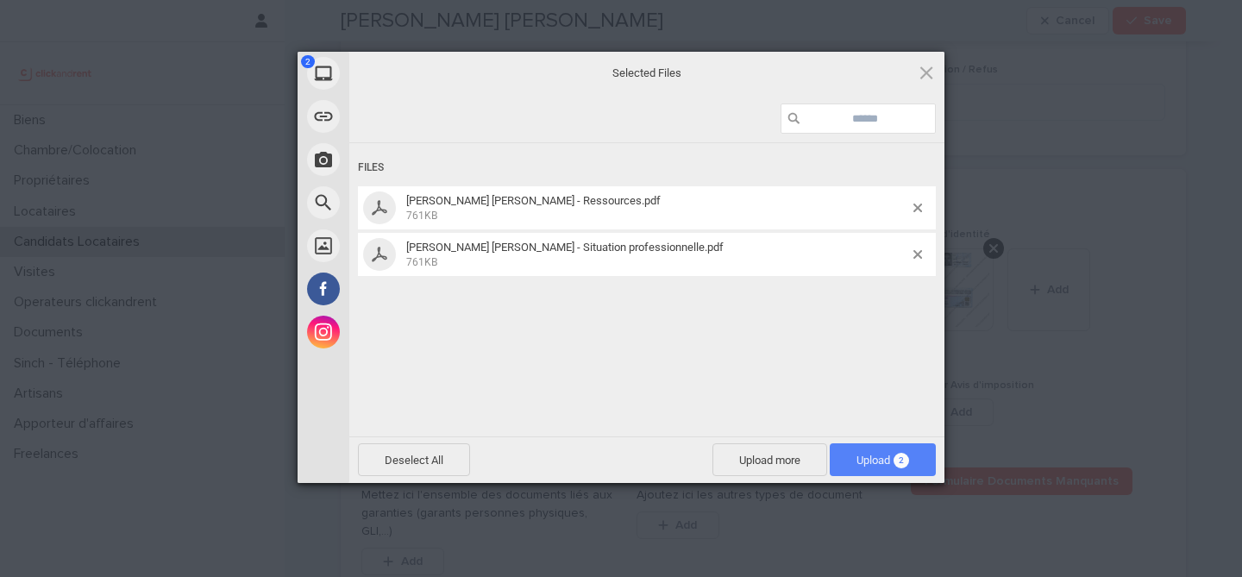
click at [902, 461] on span "2" at bounding box center [902, 461] width 16 height 16
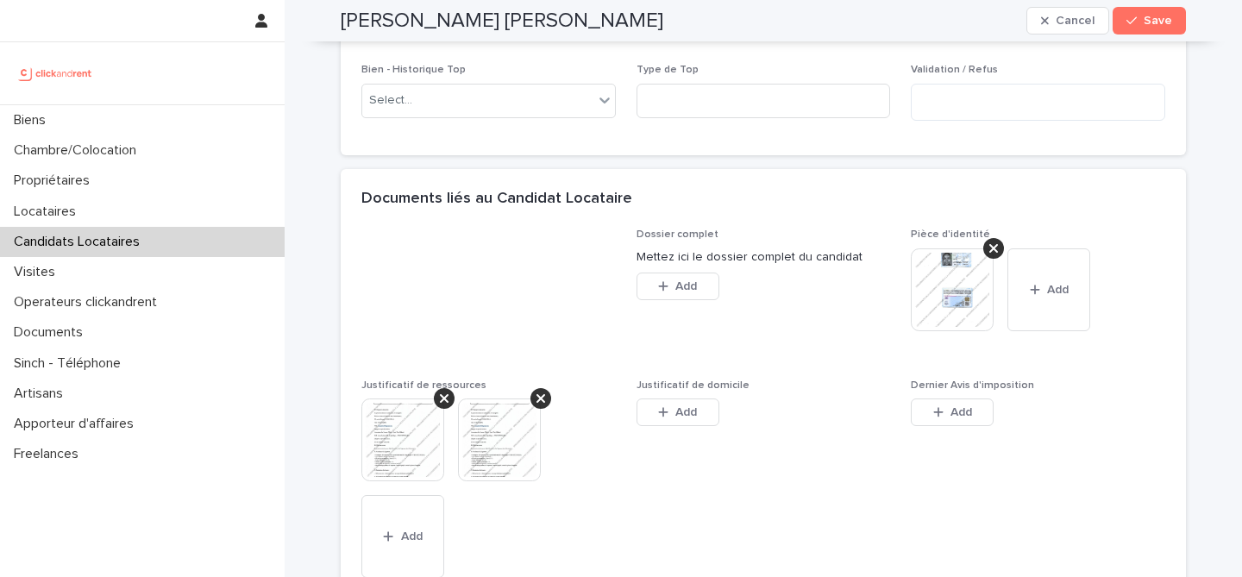
click at [657, 430] on div "Add" at bounding box center [678, 415] width 83 height 35
click at [672, 411] on div "button" at bounding box center [666, 412] width 17 height 12
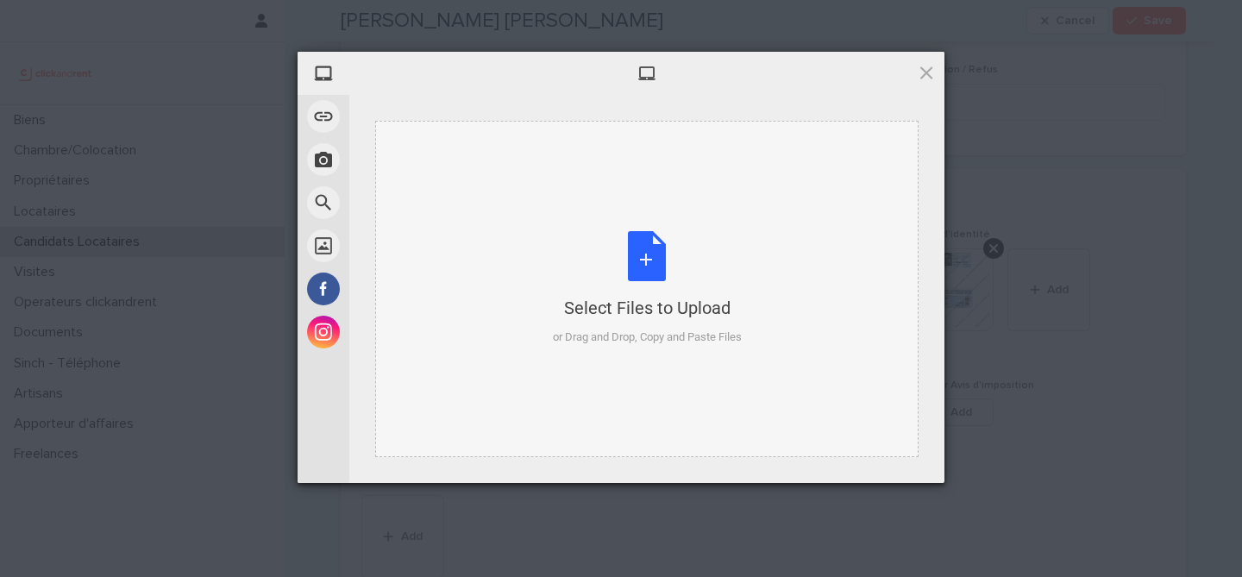
click at [652, 261] on div "Select Files to Upload or Drag and Drop, Copy and Paste Files" at bounding box center [647, 288] width 189 height 115
click at [926, 66] on span at bounding box center [926, 72] width 19 height 19
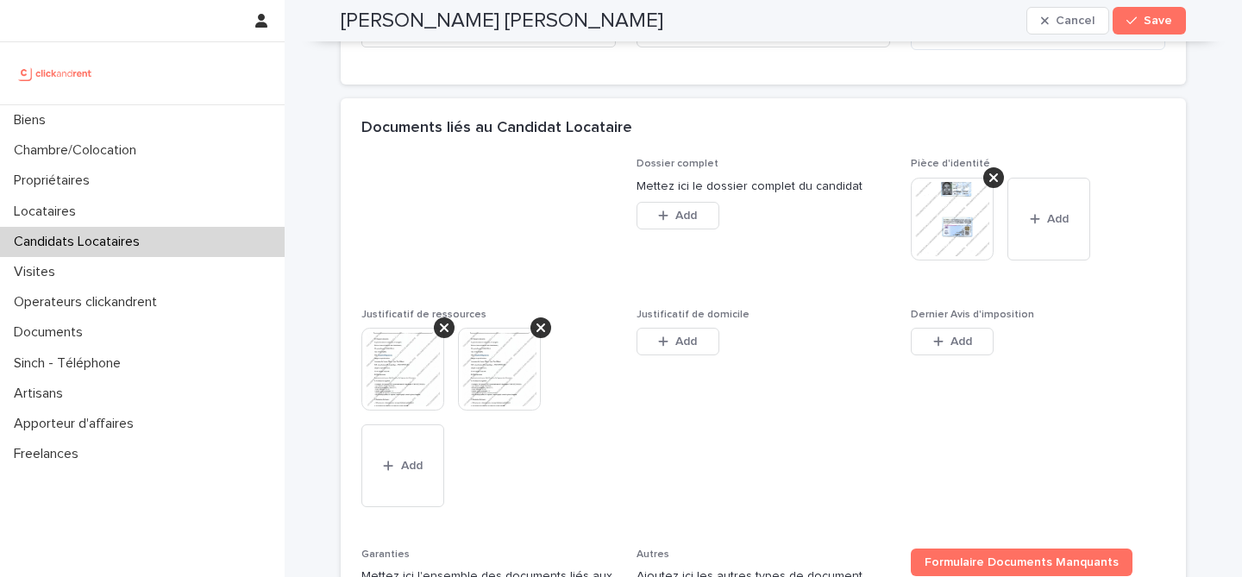
scroll to position [1270, 0]
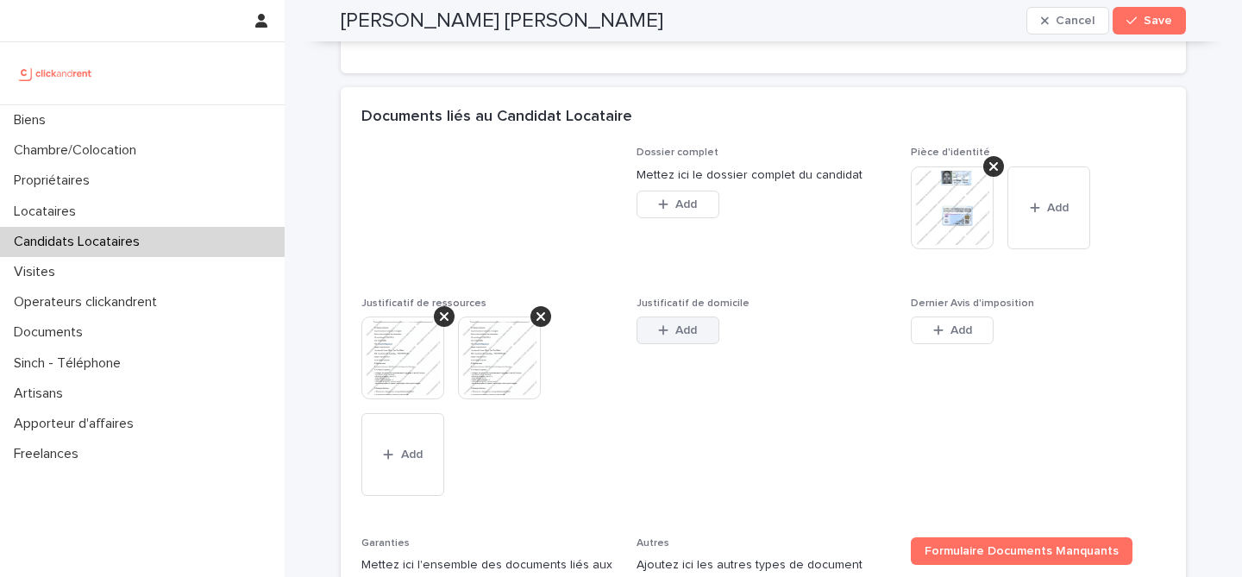
click at [680, 339] on button "Add" at bounding box center [678, 331] width 83 height 28
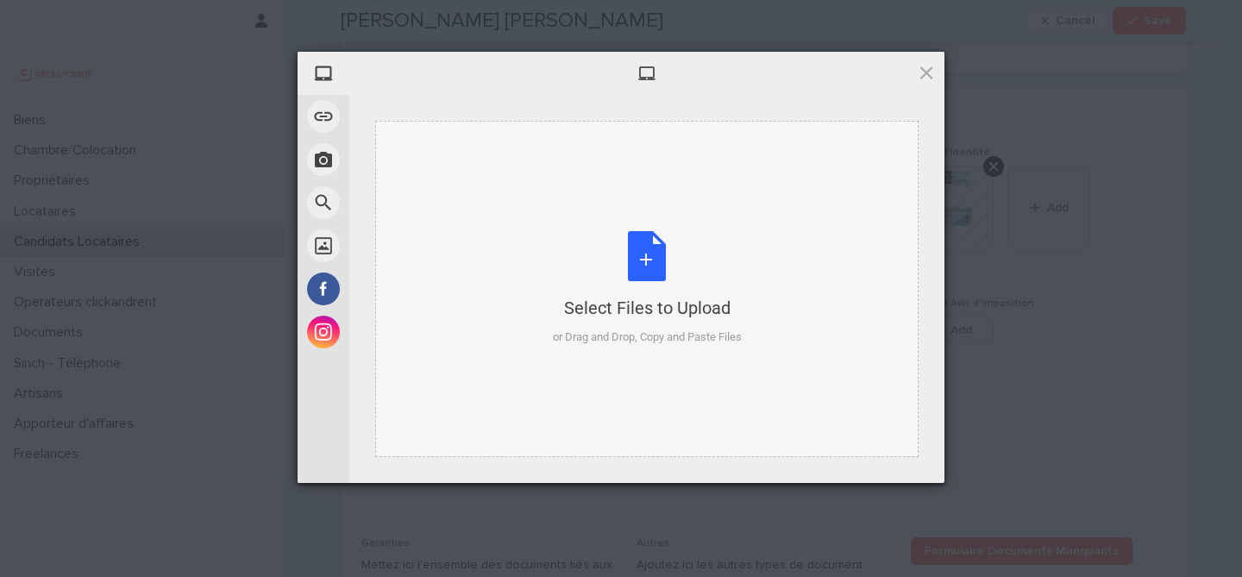
click at [633, 292] on div "Select Files to Upload or Drag and Drop, Copy and Paste Files" at bounding box center [647, 288] width 189 height 115
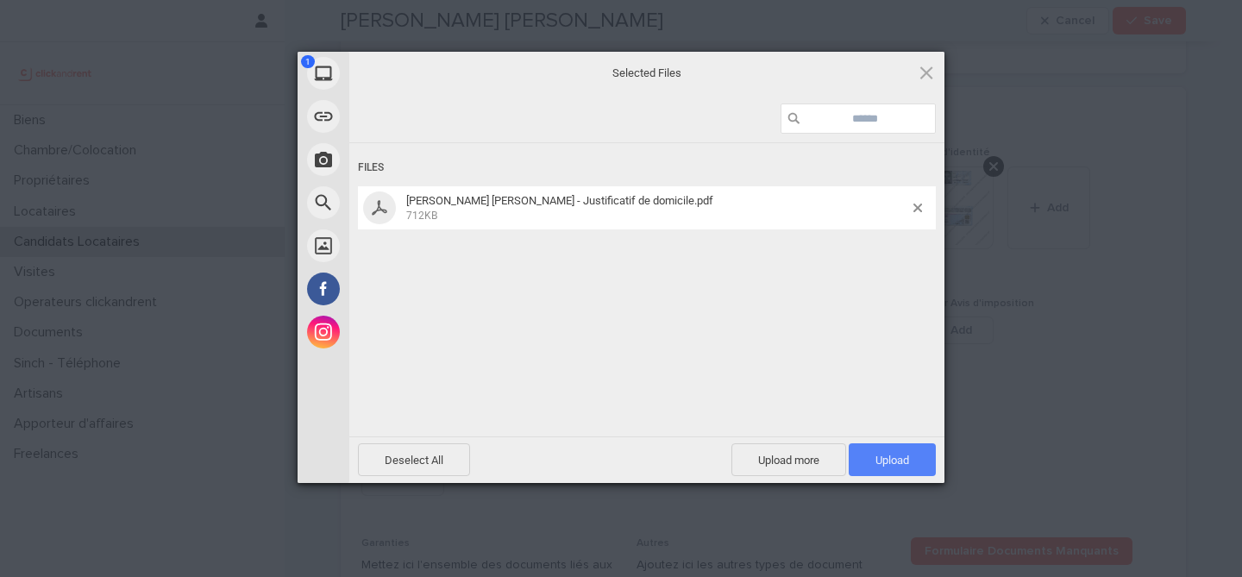
click at [894, 454] on span "Upload 1" at bounding box center [892, 460] width 34 height 13
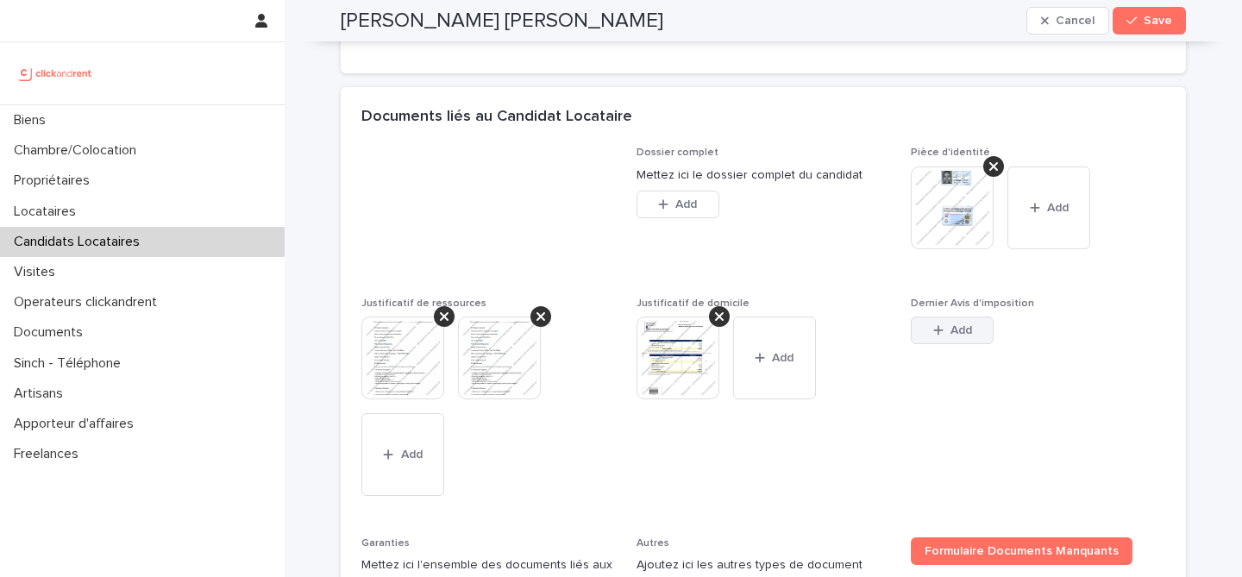
click at [940, 333] on icon "button" at bounding box center [938, 330] width 10 height 12
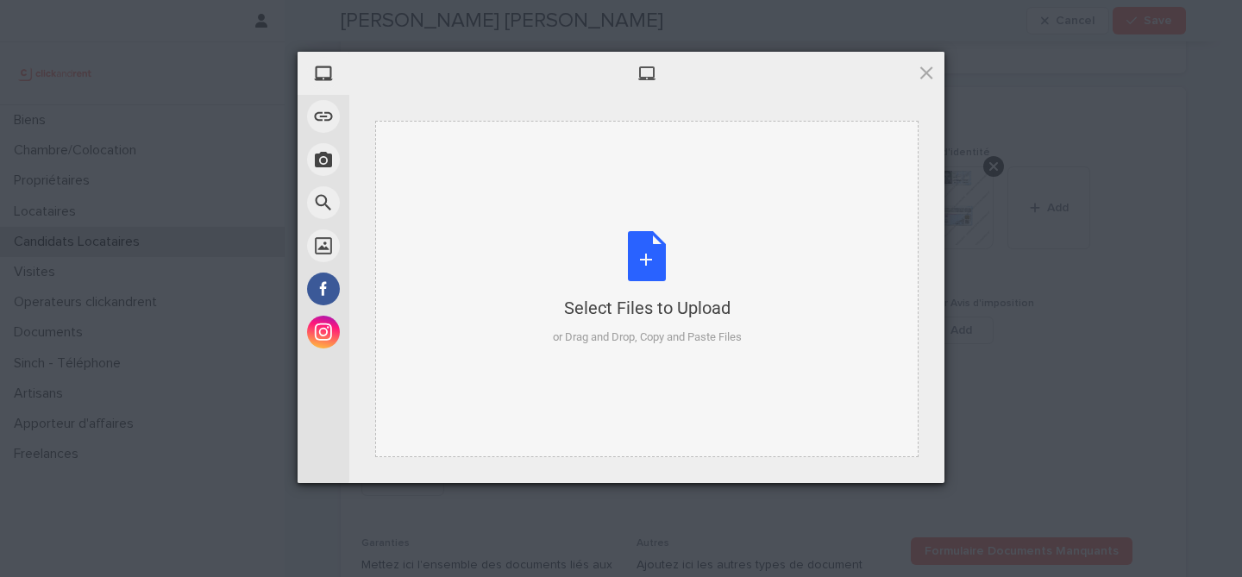
click at [642, 260] on div "Select Files to Upload or Drag and Drop, Copy and Paste Files" at bounding box center [647, 288] width 189 height 115
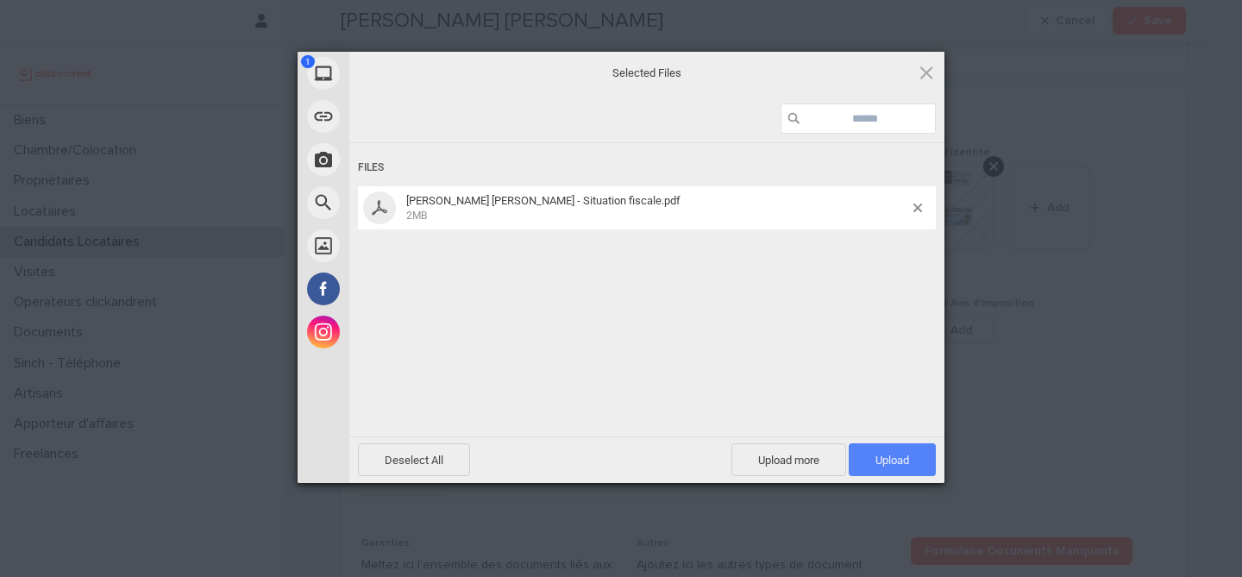
click at [909, 461] on span "Upload 1" at bounding box center [892, 459] width 87 height 33
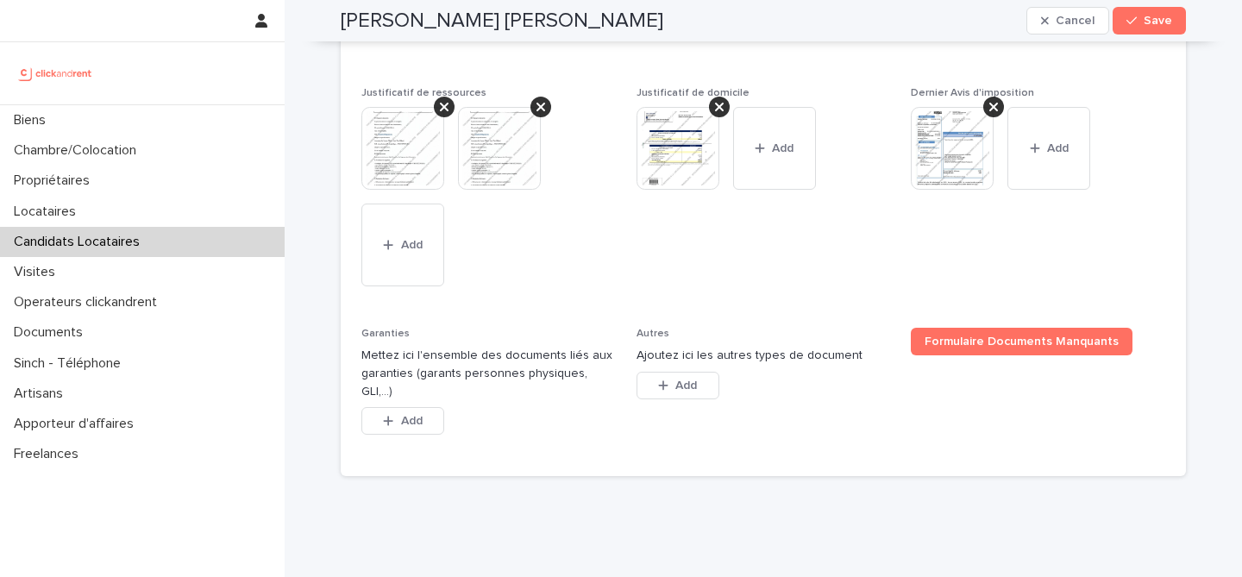
scroll to position [1478, 0]
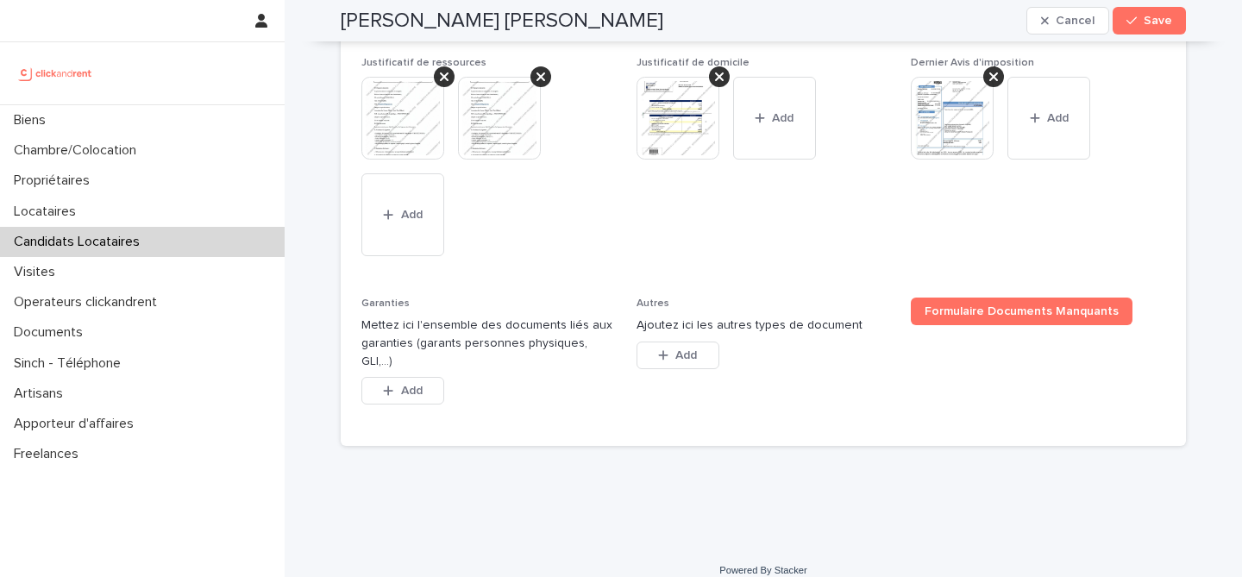
click at [393, 354] on div "Garanties Mettez ici l'ensemble des documents liés aux garanties (garants perso…" at bounding box center [488, 362] width 254 height 129
click at [393, 377] on button "Add" at bounding box center [402, 391] width 83 height 28
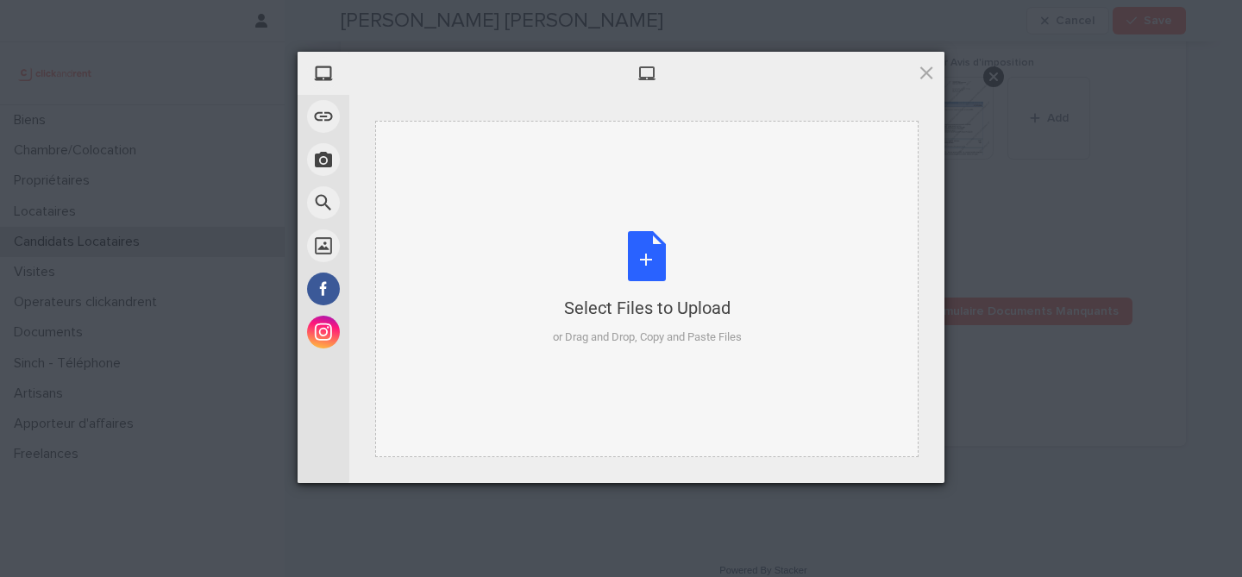
click at [594, 278] on div "Select Files to Upload or Drag and Drop, Copy and Paste Files" at bounding box center [647, 288] width 189 height 115
click at [647, 250] on div "Select Files to Upload or Drag and Drop, Copy and Paste Files" at bounding box center [647, 288] width 189 height 115
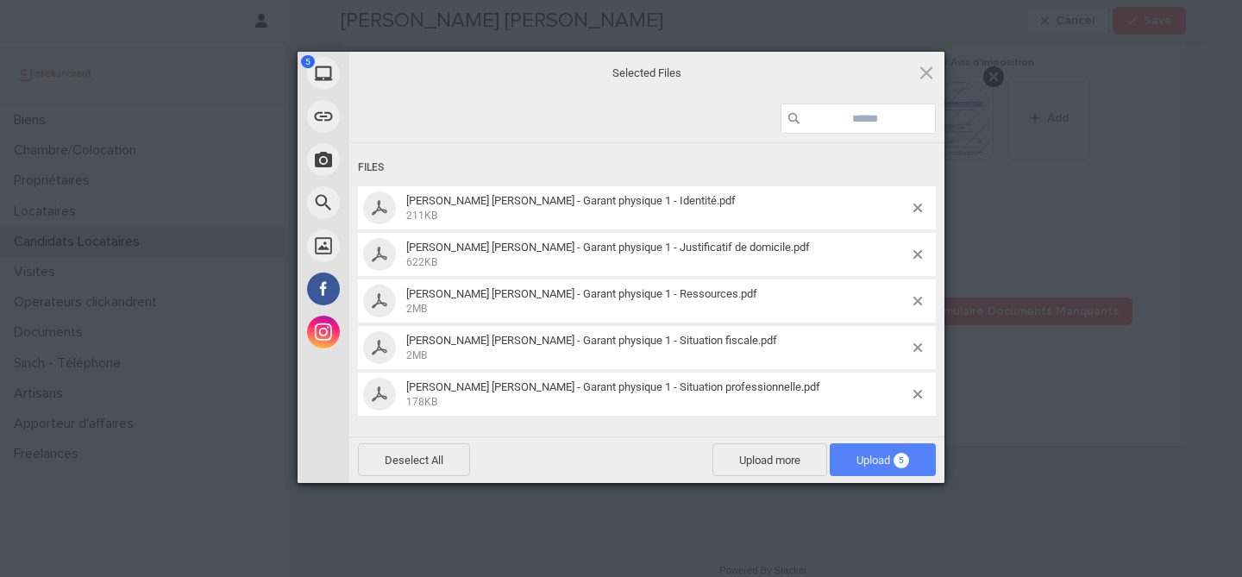
click at [871, 461] on span "Upload 5" at bounding box center [883, 460] width 53 height 13
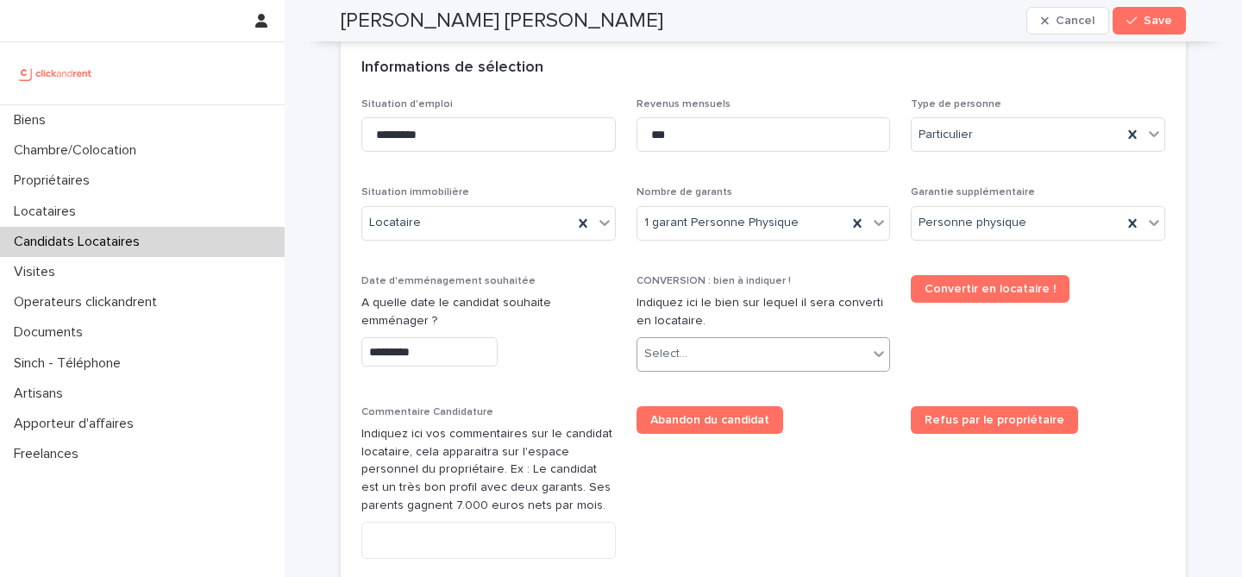
scroll to position [570, 0]
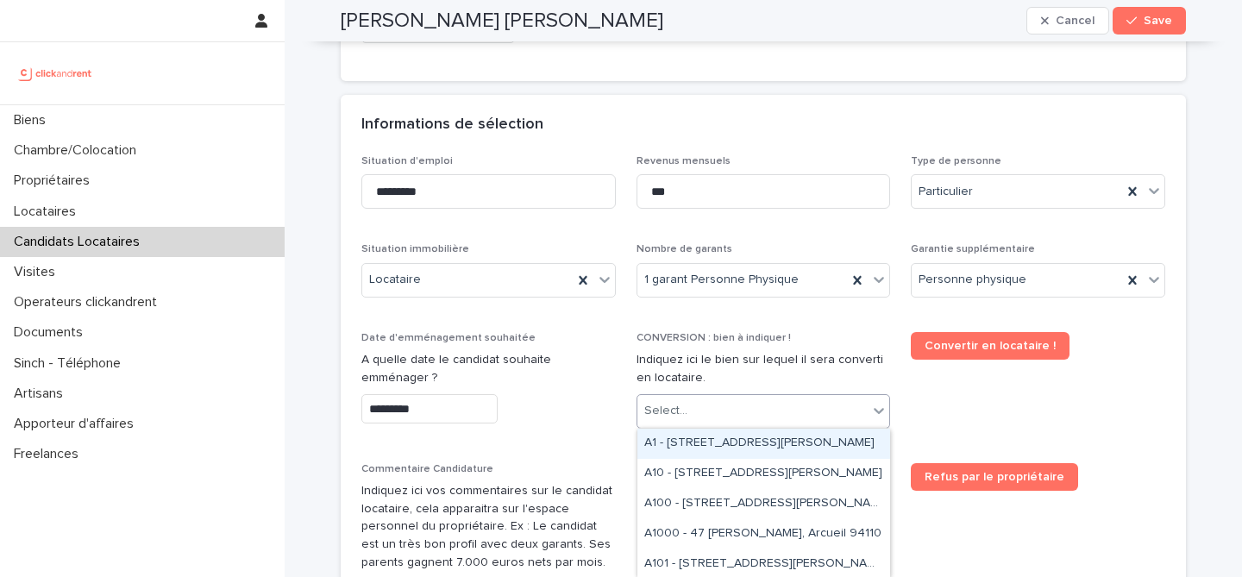
click at [787, 411] on div "Select..." at bounding box center [752, 411] width 231 height 28
paste input "*****"
type input "*****"
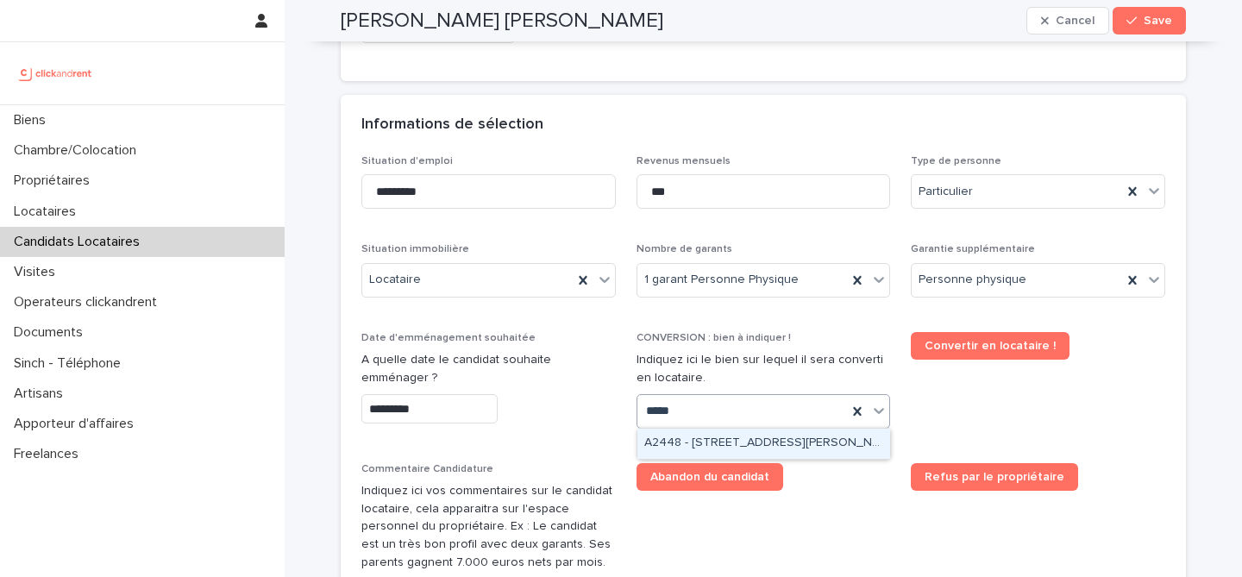
click at [823, 450] on div "A2448 - 1 bis rue Jules Breton, Lille 59000" at bounding box center [763, 444] width 253 height 30
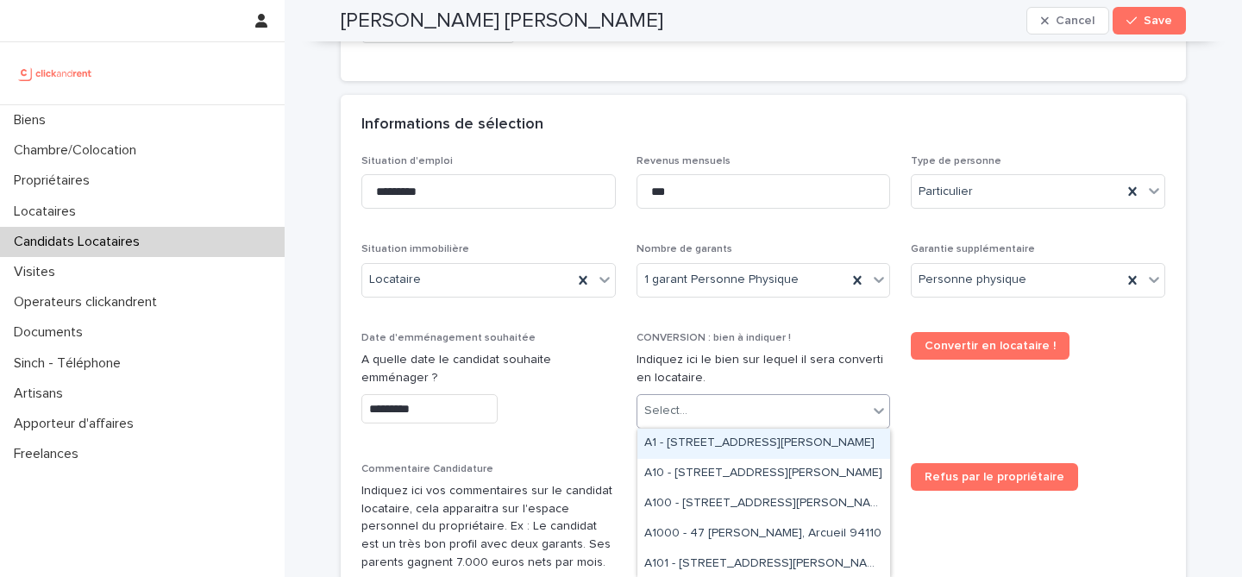
click at [794, 410] on div "Select..." at bounding box center [752, 411] width 231 height 28
paste input "*****"
type input "*****"
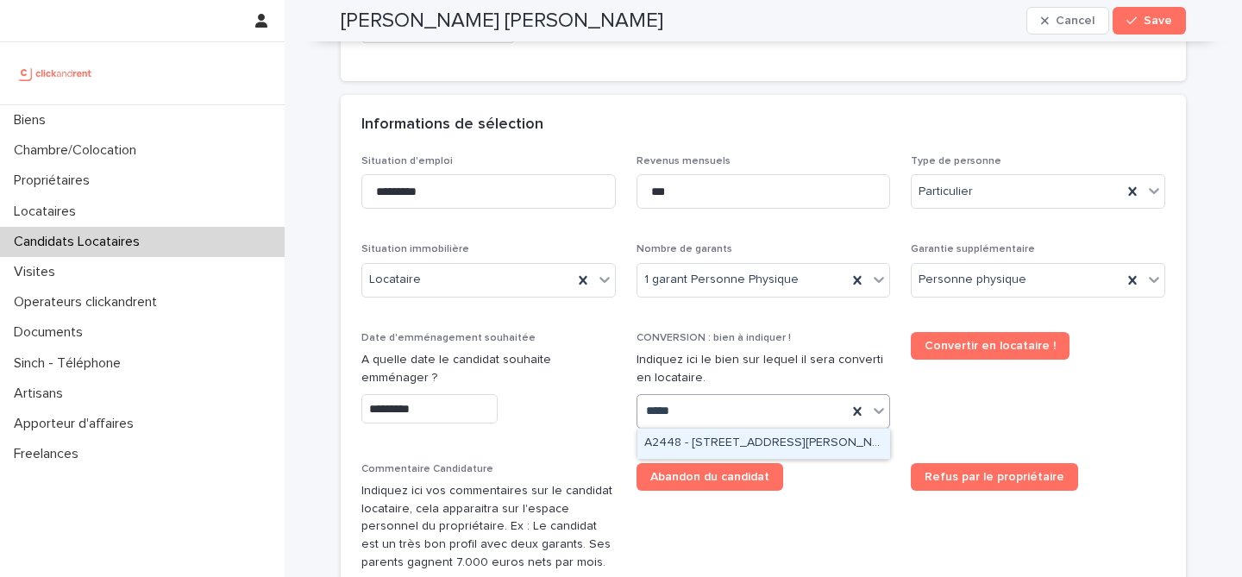
click at [751, 445] on div "A2448 - 1 bis rue Jules Breton, Lille 59000" at bounding box center [763, 444] width 253 height 30
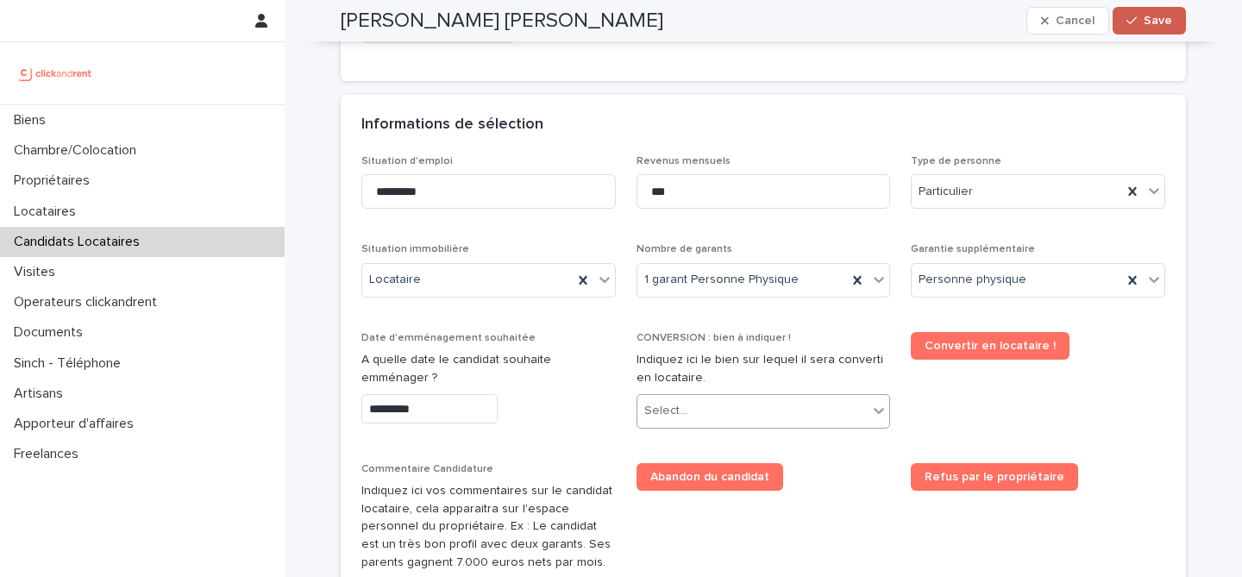
click at [1144, 11] on button "Save" at bounding box center [1149, 21] width 73 height 28
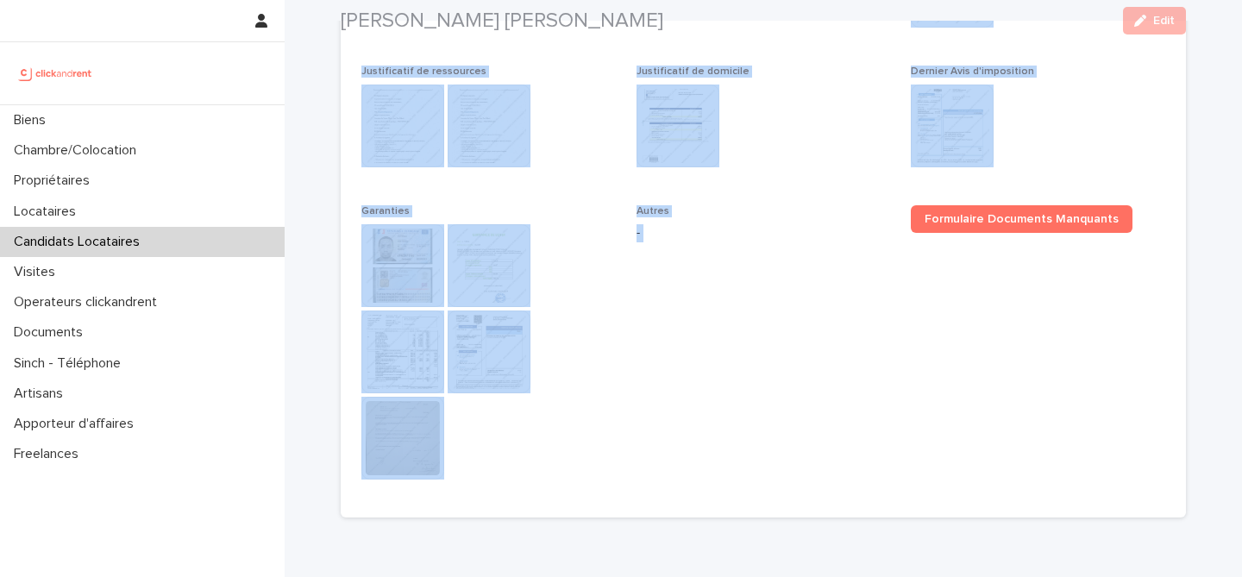
scroll to position [1142, 0]
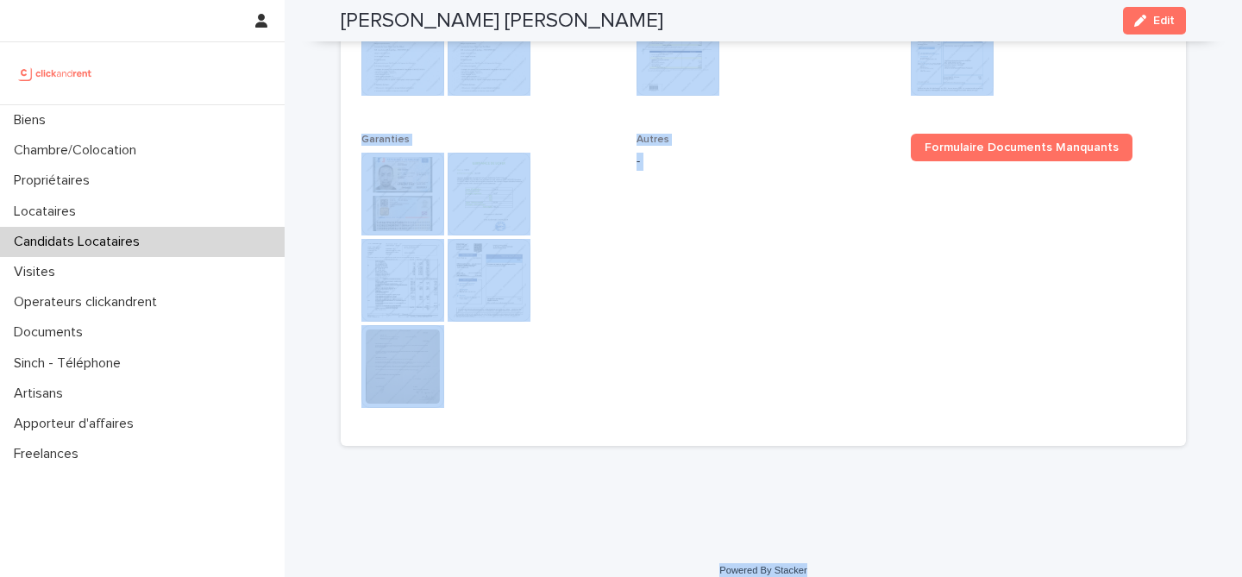
drag, startPoint x: 336, startPoint y: 55, endPoint x: 840, endPoint y: 551, distance: 706.9
copy div "Fatima Hassani ben mohamed Edit Sorry, there was an error saving your record. P…"
click at [650, 286] on span "Autres -" at bounding box center [764, 280] width 254 height 292
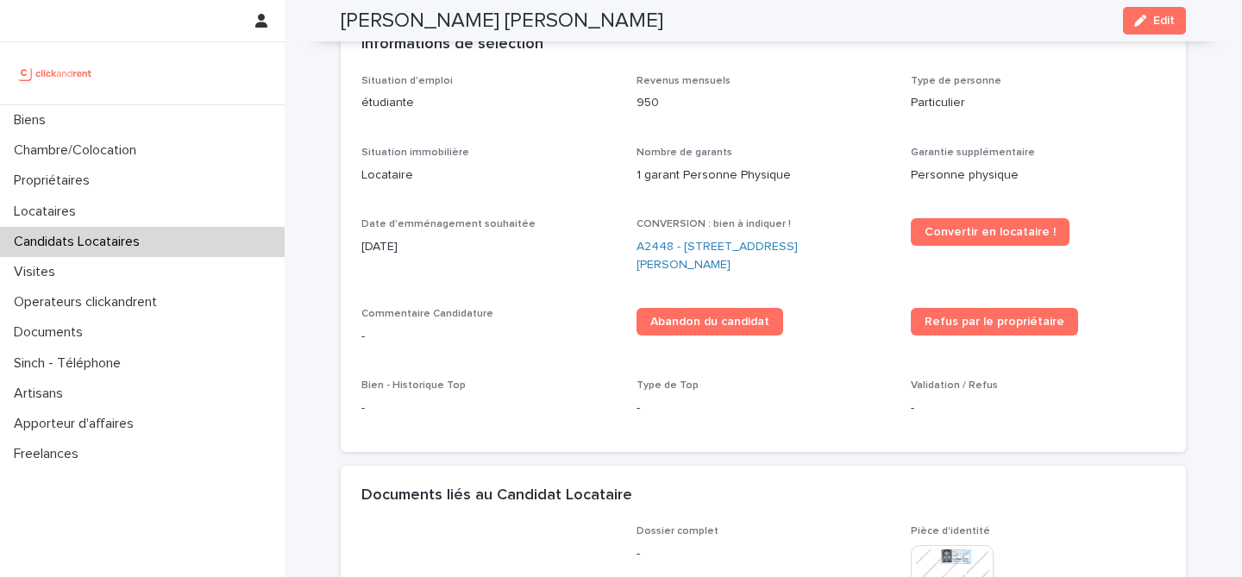
scroll to position [440, 0]
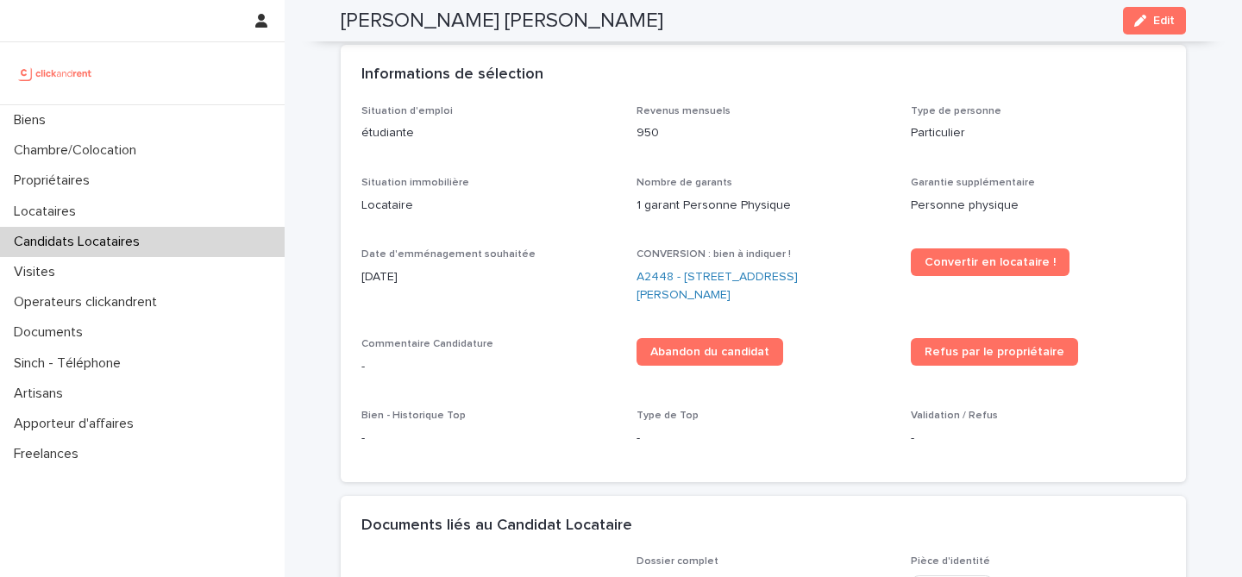
click at [1144, 36] on div "Fatima Hassani ben mohamed Edit" at bounding box center [763, 20] width 845 height 41
click at [1152, 24] on div "button" at bounding box center [1143, 21] width 19 height 12
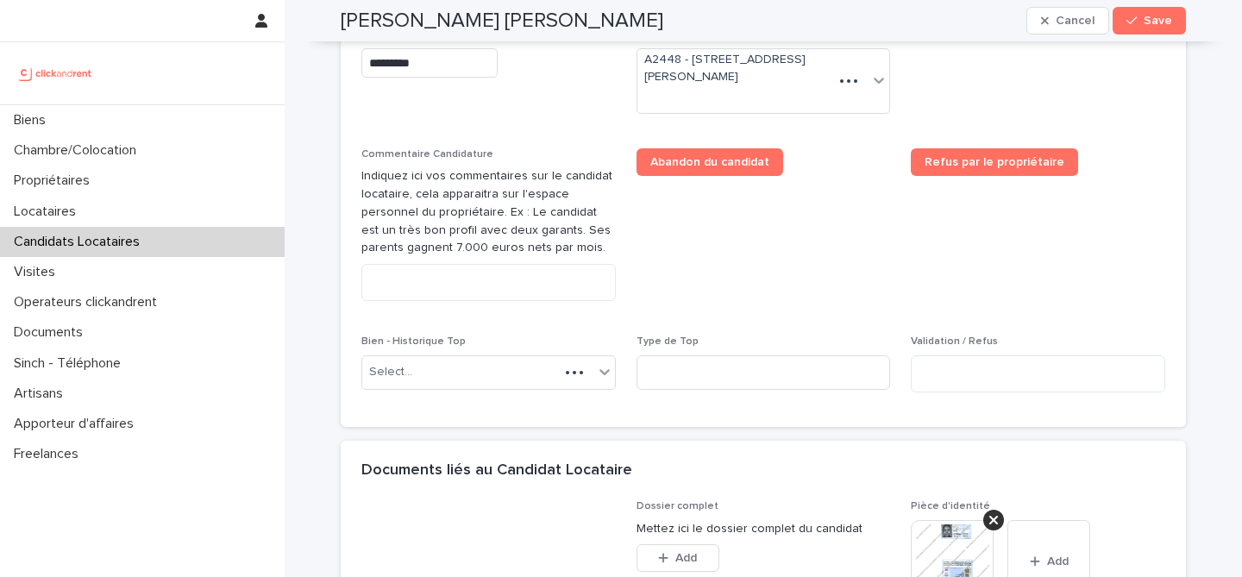
scroll to position [854, 0]
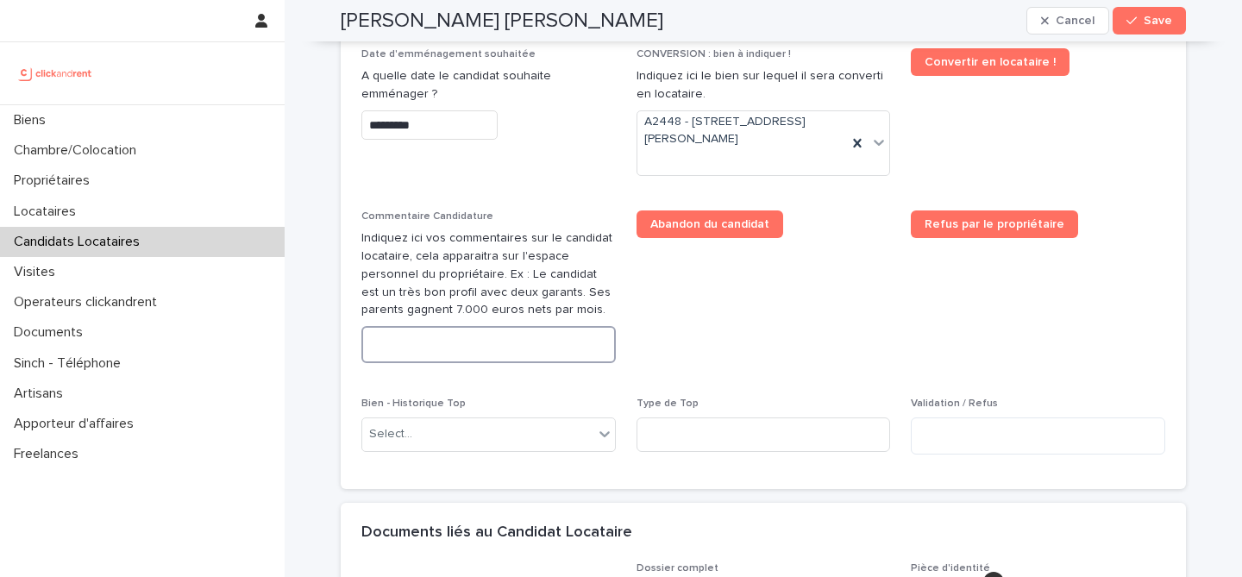
click at [526, 339] on textarea at bounding box center [488, 344] width 254 height 37
paste textarea "**********"
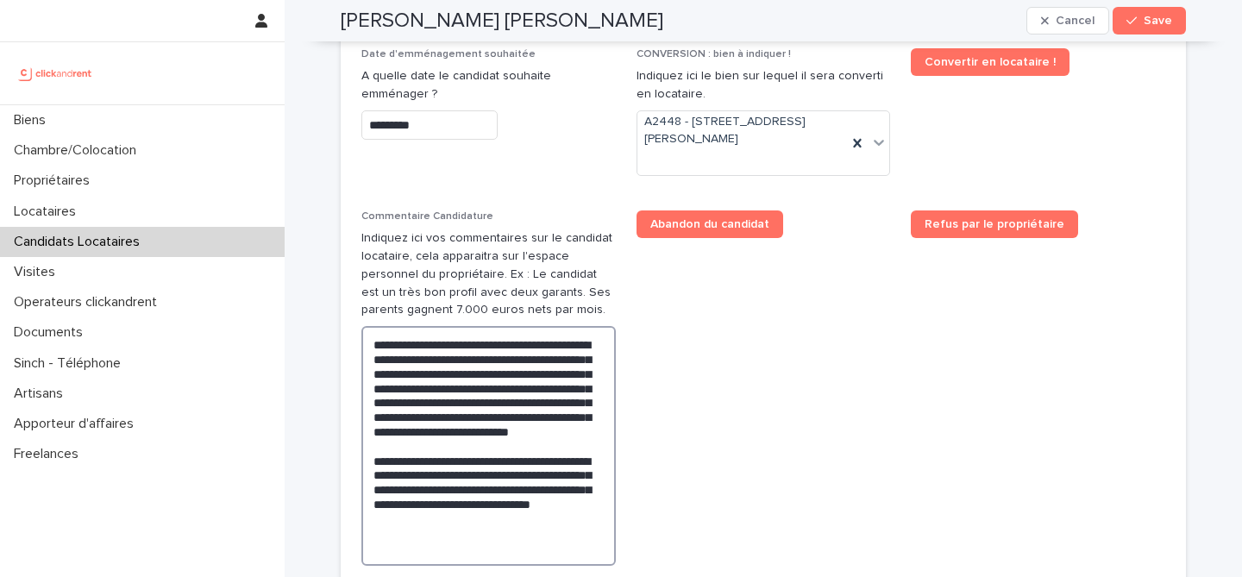
type textarea "**********"
click at [702, 370] on span "Abandon du candidat" at bounding box center [764, 394] width 254 height 369
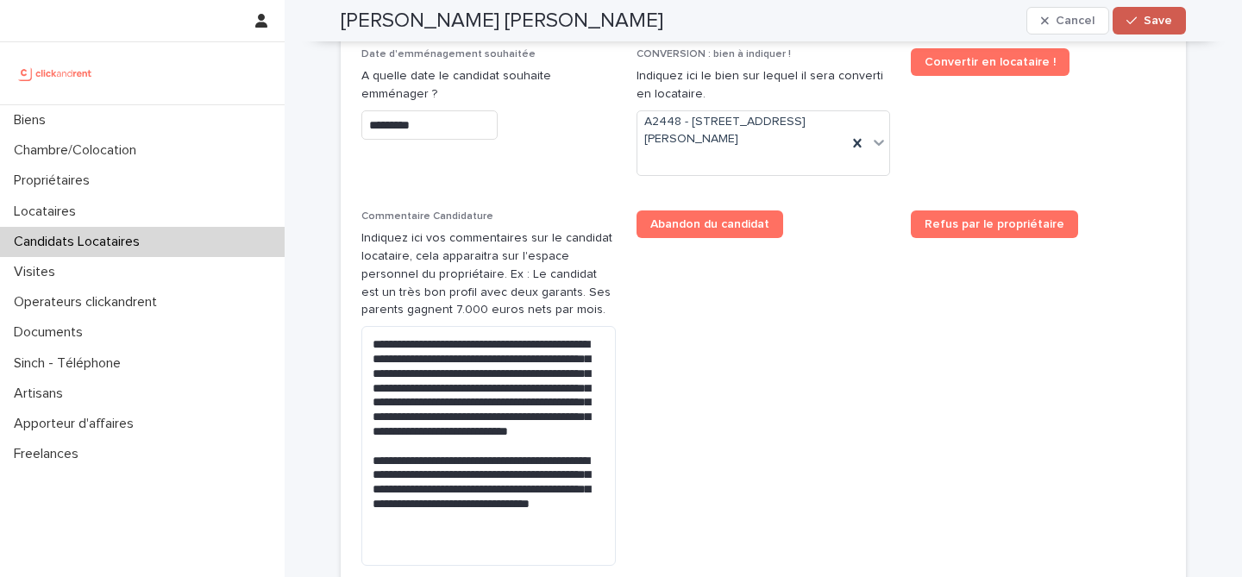
click at [1167, 23] on span "Save" at bounding box center [1158, 21] width 28 height 12
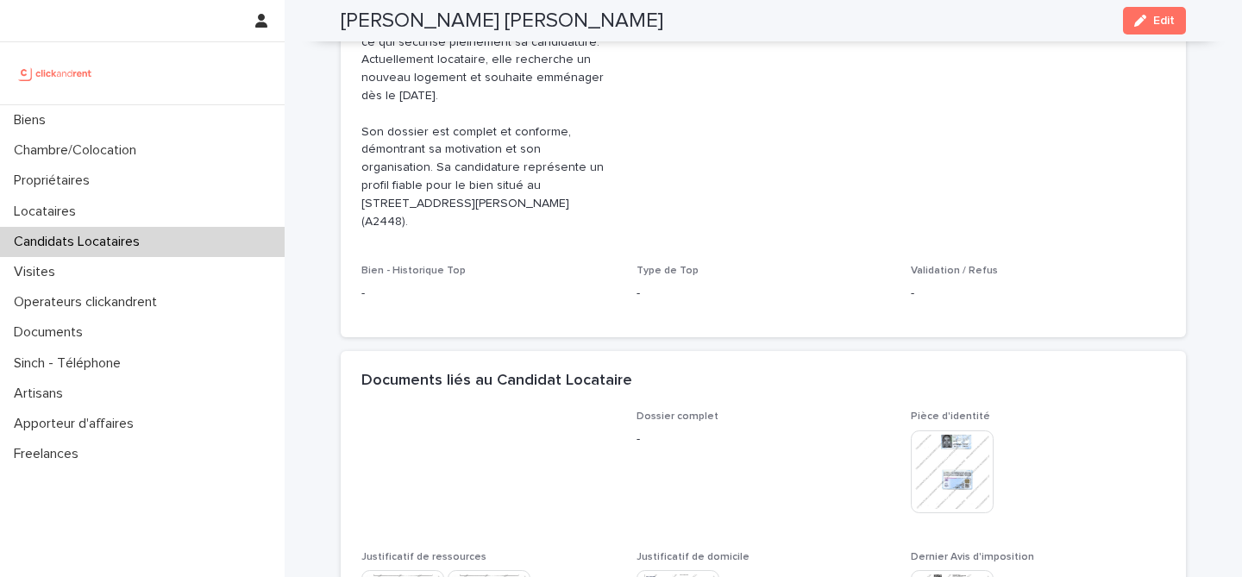
scroll to position [513, 0]
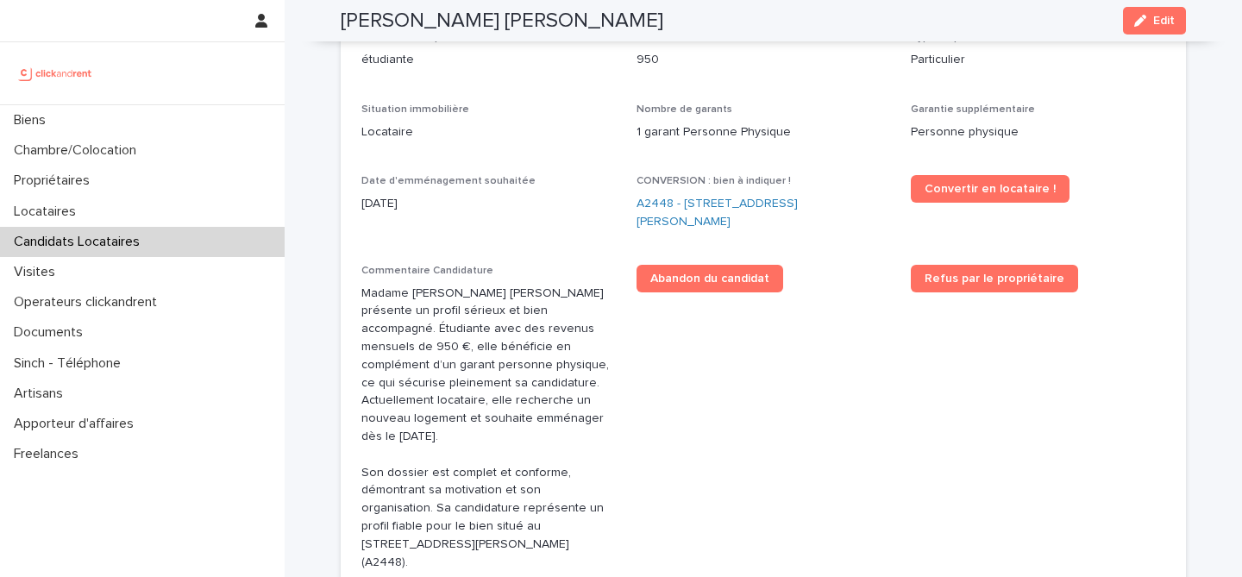
click at [512, 22] on h2 "Fatima Hassani ben mohamed" at bounding box center [502, 21] width 323 height 25
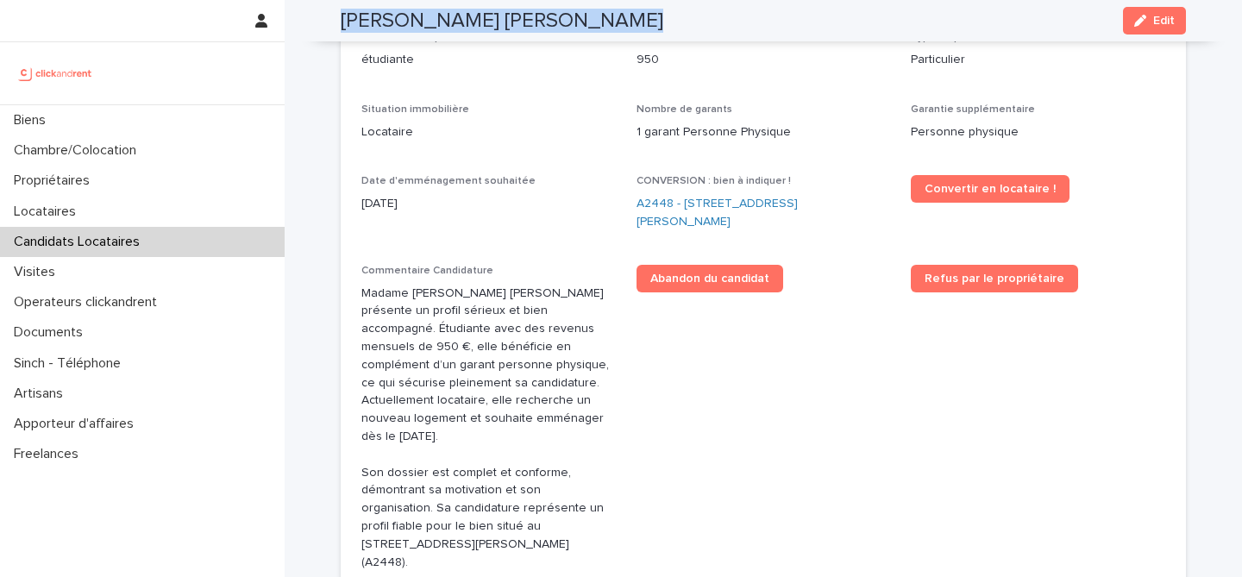
click at [512, 22] on h2 "Fatima Hassani ben mohamed" at bounding box center [502, 21] width 323 height 25
copy div "Fatima Hassani ben mohamed Edit"
click at [709, 204] on link "A2448 - 1 bis rue Jules Breton, Lille 59000" at bounding box center [764, 213] width 254 height 36
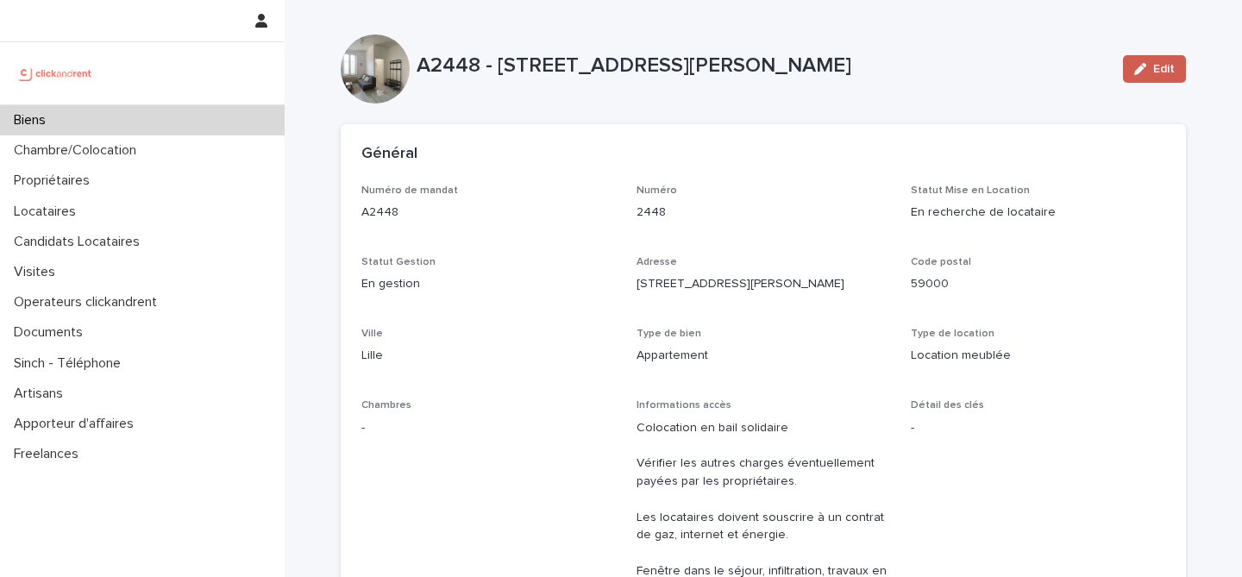
click at [1161, 74] on span "Edit" at bounding box center [1164, 69] width 22 height 12
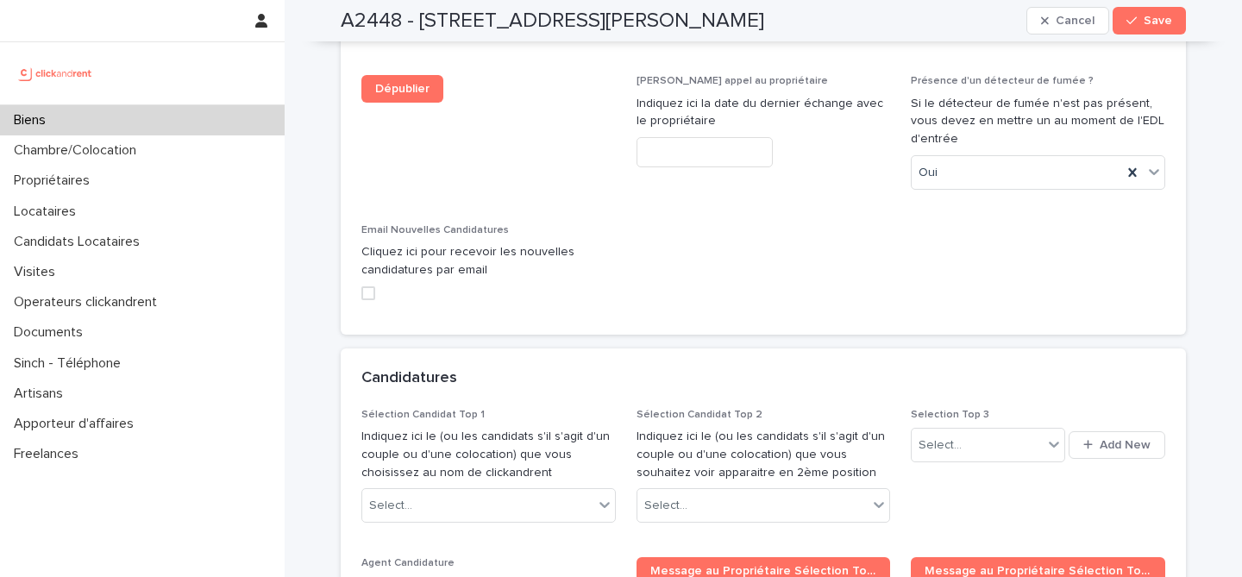
scroll to position [8364, 0]
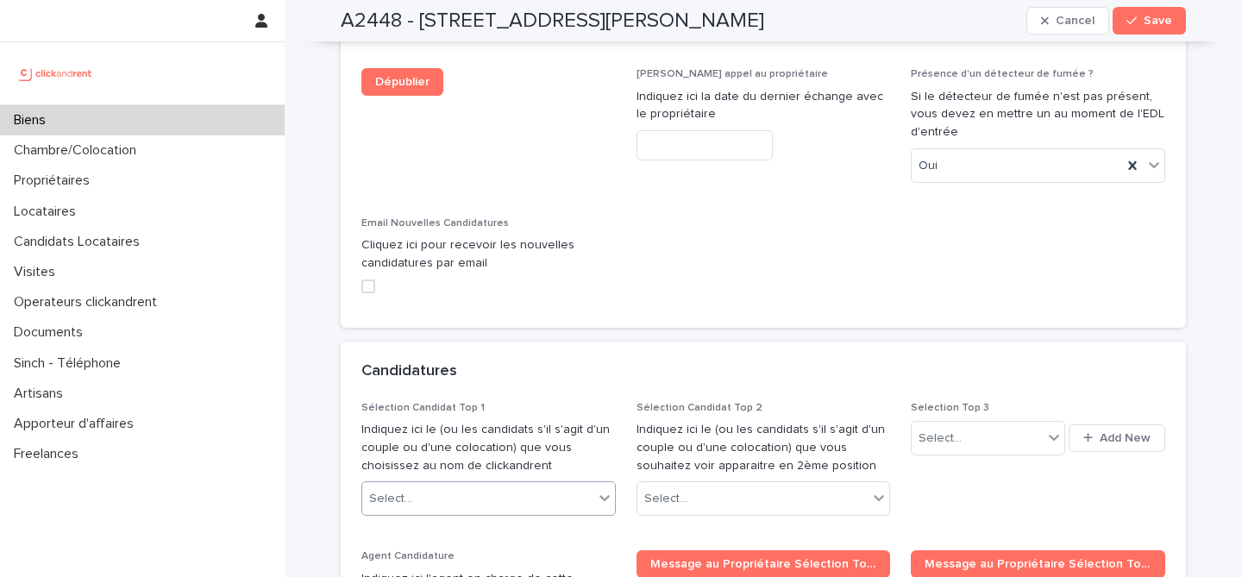
click at [551, 485] on div "Select..." at bounding box center [477, 499] width 231 height 28
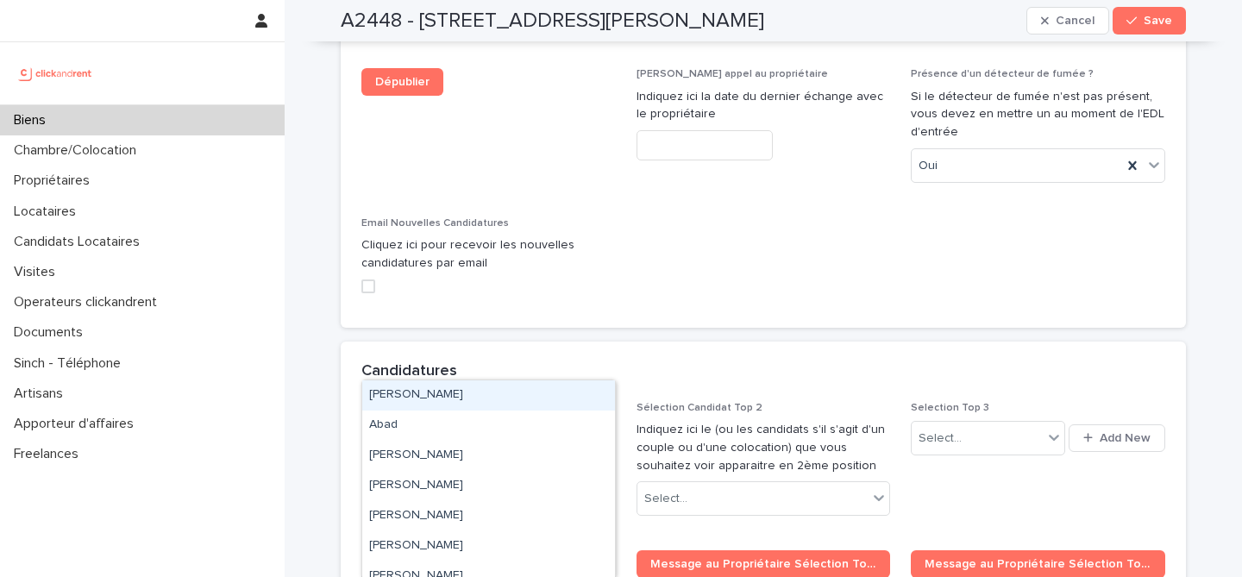
paste input "**********"
type input "**********"
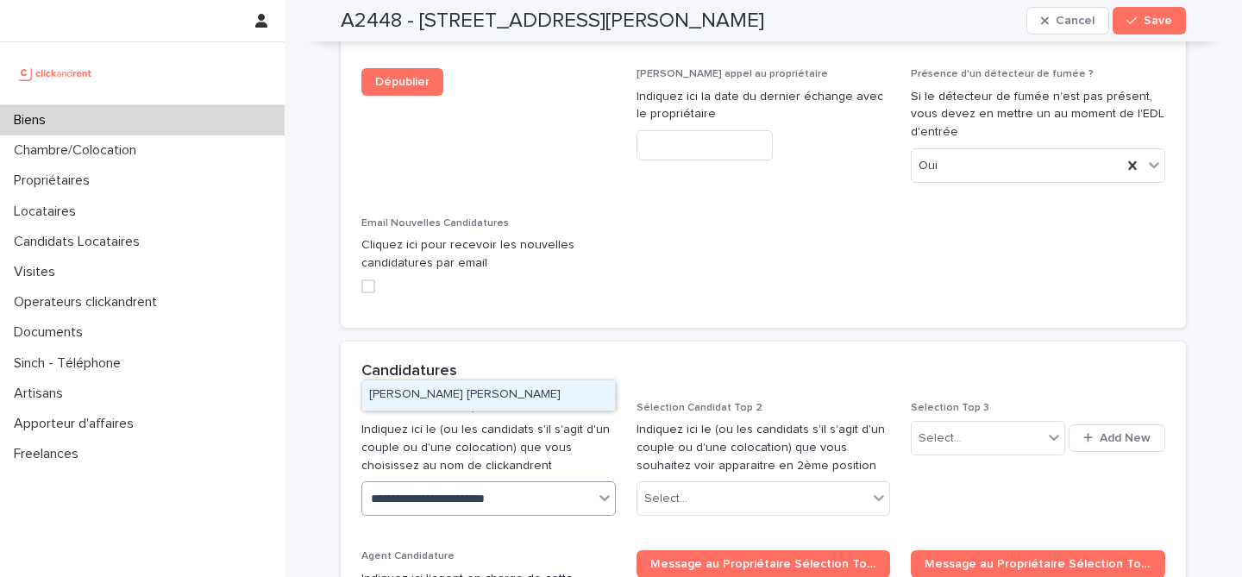
click at [503, 393] on div "Fatima Hassani ben mohamed" at bounding box center [488, 395] width 253 height 30
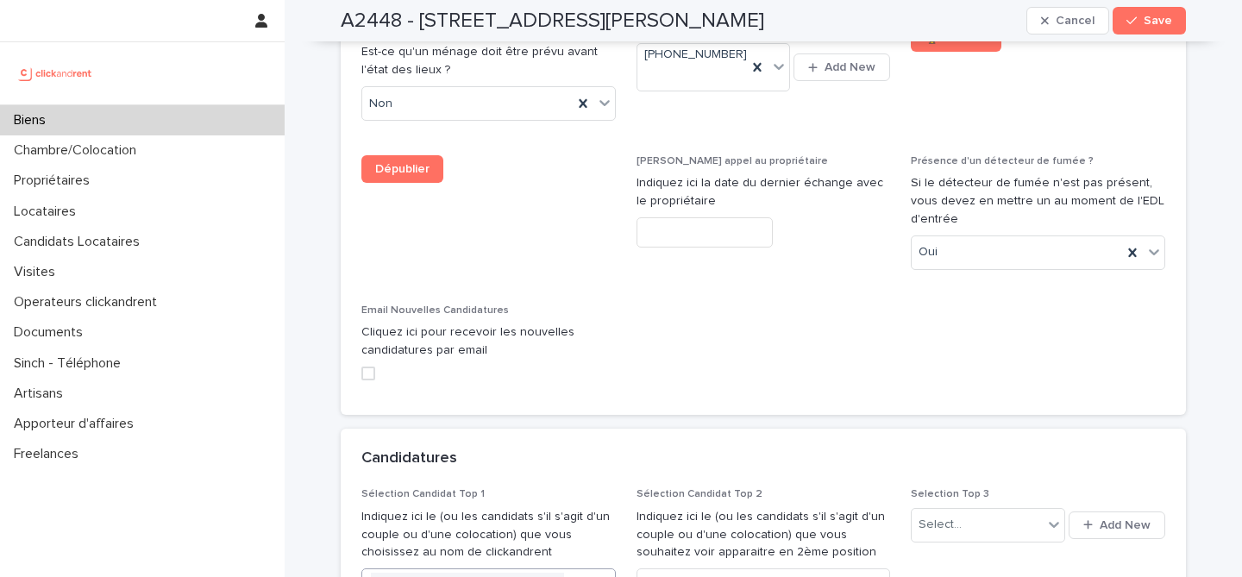
paste input "**********"
type input "**********"
click at [443, 504] on div "Saïd Rachid" at bounding box center [488, 504] width 253 height 30
click at [1168, 9] on button "Save" at bounding box center [1149, 21] width 73 height 28
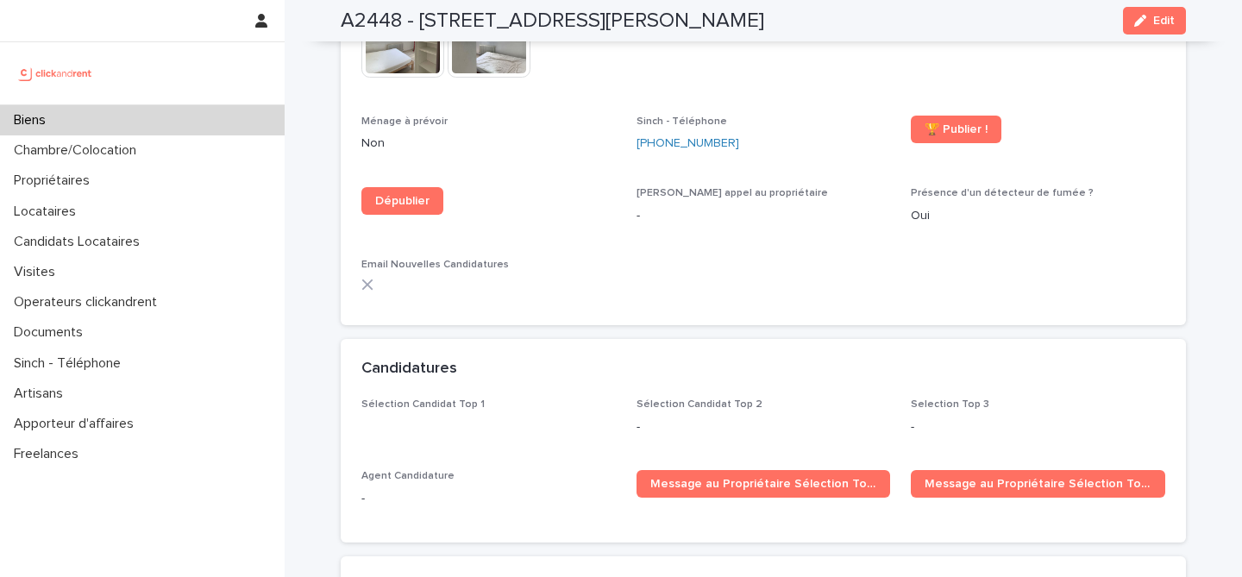
scroll to position [5342, 0]
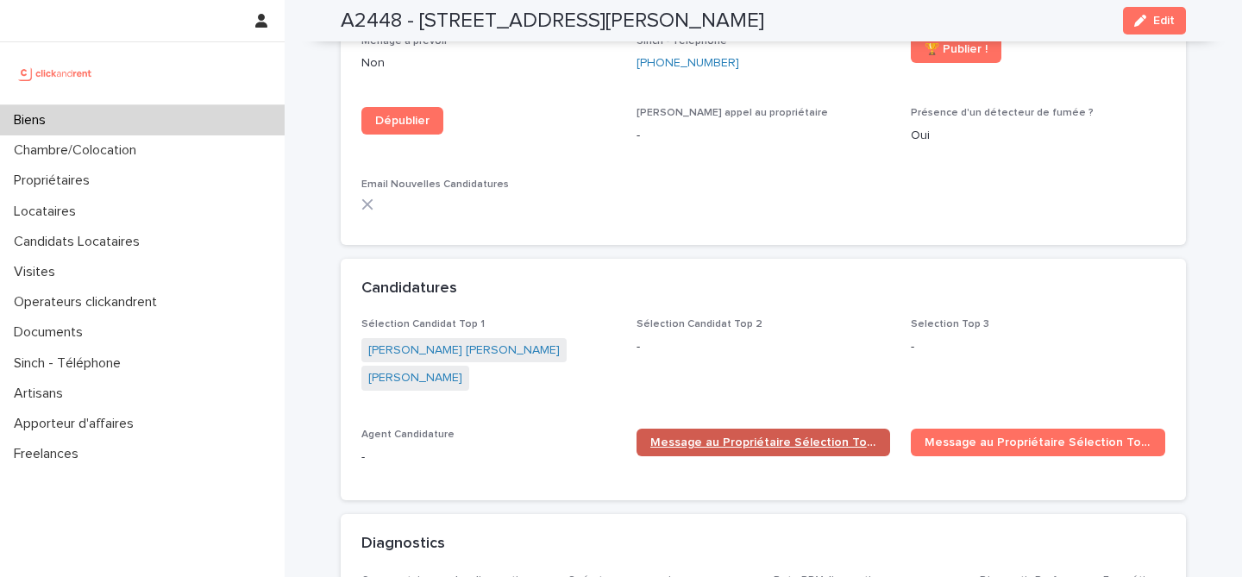
click at [691, 436] on span "Message au Propriétaire Sélection Top 1" at bounding box center [763, 442] width 227 height 12
click at [194, 120] on div "Biens" at bounding box center [142, 120] width 285 height 30
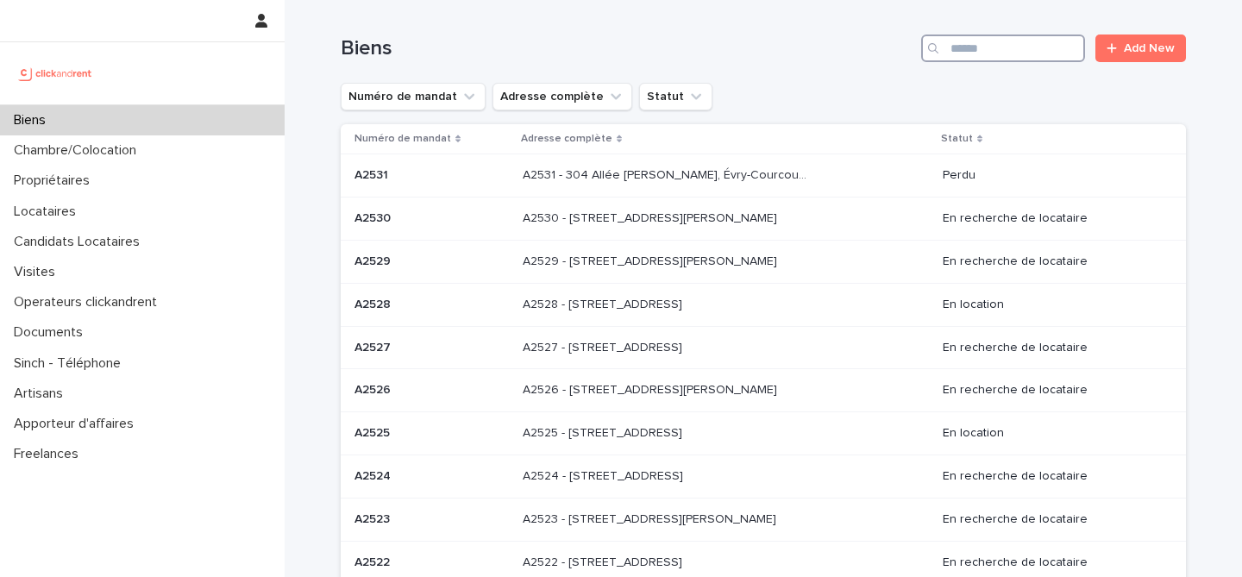
click at [1012, 50] on input "Search" at bounding box center [1003, 49] width 164 height 28
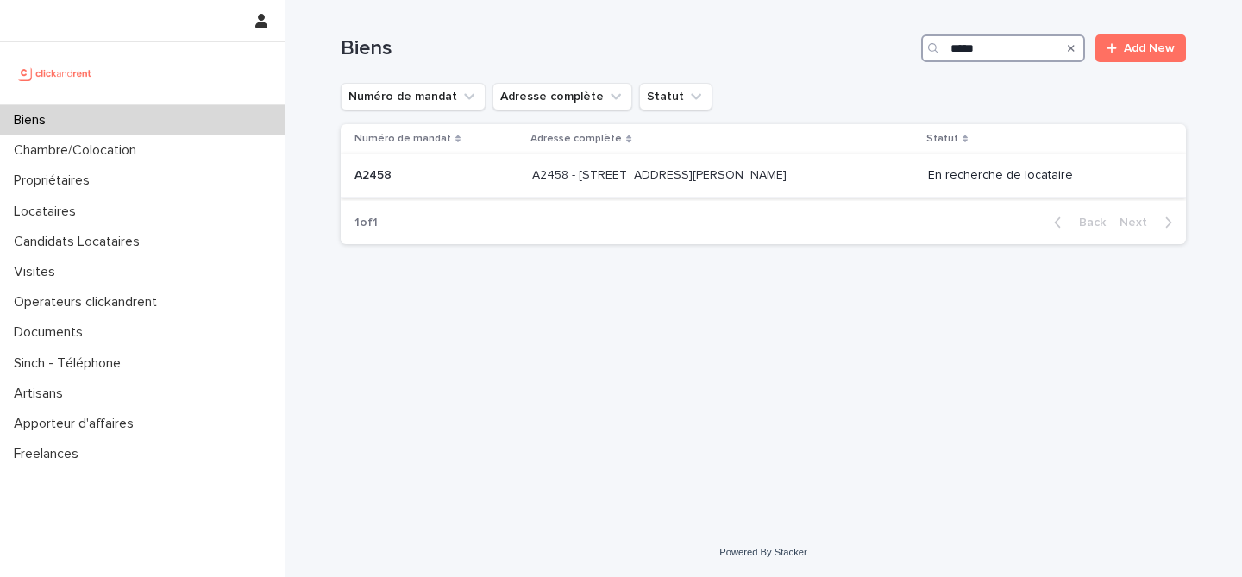
type input "*****"
click at [850, 166] on div "A2458 - 133 avenue Henri Barbusse, Le Blanc-Mesnil 93150 A2458 - 133 avenue Hen…" at bounding box center [723, 175] width 382 height 28
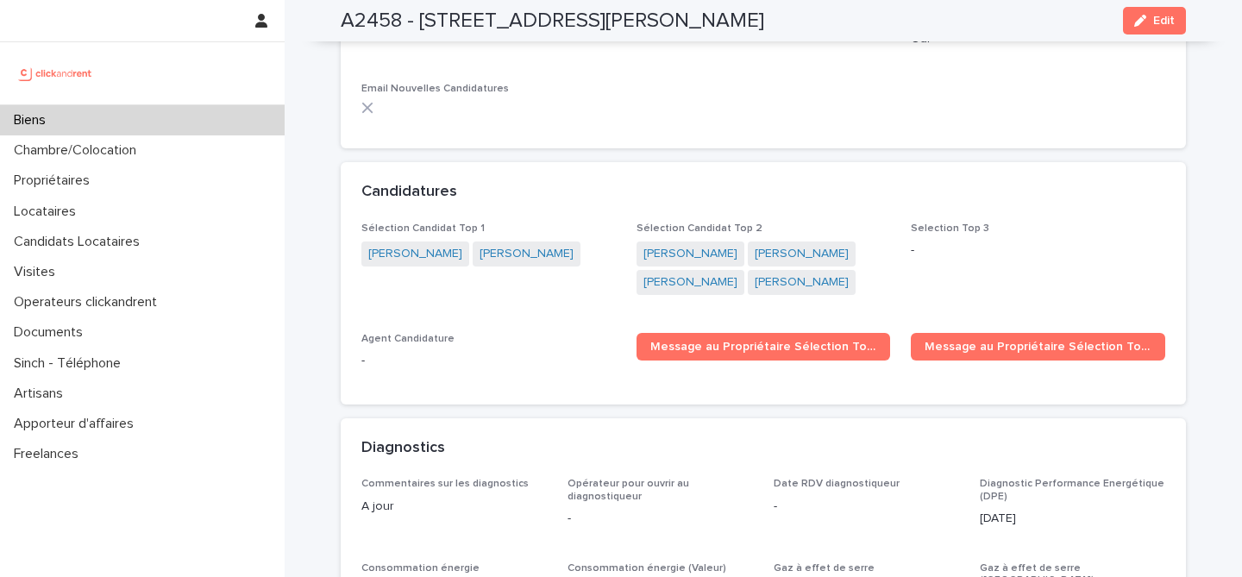
scroll to position [6560, 0]
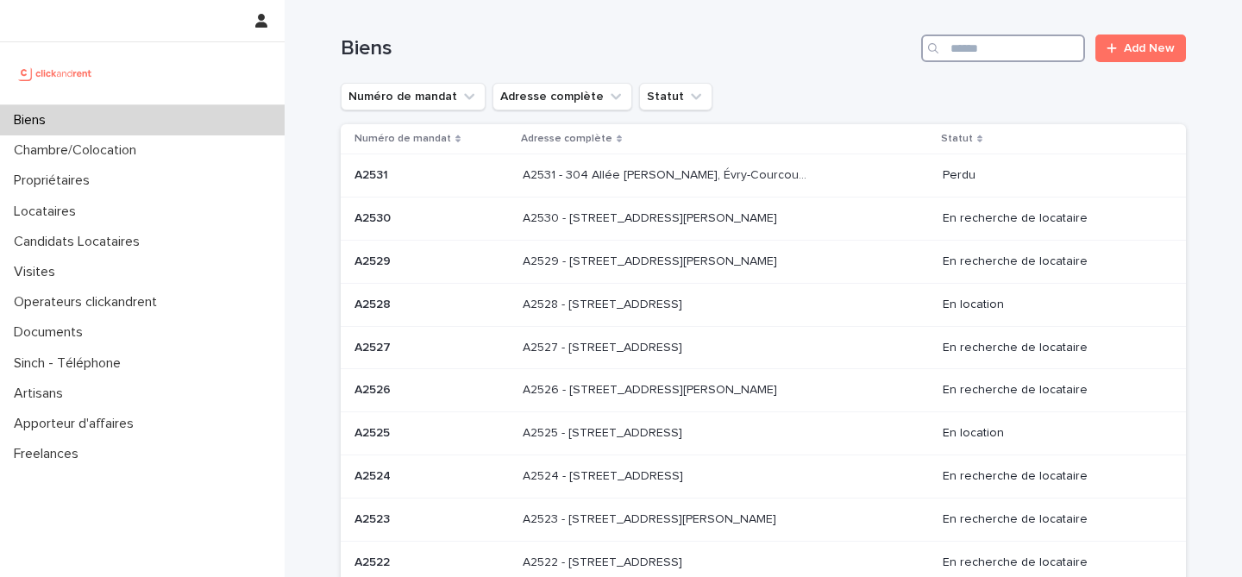
click at [1019, 50] on input "Search" at bounding box center [1003, 49] width 164 height 28
paste input "**********"
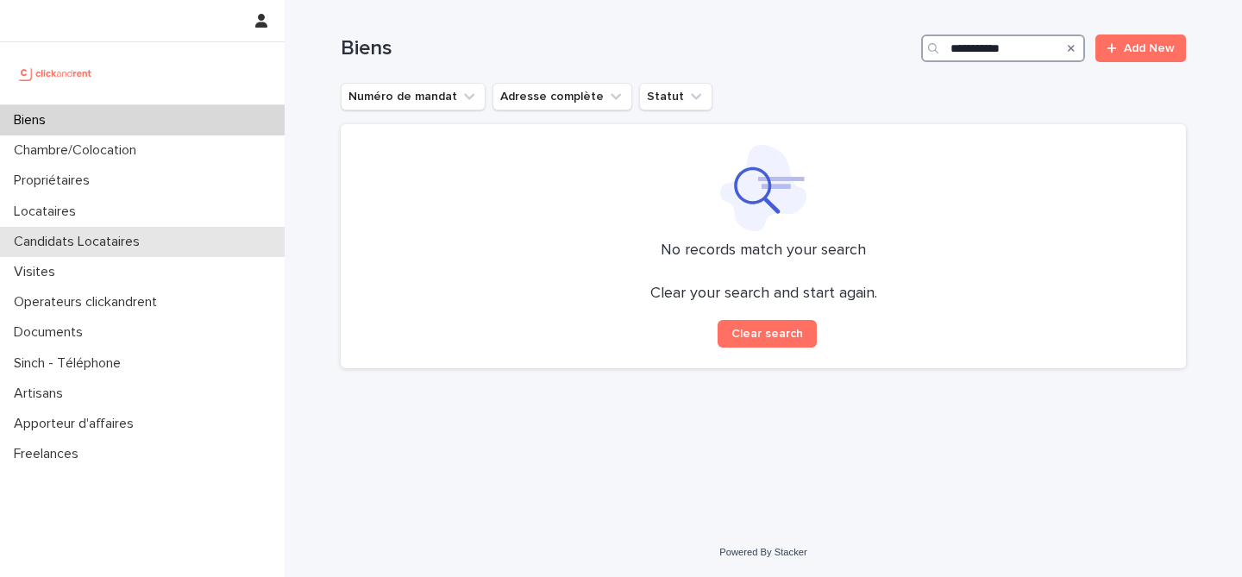
type input "**********"
click at [163, 233] on div "Candidats Locataires" at bounding box center [142, 242] width 285 height 30
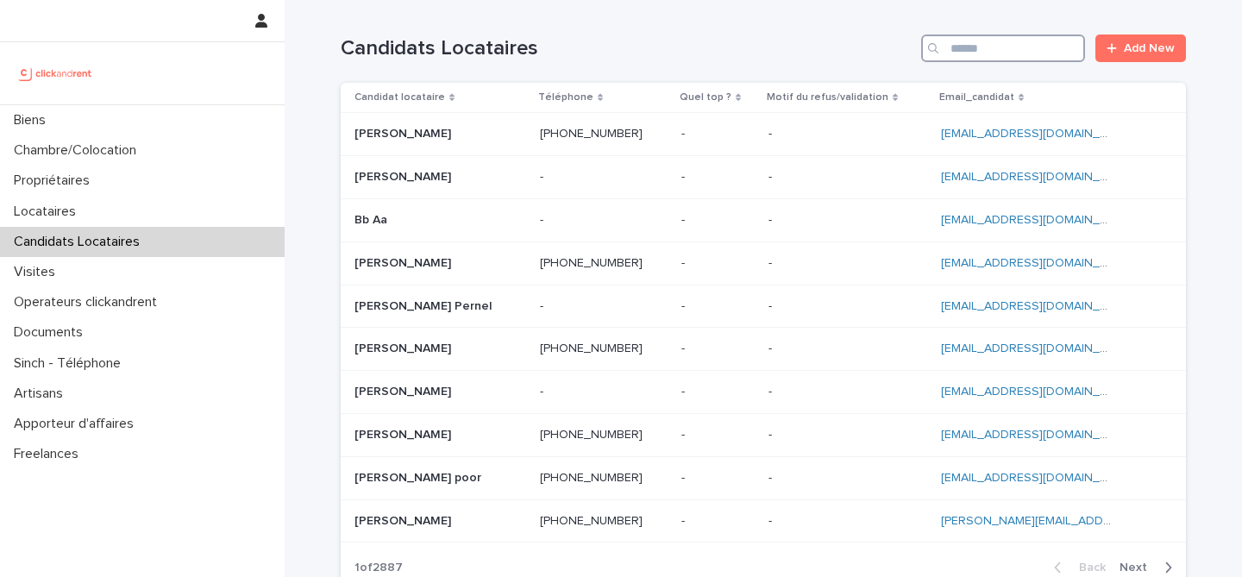
click at [1009, 52] on input "Search" at bounding box center [1003, 49] width 164 height 28
paste input "**********"
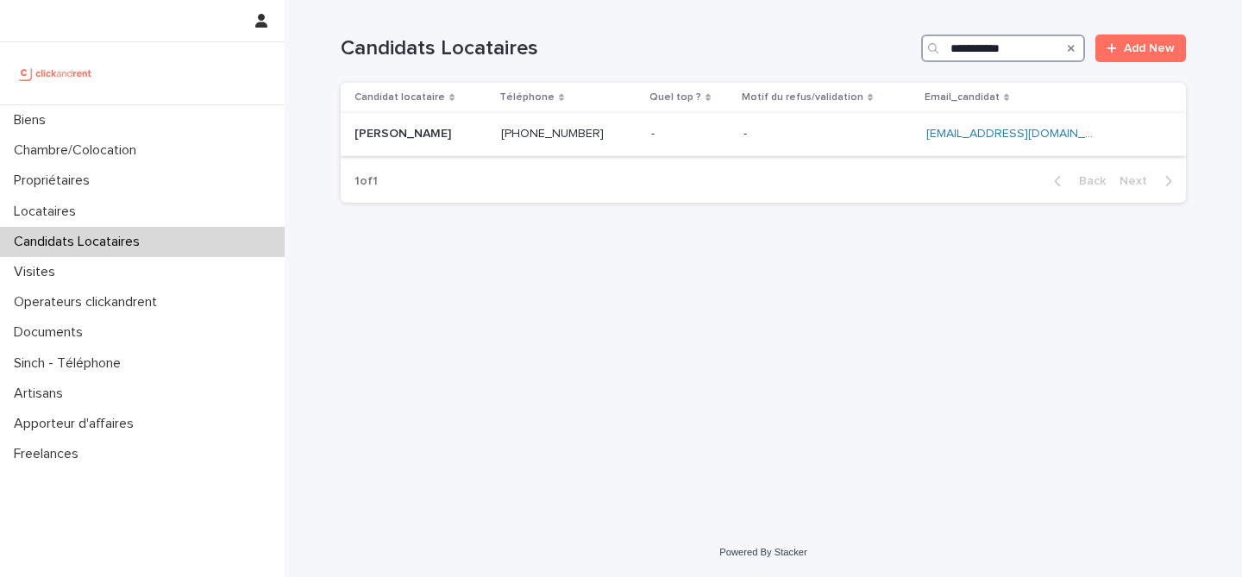
type input "**********"
click at [458, 134] on p at bounding box center [421, 134] width 133 height 15
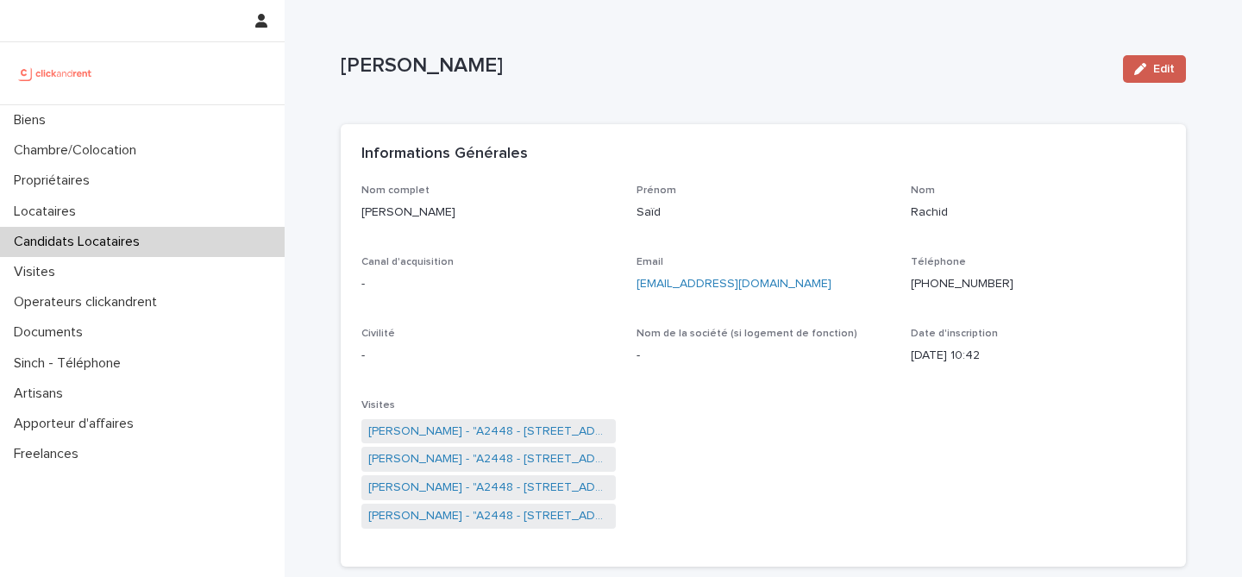
click at [1162, 72] on span "Edit" at bounding box center [1164, 69] width 22 height 12
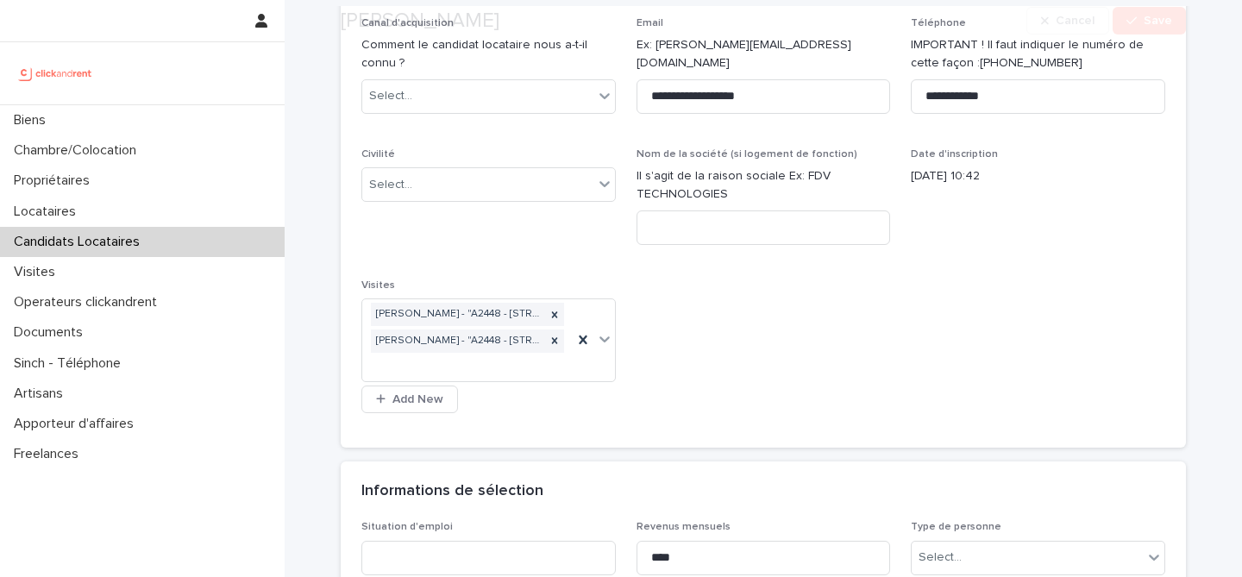
scroll to position [369, 0]
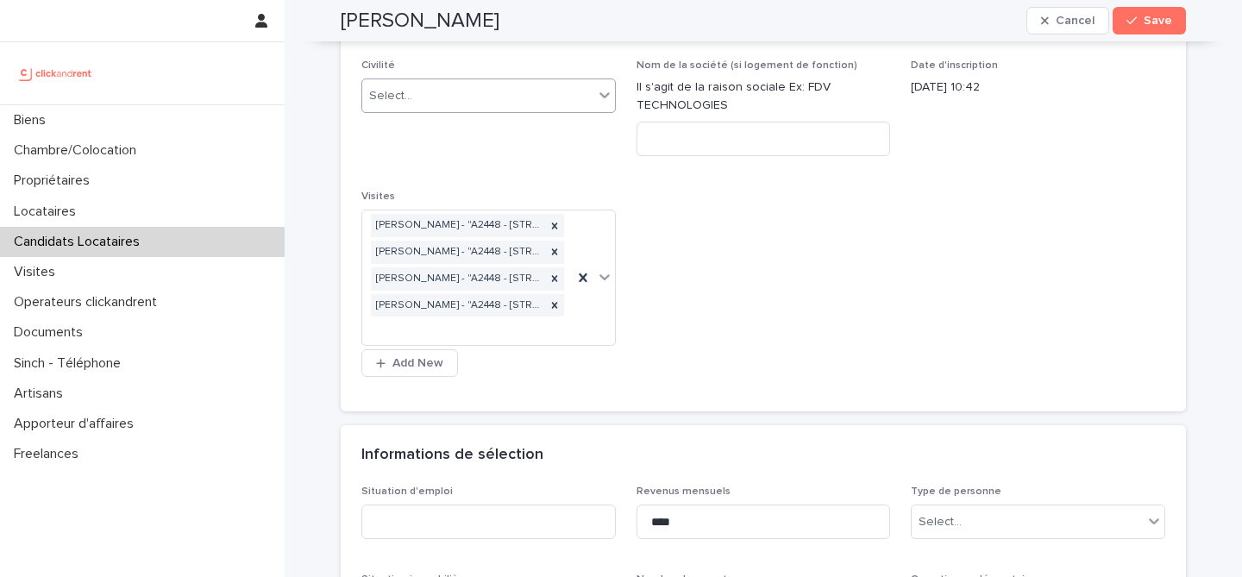
click at [489, 96] on div "Select..." at bounding box center [477, 96] width 231 height 28
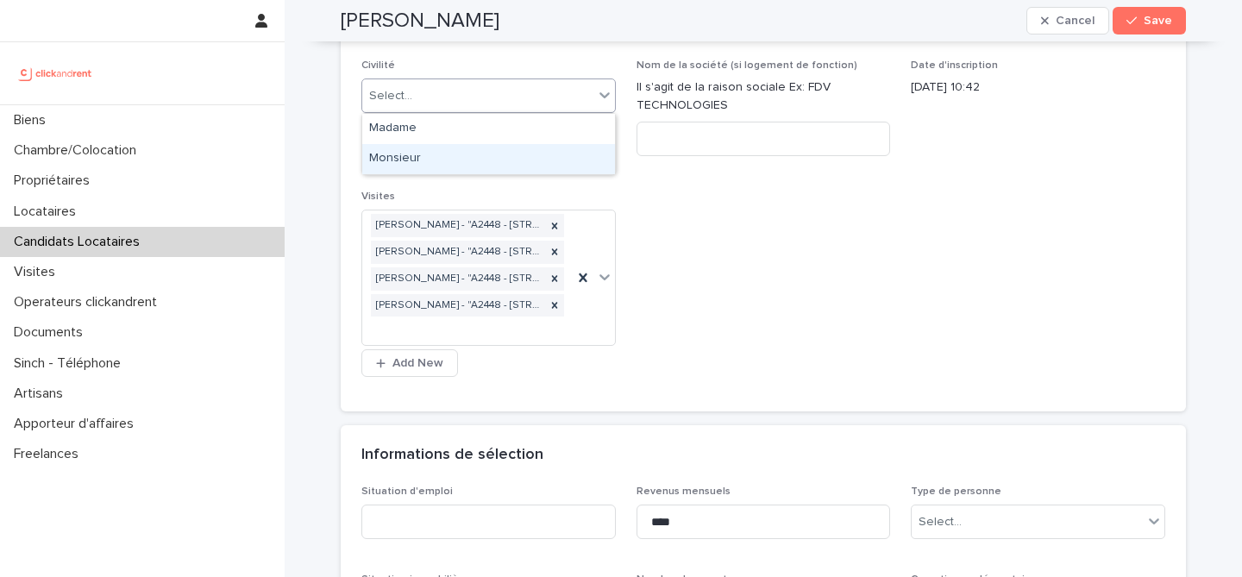
click at [489, 153] on div "Monsieur" at bounding box center [488, 159] width 253 height 30
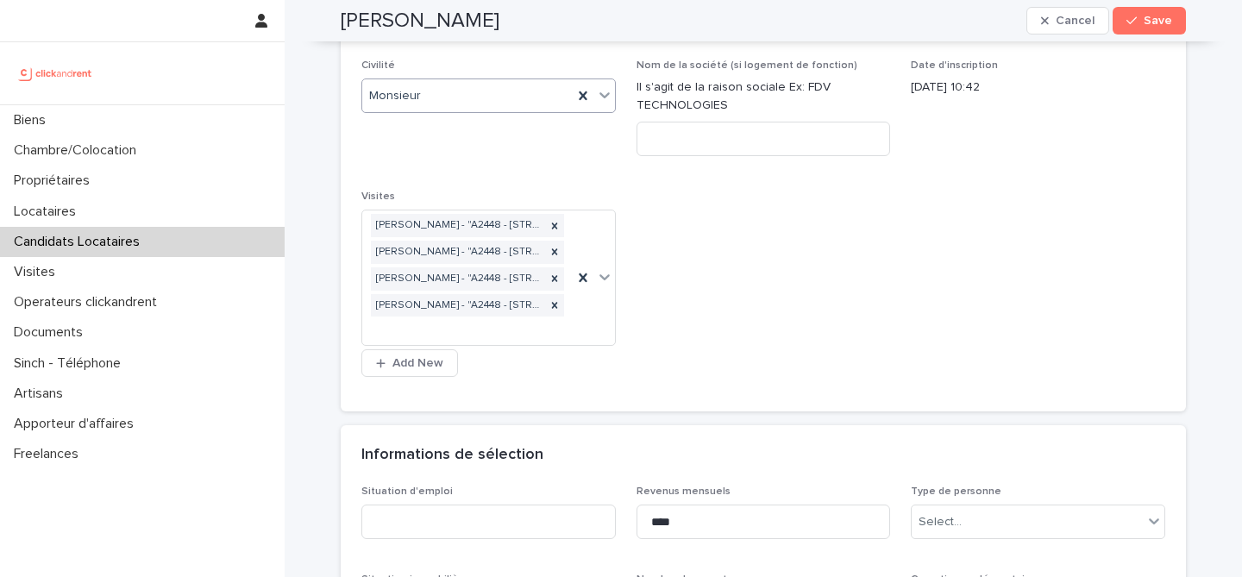
click at [777, 263] on div "**********" at bounding box center [763, 103] width 804 height 576
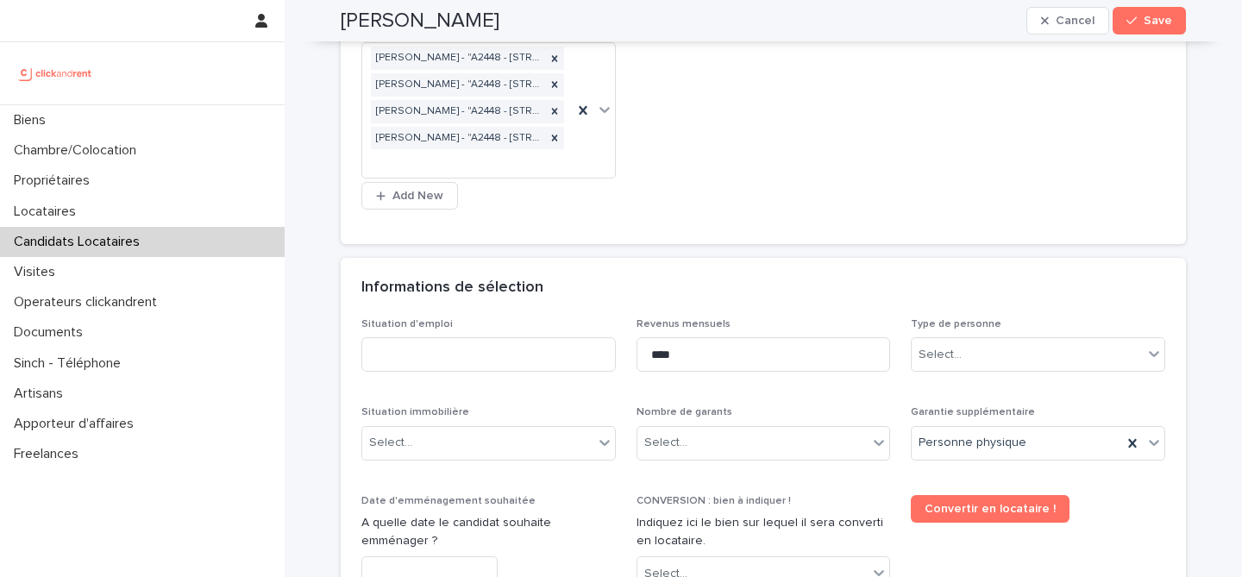
scroll to position [678, 0]
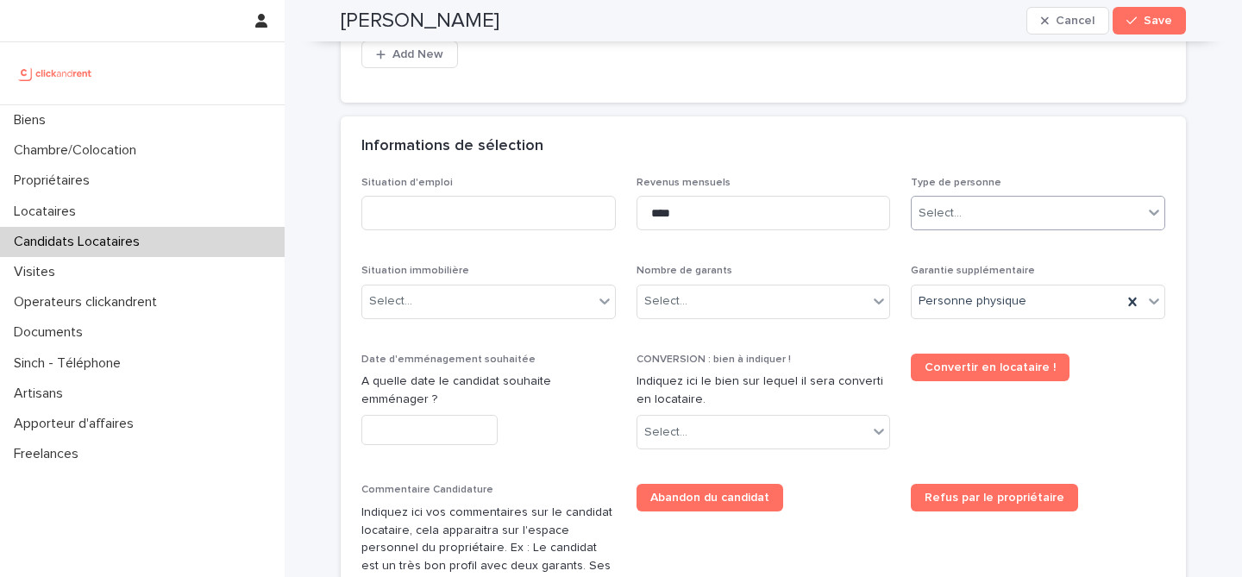
click at [1047, 222] on div "Select..." at bounding box center [1027, 213] width 231 height 28
click at [1034, 254] on div "Particulier" at bounding box center [1038, 246] width 253 height 30
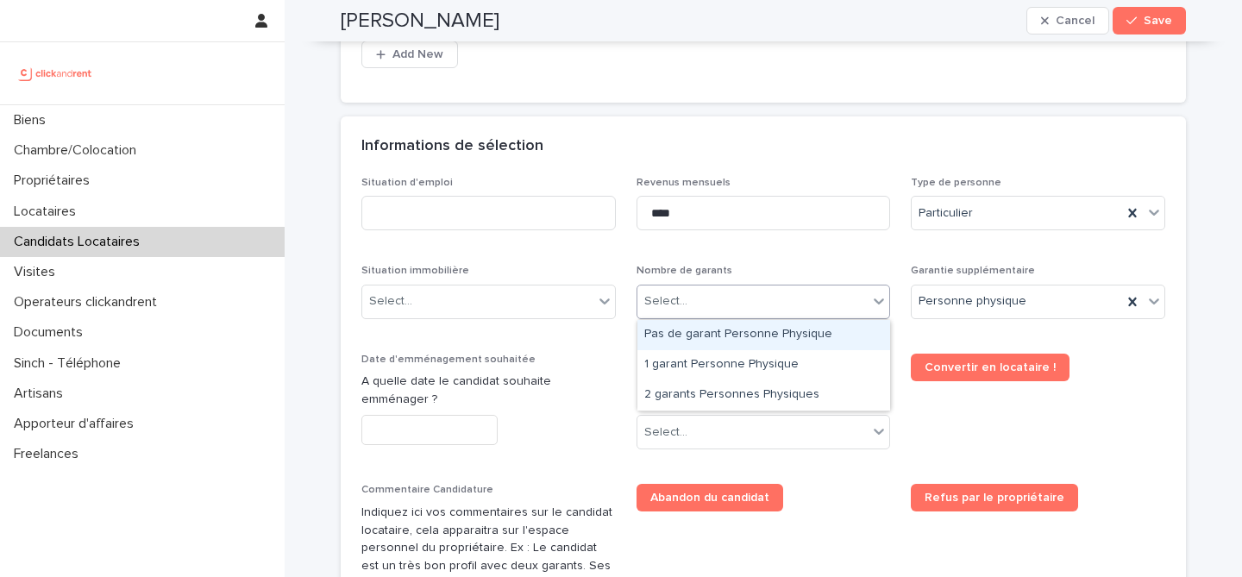
click at [739, 286] on div "Select..." at bounding box center [764, 302] width 254 height 35
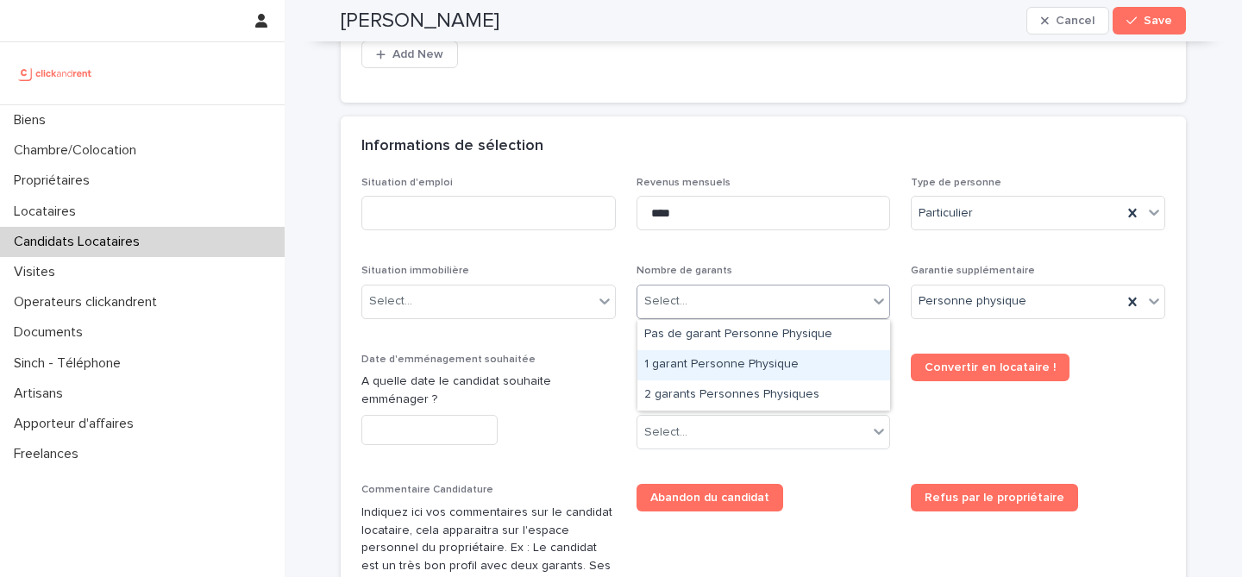
click at [733, 353] on div "1 garant Personne Physique" at bounding box center [763, 365] width 253 height 30
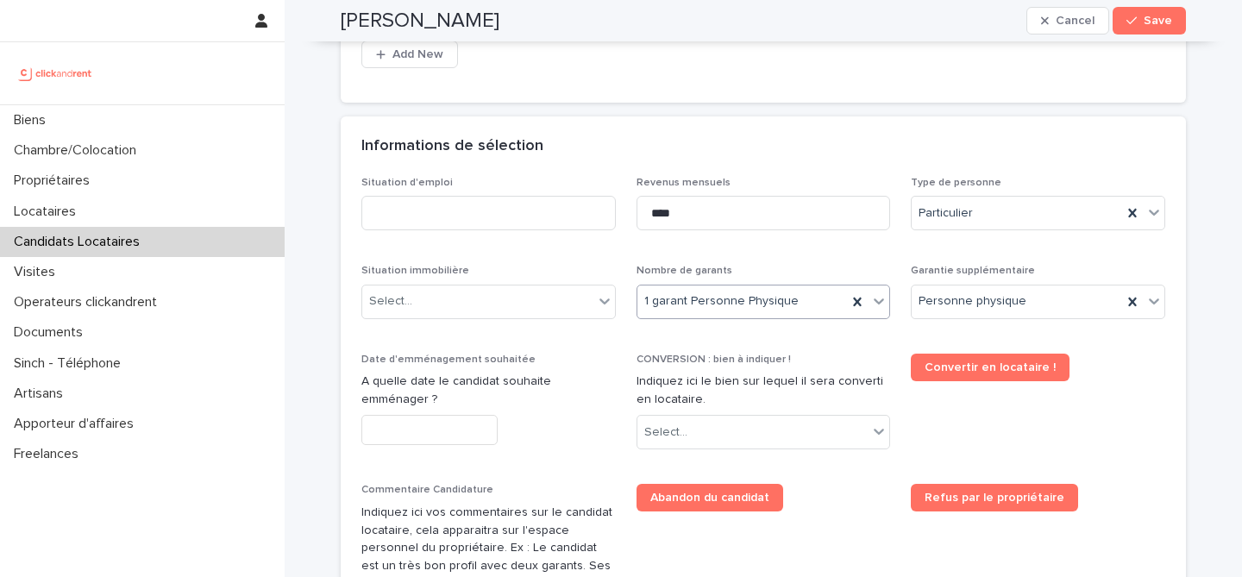
click at [782, 255] on div "Situation d'emploi Revenus mensuels **** Type de personne Particulier Situation…" at bounding box center [763, 460] width 804 height 566
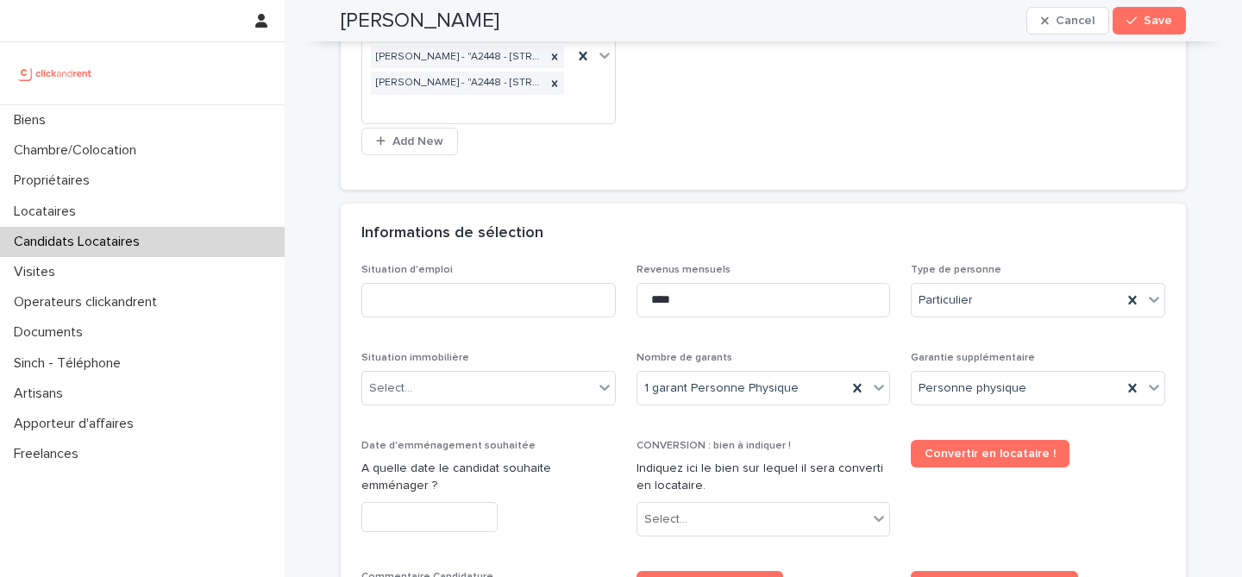
scroll to position [721, 0]
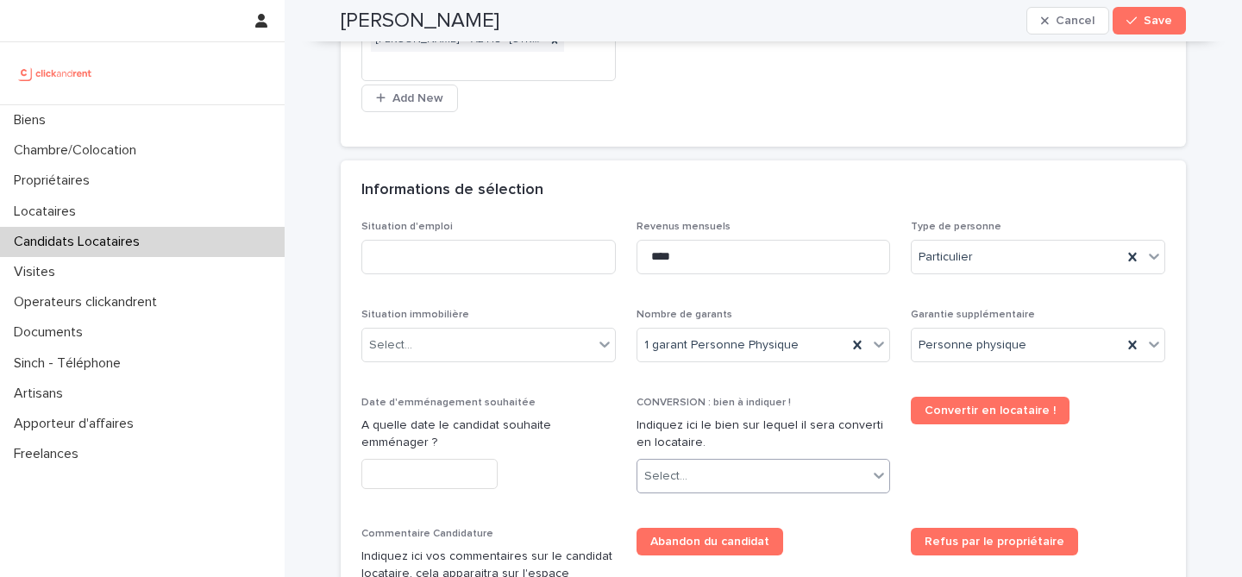
click at [739, 468] on div "Select..." at bounding box center [752, 476] width 231 height 28
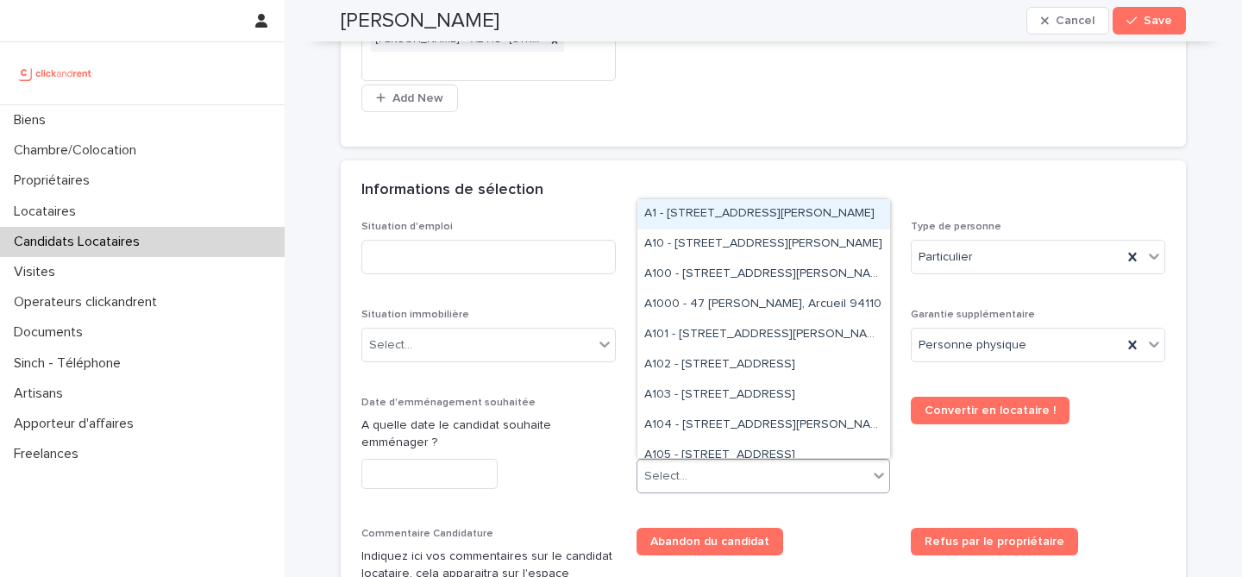
paste input "*****"
type input "*****"
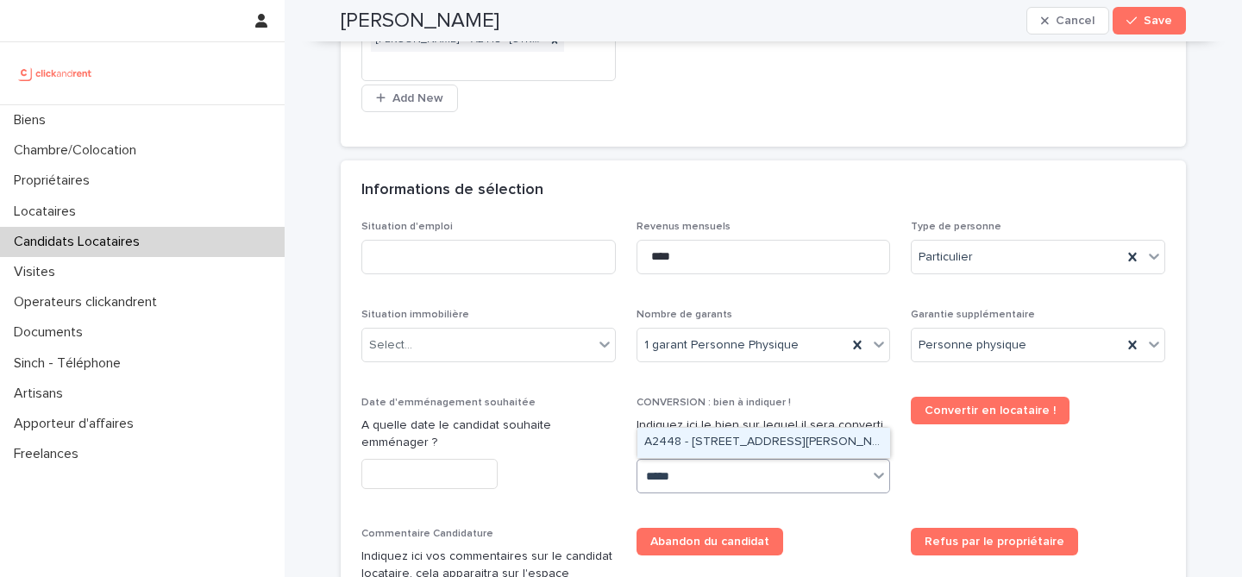
click at [743, 449] on div "A2448 - 1 bis rue Jules Breton, Lille 59000" at bounding box center [763, 443] width 253 height 30
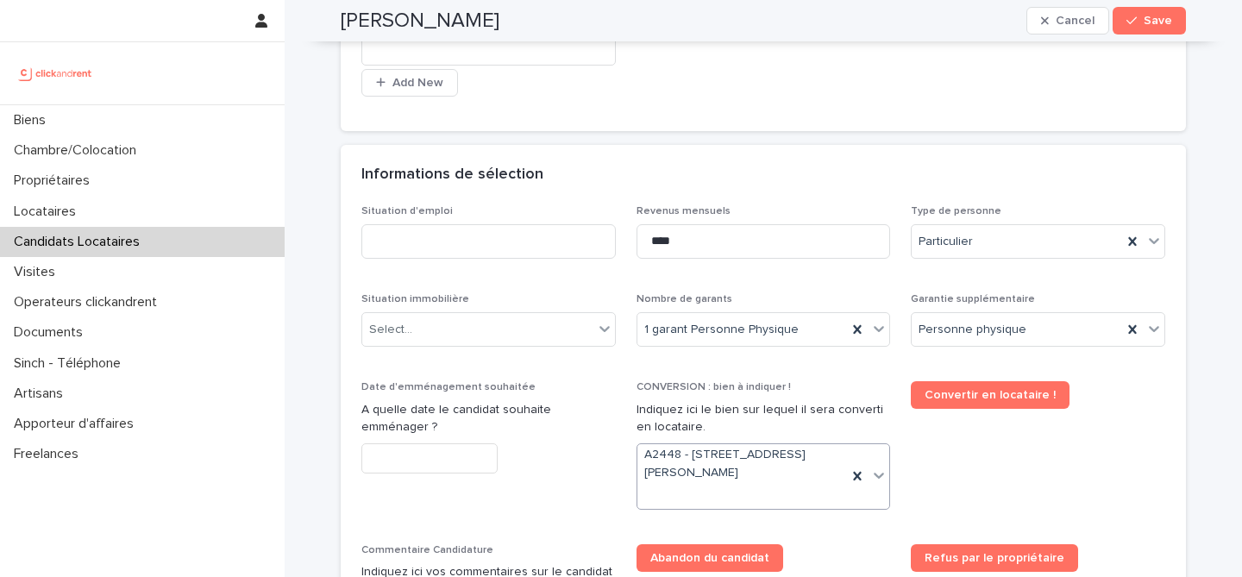
click at [478, 456] on input "text" at bounding box center [429, 458] width 136 height 30
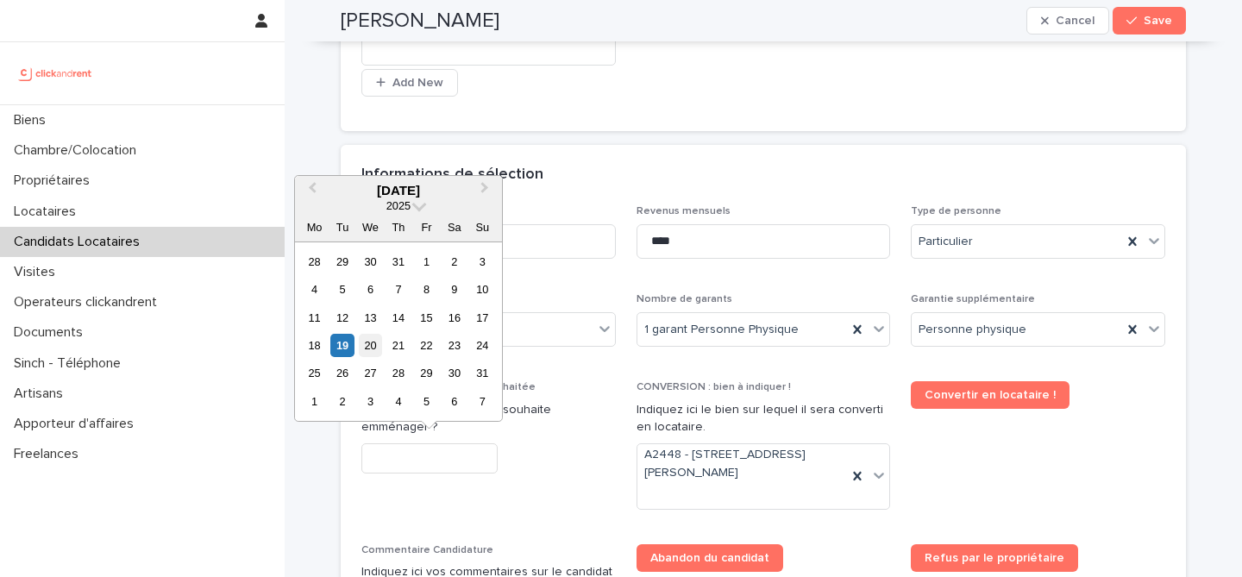
click at [373, 344] on div "20" at bounding box center [370, 345] width 23 height 23
type input "*********"
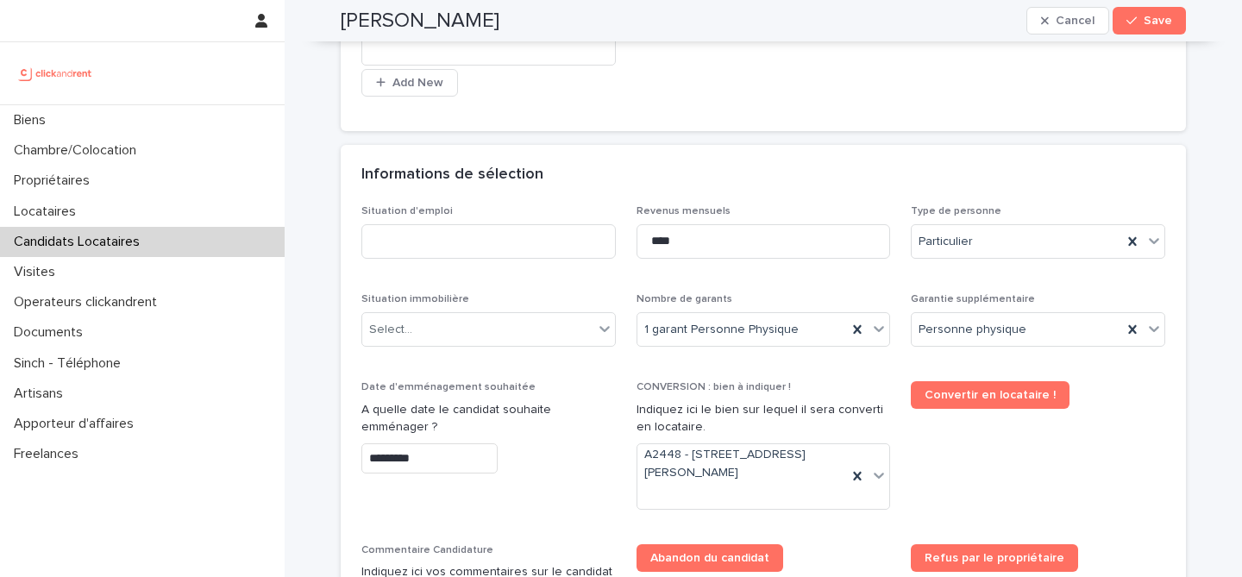
click at [548, 478] on div "Date d'emménagement souhaitée A quelle date le candidat souhaite emménager ? **…" at bounding box center [488, 434] width 254 height 106
click at [566, 334] on div "Select..." at bounding box center [477, 330] width 231 height 28
click at [456, 265] on div "Situation d'emploi" at bounding box center [488, 238] width 254 height 67
click at [461, 248] on input at bounding box center [488, 241] width 254 height 35
type input "*******"
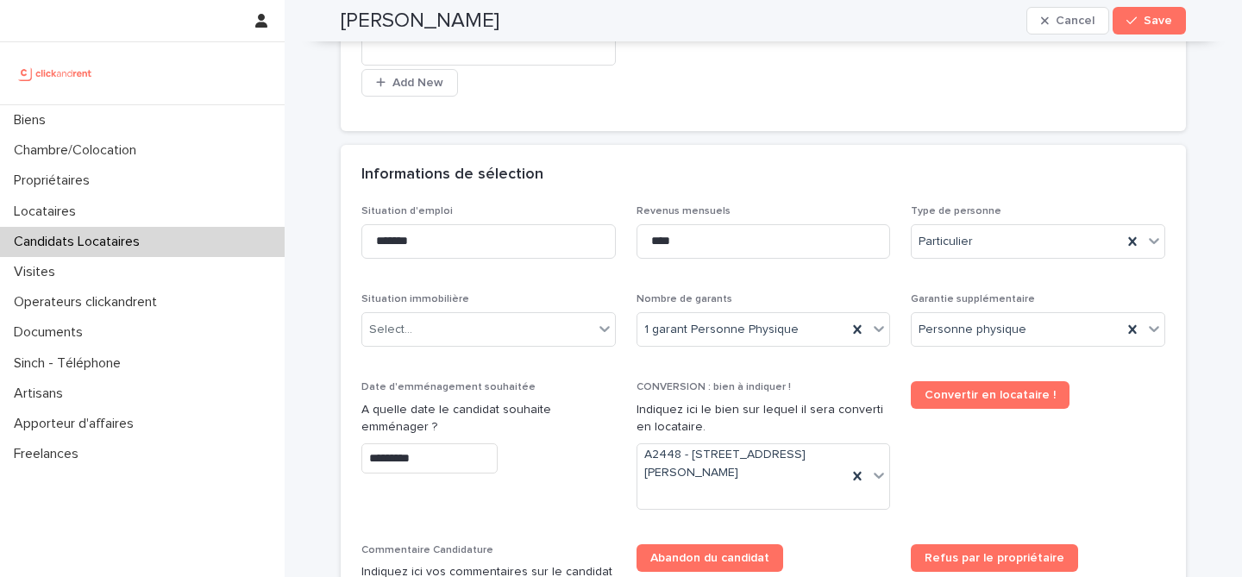
click at [574, 201] on div "Informations de sélection" at bounding box center [763, 175] width 845 height 60
click at [468, 342] on div "Select..." at bounding box center [477, 330] width 231 height 28
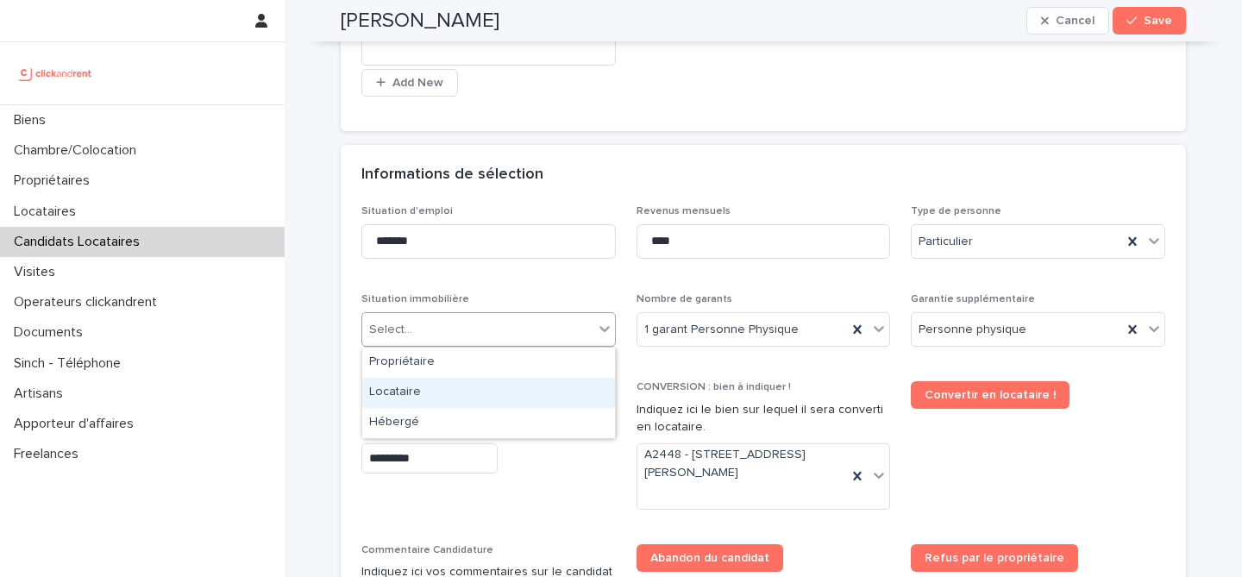
click at [477, 392] on div "Locataire" at bounding box center [488, 393] width 253 height 30
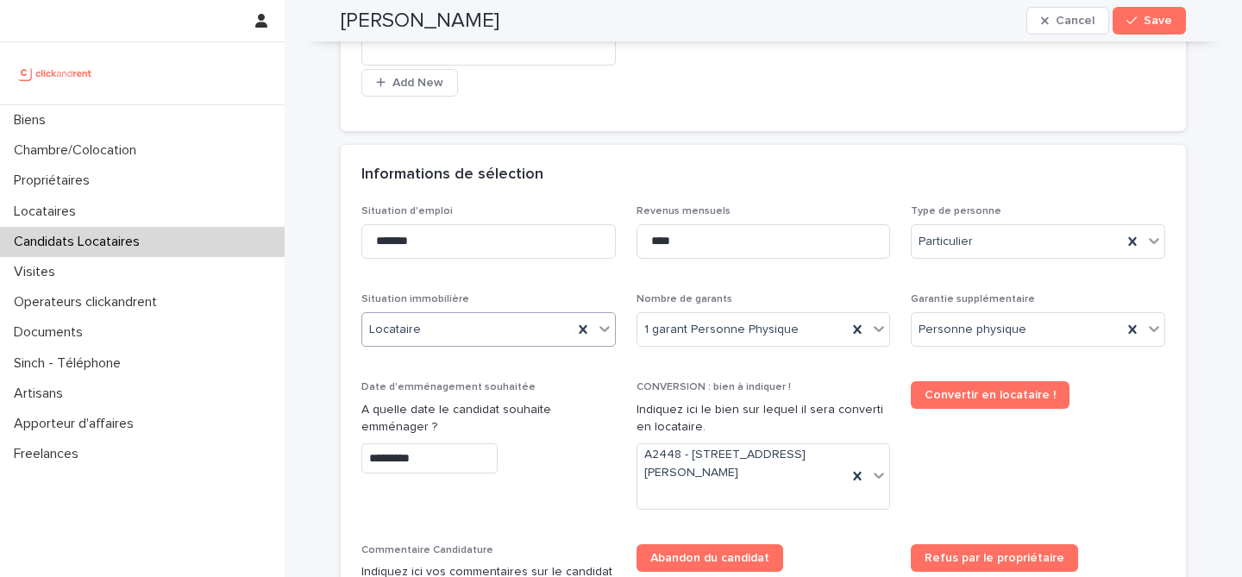
click at [555, 286] on div "Situation d'emploi ******* Revenus mensuels **** Type de personne Particulier S…" at bounding box center [763, 503] width 804 height 597
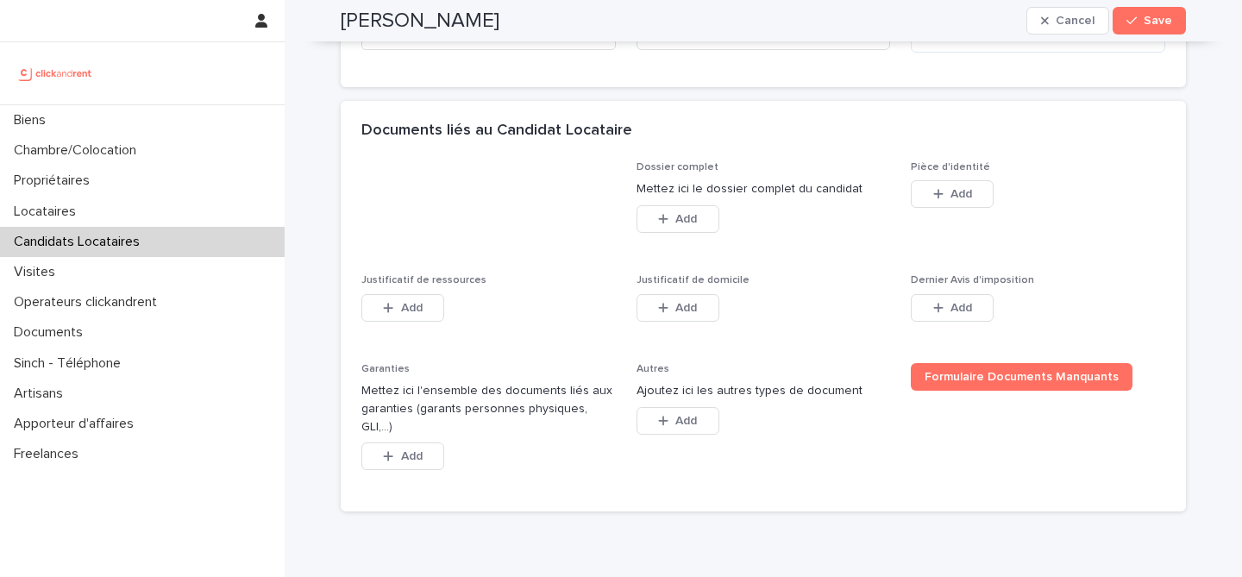
scroll to position [1440, 0]
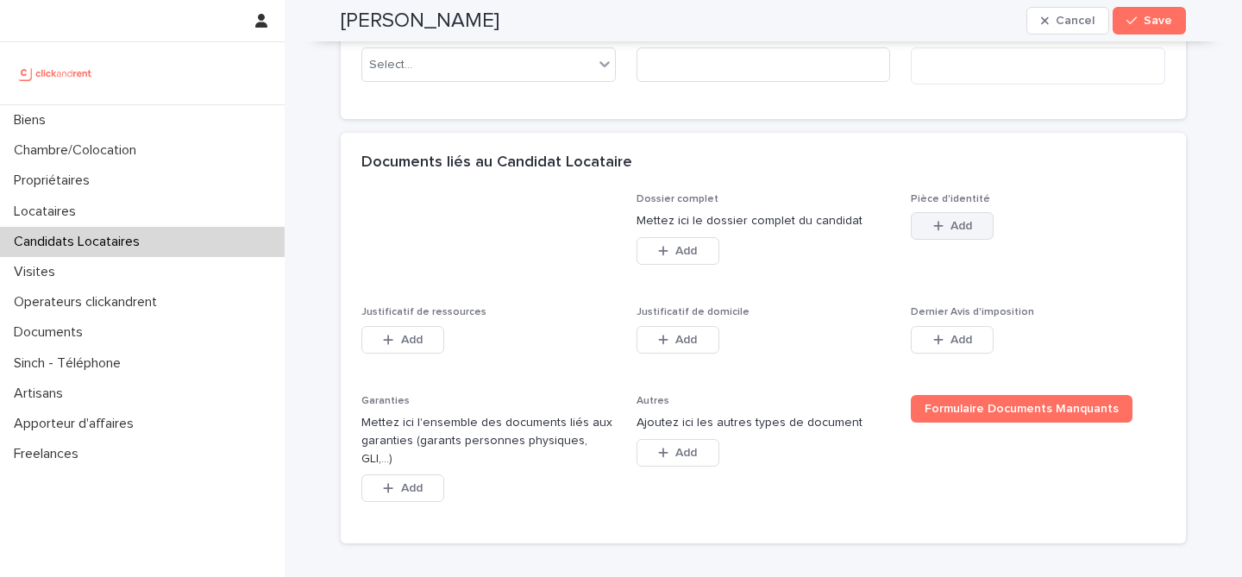
click at [962, 229] on span "Add" at bounding box center [962, 226] width 22 height 12
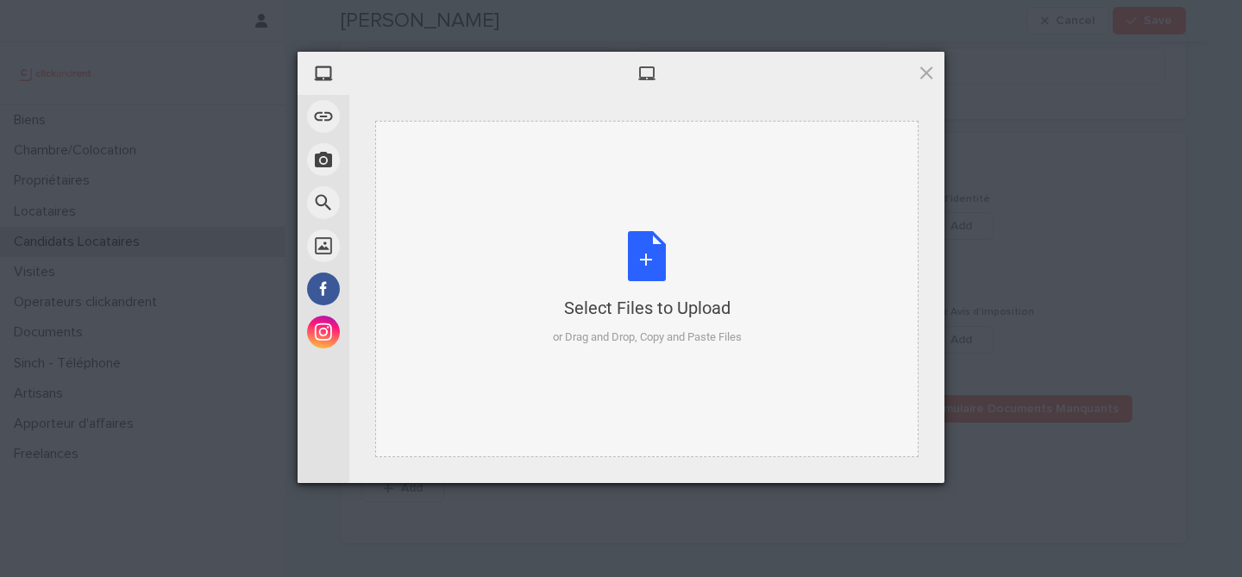
click at [651, 243] on div "Select Files to Upload or Drag and Drop, Copy and Paste Files" at bounding box center [647, 288] width 189 height 115
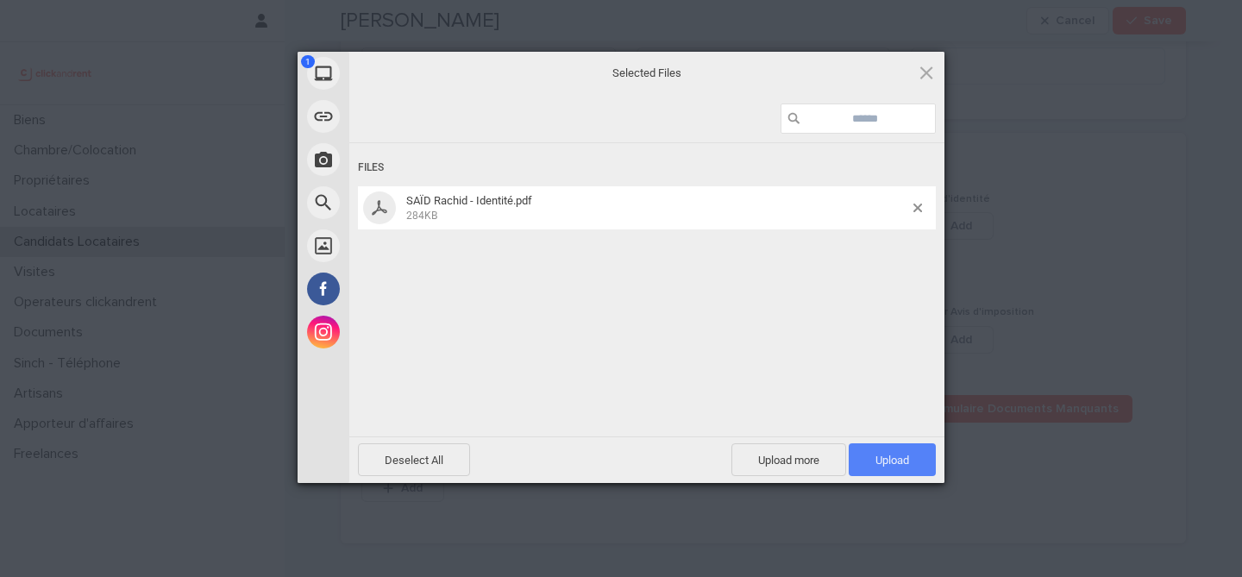
click at [916, 461] on span "Upload 1" at bounding box center [892, 459] width 87 height 33
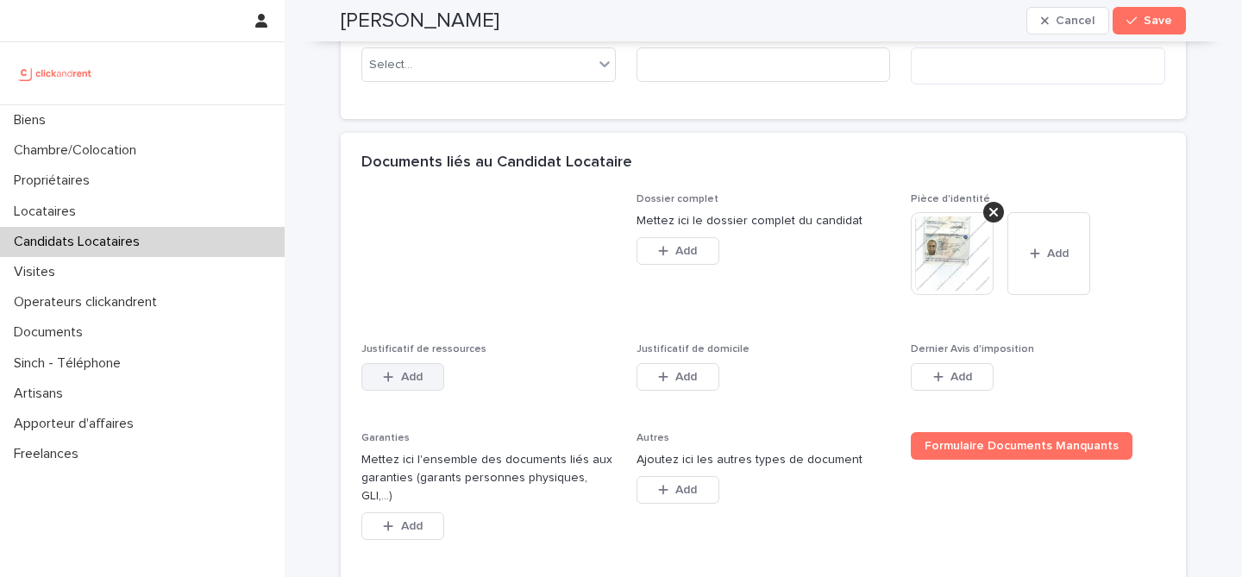
click at [411, 369] on button "Add" at bounding box center [402, 377] width 83 height 28
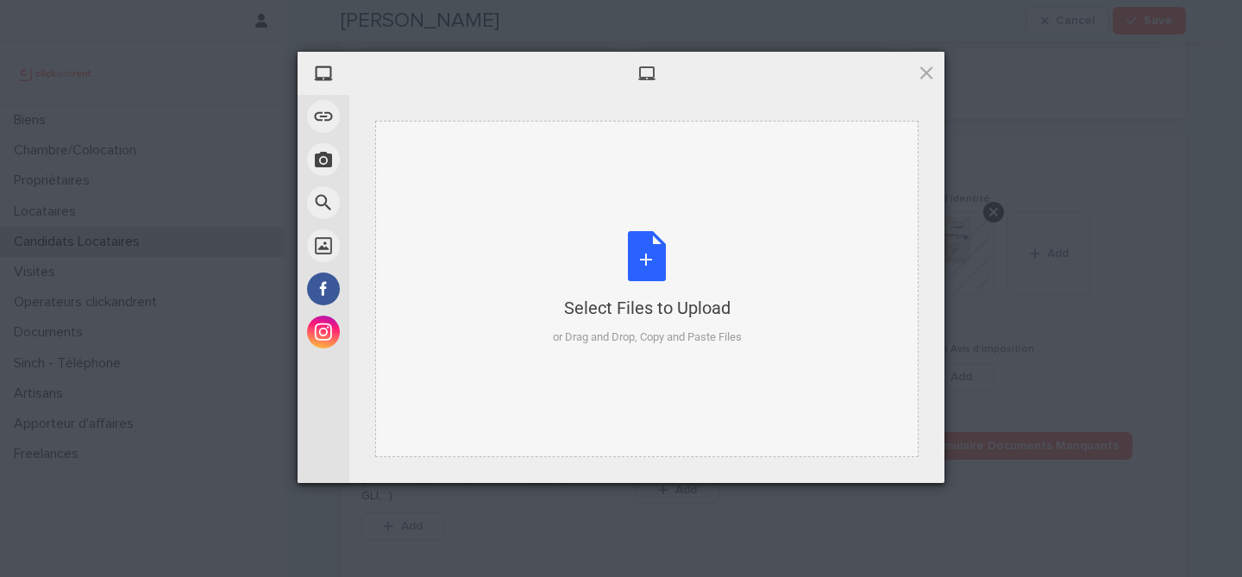
click at [654, 256] on div "Select Files to Upload or Drag and Drop, Copy and Paste Files" at bounding box center [647, 288] width 189 height 115
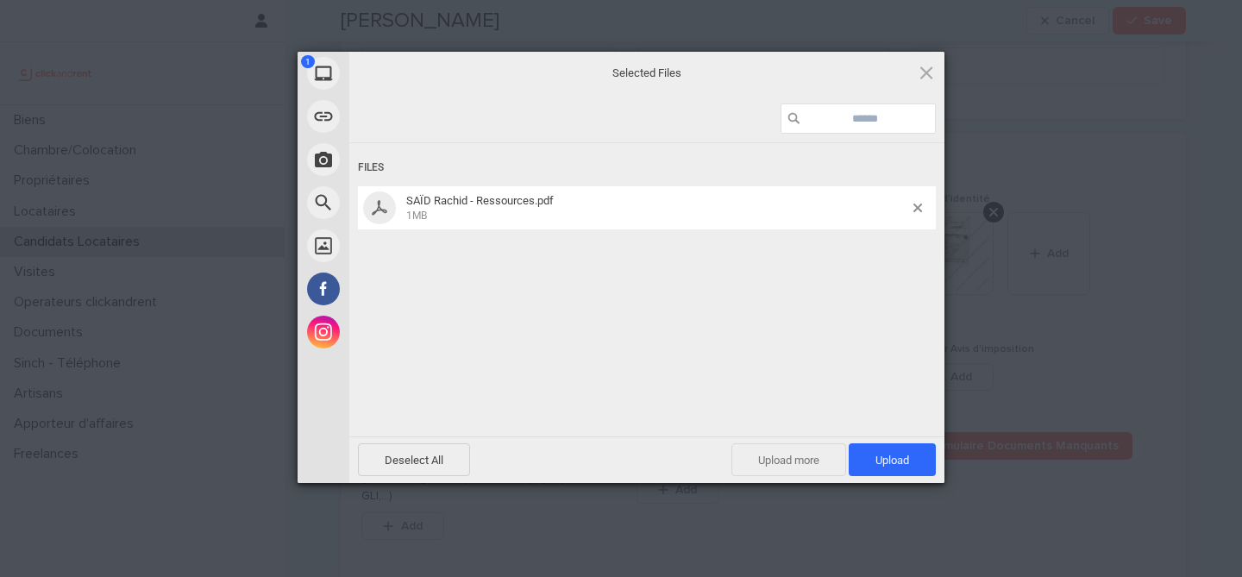
click at [766, 455] on span "Upload more" at bounding box center [788, 459] width 115 height 33
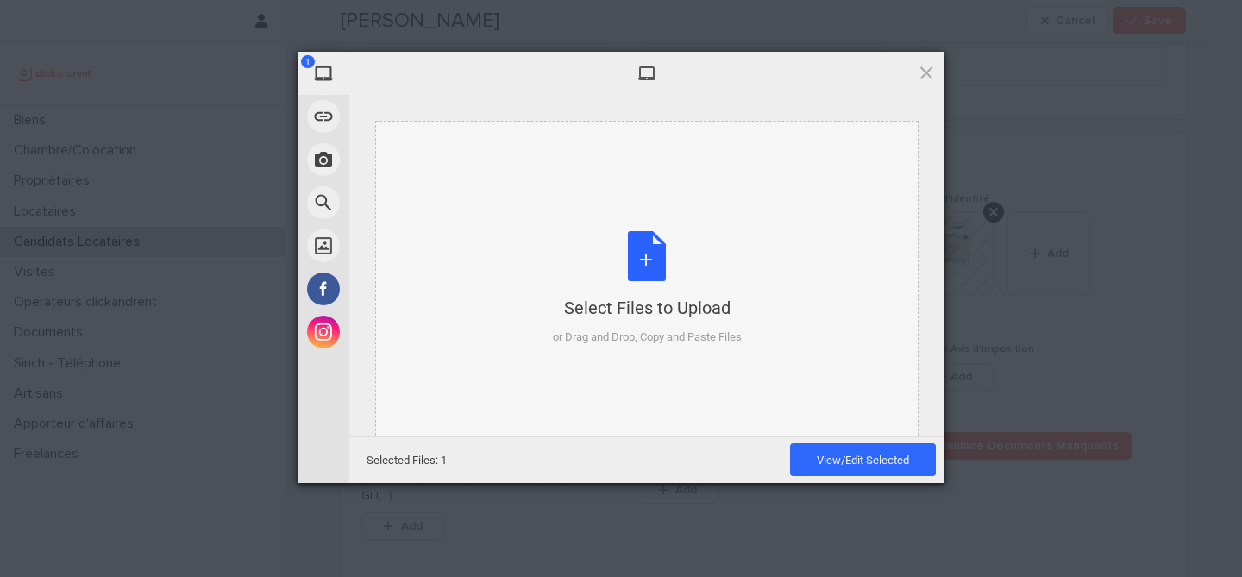
click at [618, 244] on div "Select Files to Upload or Drag and Drop, Copy and Paste Files" at bounding box center [647, 288] width 189 height 115
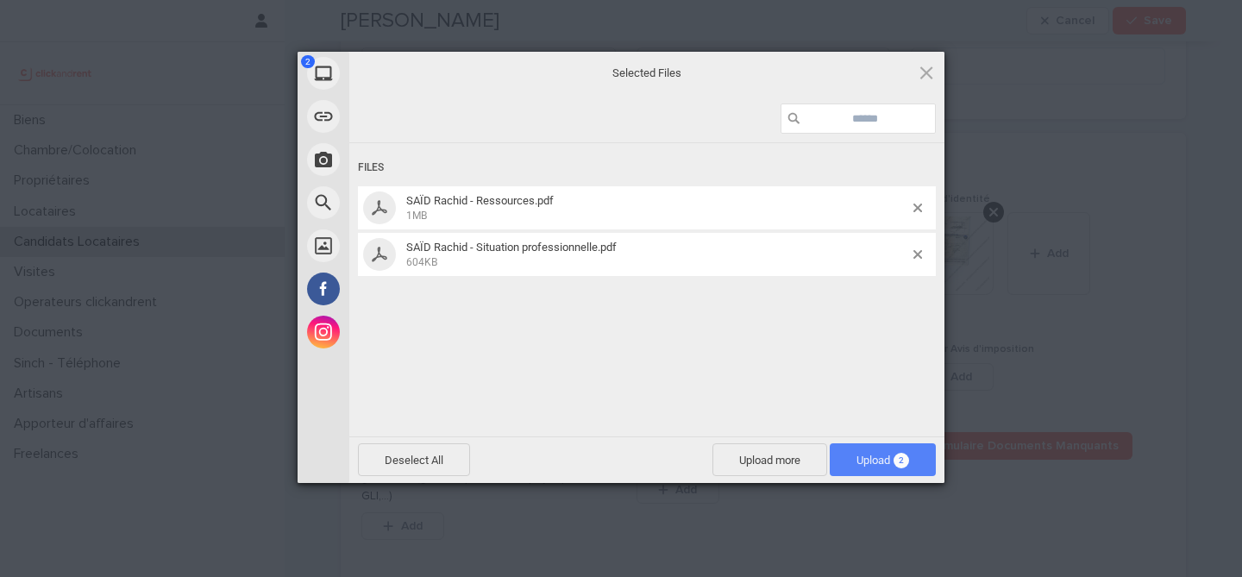
click at [904, 463] on span "2" at bounding box center [902, 461] width 16 height 16
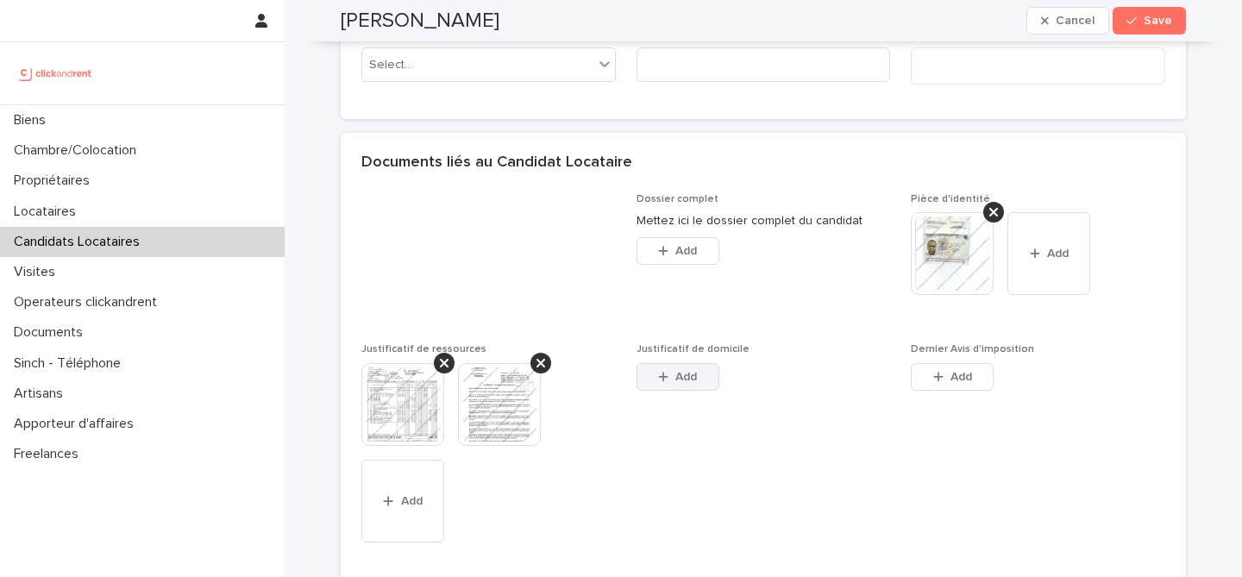
click at [639, 373] on button "Add" at bounding box center [678, 377] width 83 height 28
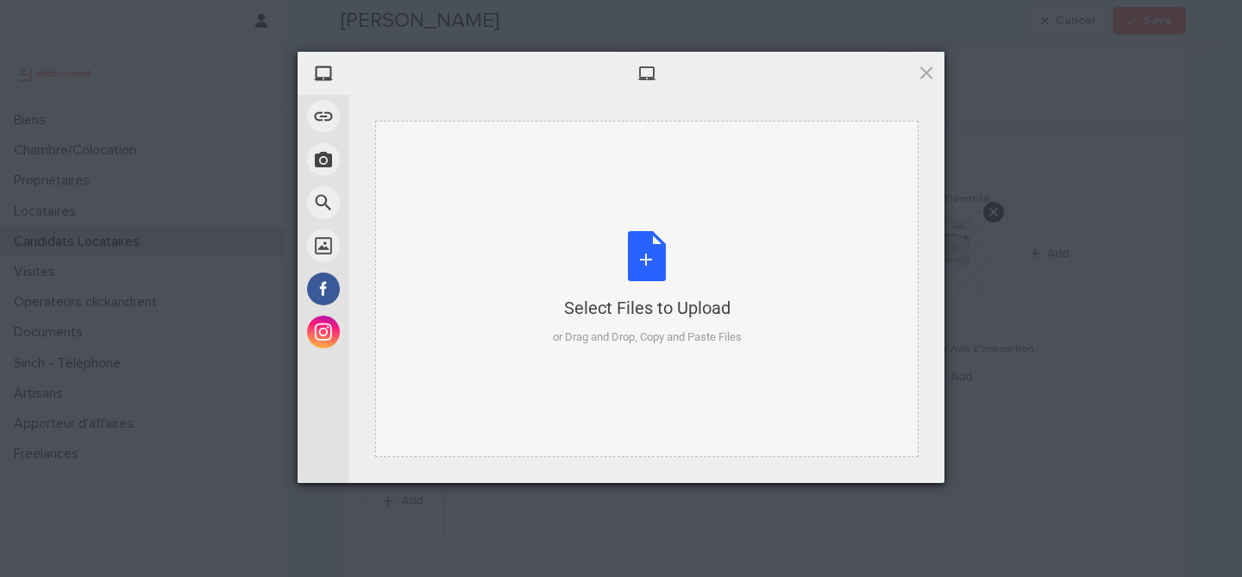
click at [658, 277] on div "Select Files to Upload or Drag and Drop, Copy and Paste Files" at bounding box center [647, 288] width 189 height 115
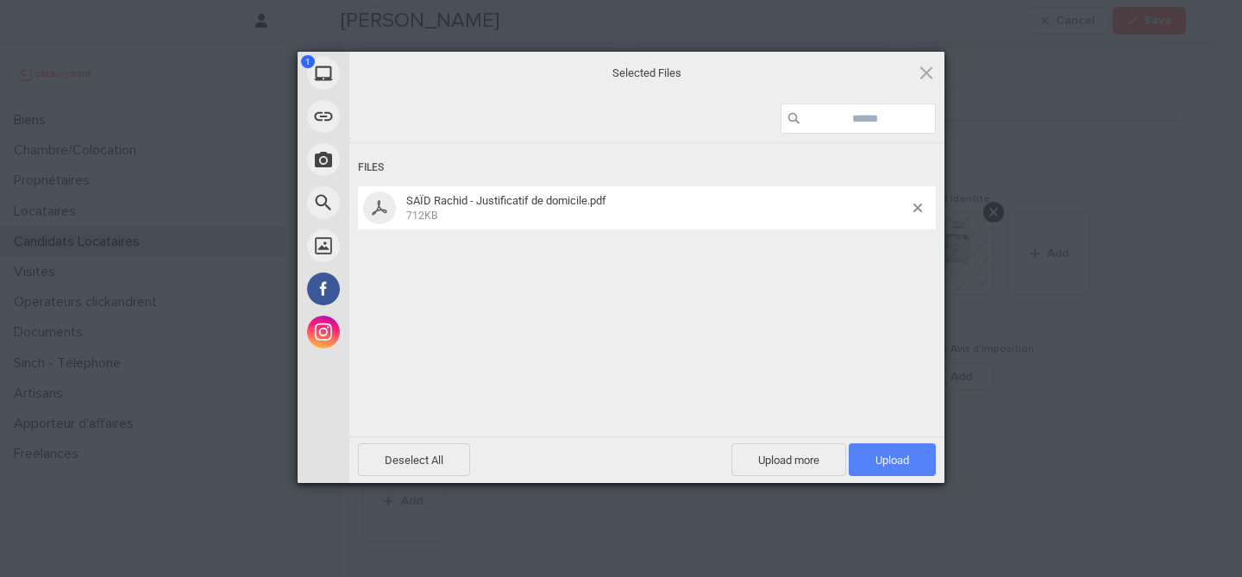
click at [907, 464] on span "Upload 1" at bounding box center [892, 460] width 34 height 13
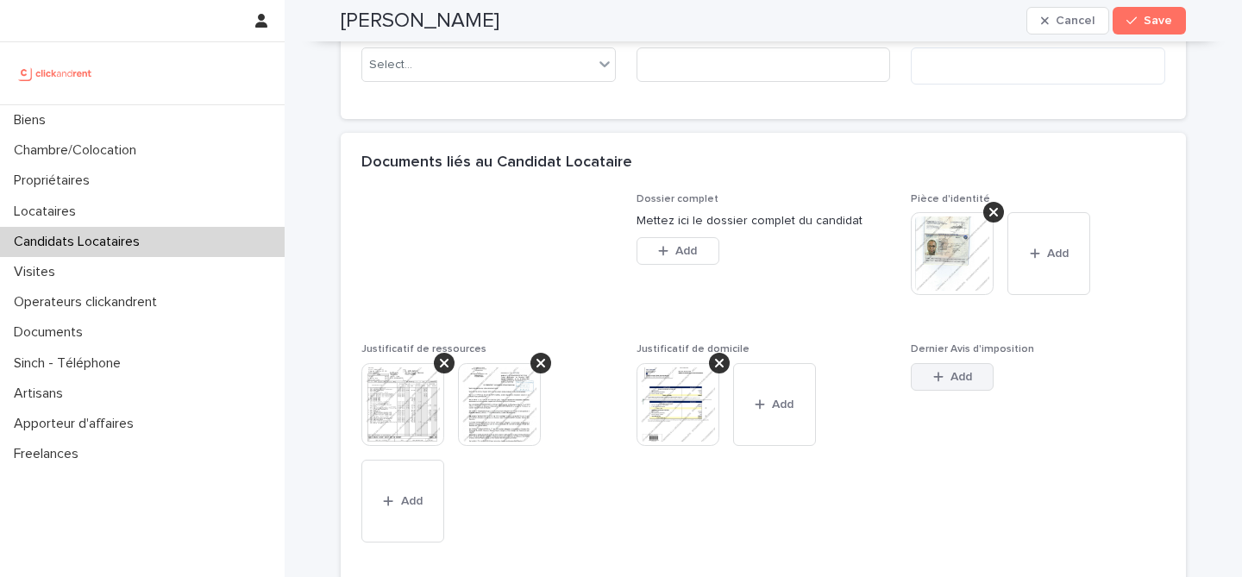
click at [967, 378] on span "Add" at bounding box center [962, 377] width 22 height 12
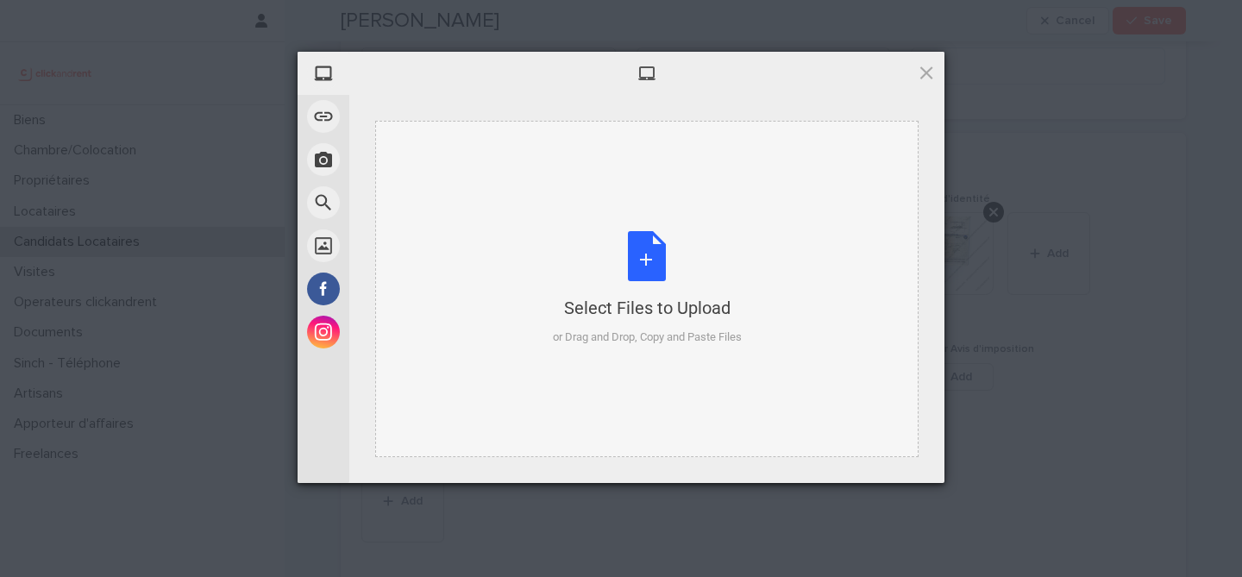
click at [655, 254] on div "Select Files to Upload or Drag and Drop, Copy and Paste Files" at bounding box center [647, 288] width 189 height 115
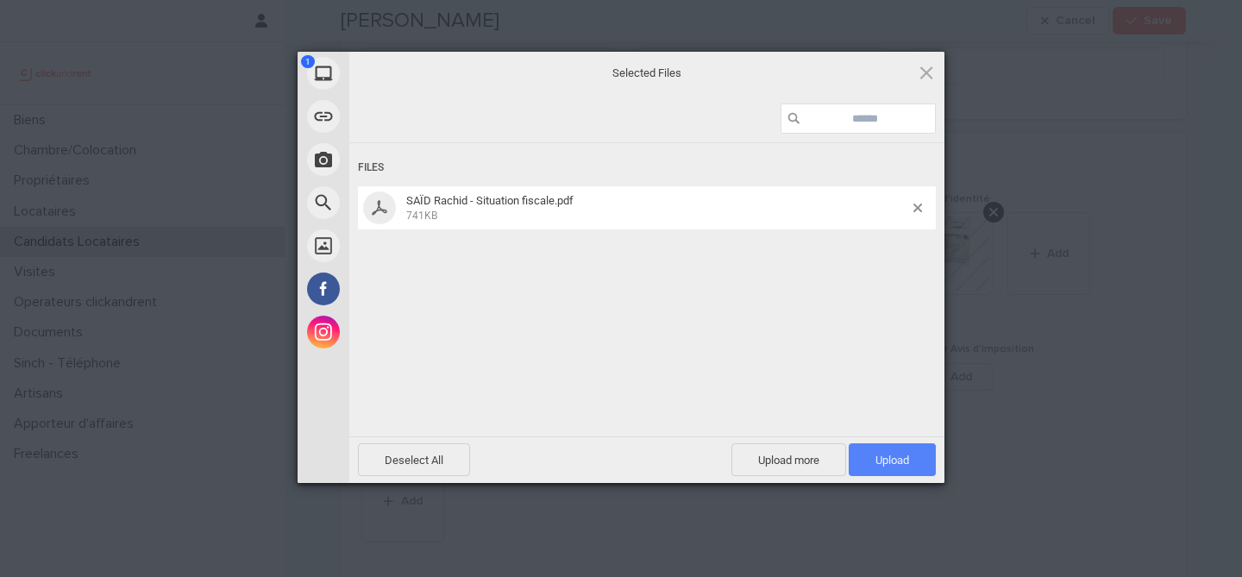
click at [895, 454] on span "Upload 1" at bounding box center [892, 460] width 34 height 13
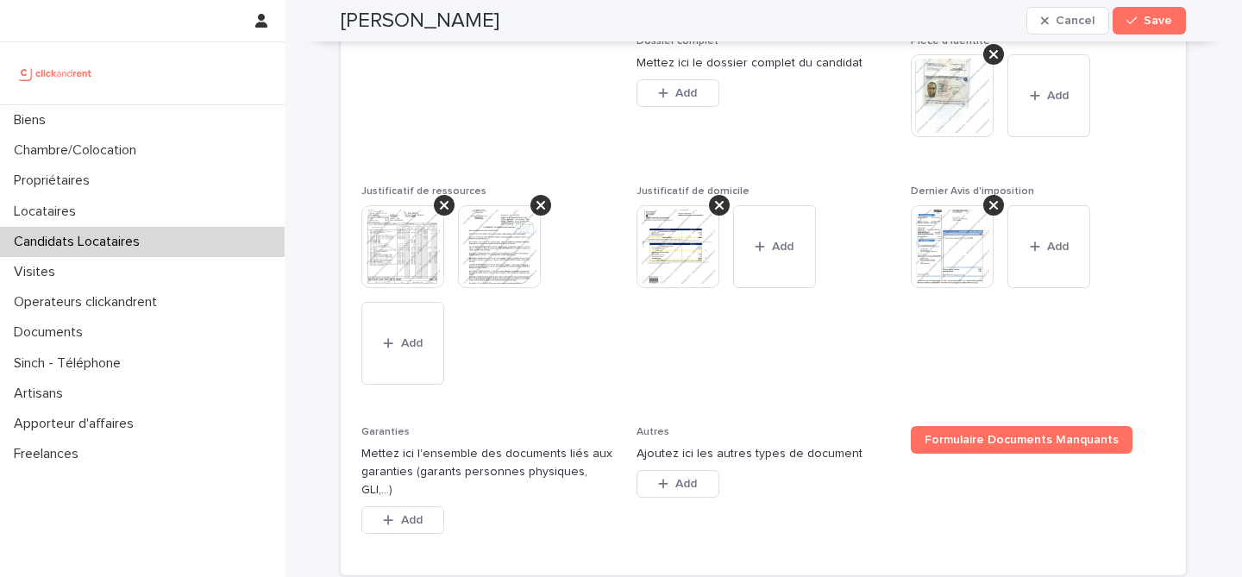
scroll to position [1726, 0]
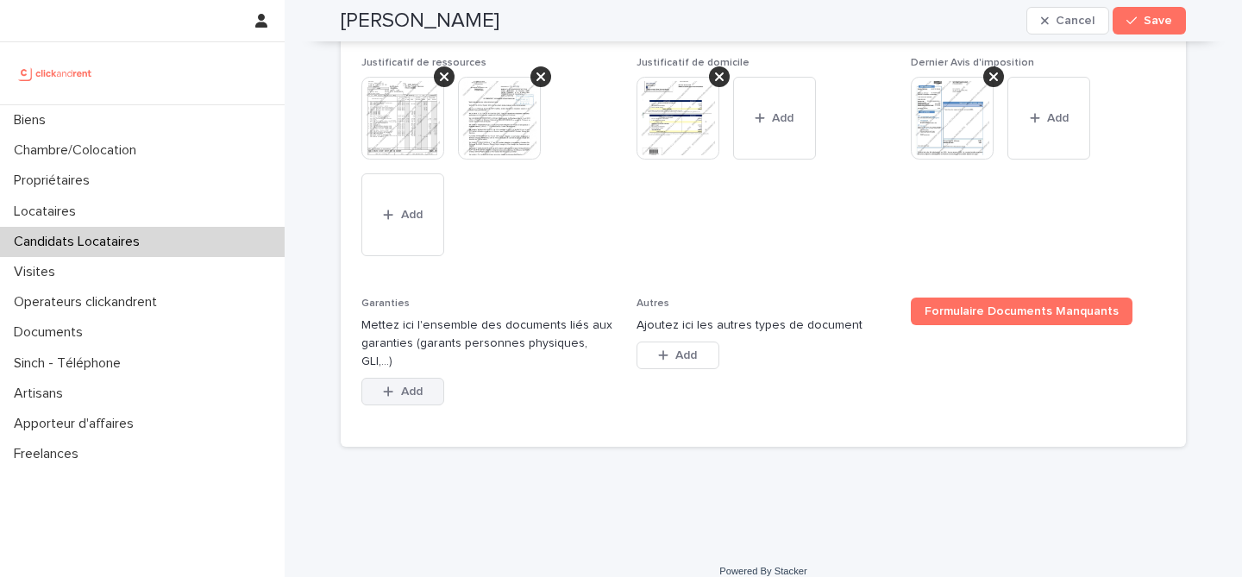
click at [415, 378] on button "Add" at bounding box center [402, 392] width 83 height 28
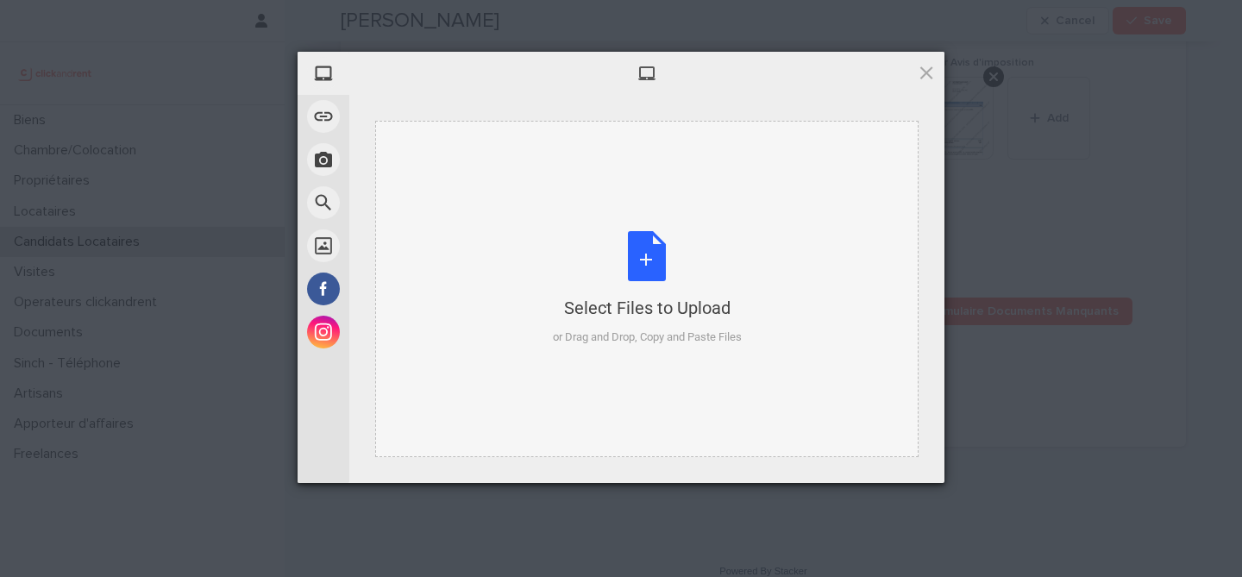
click at [653, 275] on div "Select Files to Upload or Drag and Drop, Copy and Paste Files" at bounding box center [647, 288] width 189 height 115
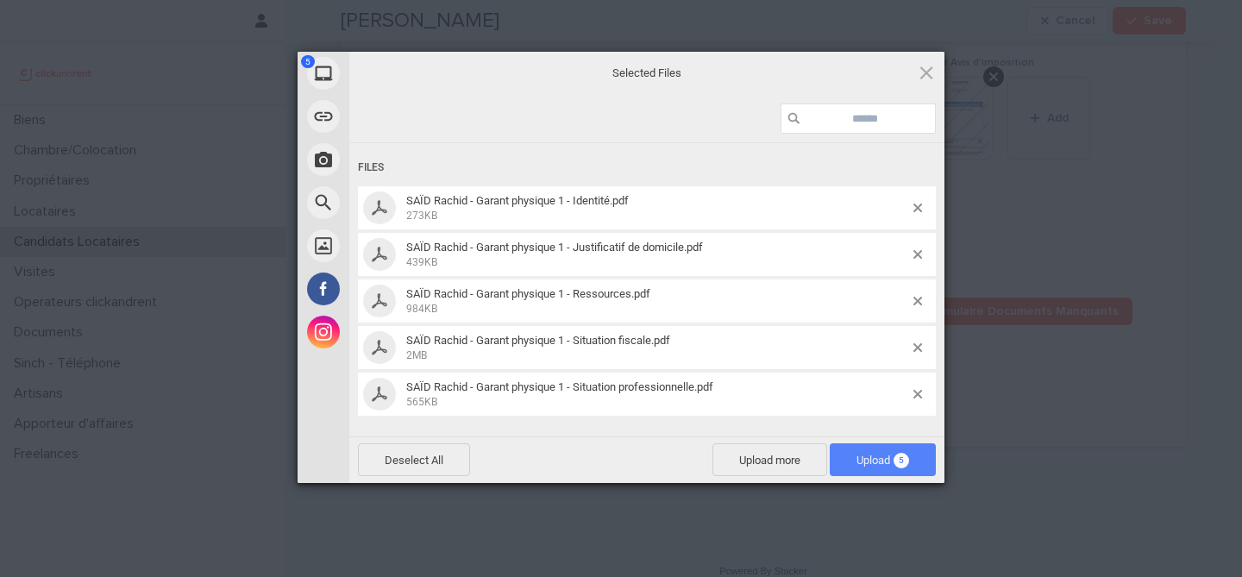
click at [902, 443] on span "Upload 5" at bounding box center [883, 459] width 106 height 33
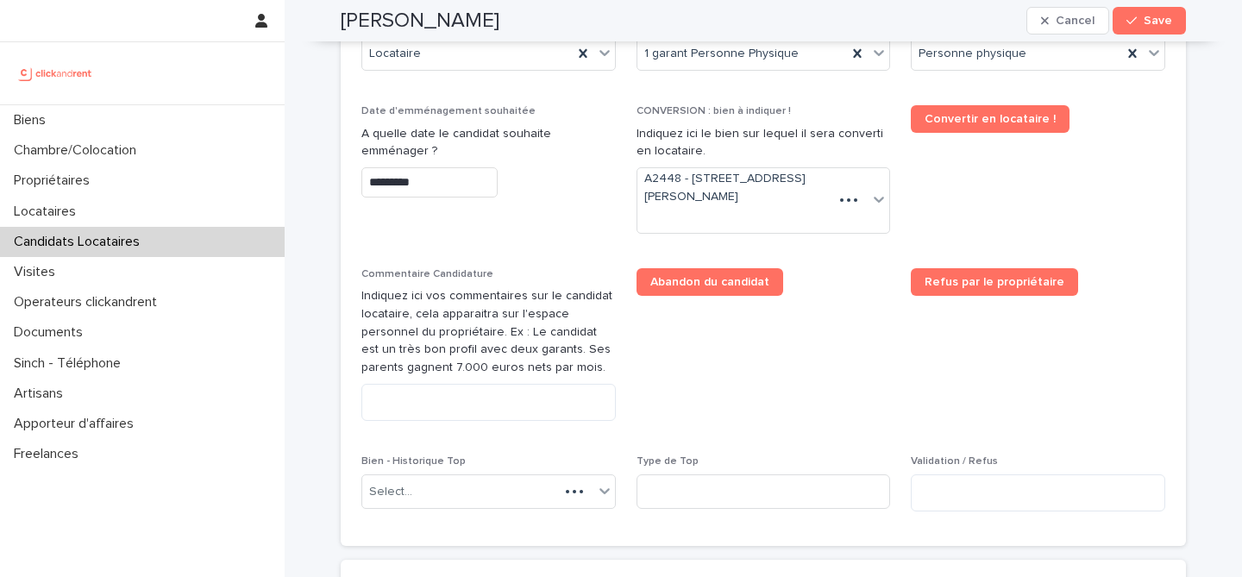
scroll to position [999, 0]
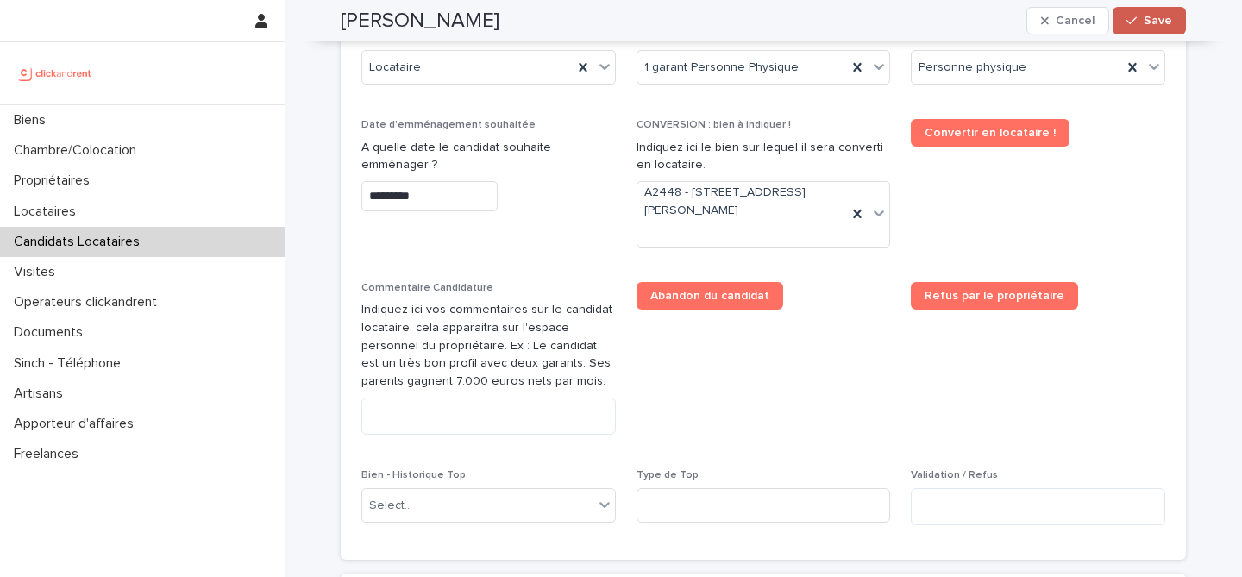
click at [1156, 10] on button "Save" at bounding box center [1149, 21] width 73 height 28
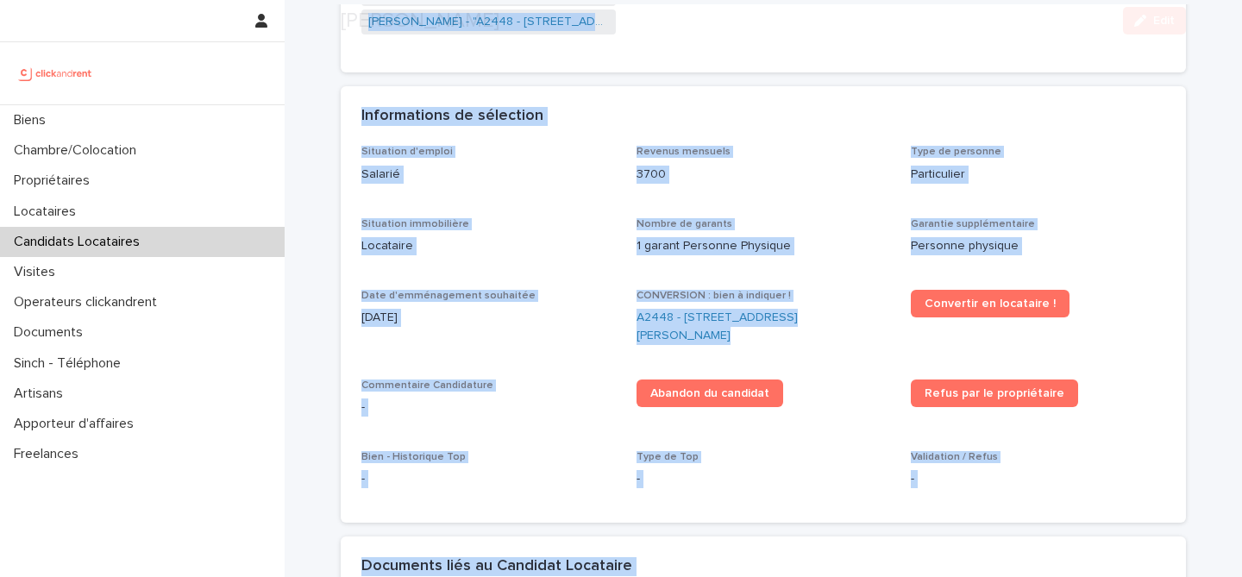
scroll to position [1238, 0]
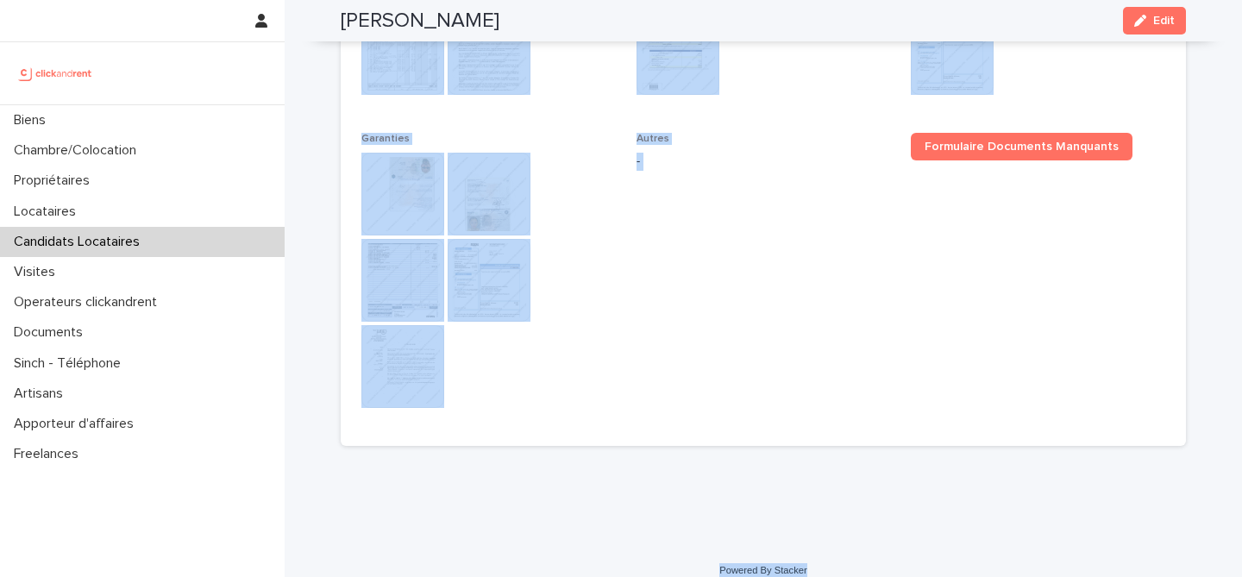
drag, startPoint x: 342, startPoint y: 61, endPoint x: 816, endPoint y: 549, distance: 680.1
copy div "Saïd Rachid Edit Sorry, there was an error saving your record. Please try again…"
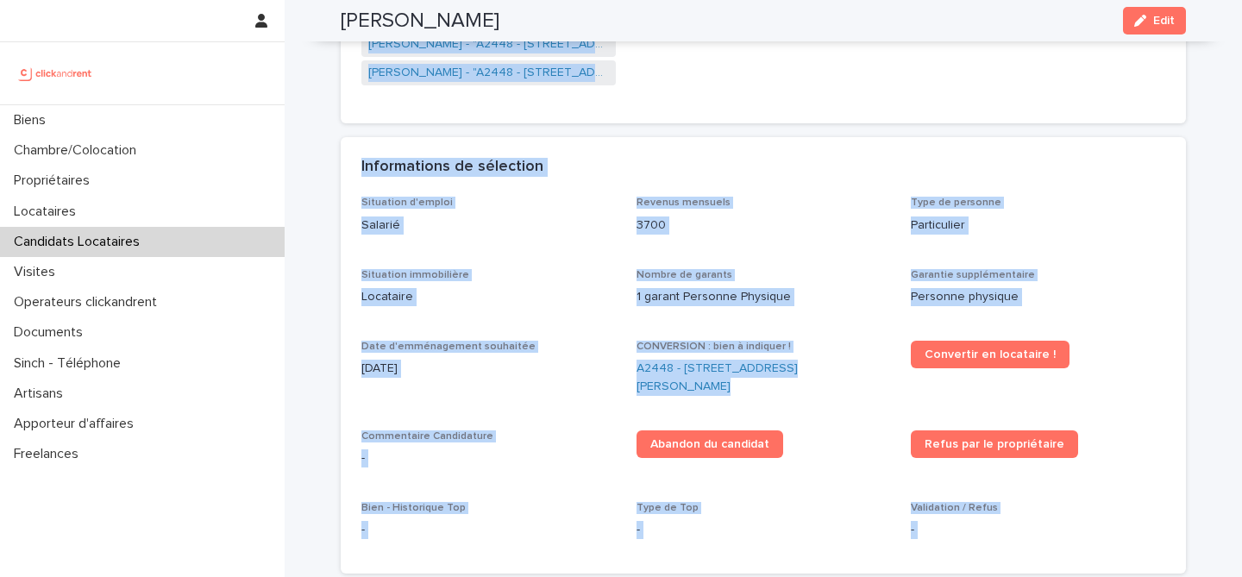
scroll to position [432, 0]
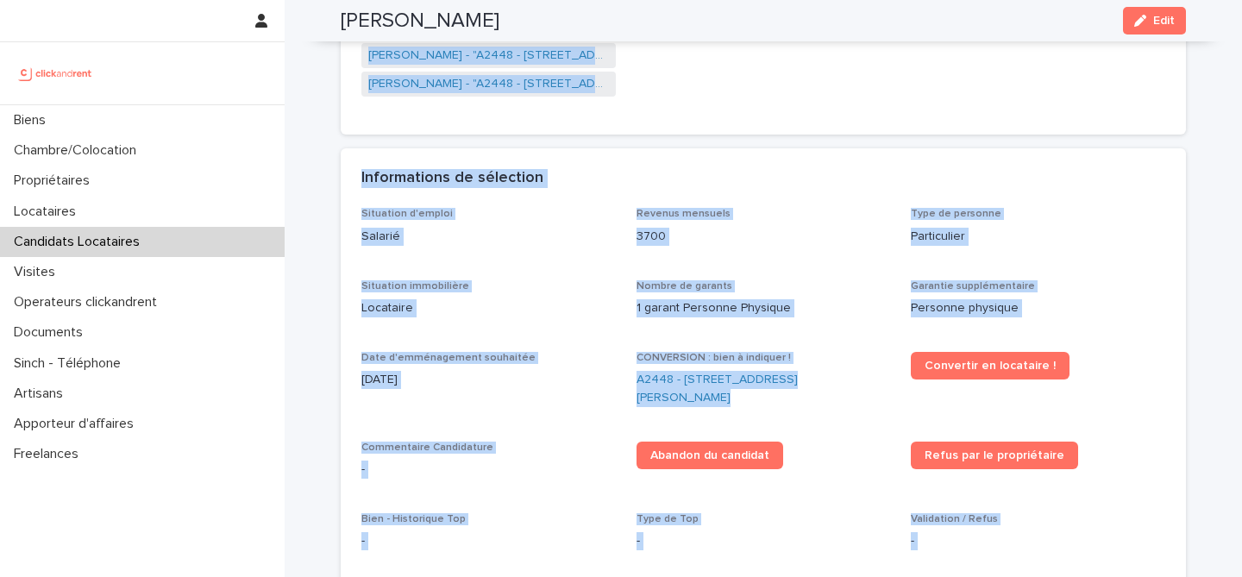
click at [823, 231] on p "3700" at bounding box center [764, 237] width 254 height 18
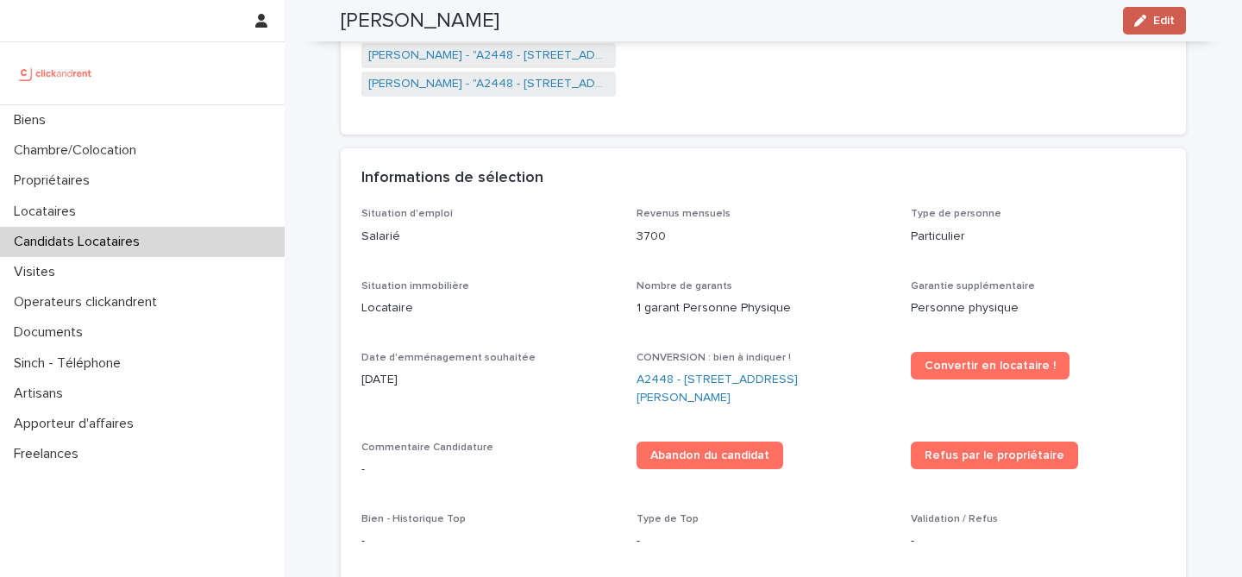
click at [1142, 20] on icon "button" at bounding box center [1140, 21] width 12 height 12
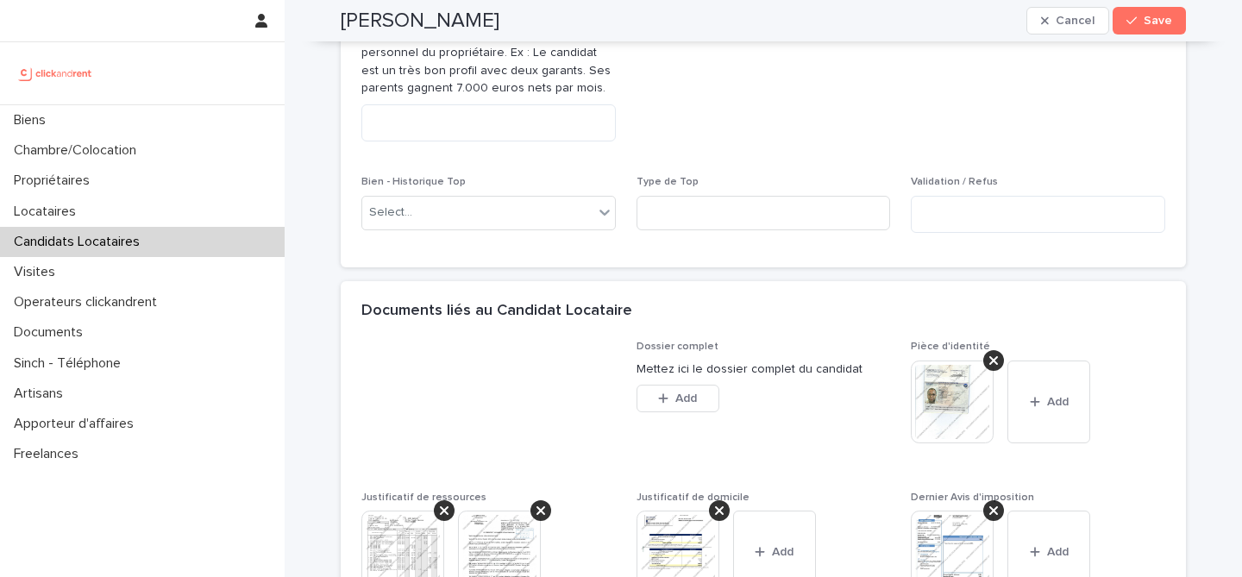
scroll to position [1194, 0]
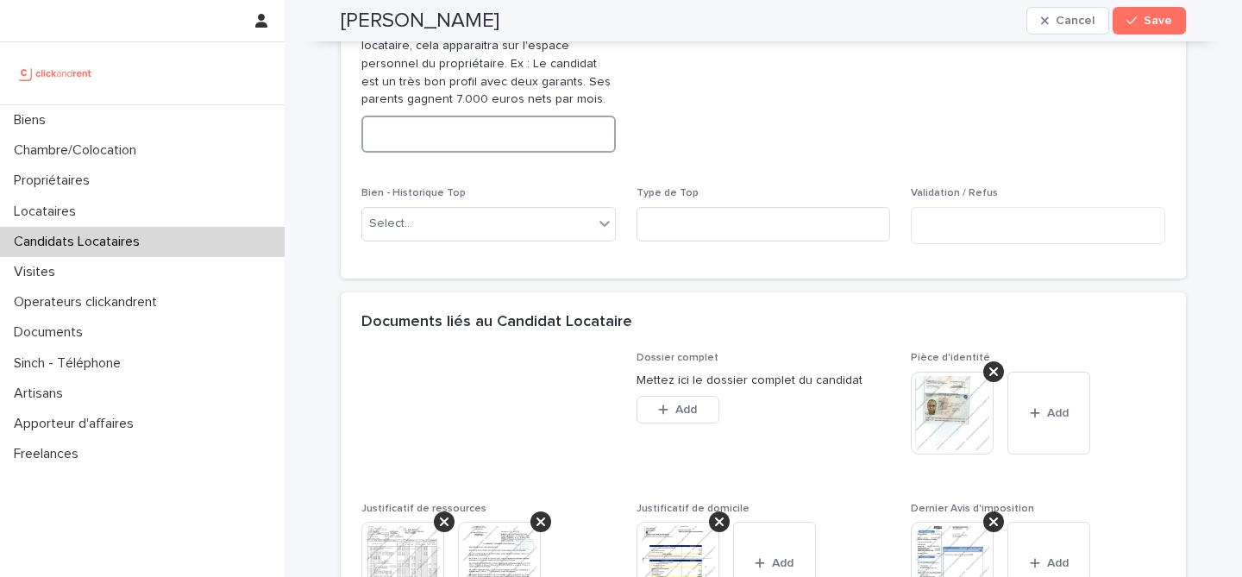
click at [469, 128] on textarea at bounding box center [488, 134] width 254 height 37
paste textarea "**********"
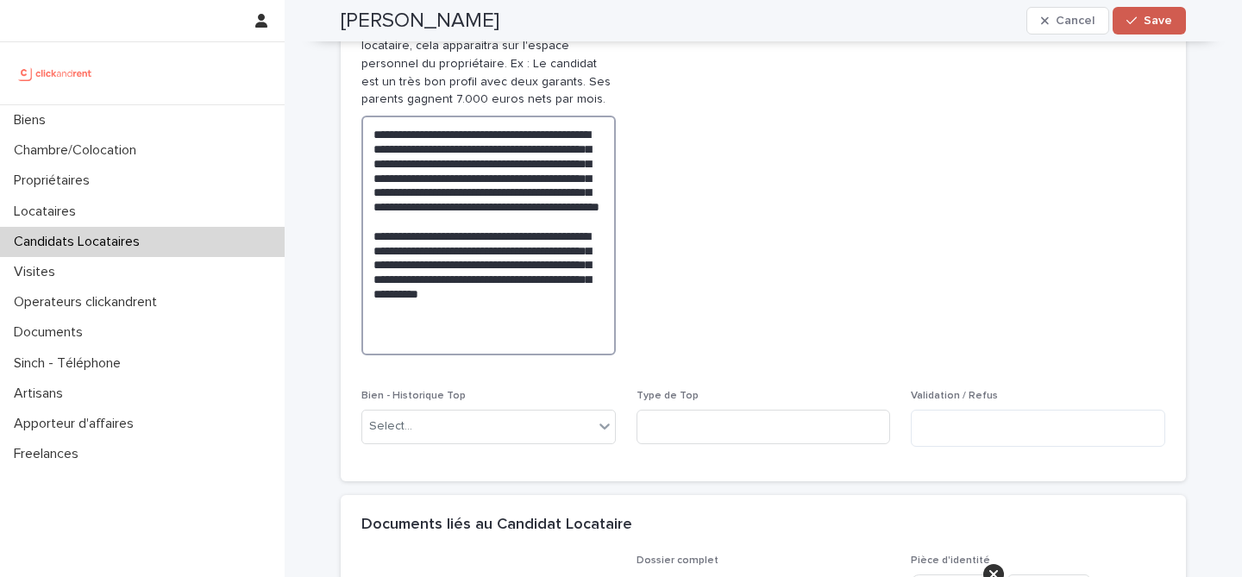
type textarea "**********"
click at [1159, 26] on span "Save" at bounding box center [1158, 21] width 28 height 12
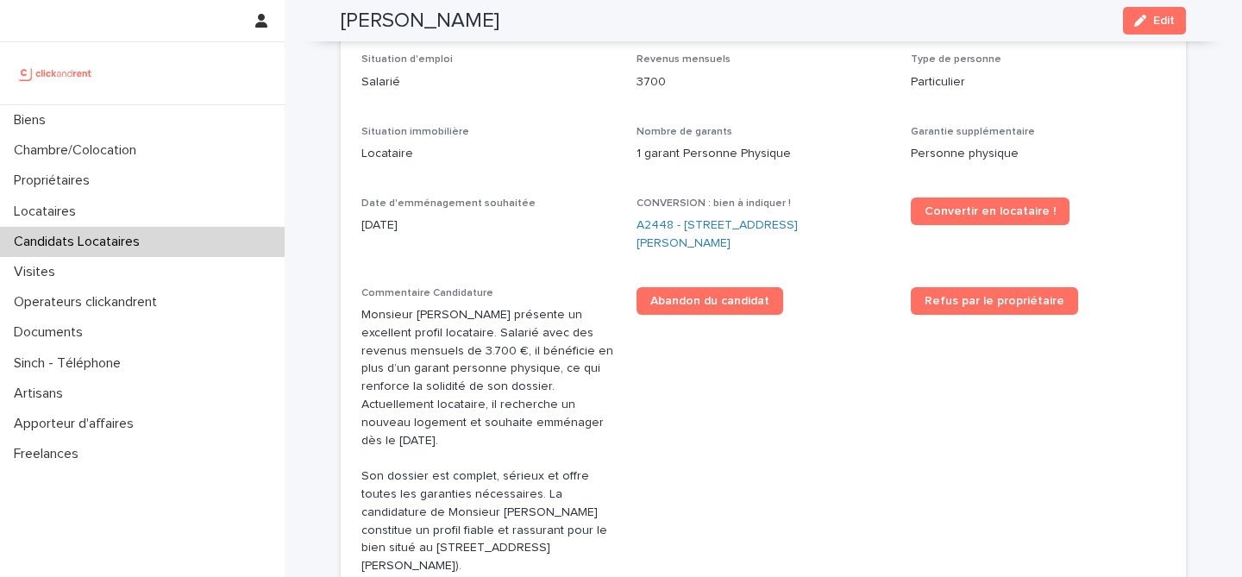
scroll to position [580, 0]
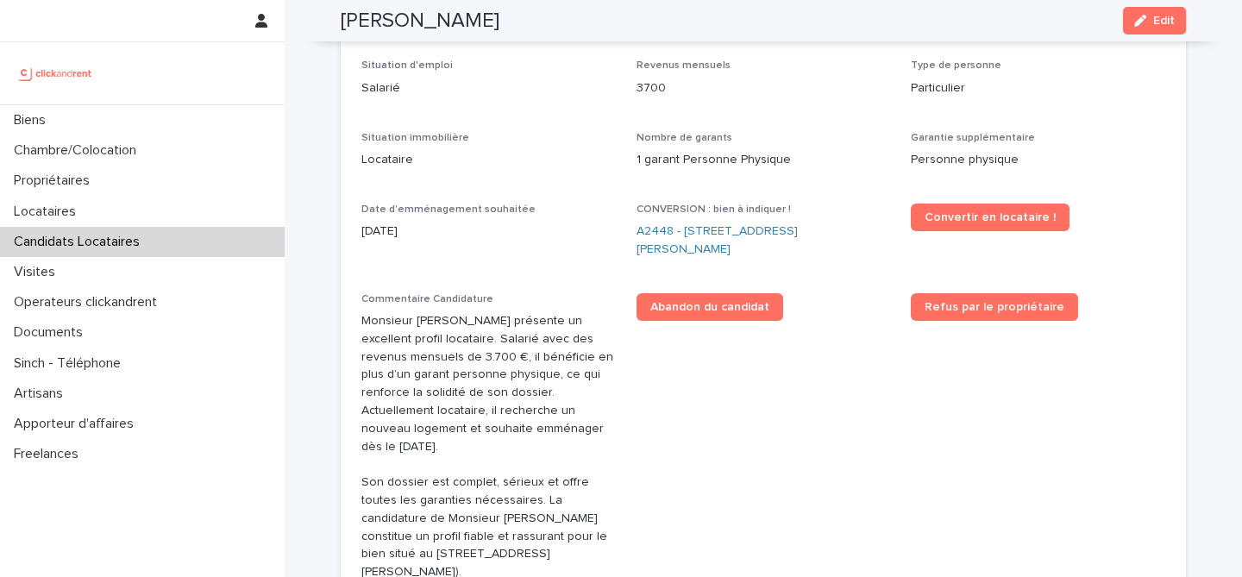
click at [400, 30] on h2 "Saïd Rachid" at bounding box center [420, 21] width 159 height 25
copy div "Saïd Rachid Edit"
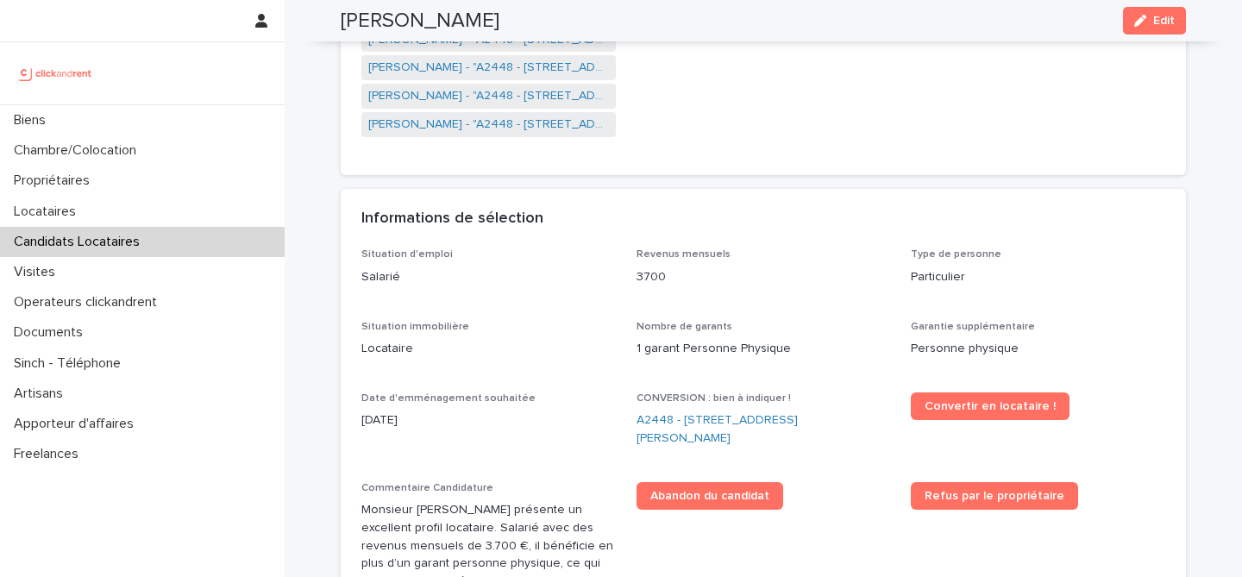
click at [744, 202] on div "Informations de sélection" at bounding box center [763, 219] width 845 height 60
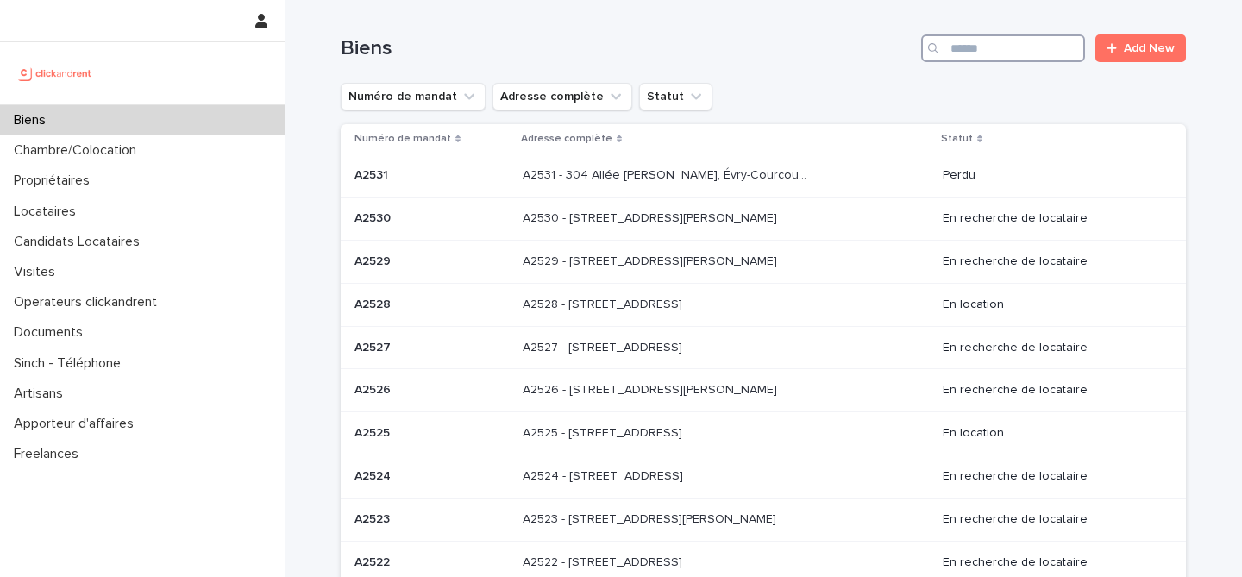
click at [983, 57] on input "Search" at bounding box center [1003, 49] width 164 height 28
paste input "****"
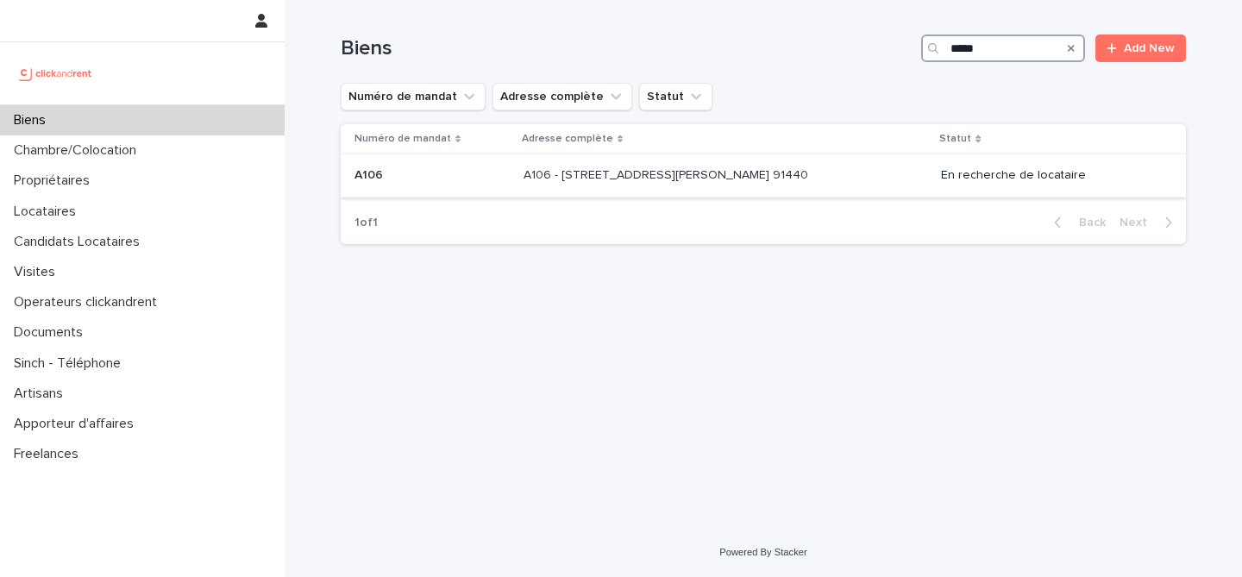
type input "****"
click at [455, 177] on p at bounding box center [432, 175] width 155 height 15
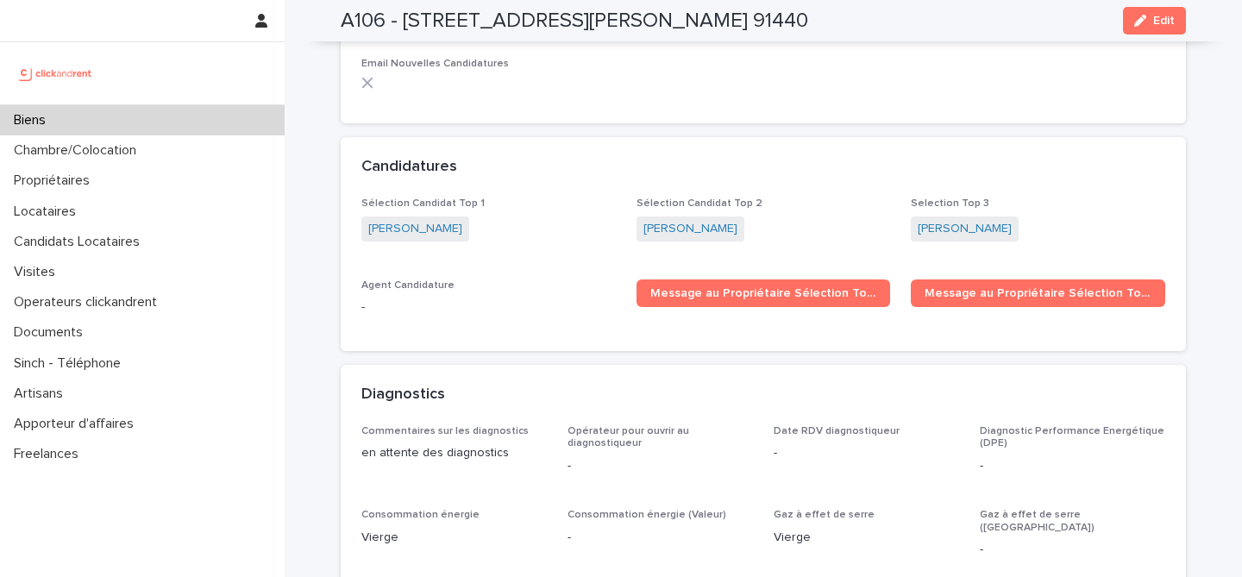
scroll to position [4644, 0]
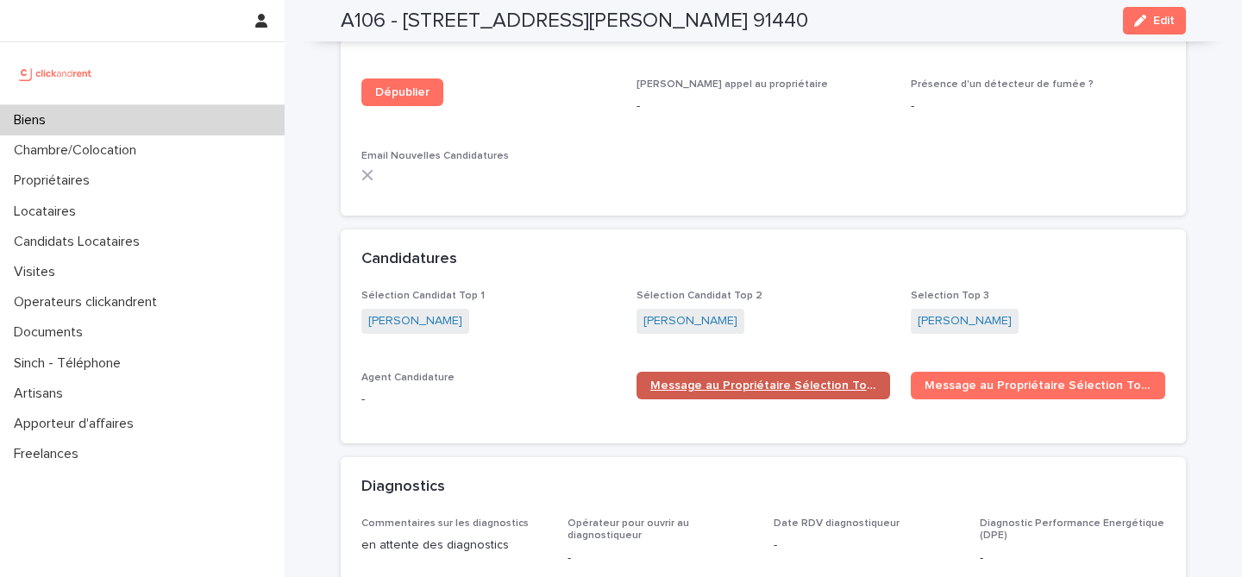
click at [771, 380] on span "Message au Propriétaire Sélection Top 1" at bounding box center [763, 386] width 227 height 12
